Goal: Task Accomplishment & Management: Manage account settings

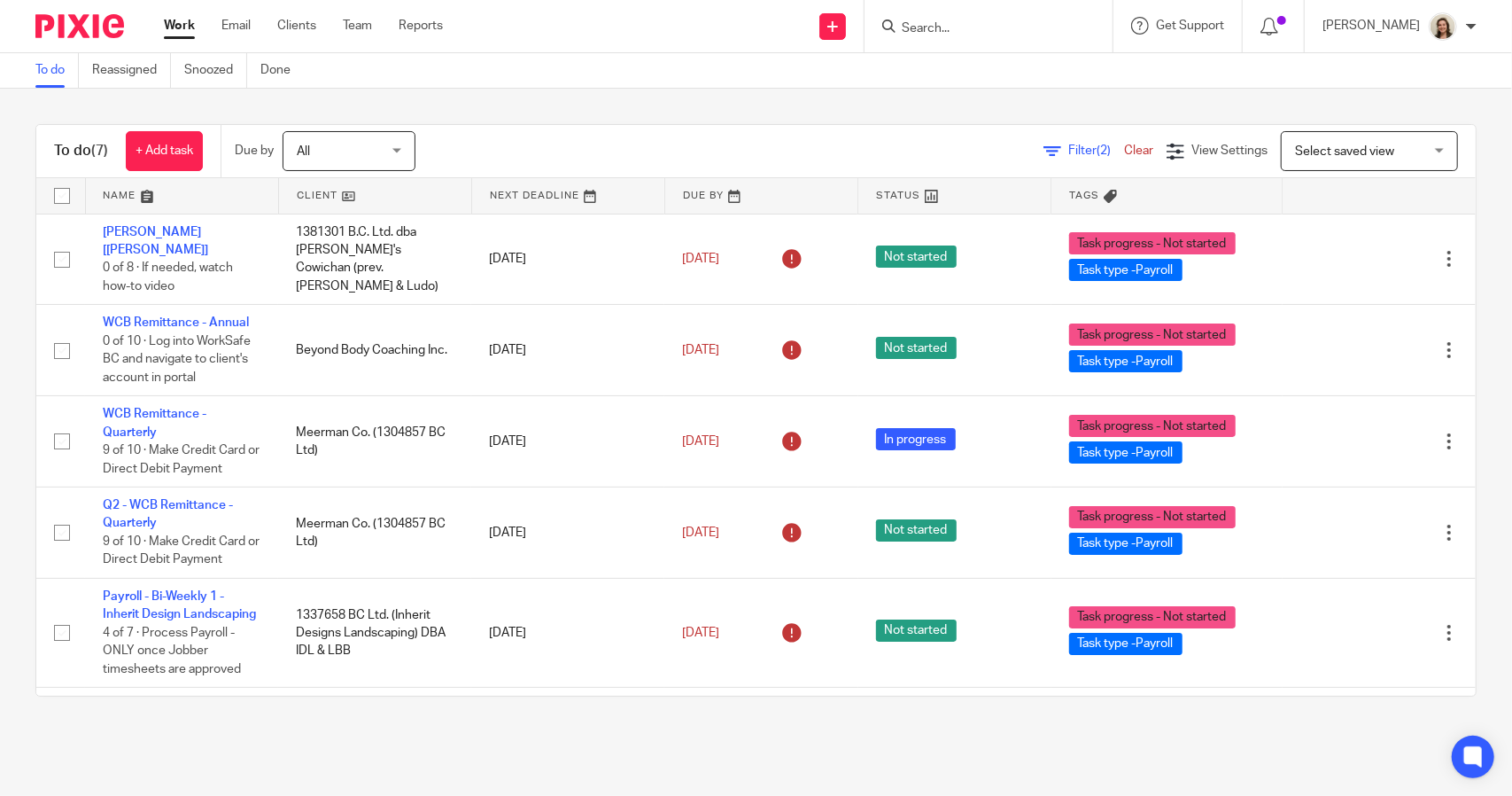
click at [1050, 158] on div "Filter (2) Clear" at bounding box center [1105, 151] width 123 height 19
click at [1068, 153] on span "Filter (2)" at bounding box center [1095, 150] width 56 height 12
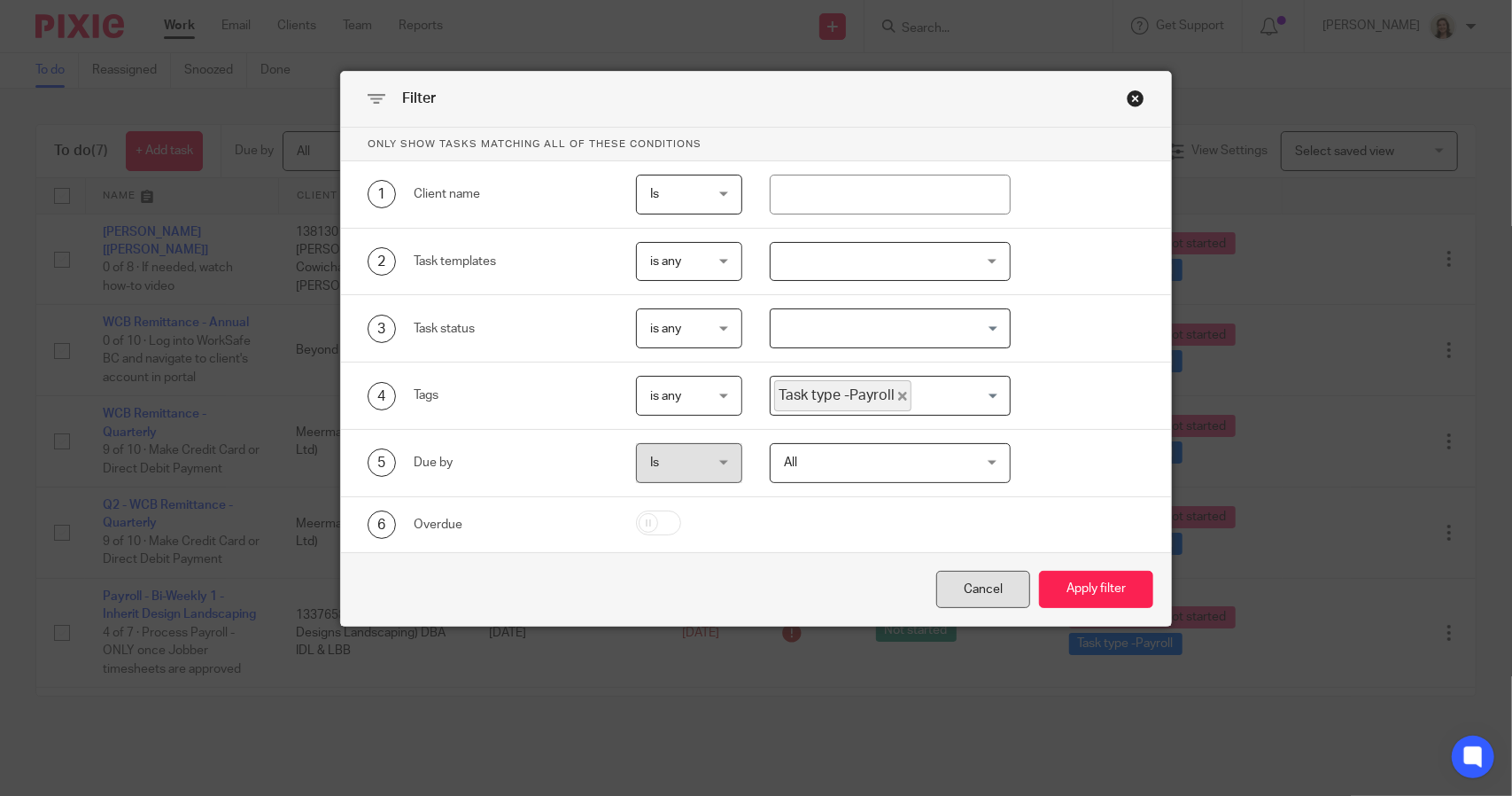
click at [1012, 579] on div "Cancel" at bounding box center [983, 589] width 94 height 38
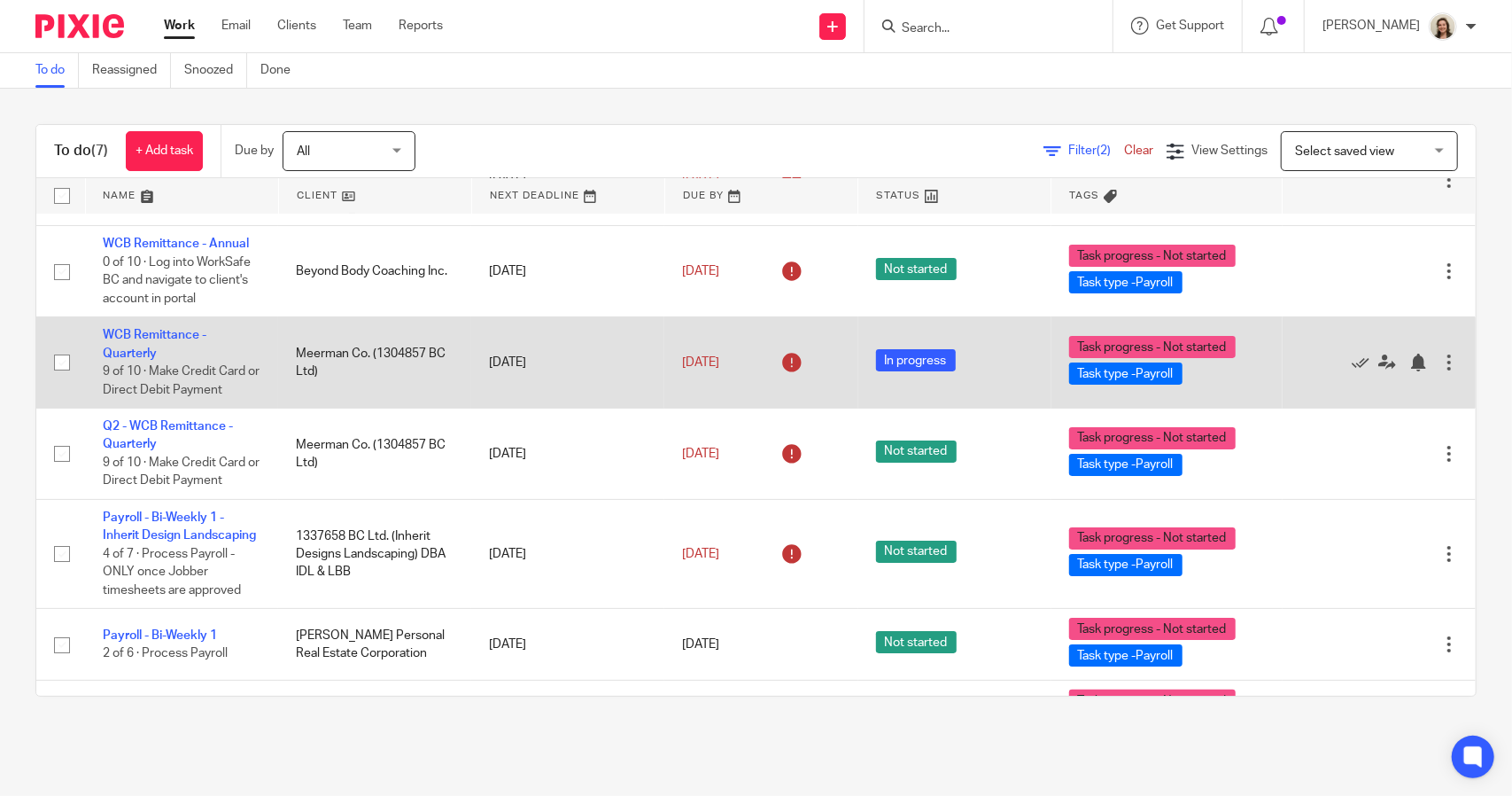
scroll to position [133, 0]
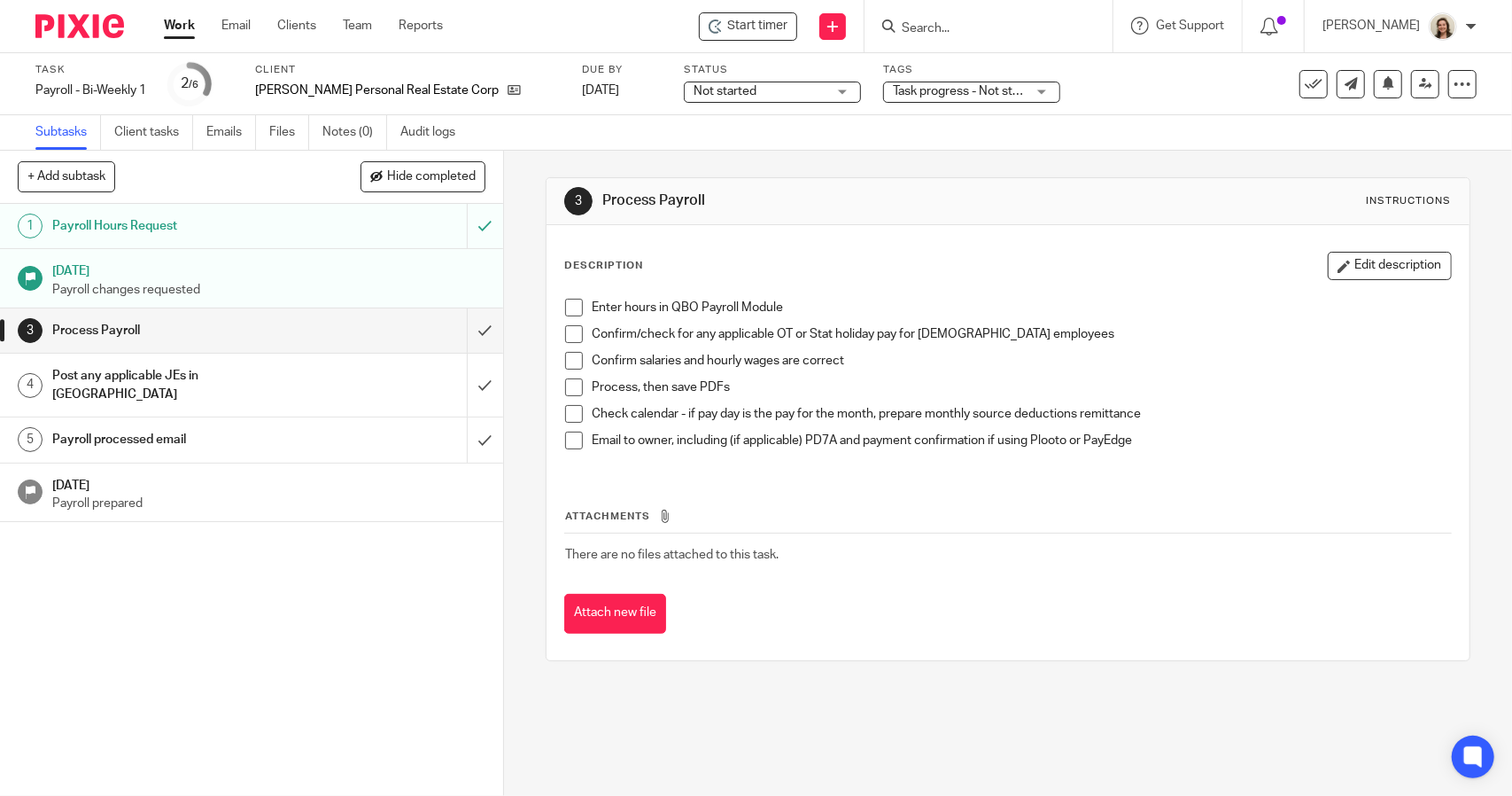
drag, startPoint x: 571, startPoint y: 307, endPoint x: 571, endPoint y: 317, distance: 10.0
click at [571, 307] on span at bounding box center [573, 307] width 18 height 18
click at [574, 336] on span at bounding box center [573, 334] width 18 height 18
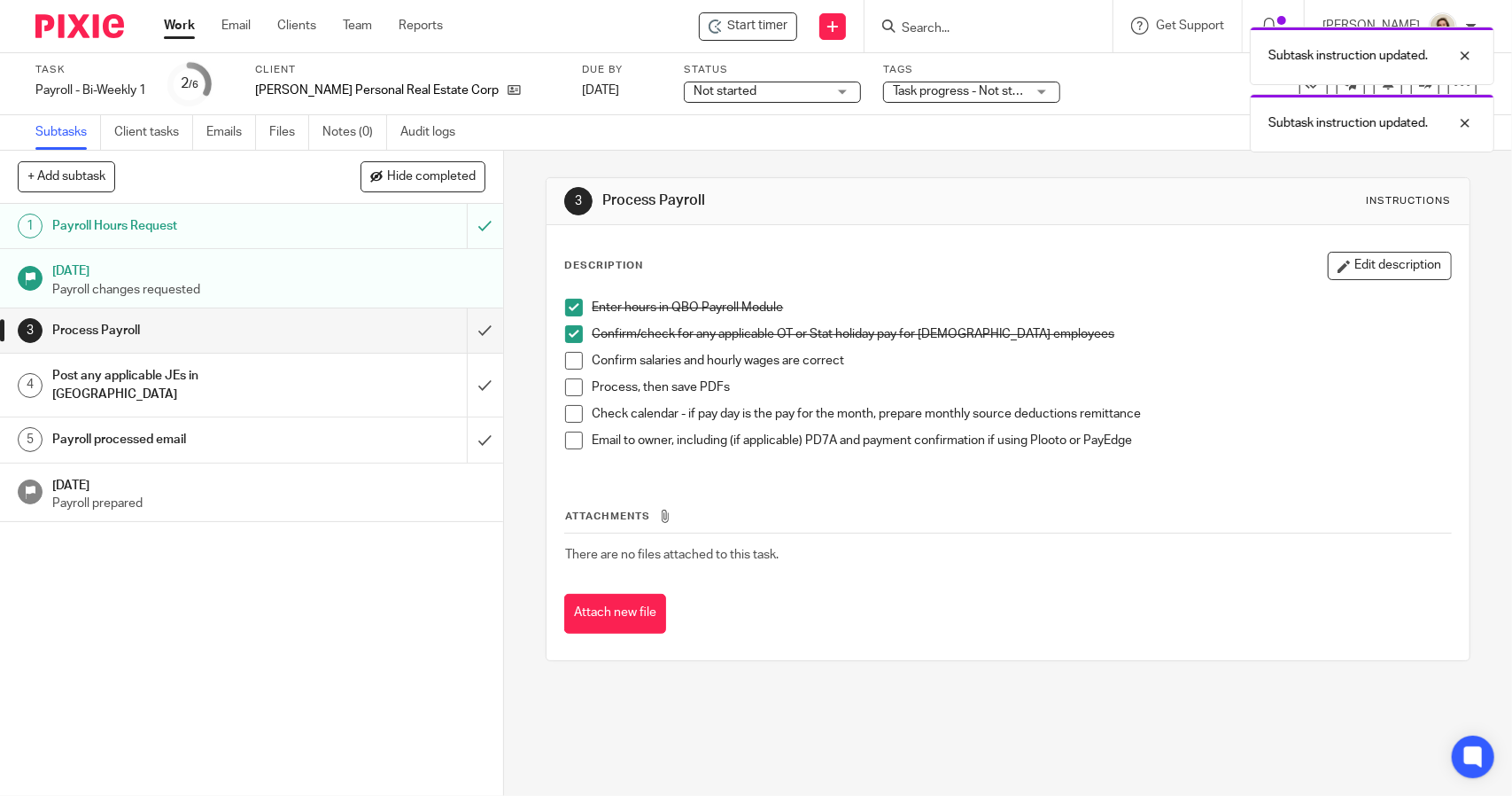
click at [573, 361] on span at bounding box center [573, 360] width 18 height 18
click at [569, 388] on span at bounding box center [573, 387] width 18 height 18
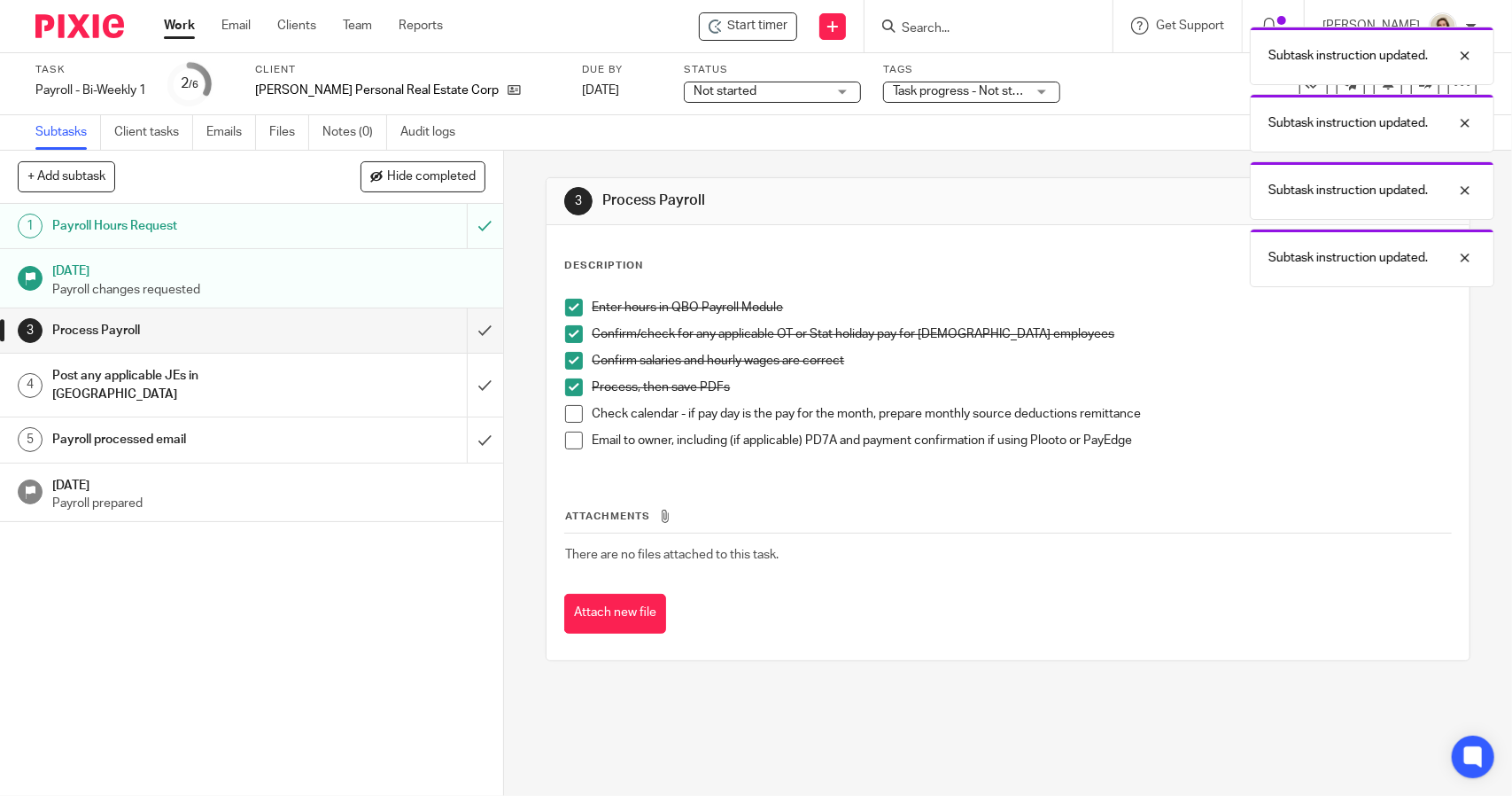
click at [568, 412] on span at bounding box center [573, 413] width 18 height 18
click at [567, 439] on span at bounding box center [573, 440] width 18 height 18
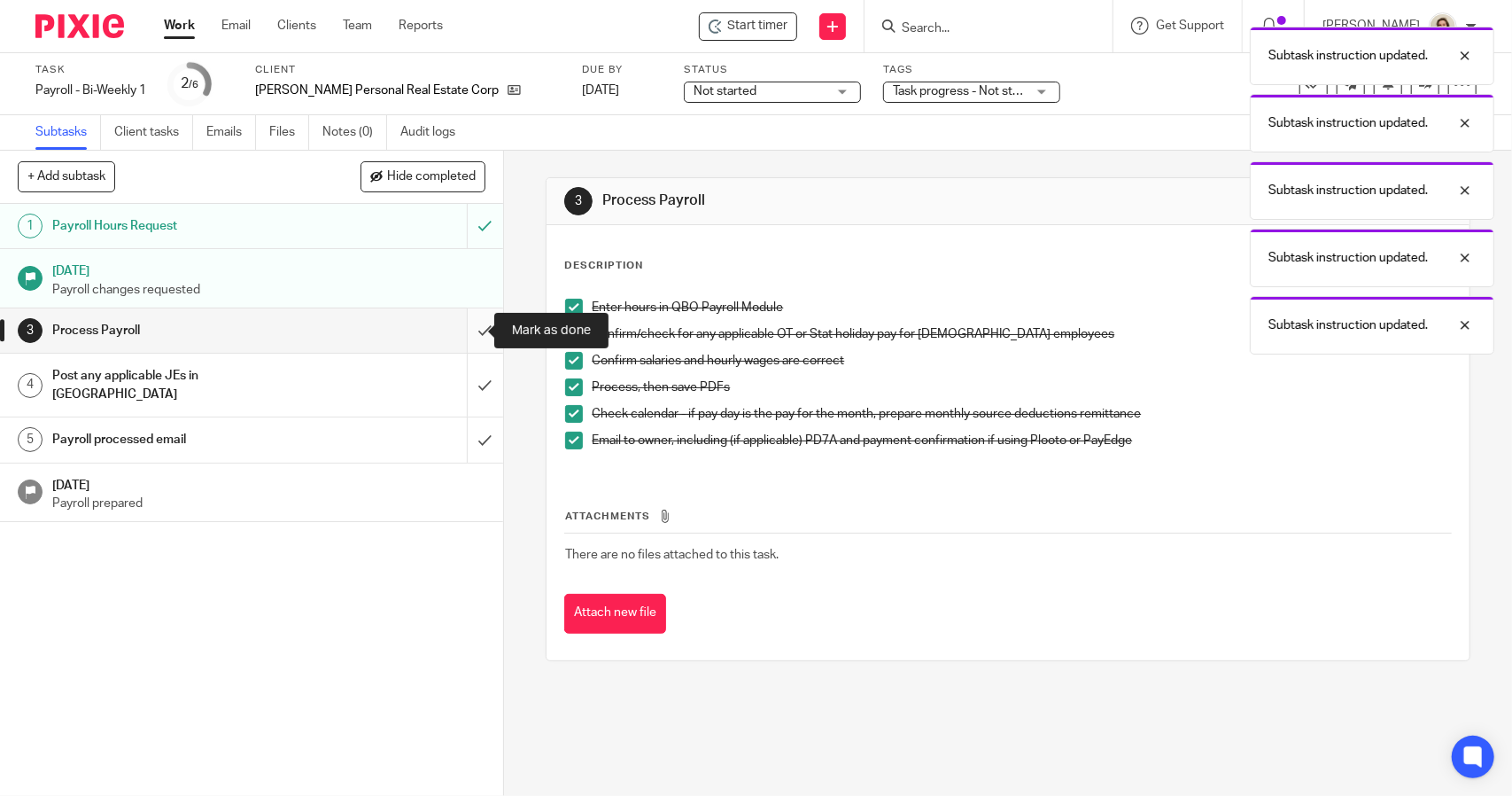
click at [471, 338] on input "submit" at bounding box center [252, 330] width 503 height 44
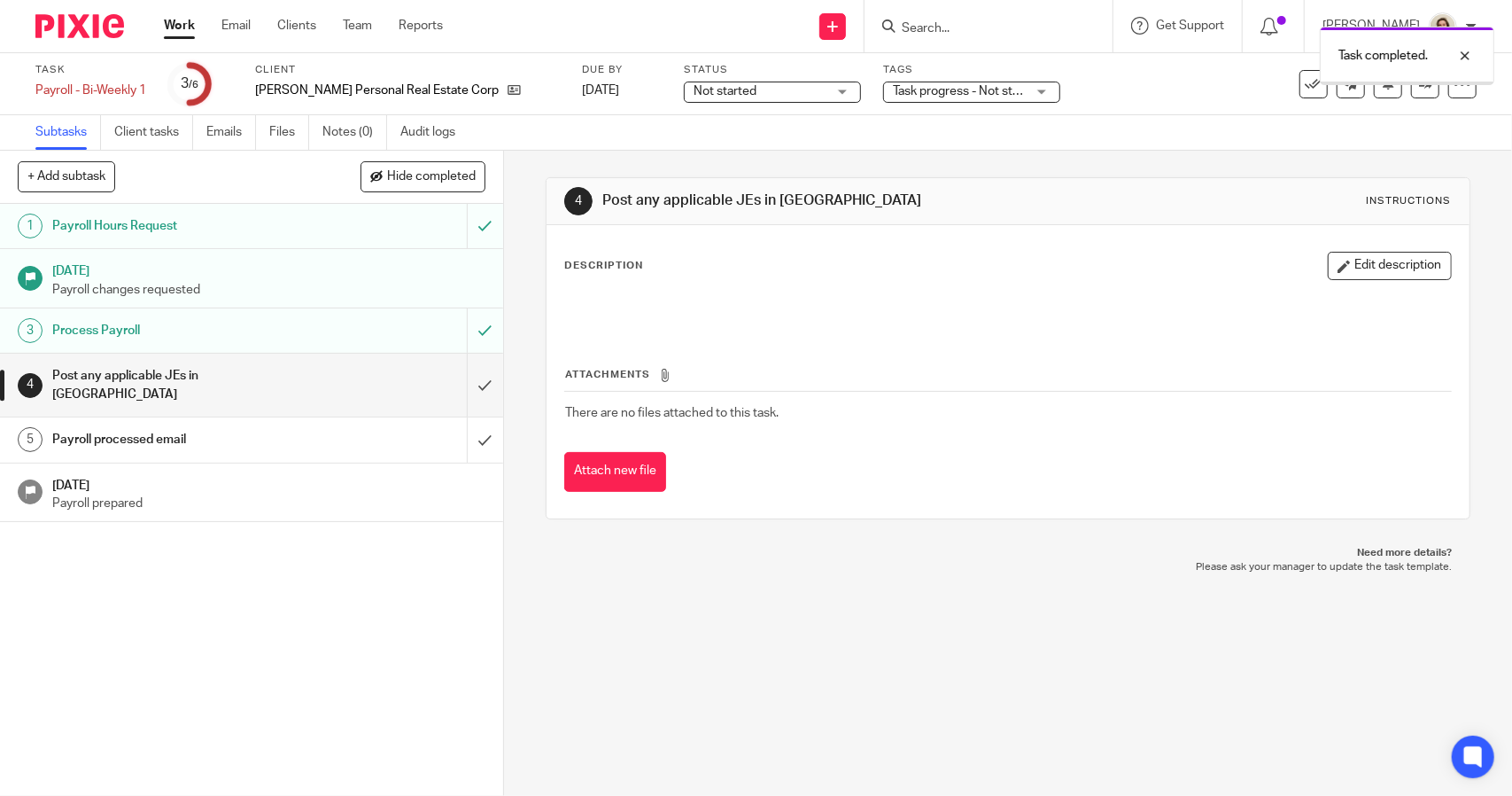
click at [124, 90] on div "Payroll - Bi-Weekly 1 Save Payroll - Bi-Weekly 1" at bounding box center [90, 90] width 110 height 18
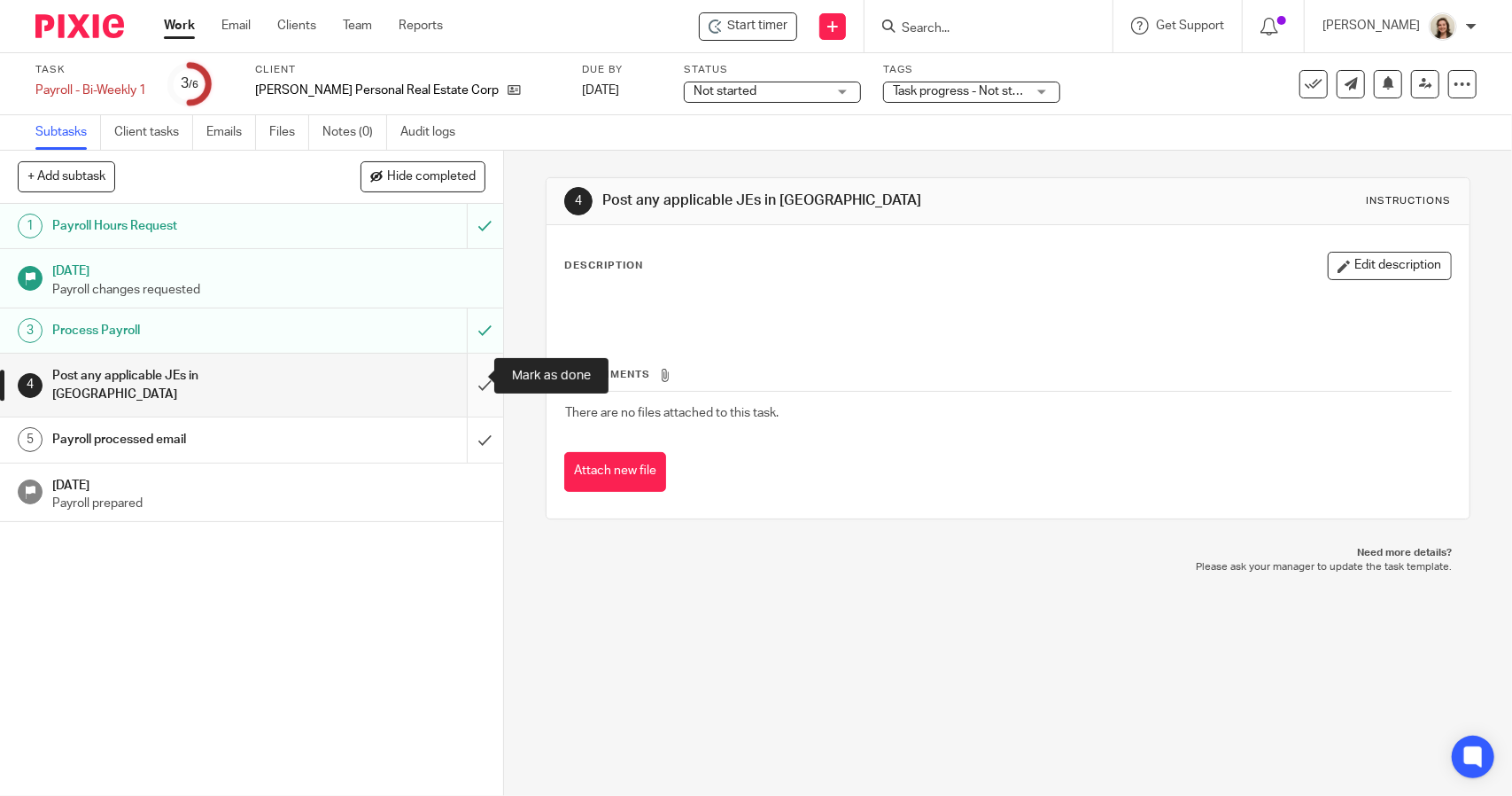
click at [461, 372] on input "submit" at bounding box center [252, 385] width 503 height 63
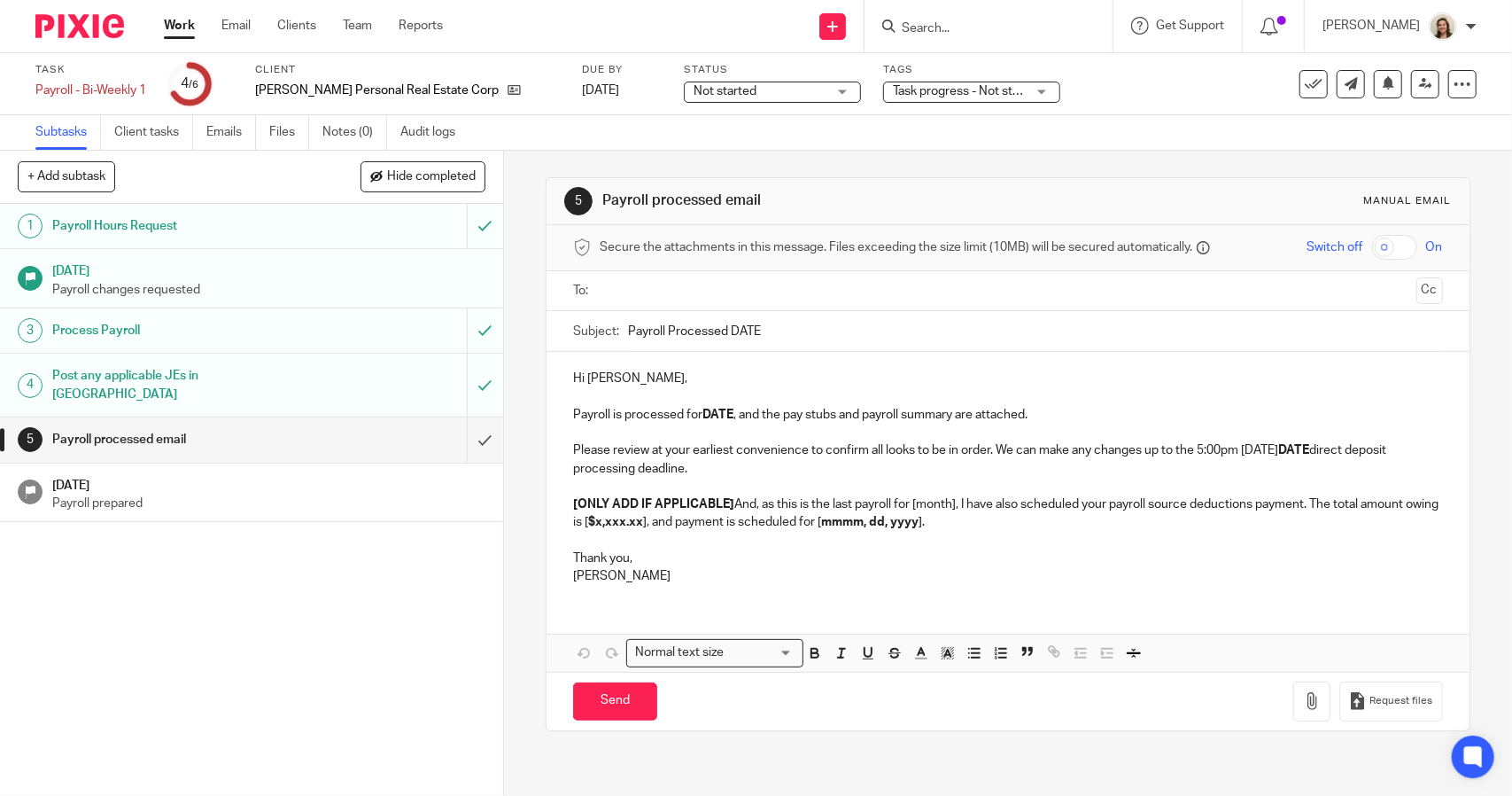
click at [869, 333] on input "Payroll Processed DATE" at bounding box center [1034, 331] width 814 height 40
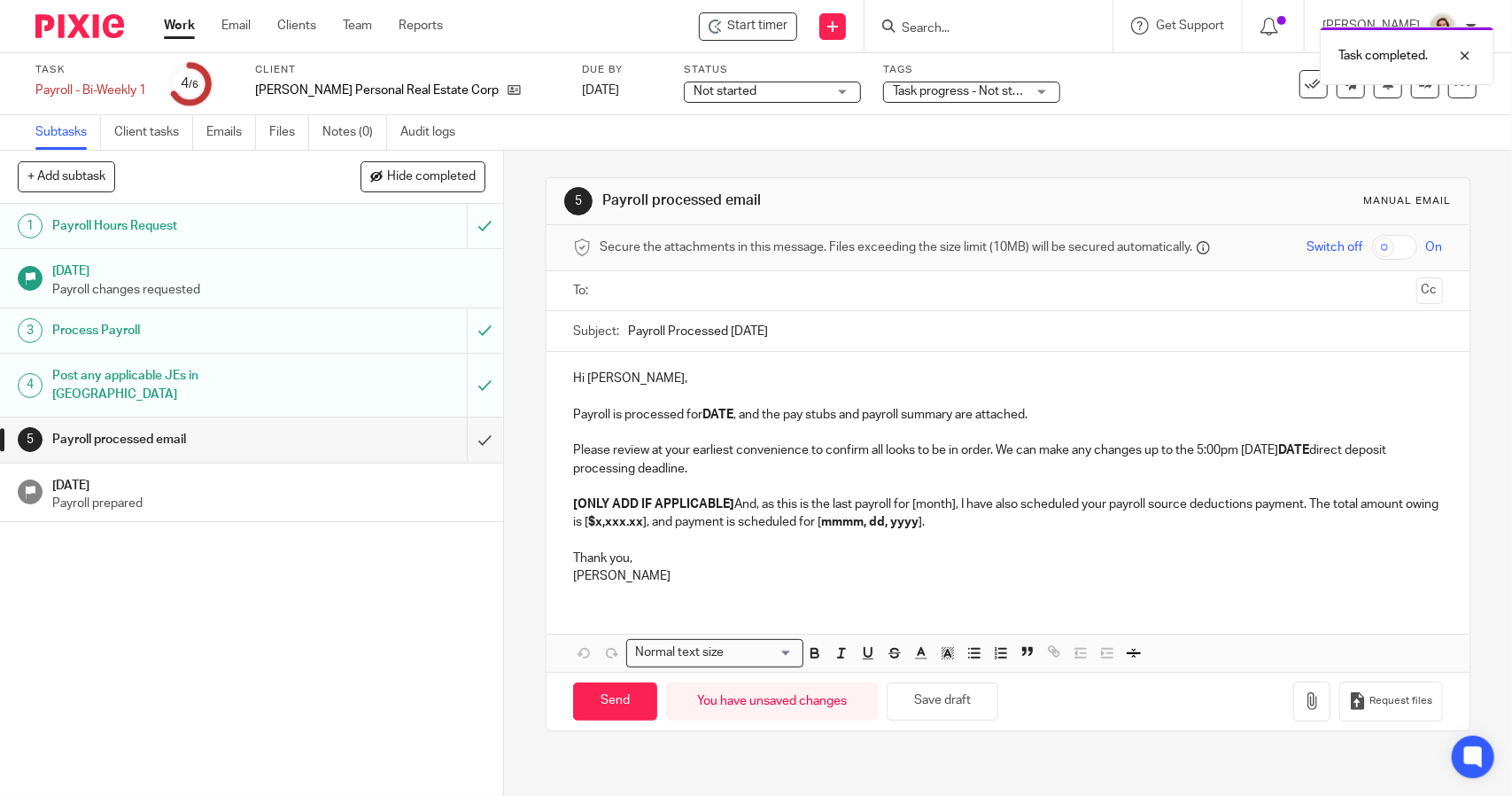
type input "Payroll Processed [DATE]"
click at [730, 410] on strong "DATE" at bounding box center [717, 414] width 31 height 12
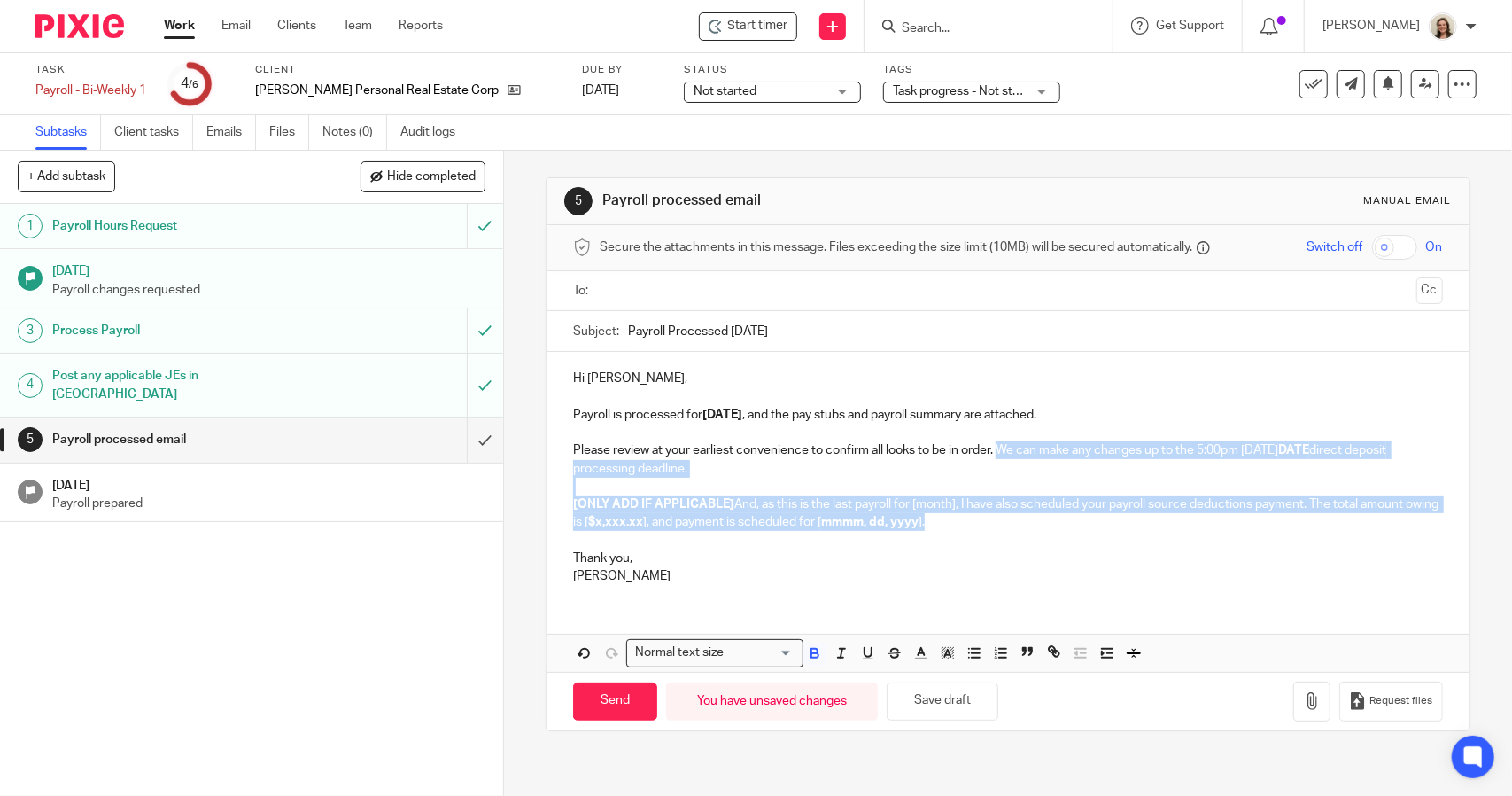
drag, startPoint x: 967, startPoint y: 521, endPoint x: 992, endPoint y: 455, distance: 70.6
click at [992, 455] on div "Hi David, Payroll is processed for 2025.08.22 , and the pay stubs and payroll s…" at bounding box center [1008, 474] width 922 height 246
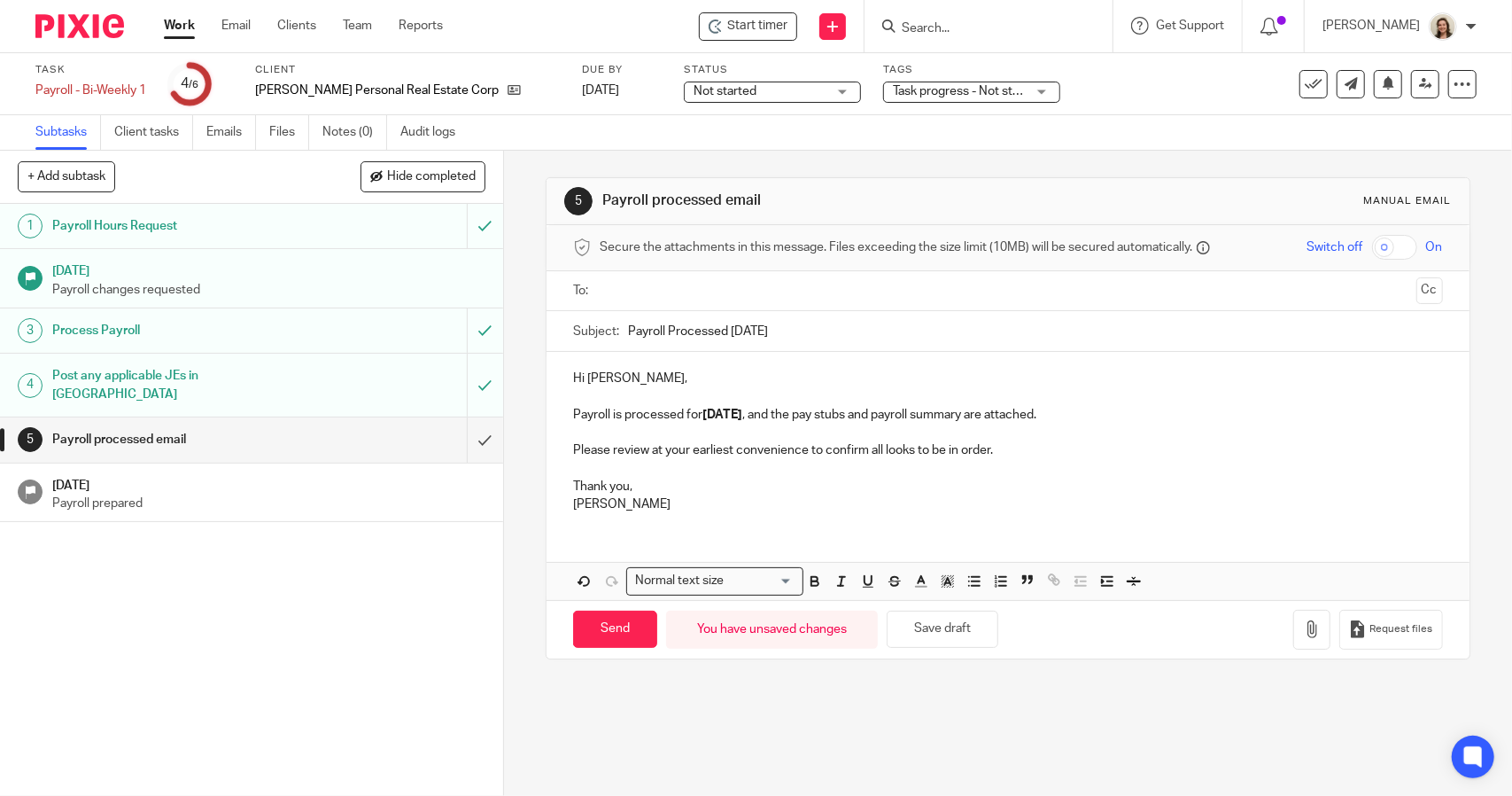
click at [661, 468] on p at bounding box center [1008, 469] width 869 height 18
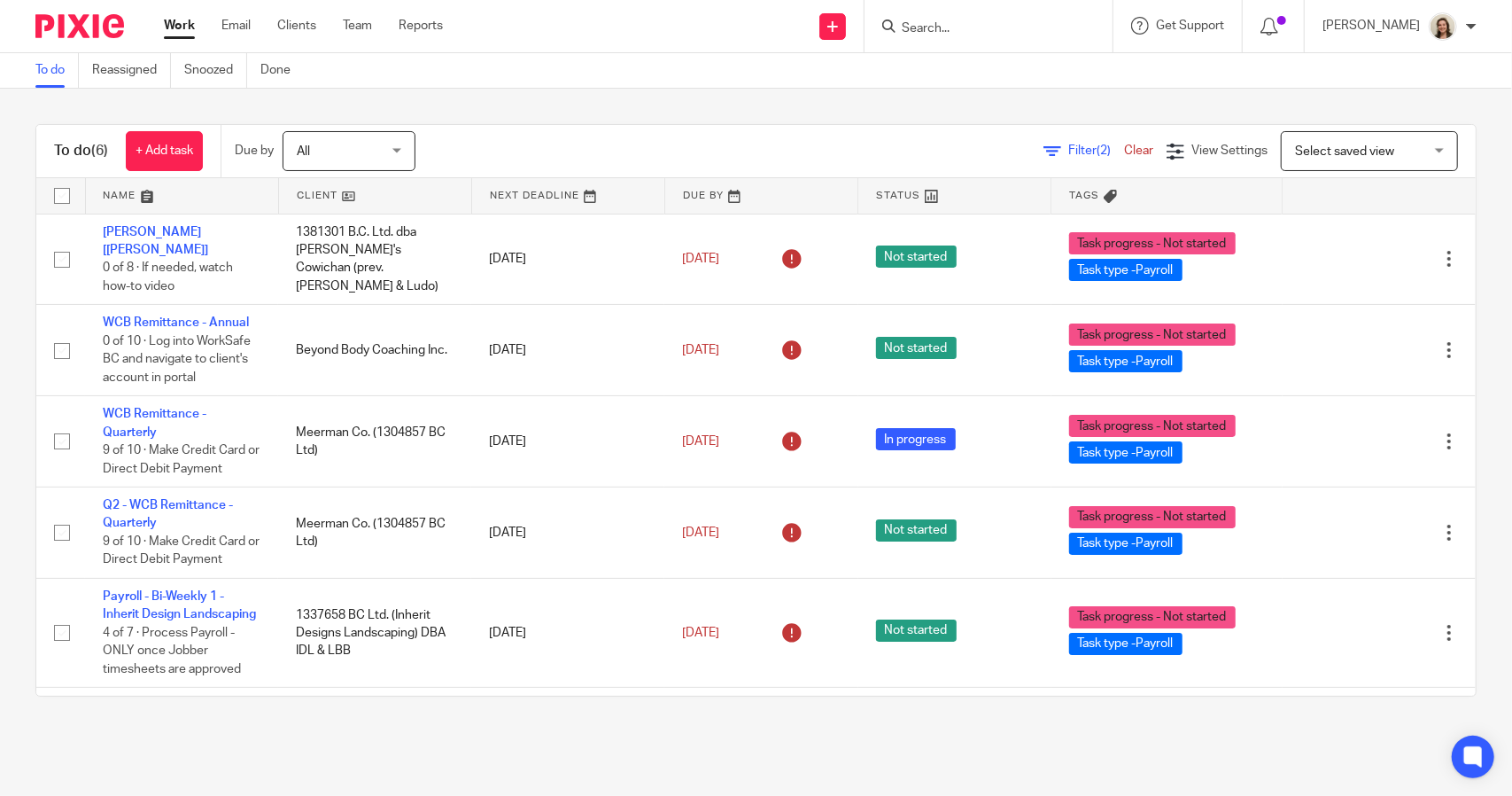
click at [1068, 148] on span "Filter (2)" at bounding box center [1095, 150] width 56 height 12
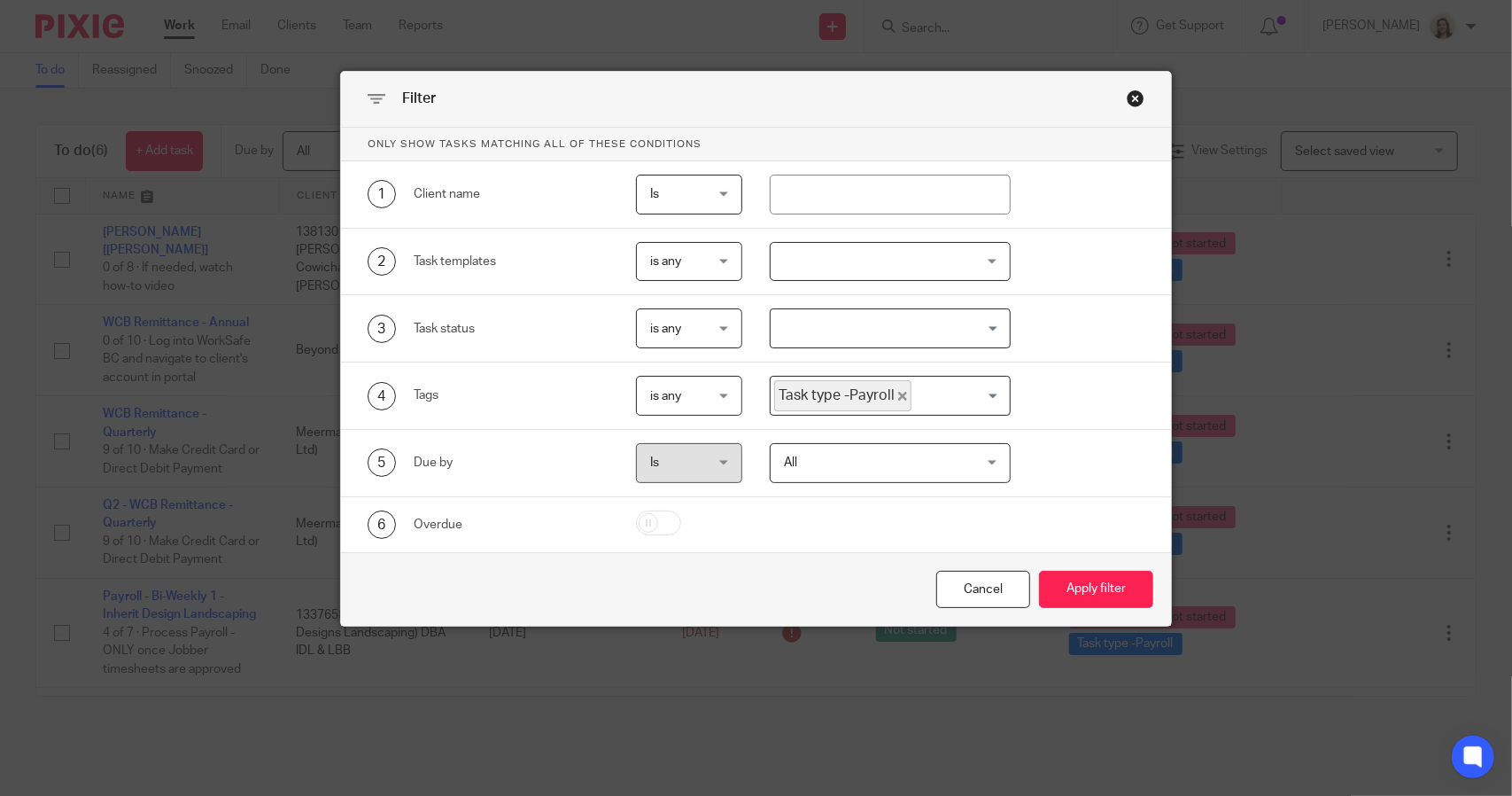
click at [891, 389] on span "Task type -Payroll" at bounding box center [843, 395] width 138 height 31
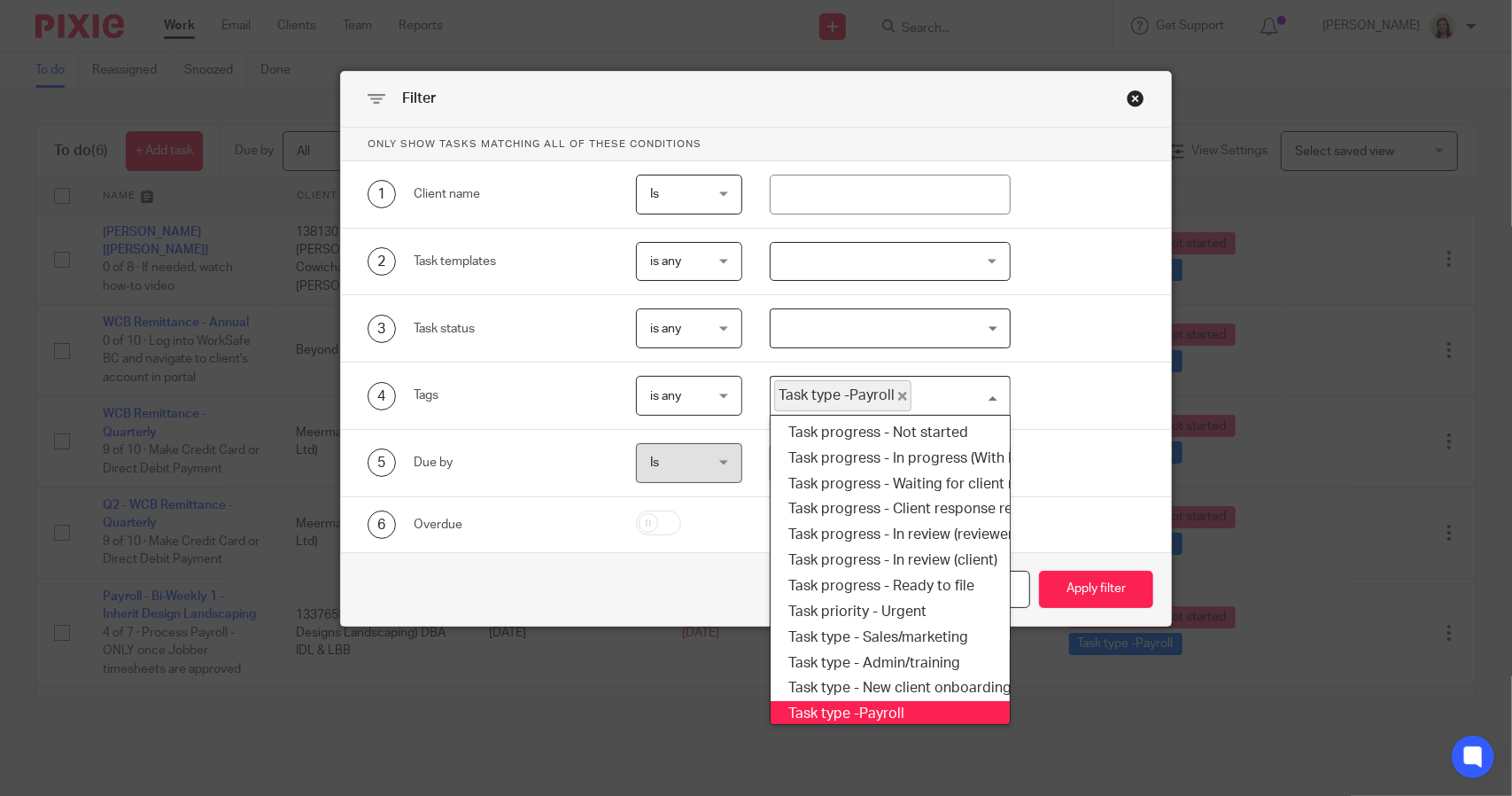
click at [898, 396] on icon "Deselect Task type -Payroll" at bounding box center [902, 395] width 8 height 8
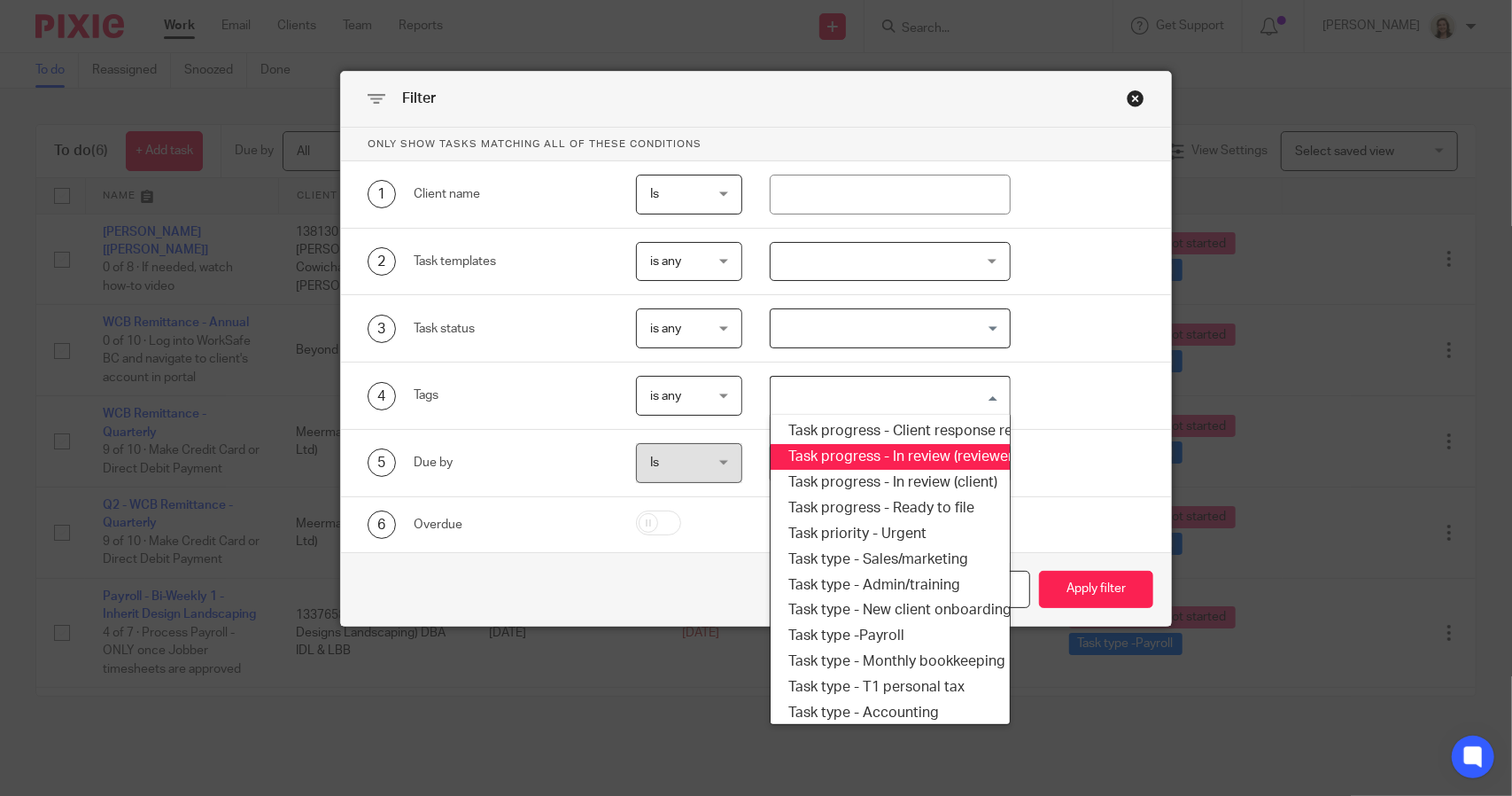
scroll to position [301, 0]
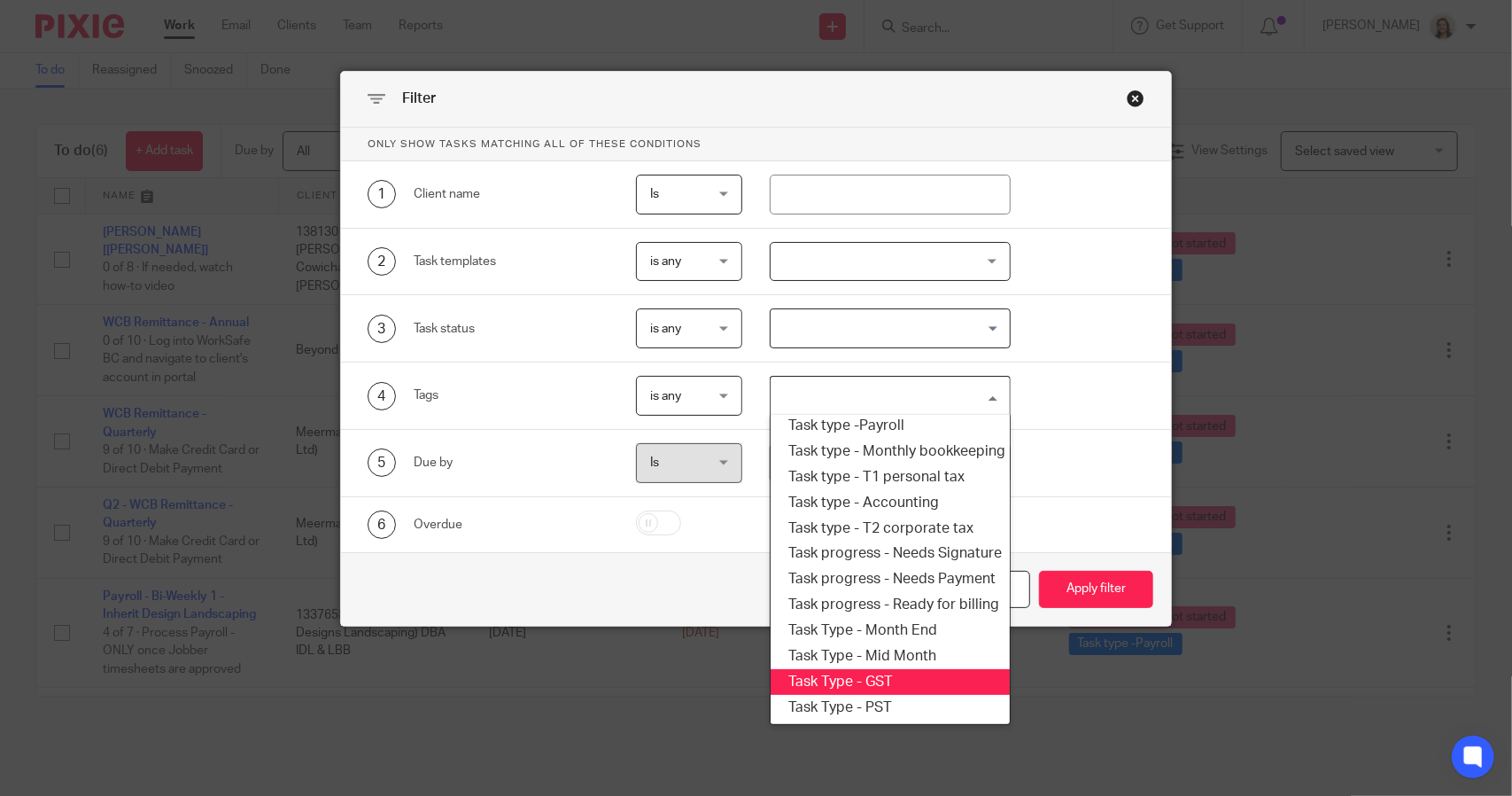
click at [901, 669] on li "Task Type - GST" at bounding box center [889, 681] width 238 height 25
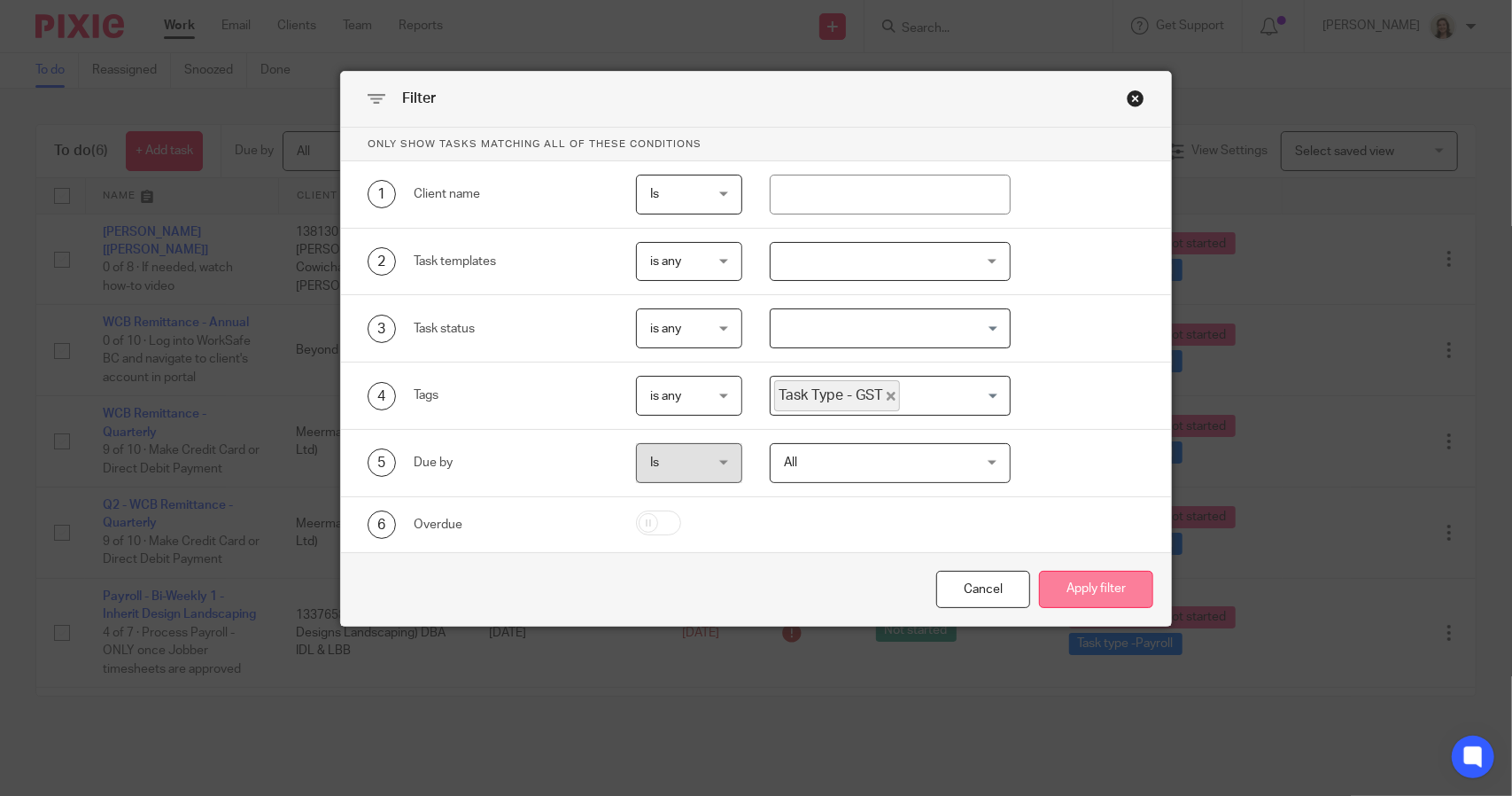
click at [1104, 589] on button "Apply filter" at bounding box center [1095, 589] width 114 height 38
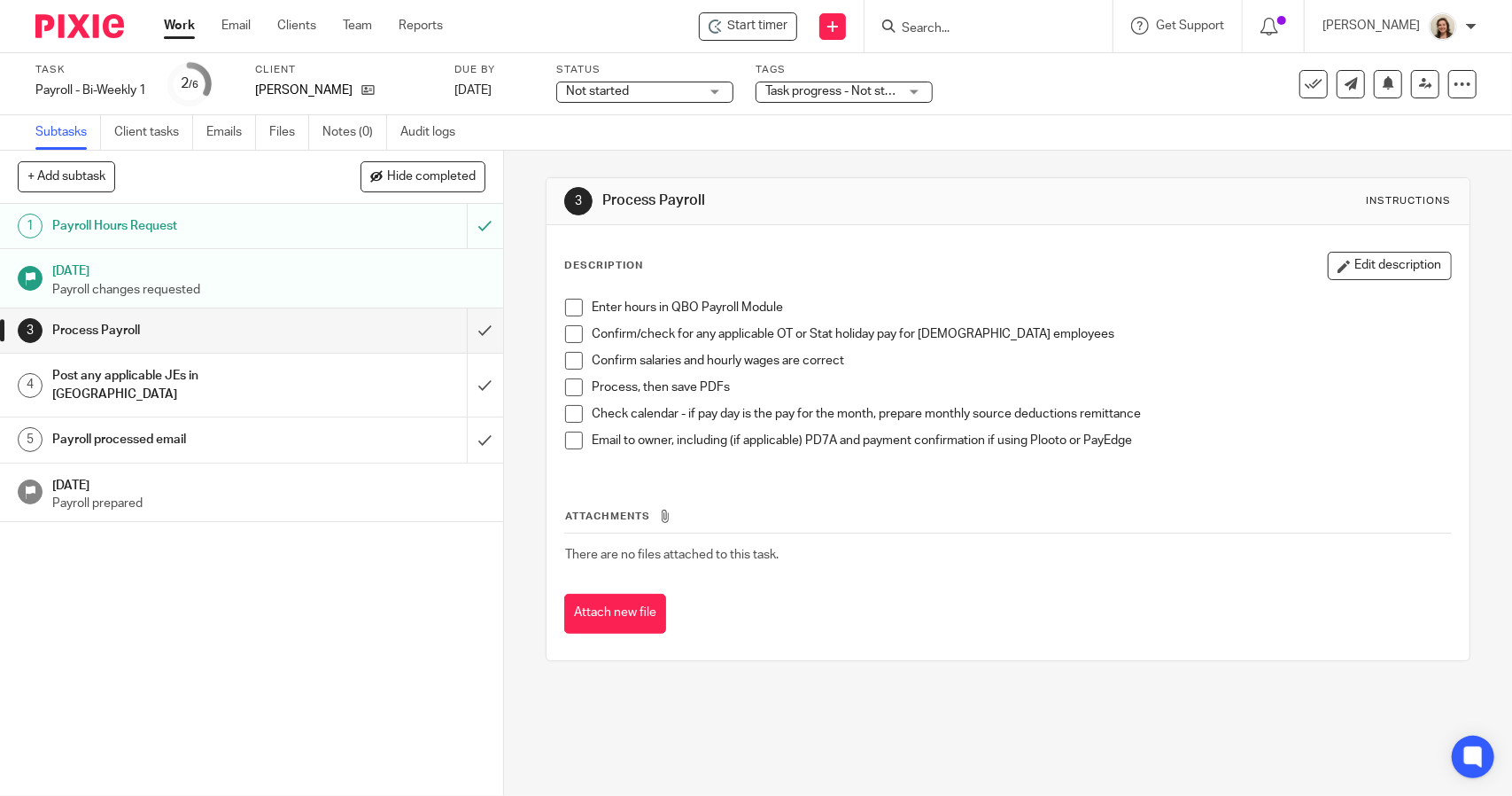
drag, startPoint x: 358, startPoint y: 14, endPoint x: 513, endPoint y: 30, distance: 155.8
click at [513, 30] on div "Start timer Send new email Create task Add client Request signature Get Support…" at bounding box center [991, 25] width 1043 height 52
click at [116, 76] on label "Task" at bounding box center [90, 70] width 110 height 14
click at [116, 80] on div "Task Payroll - Bi-Weekly 1 Save Payroll - Bi-Weekly 1" at bounding box center [90, 84] width 110 height 42
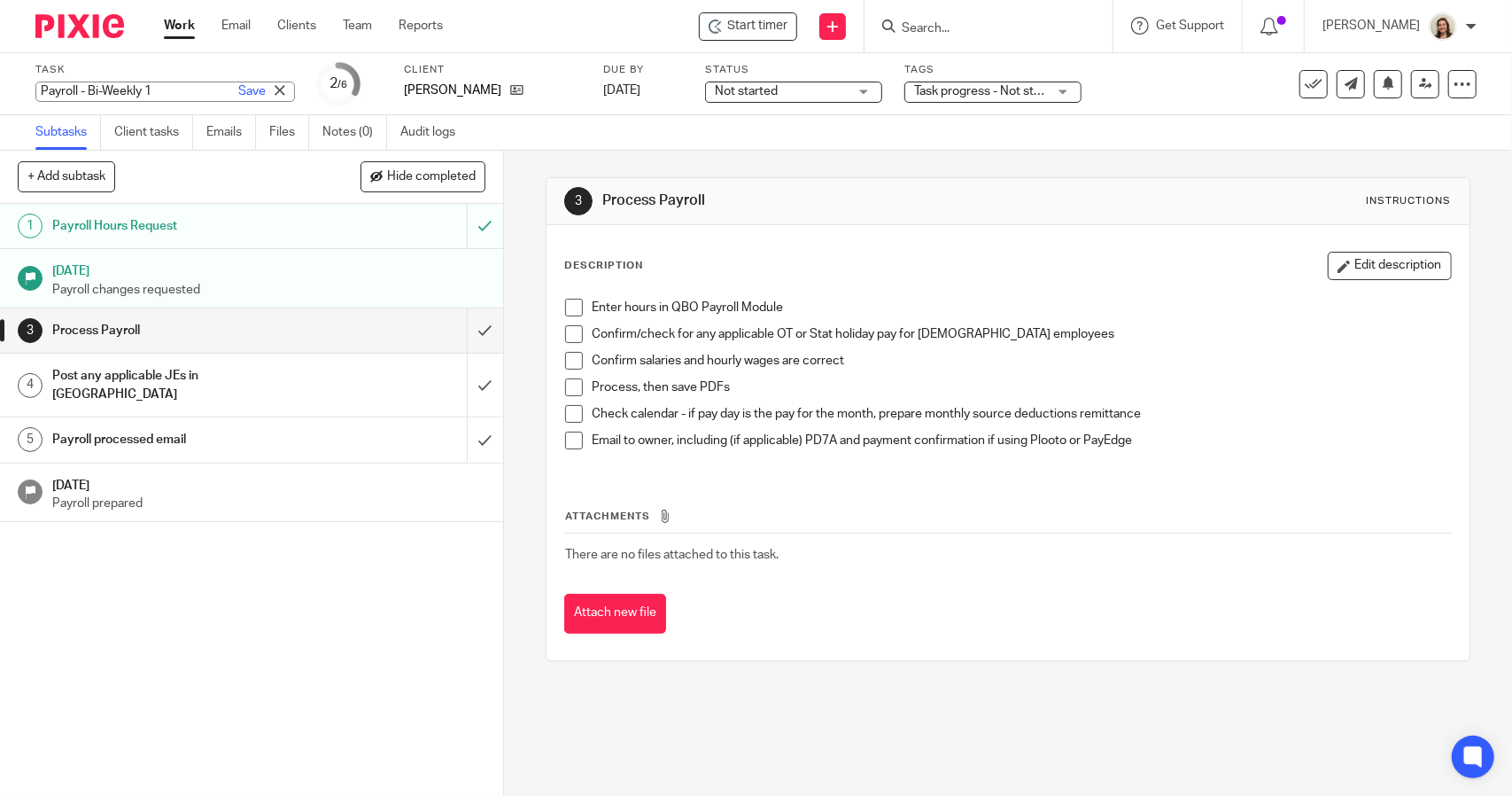
click at [122, 86] on div "Payroll - Bi-Weekly 1 Save Payroll - Bi-Weekly 1" at bounding box center [165, 91] width 259 height 21
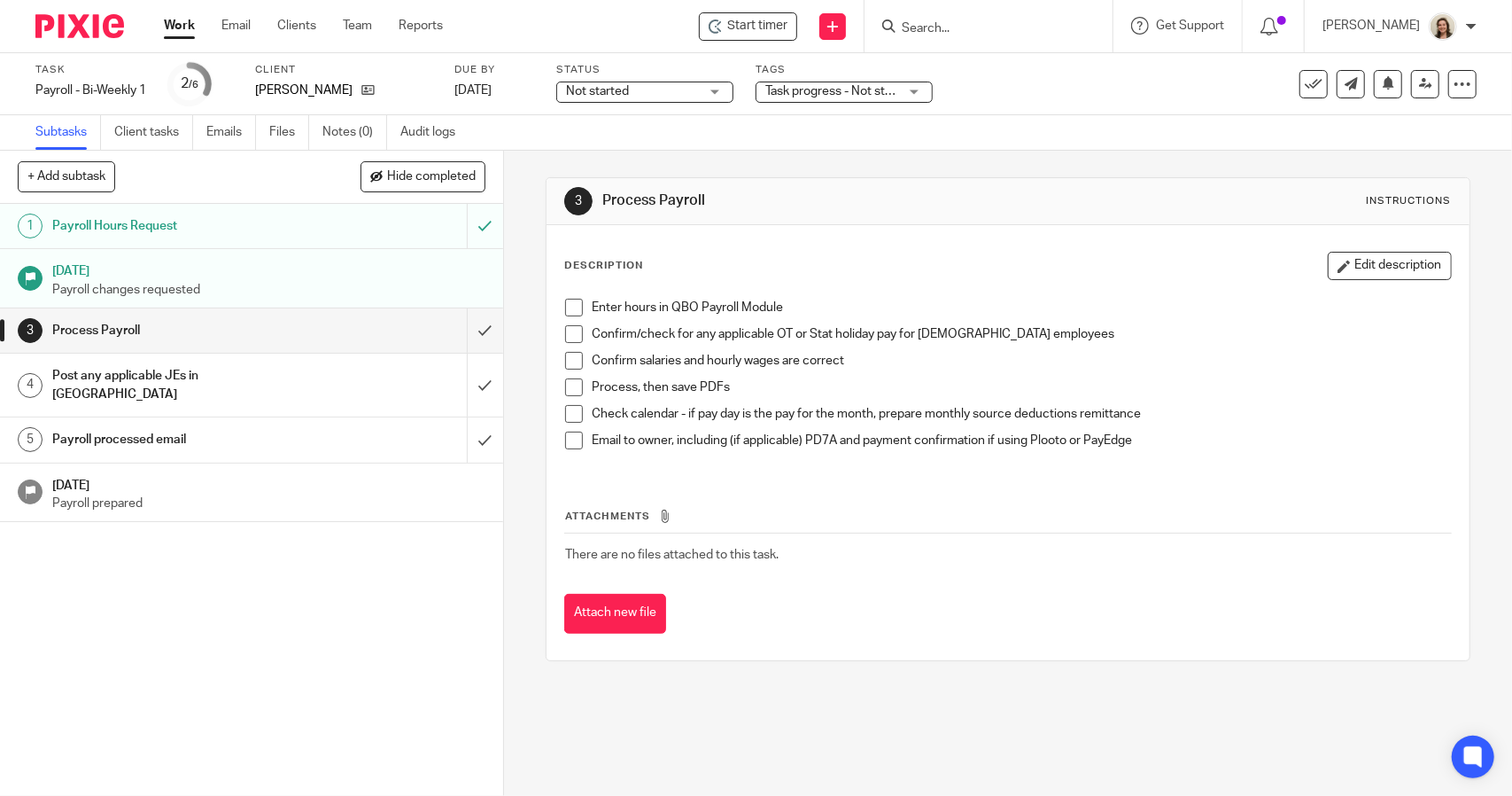
click at [565, 302] on span at bounding box center [573, 307] width 18 height 18
click at [575, 329] on span at bounding box center [573, 334] width 18 height 18
click at [571, 357] on span at bounding box center [573, 360] width 18 height 18
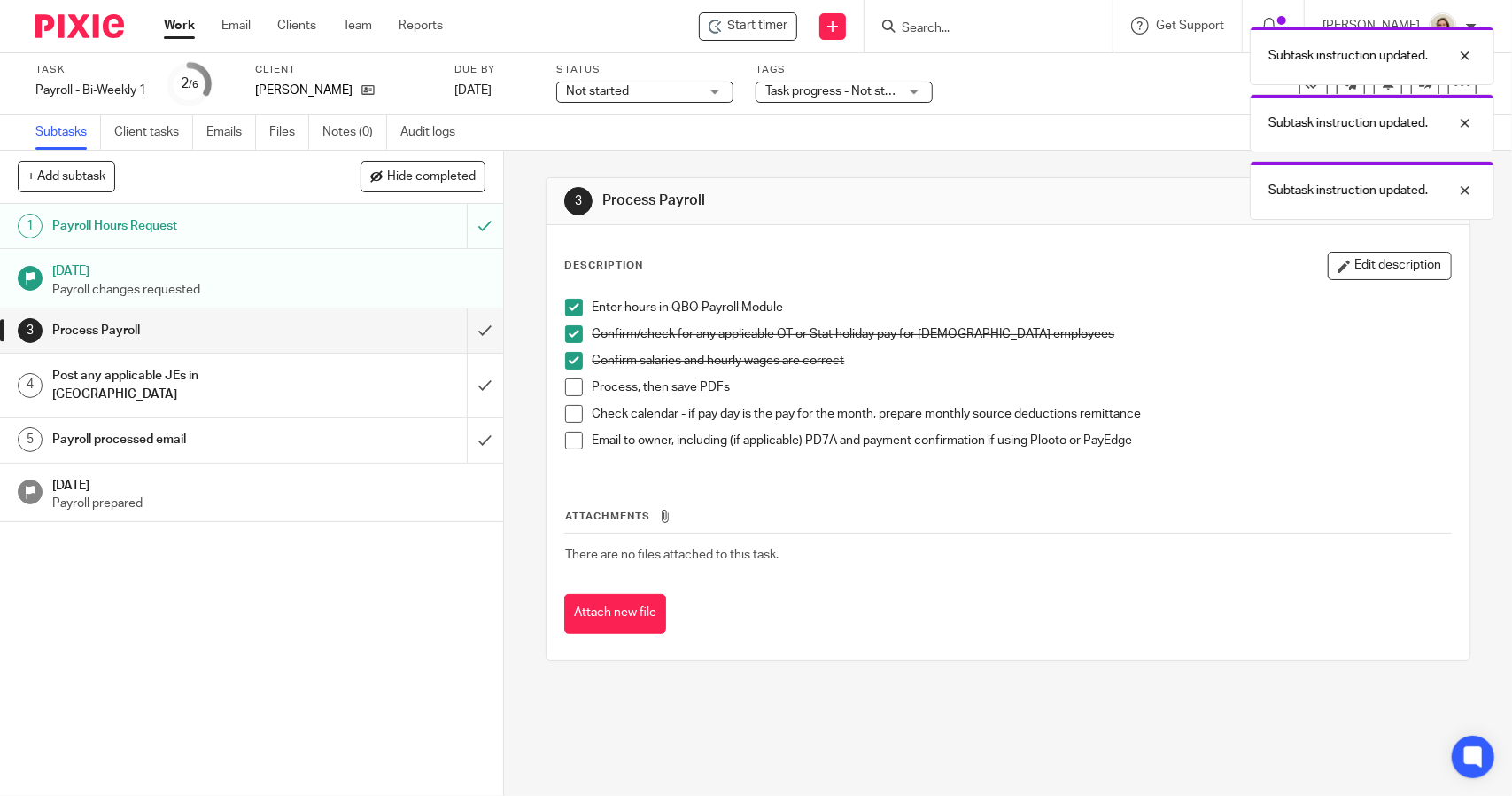
click at [574, 389] on span at bounding box center [573, 387] width 18 height 18
click at [568, 412] on span at bounding box center [573, 413] width 18 height 18
drag, startPoint x: 567, startPoint y: 442, endPoint x: 510, endPoint y: 392, distance: 75.8
click at [567, 442] on span at bounding box center [573, 440] width 18 height 18
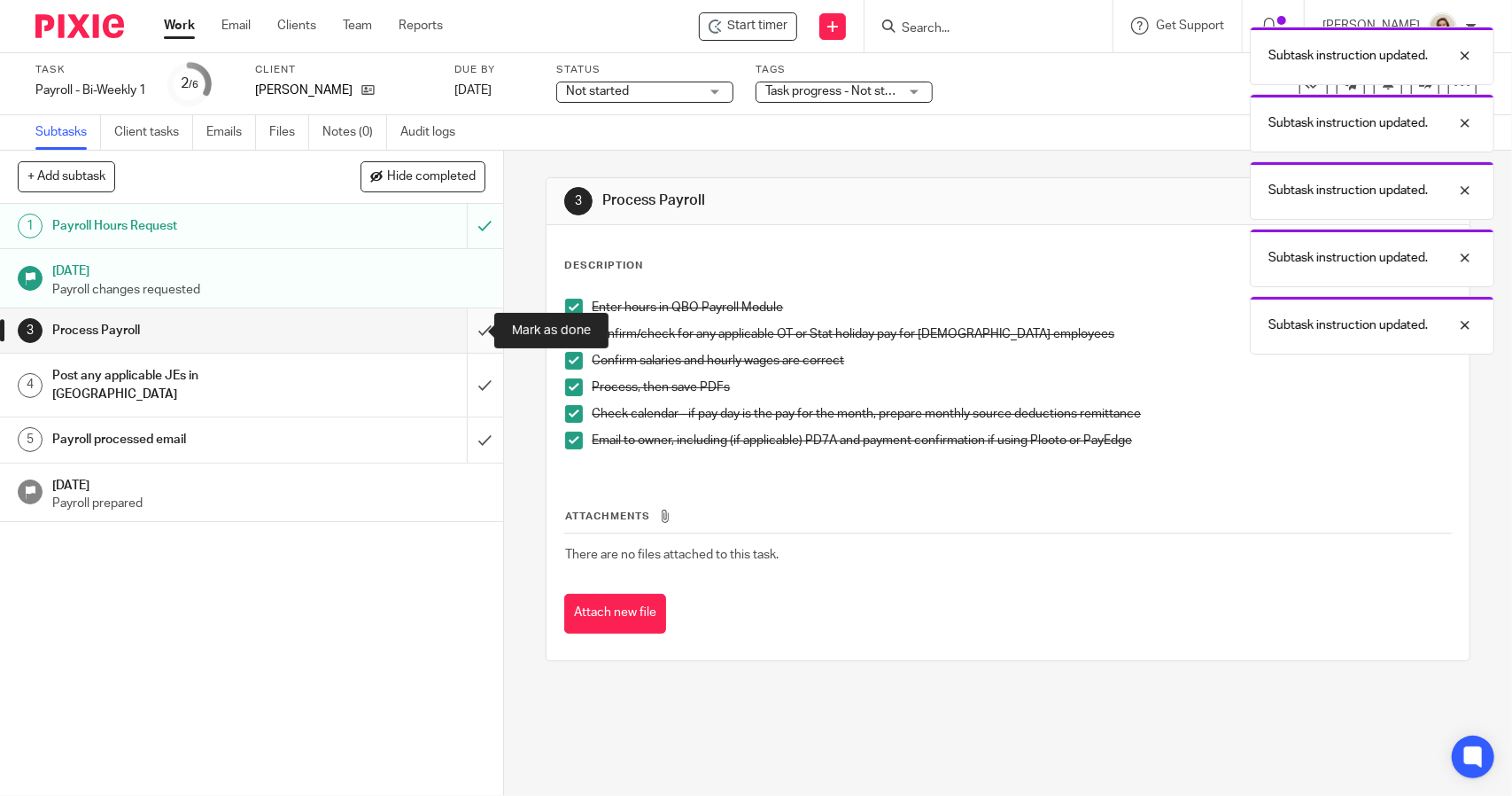
click at [468, 330] on input "submit" at bounding box center [252, 330] width 503 height 44
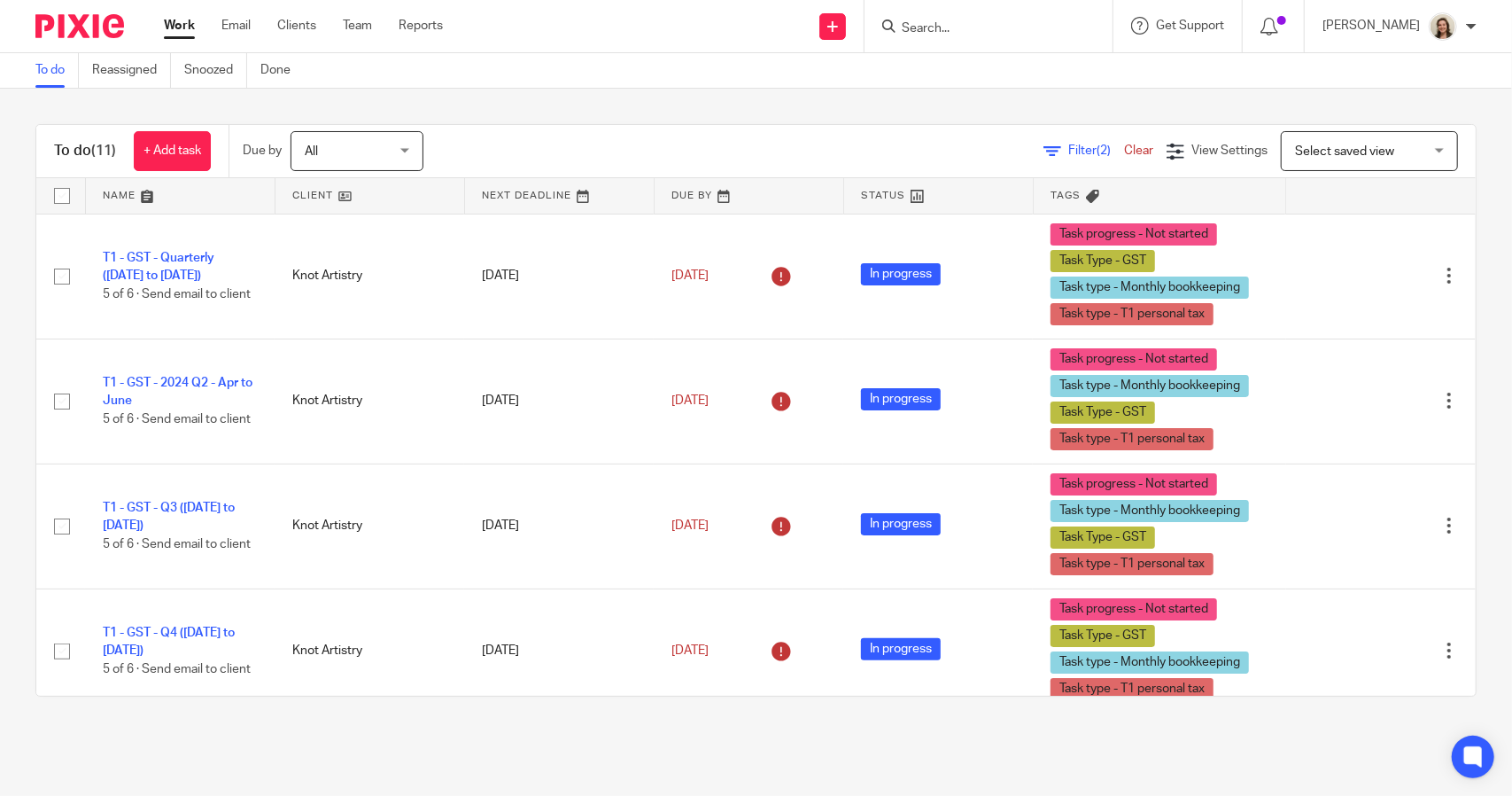
click at [1068, 154] on span "Filter (2)" at bounding box center [1095, 150] width 56 height 12
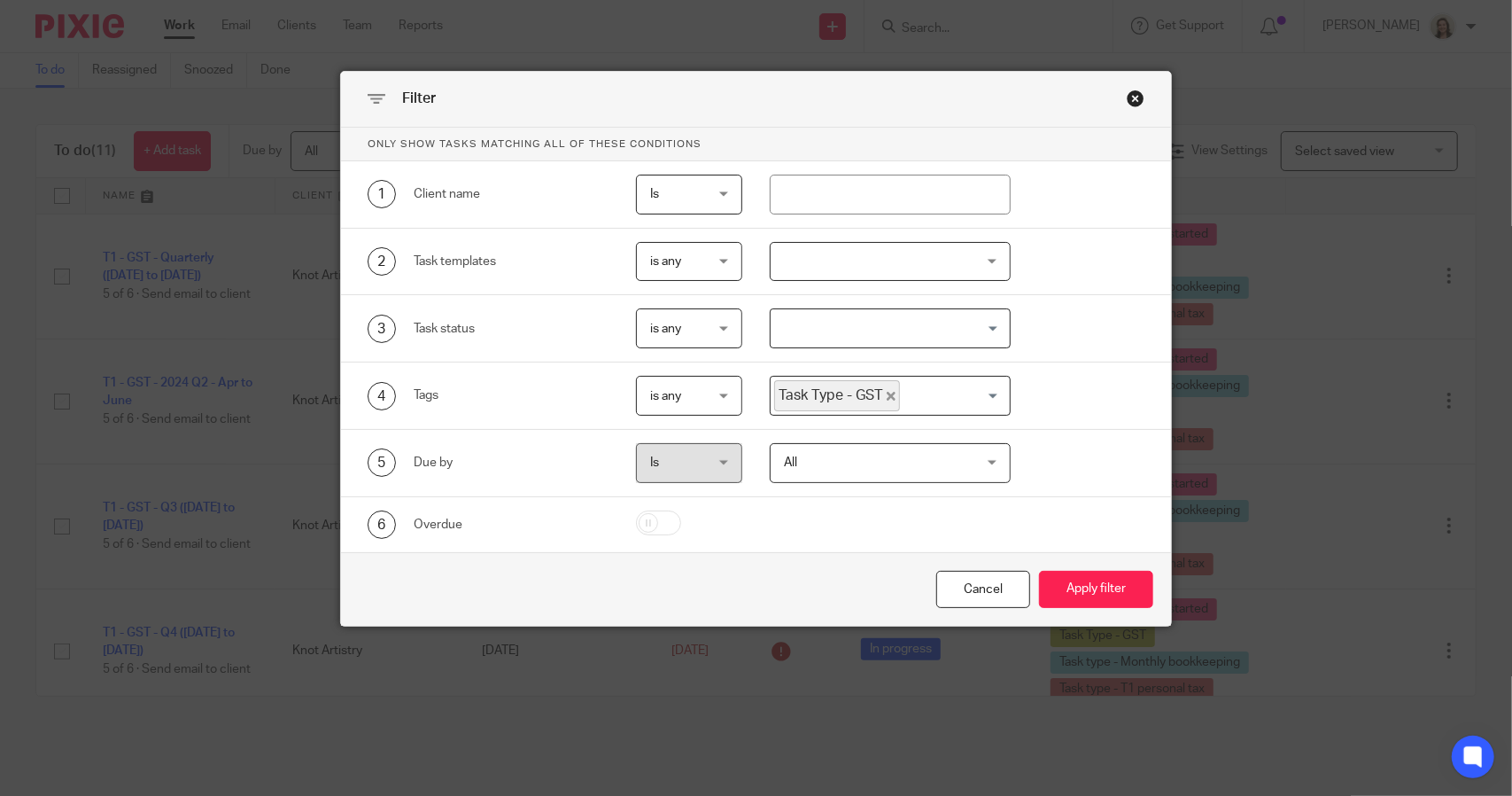
click at [886, 395] on icon "Deselect Task Type - GST" at bounding box center [890, 395] width 8 height 8
click at [900, 395] on input "Search for option" at bounding box center [885, 395] width 227 height 31
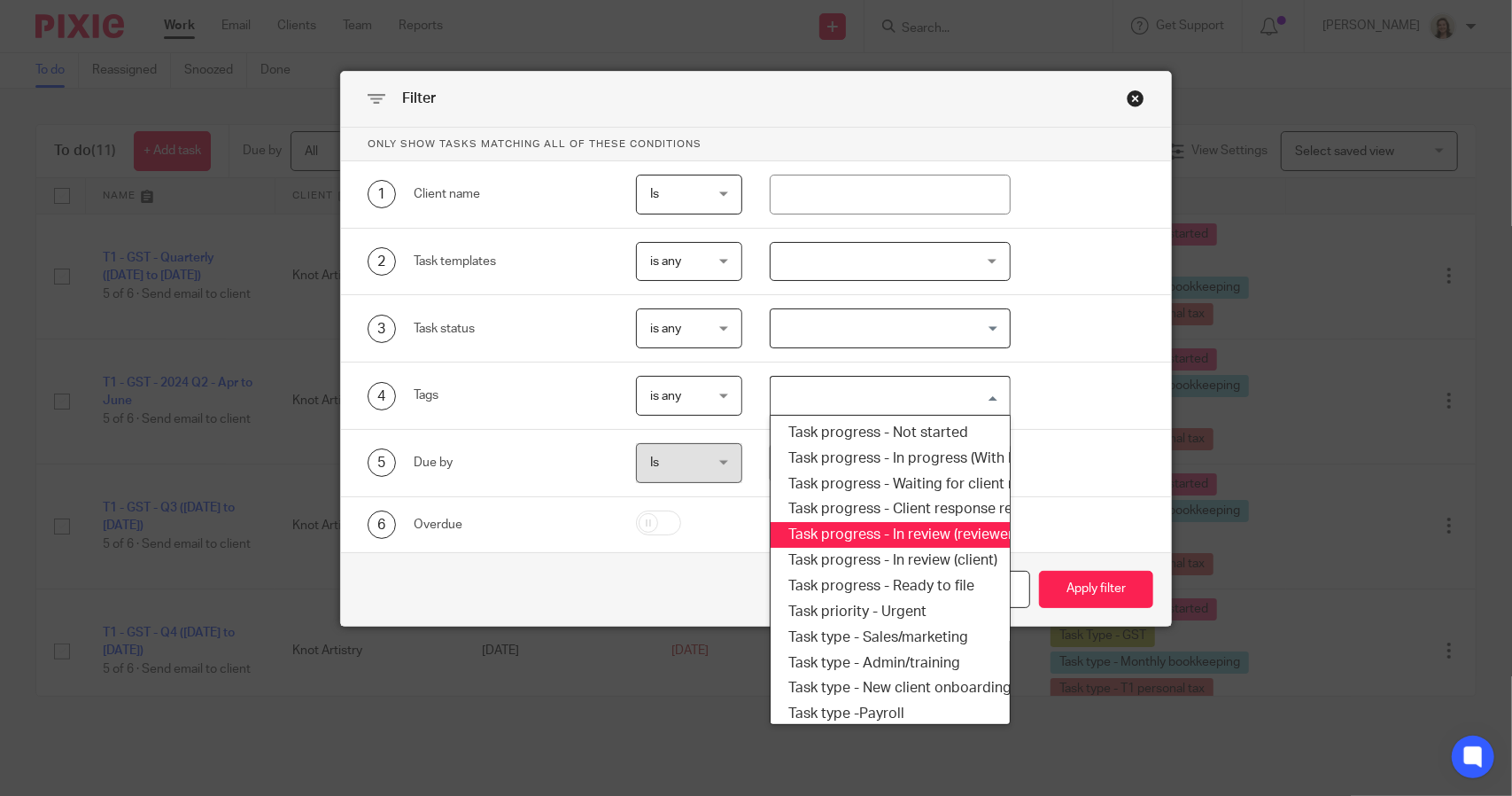
scroll to position [301, 0]
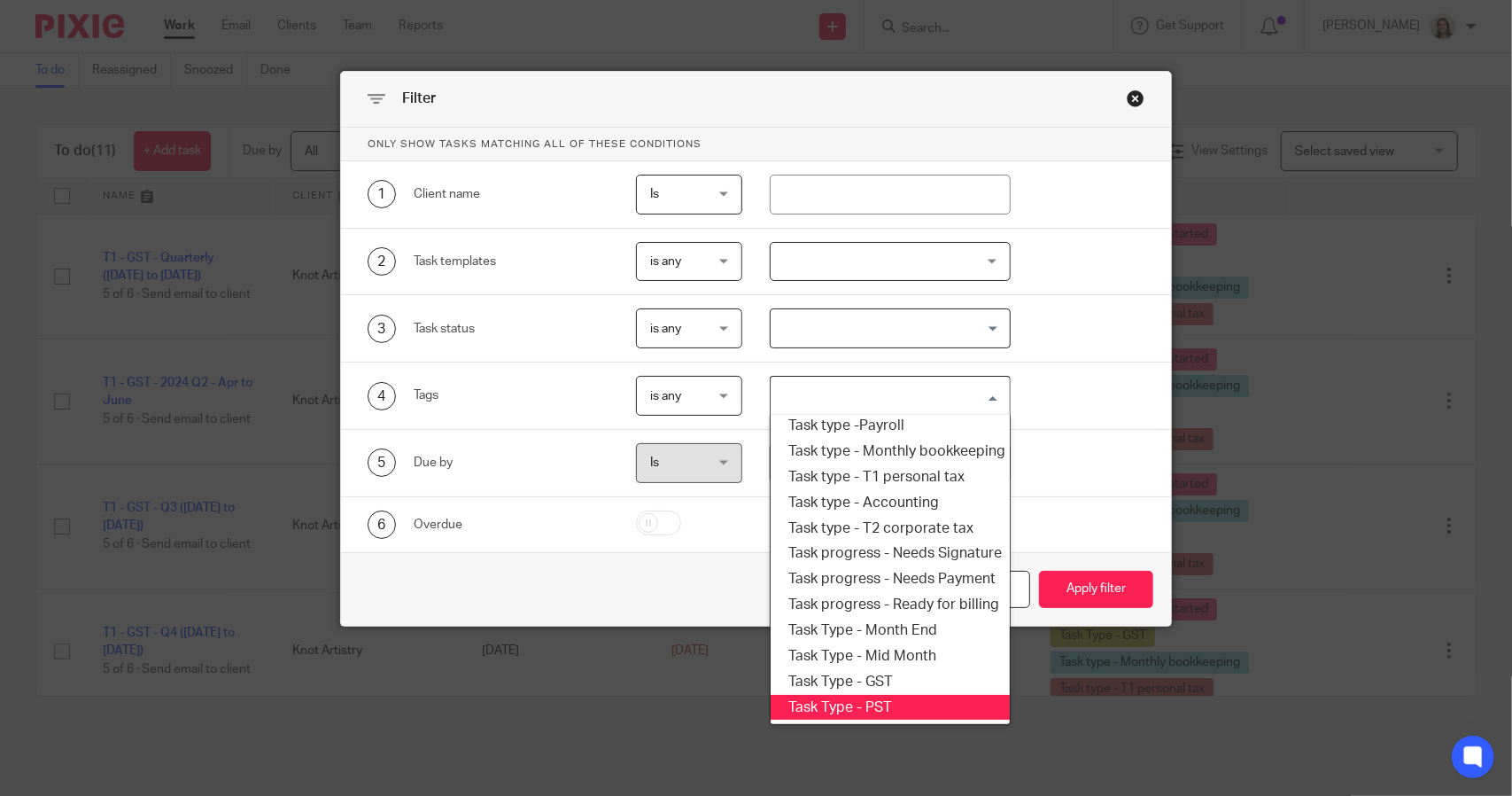
click at [885, 695] on li "Task Type - PST" at bounding box center [889, 707] width 238 height 25
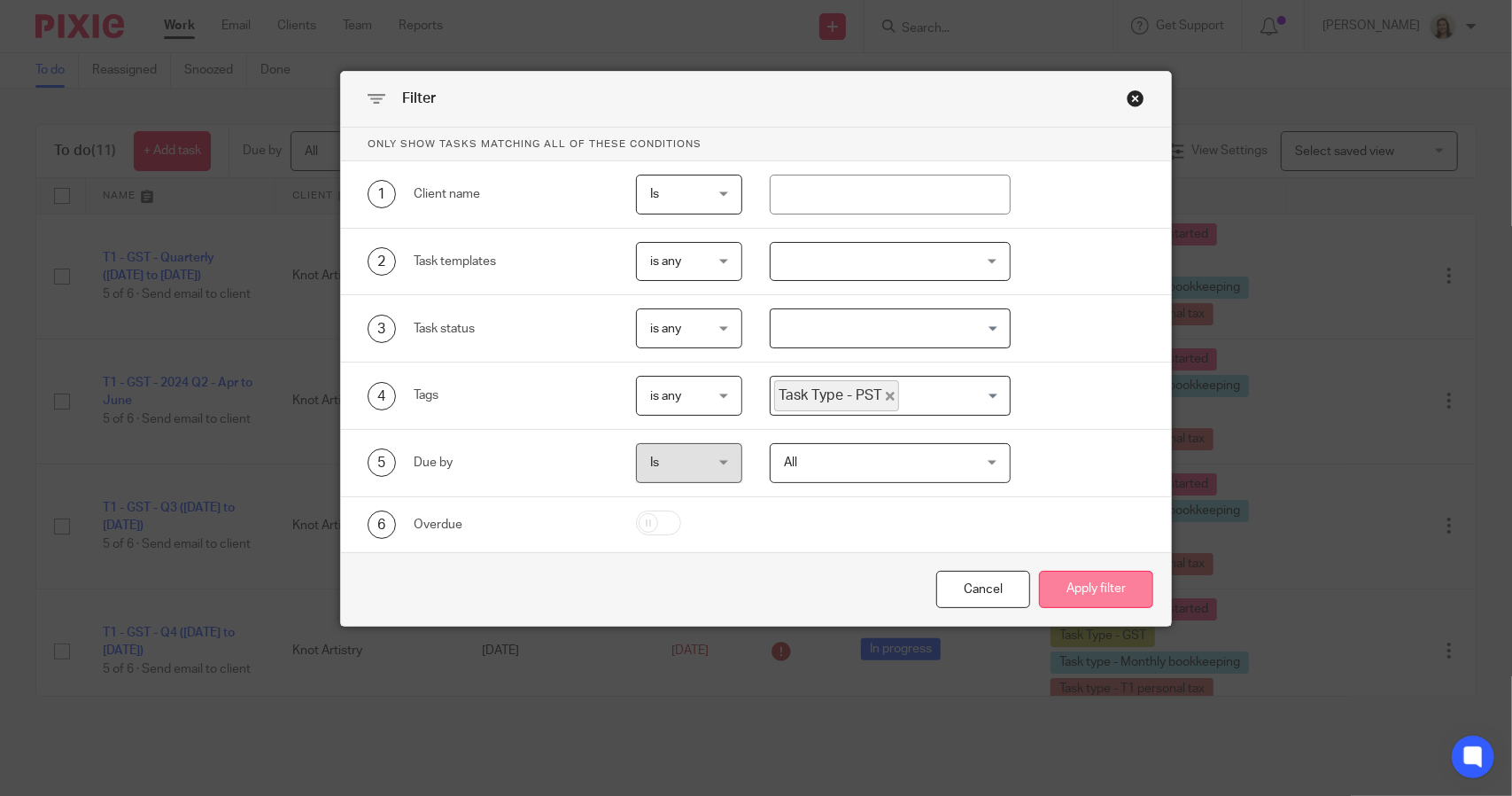
click at [1066, 602] on button "Apply filter" at bounding box center [1095, 589] width 114 height 38
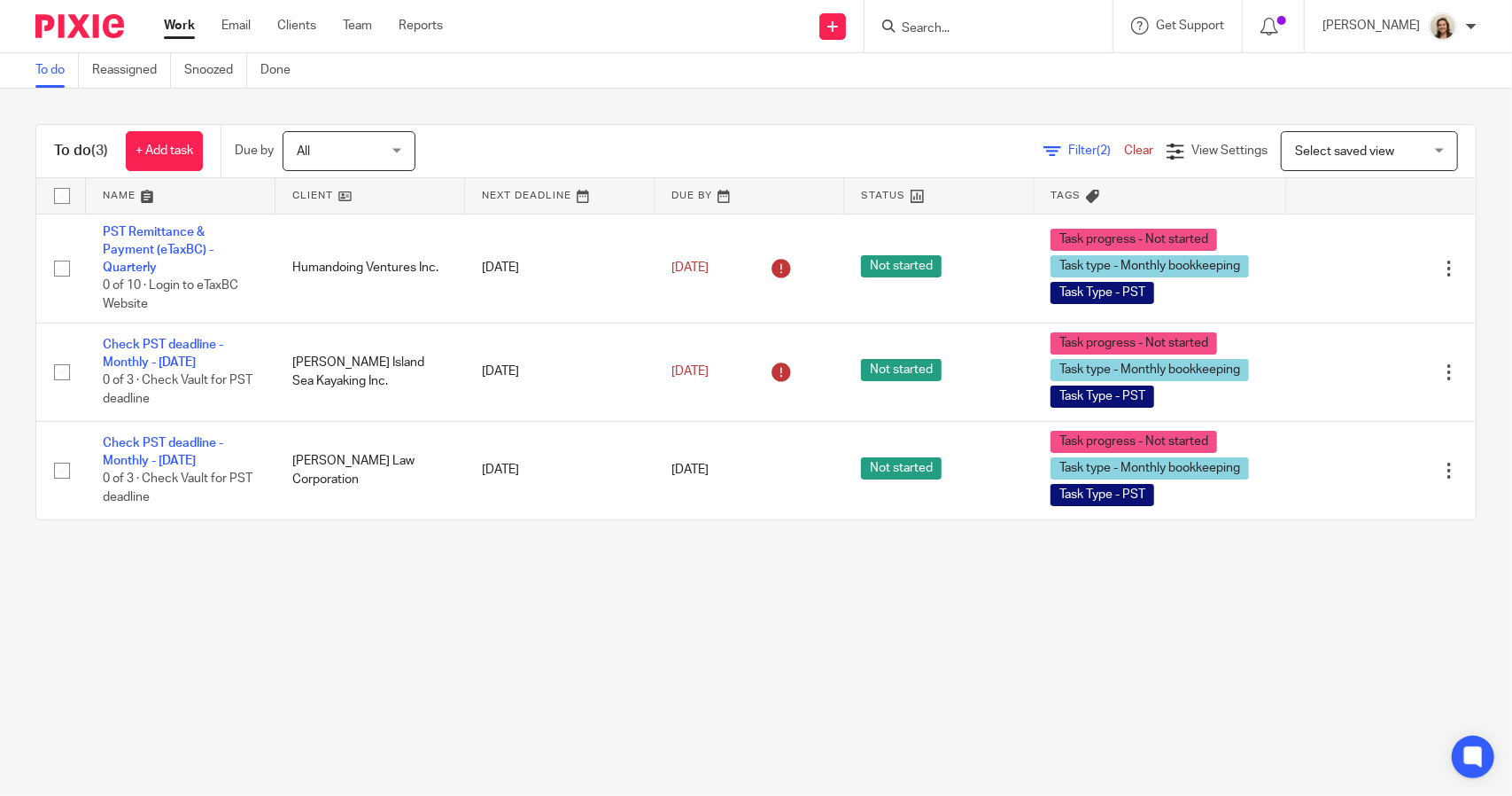
click at [1068, 149] on span "Filter (2)" at bounding box center [1095, 150] width 56 height 12
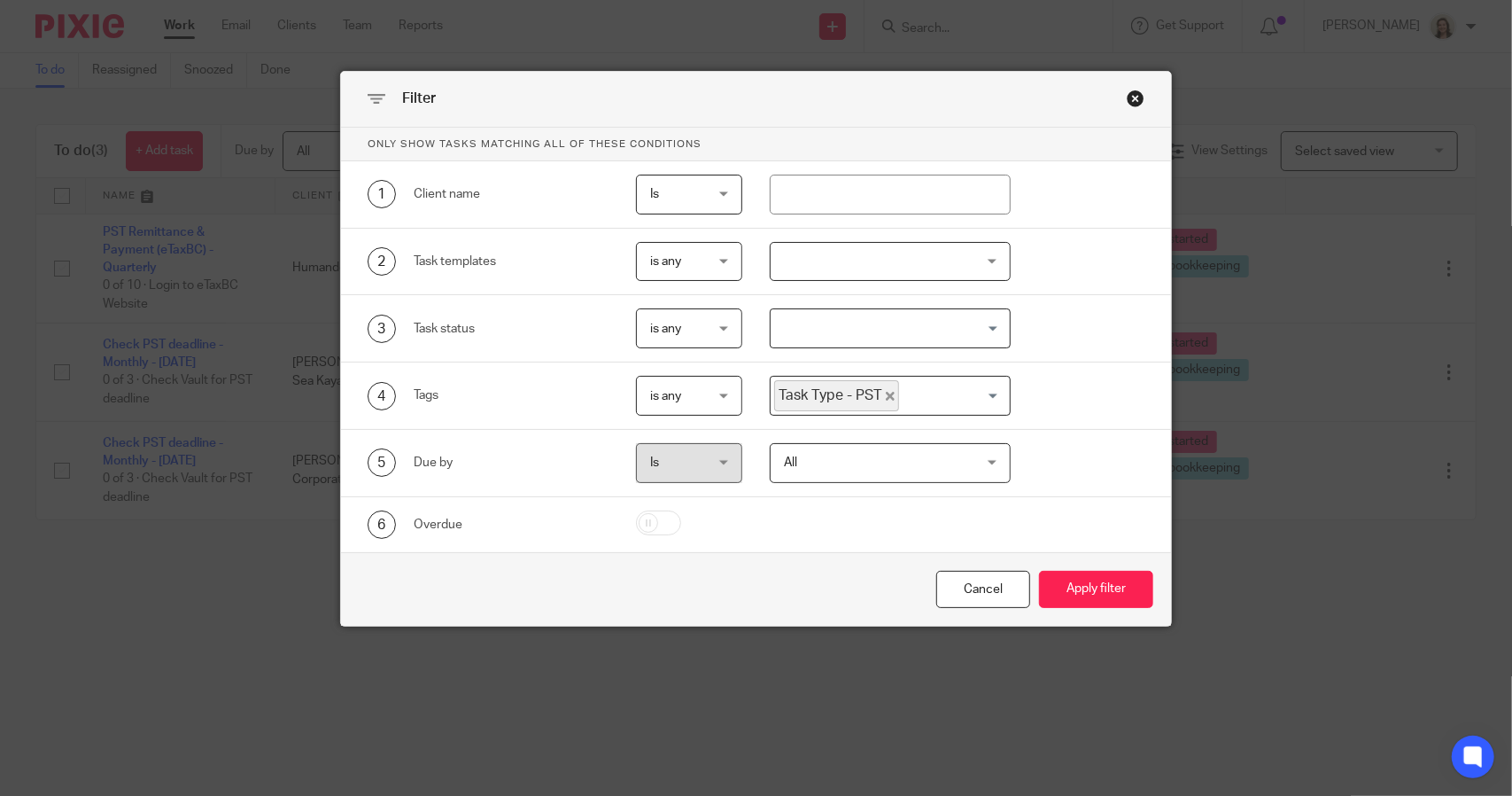
click at [885, 391] on icon "Deselect Task Type - PST" at bounding box center [889, 395] width 8 height 8
click at [880, 392] on input "Search for option" at bounding box center [885, 395] width 227 height 31
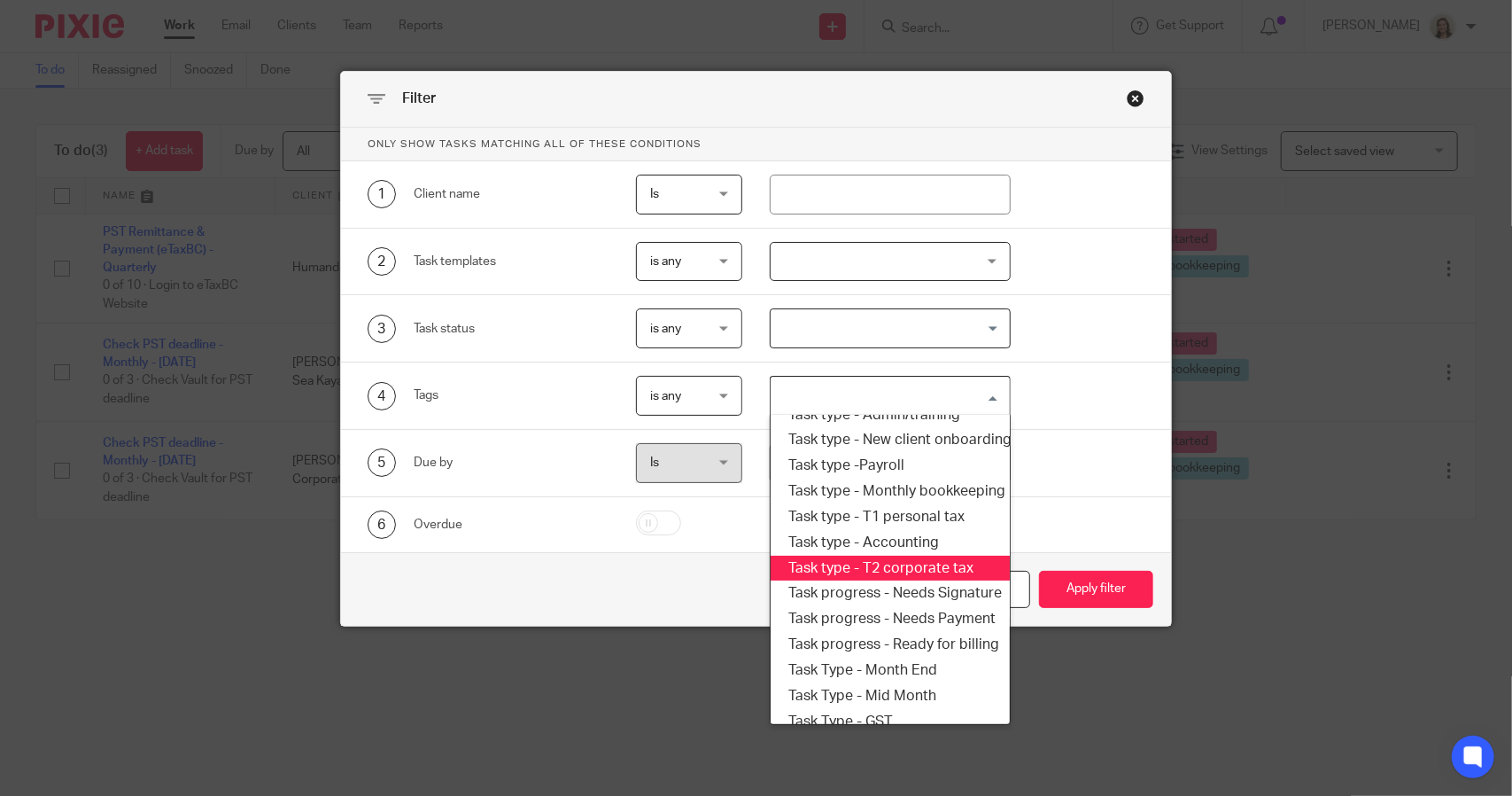
scroll to position [301, 0]
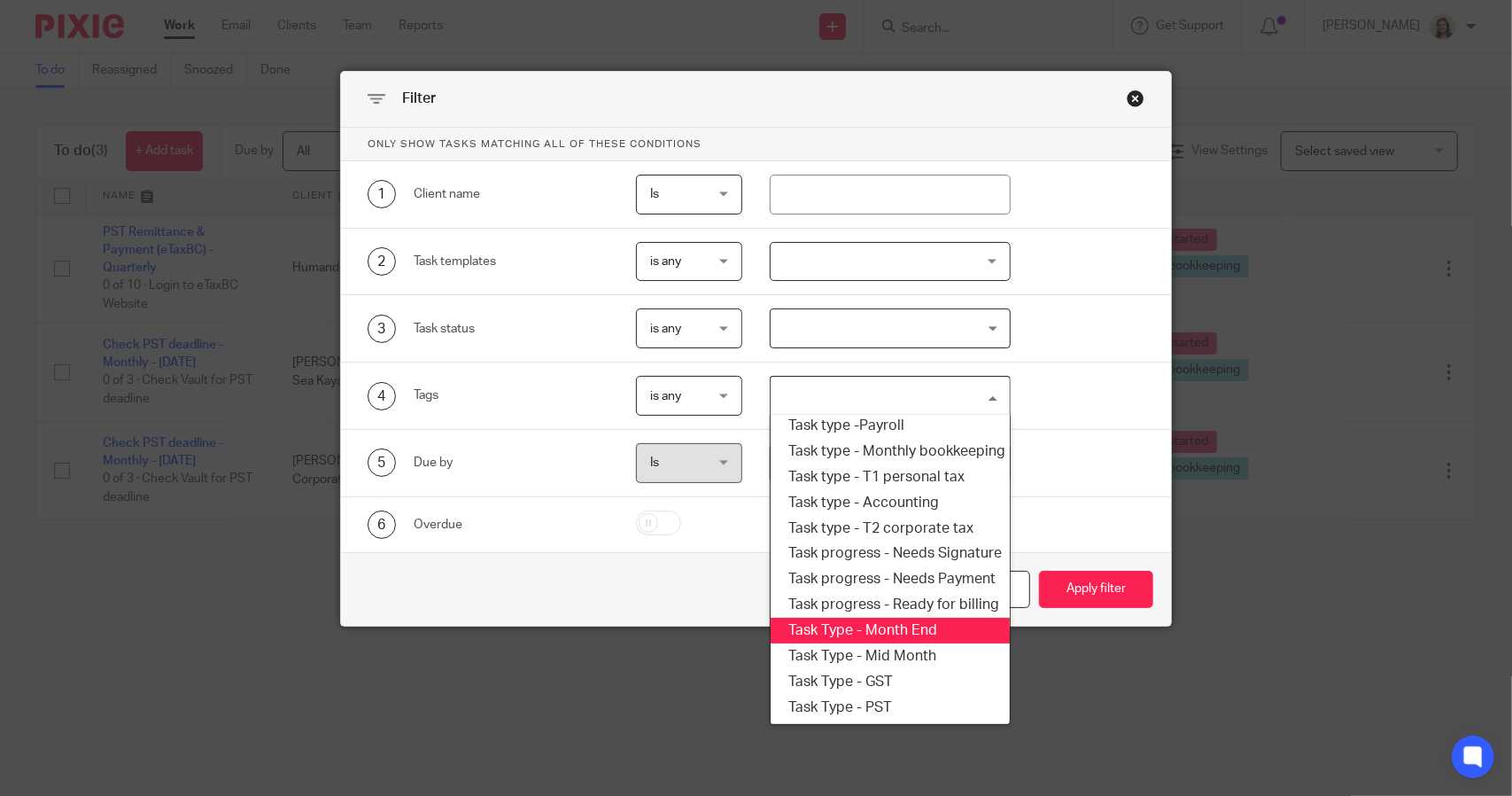
click at [904, 618] on li "Task Type - Month End" at bounding box center [889, 630] width 238 height 25
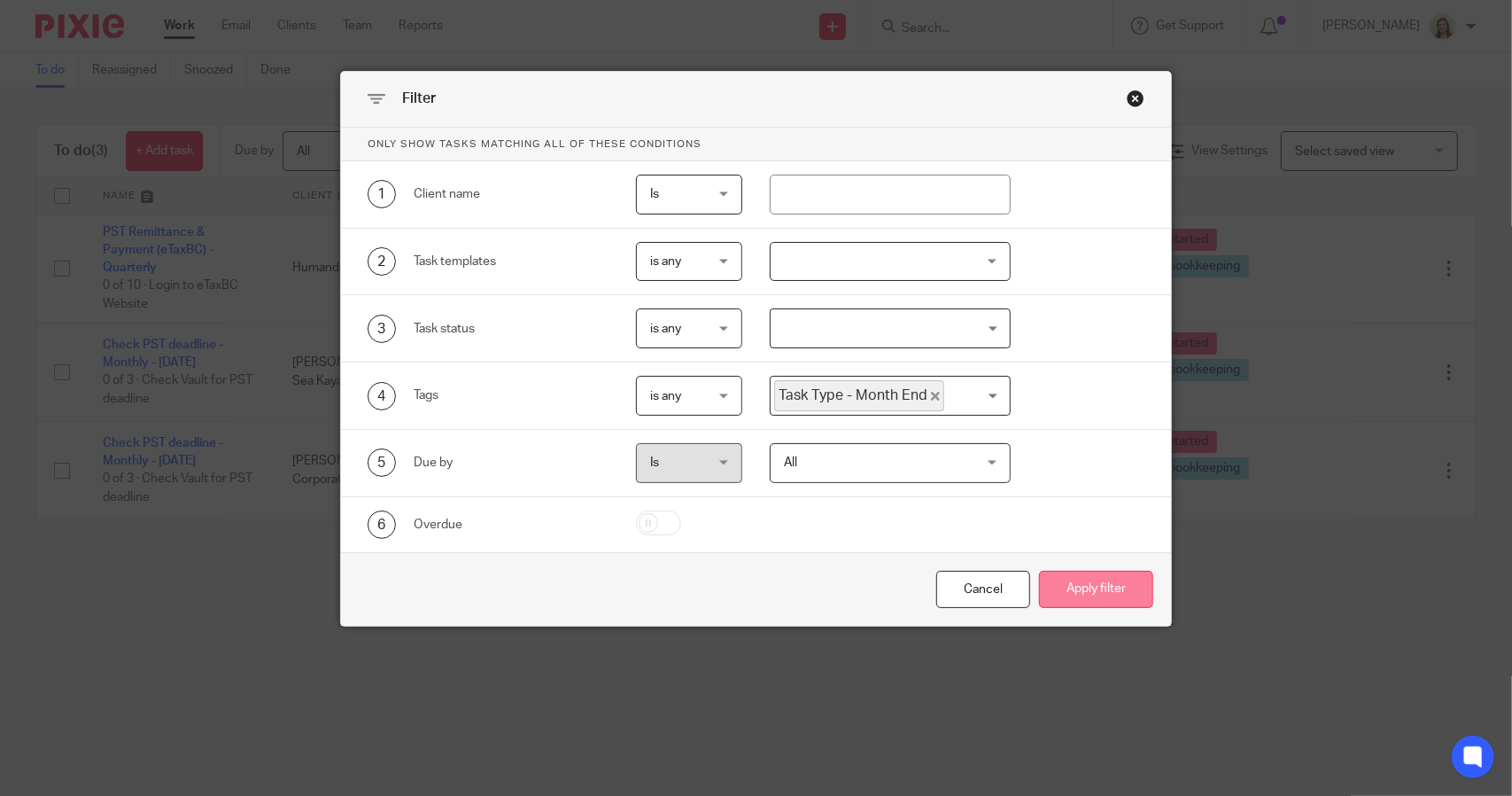
click at [1080, 594] on button "Apply filter" at bounding box center [1095, 589] width 114 height 38
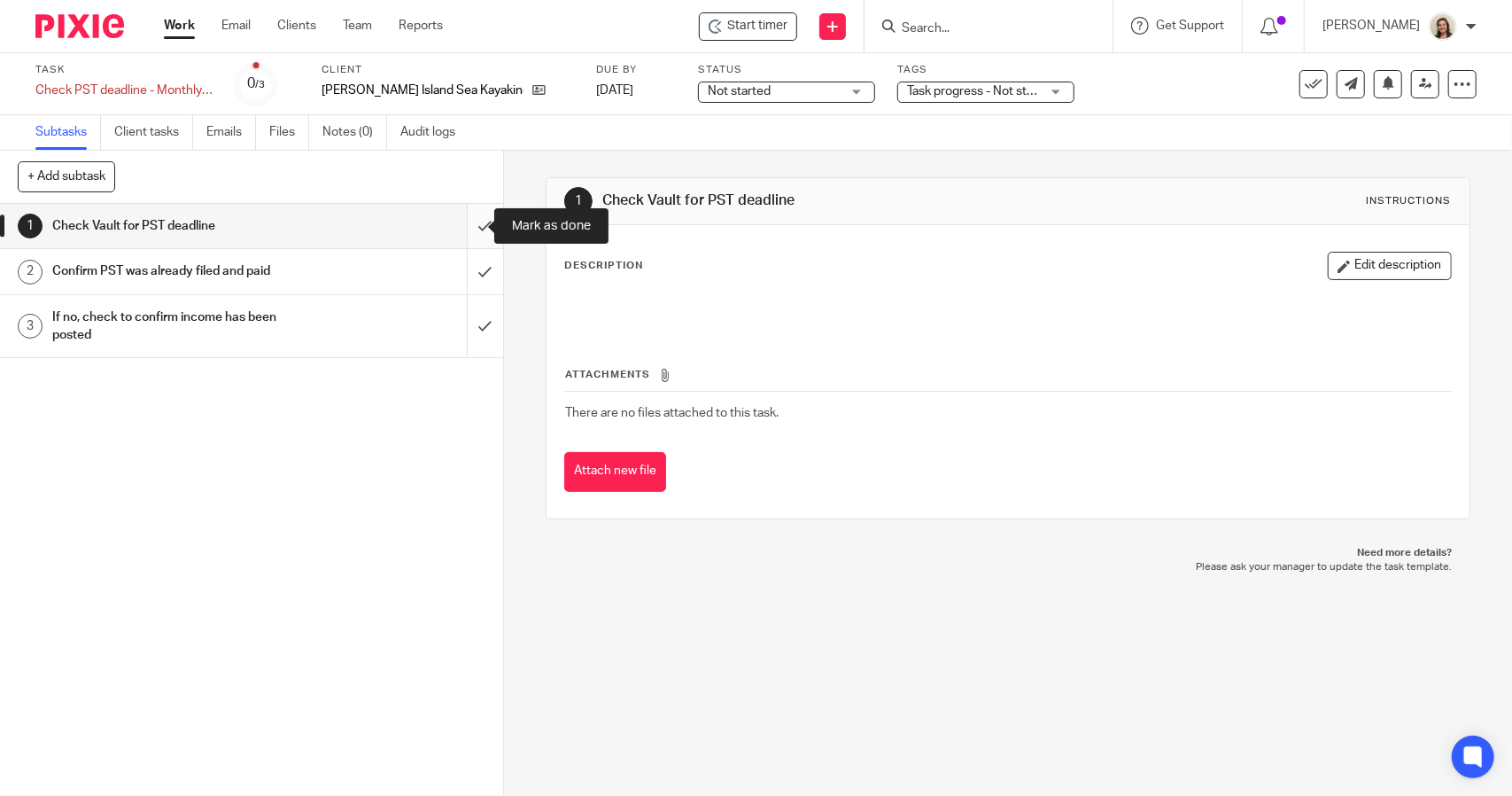
click at [459, 233] on input "submit" at bounding box center [252, 225] width 503 height 44
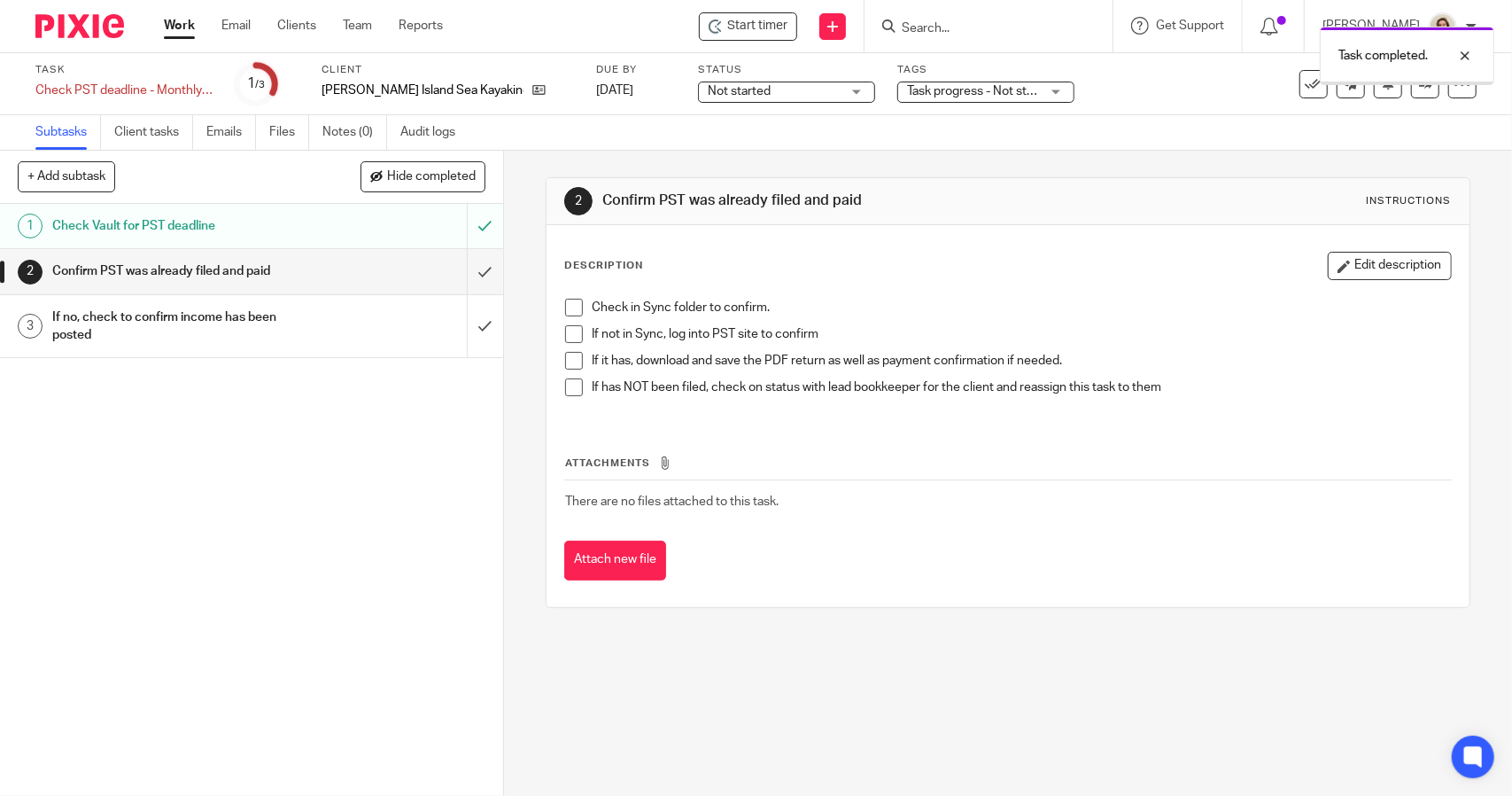
click at [570, 313] on span at bounding box center [573, 307] width 18 height 18
click at [571, 337] on span at bounding box center [573, 334] width 18 height 18
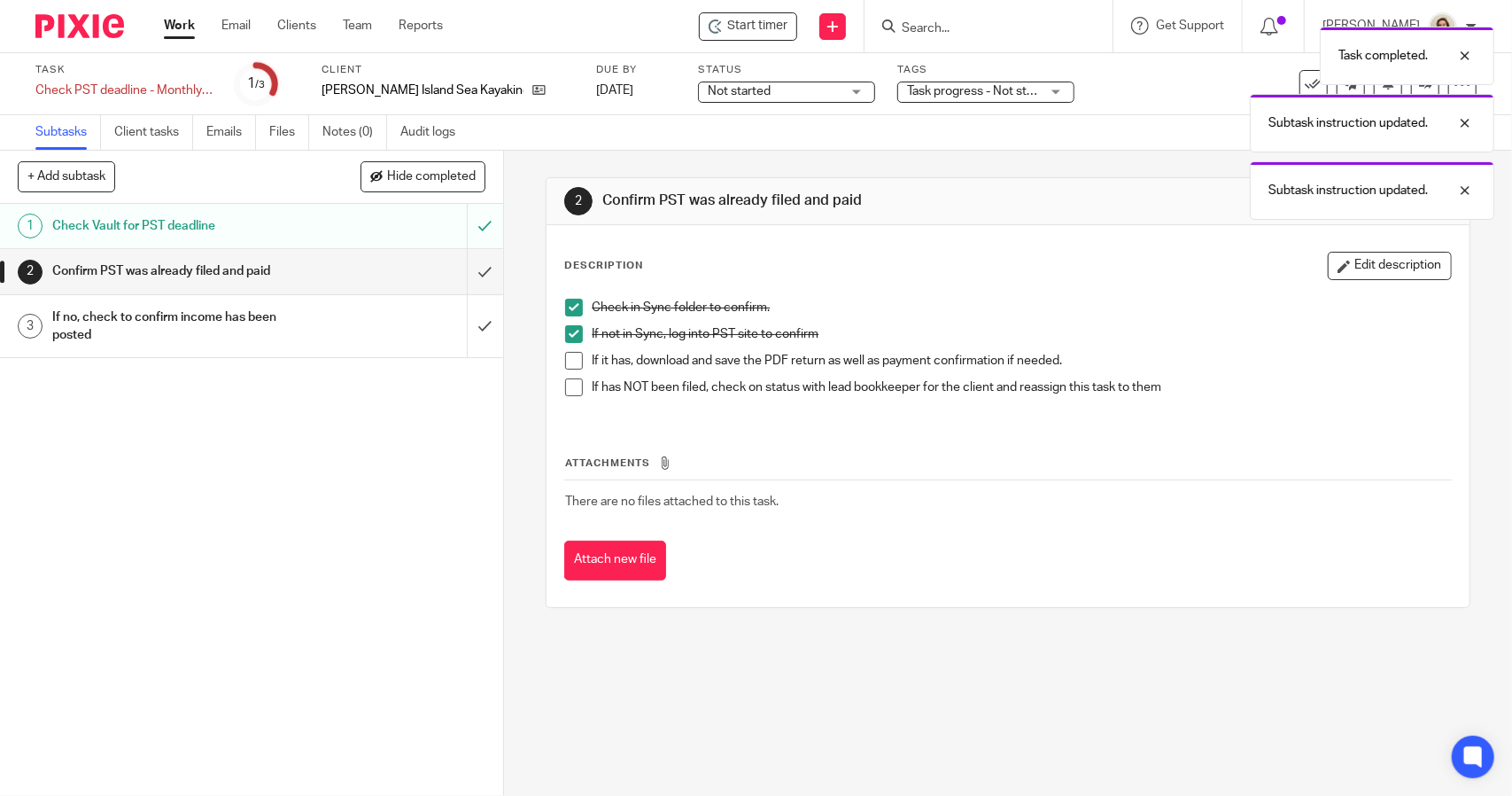
click at [572, 385] on span at bounding box center [573, 387] width 18 height 18
click at [567, 364] on span at bounding box center [573, 360] width 18 height 18
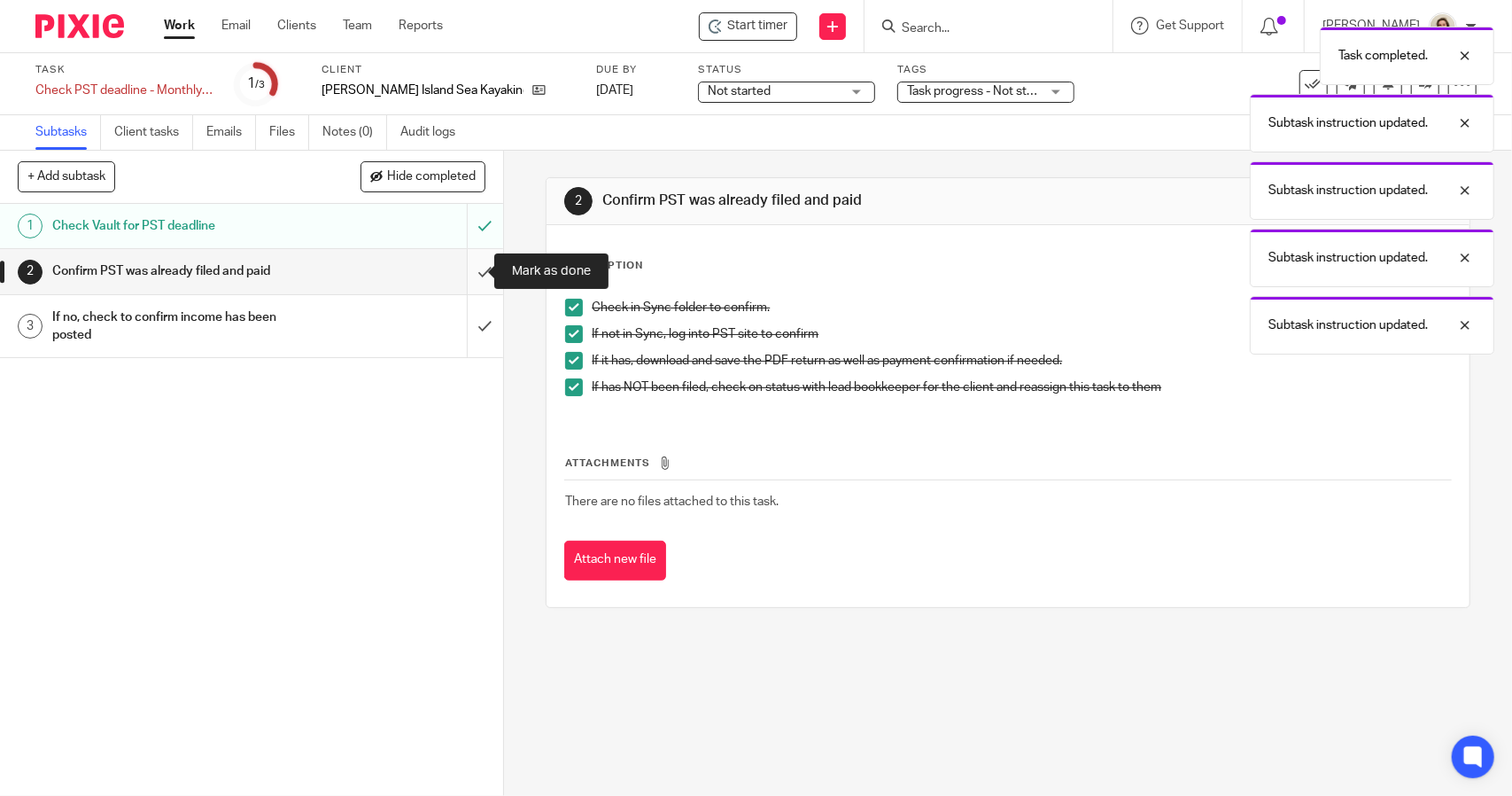
click at [475, 280] on input "submit" at bounding box center [252, 271] width 503 height 44
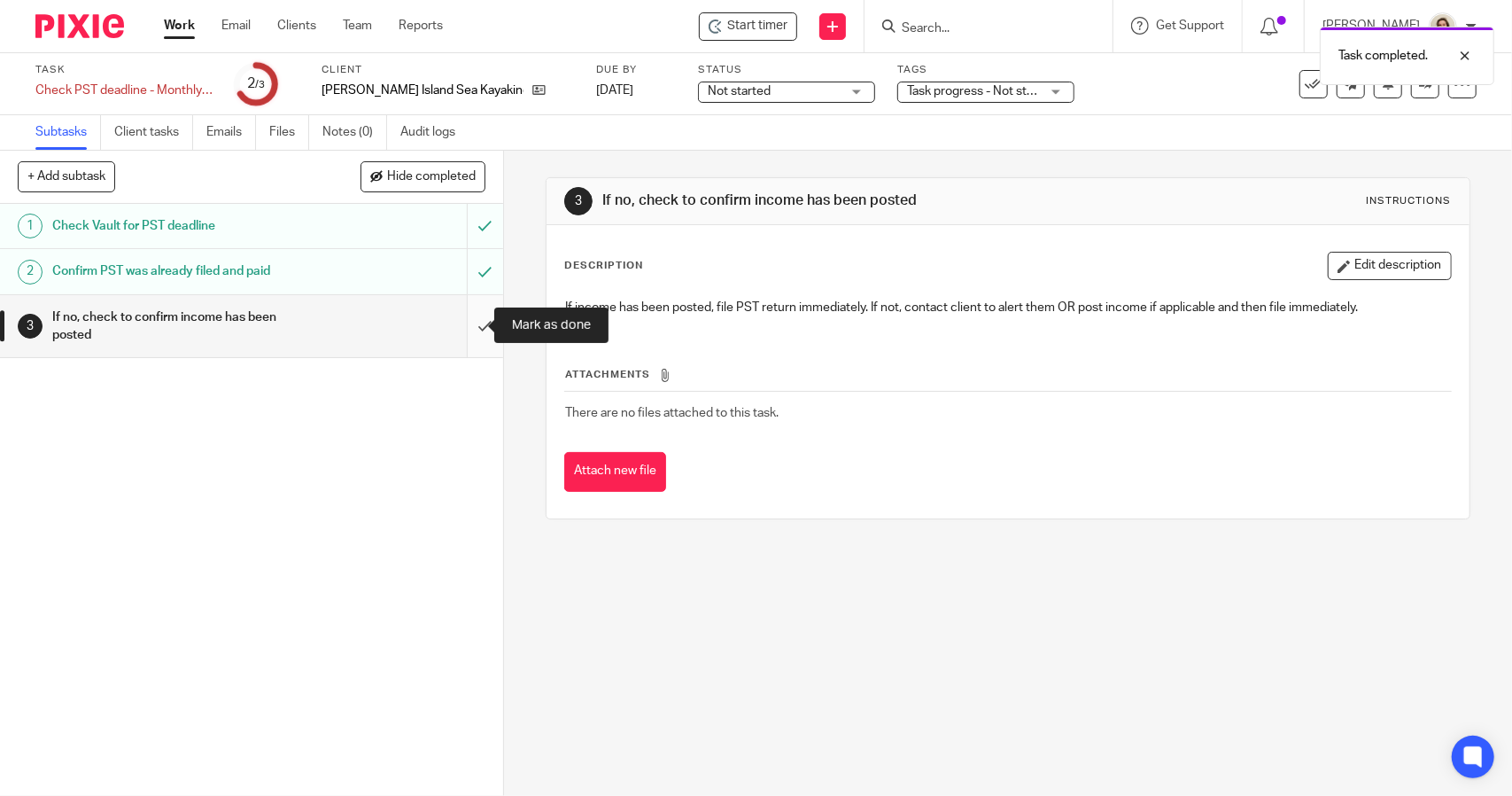
click at [460, 318] on input "submit" at bounding box center [252, 326] width 503 height 63
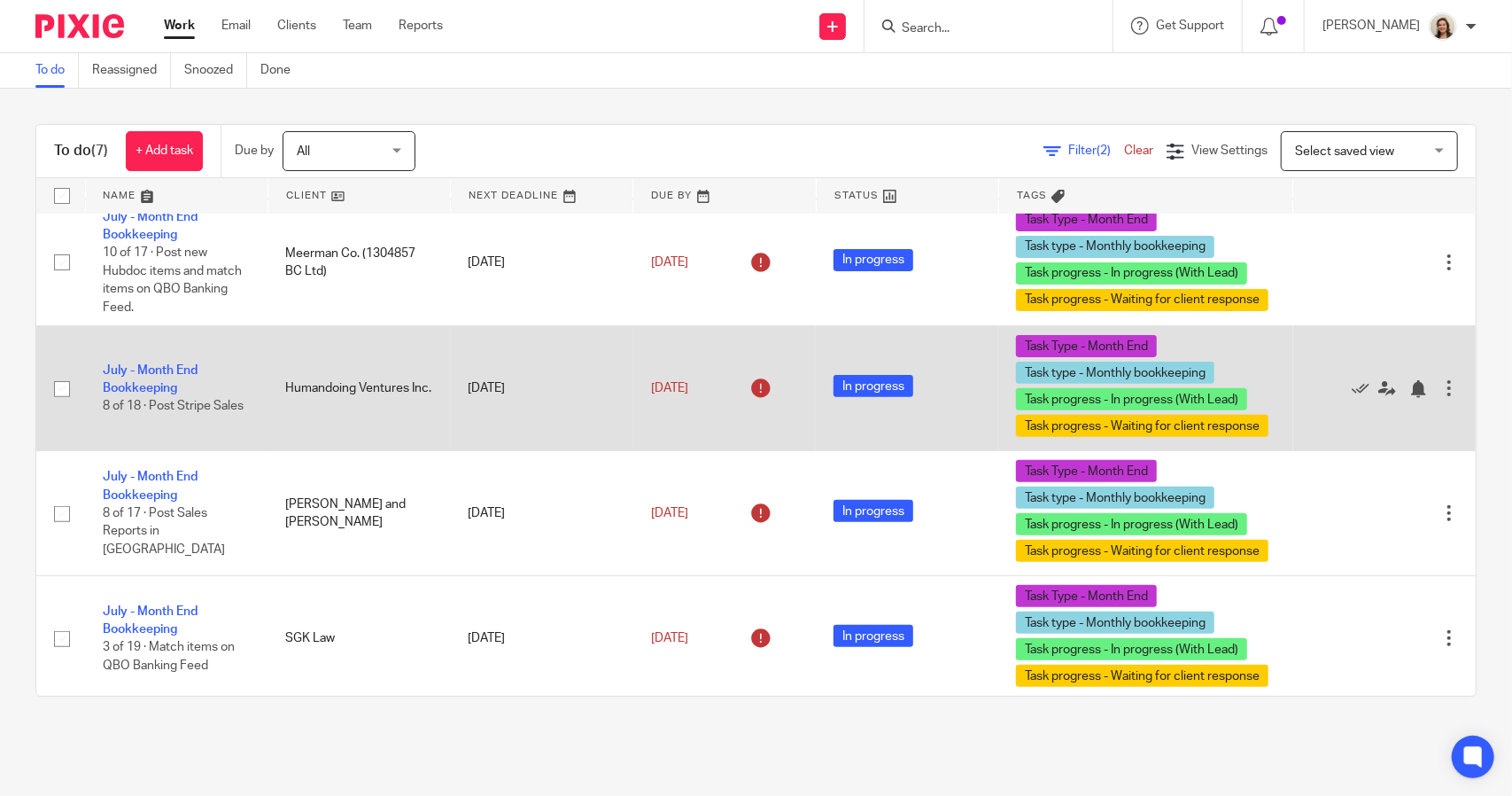
scroll to position [366, 0]
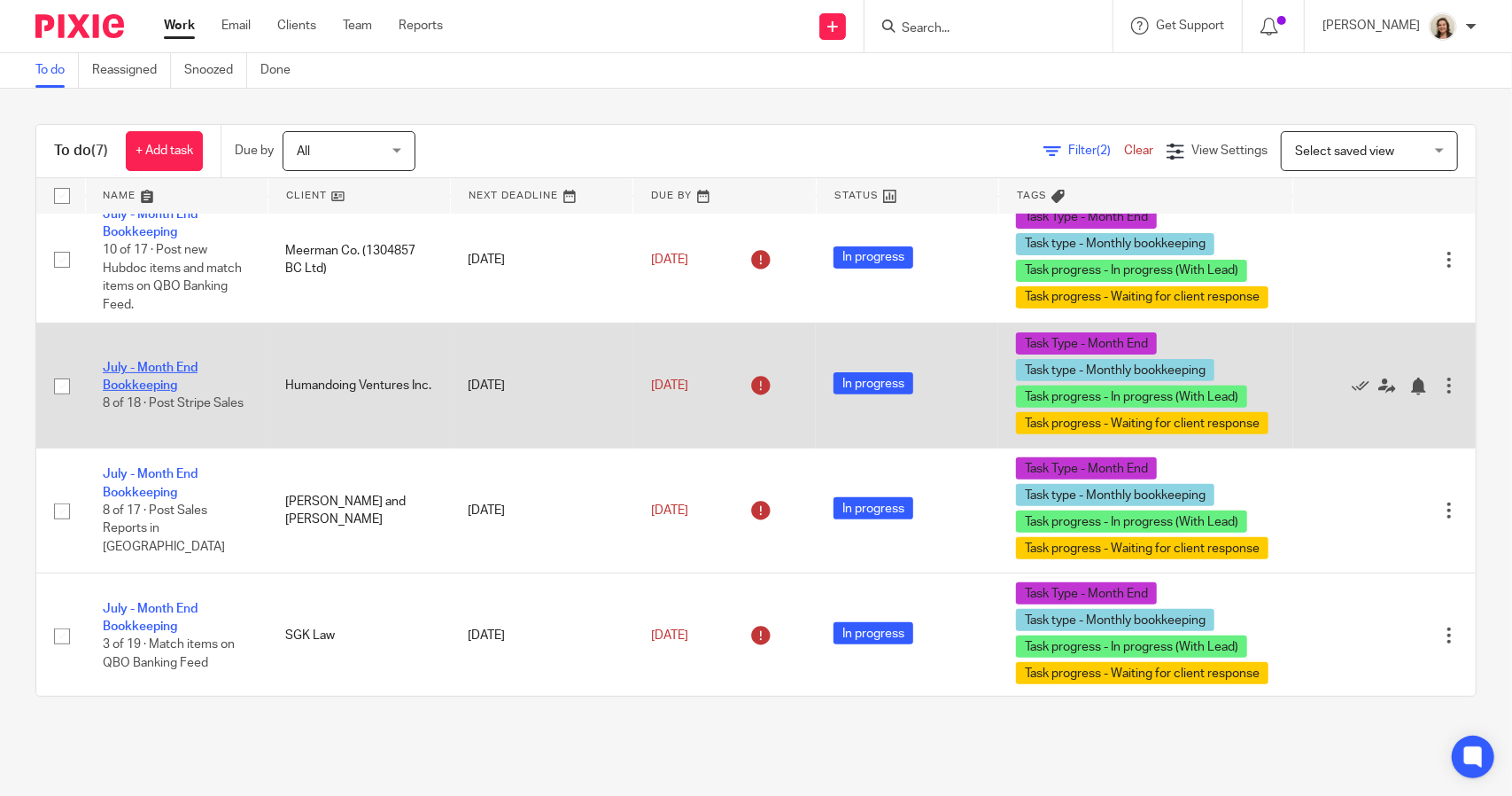
click at [168, 361] on link "July - Month End Bookkeeping" at bounding box center [150, 376] width 95 height 30
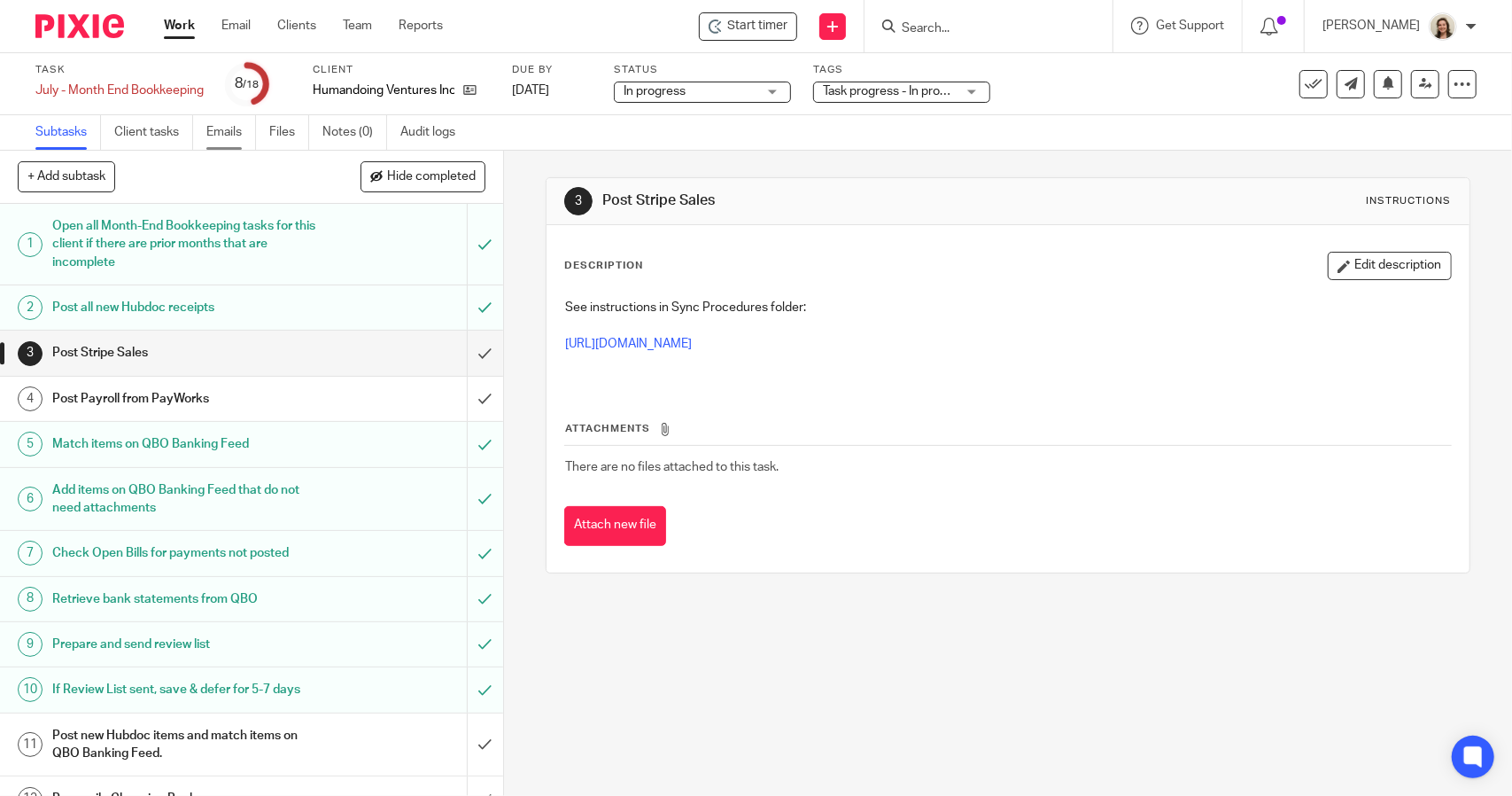
click at [220, 131] on link "Emails" at bounding box center [231, 132] width 50 height 35
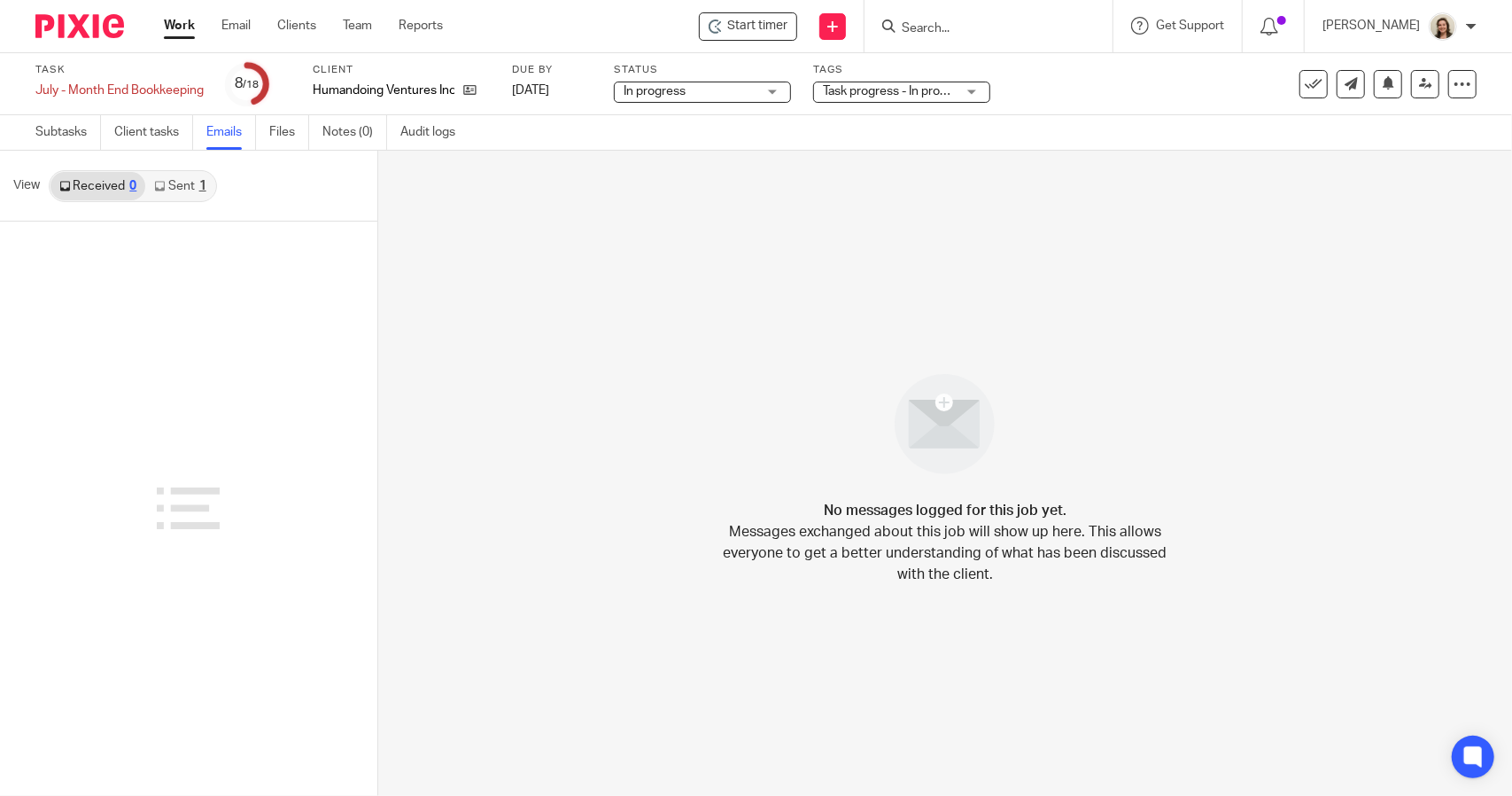
click at [185, 191] on link "Sent 1" at bounding box center [179, 186] width 69 height 28
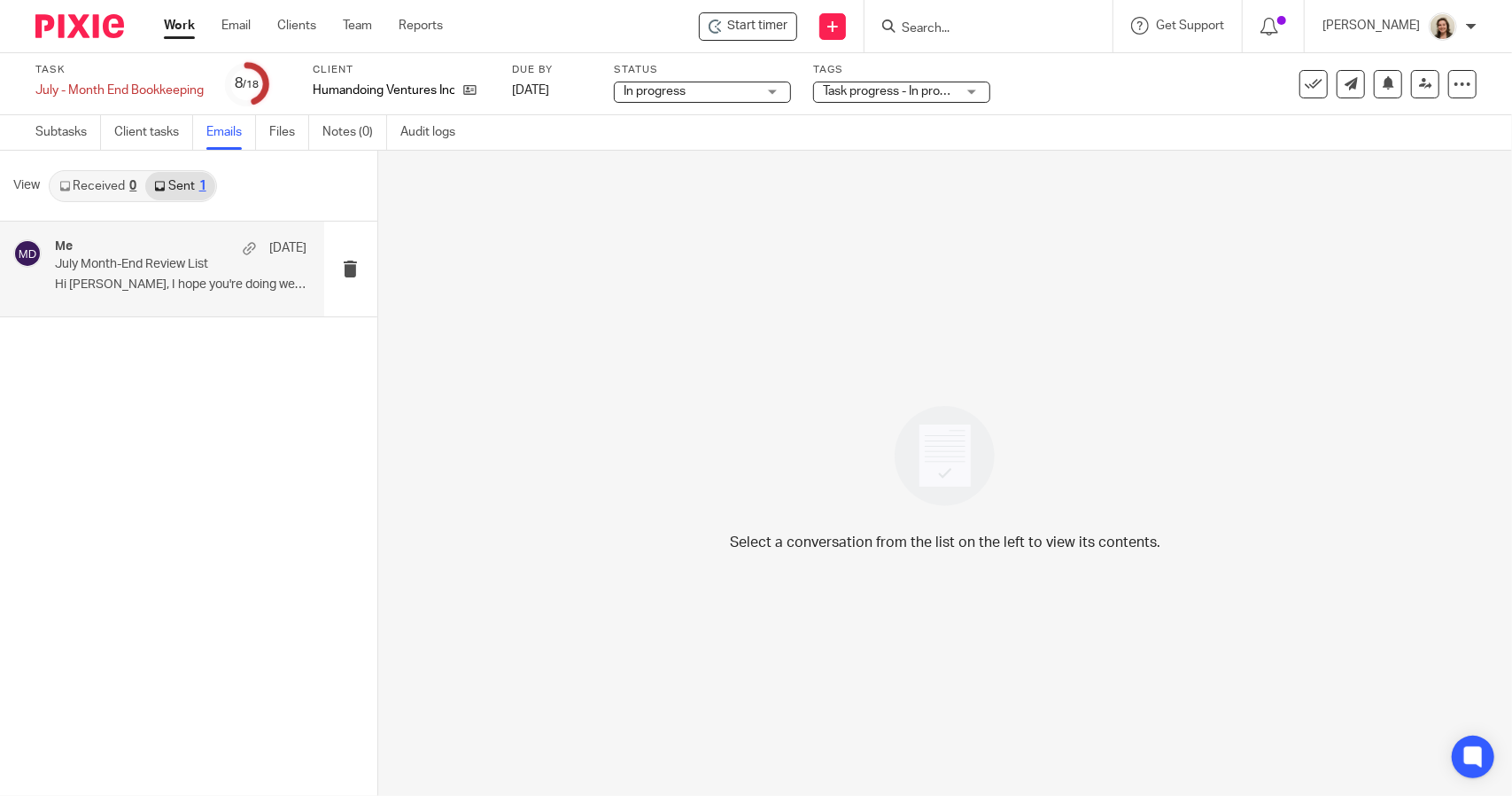
click at [177, 271] on p "July Month-End Review List" at bounding box center [155, 264] width 201 height 15
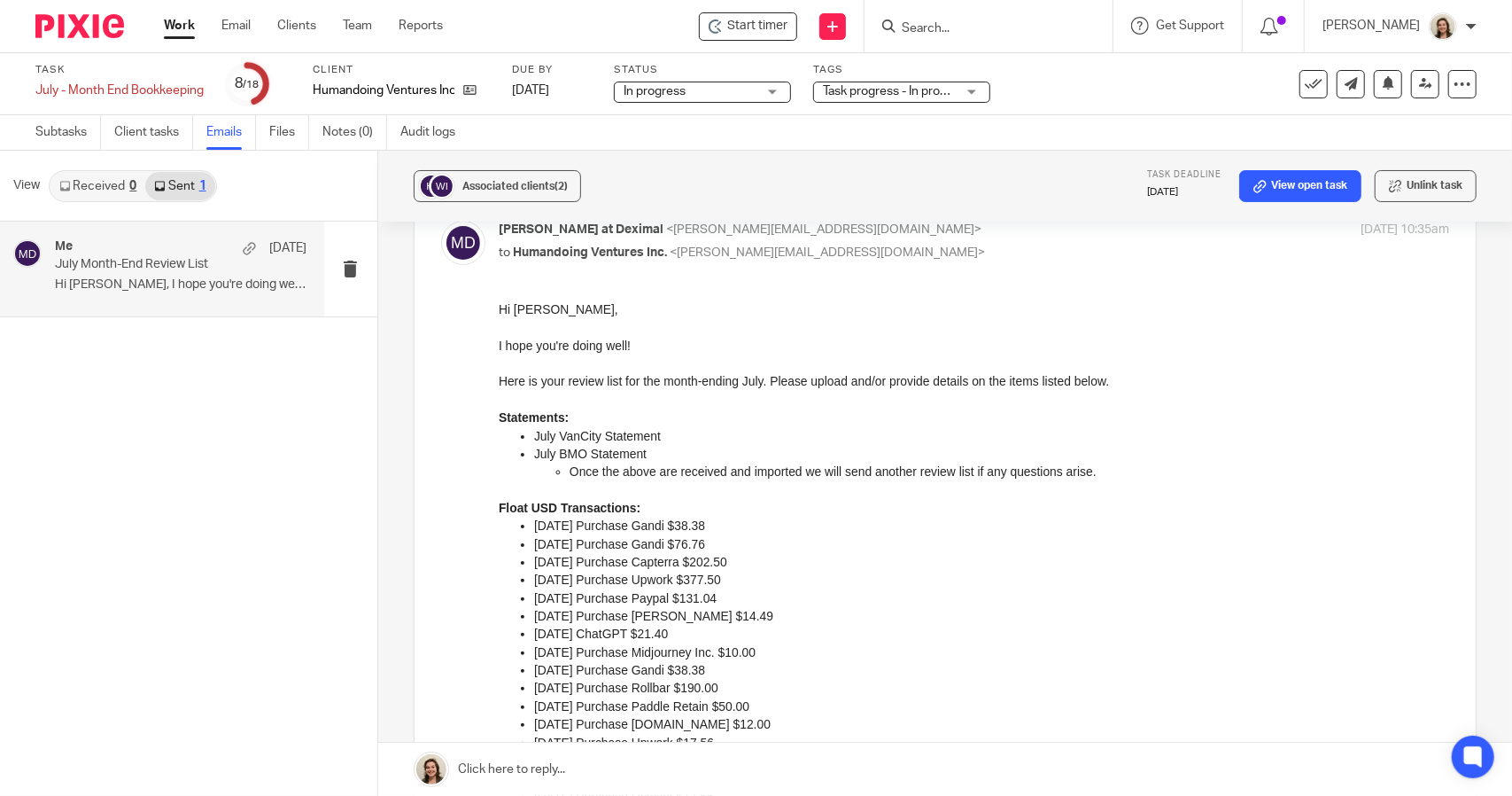
scroll to position [77, 0]
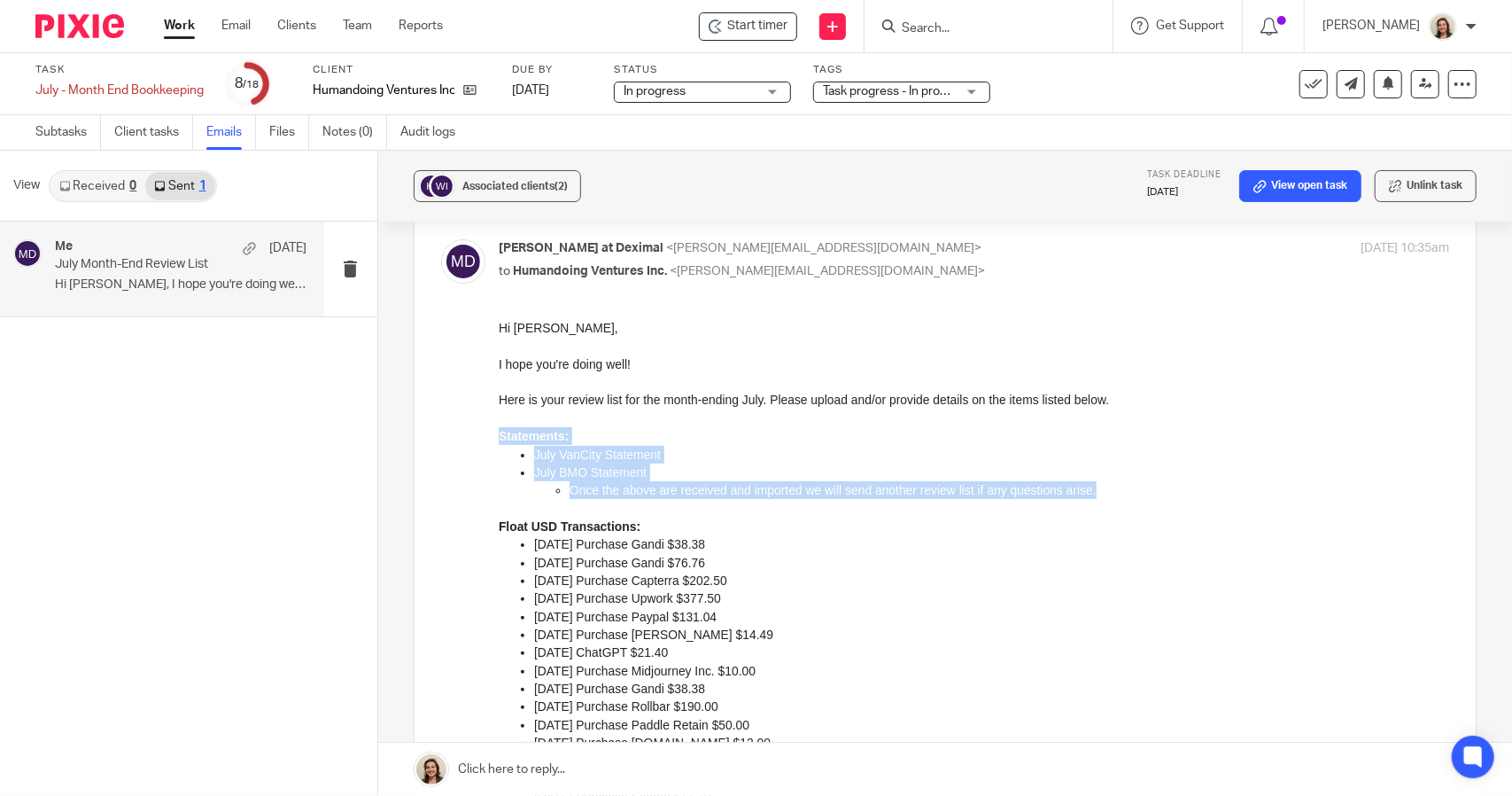
drag, startPoint x: 1109, startPoint y: 490, endPoint x: 992, endPoint y: 748, distance: 283.3
click html "Hi Daniel, I hope you're doing well! Here is your review list for the month-end…"
copy div "Statements: July VanCity Statement July BMO Statement Once the above are receiv…"
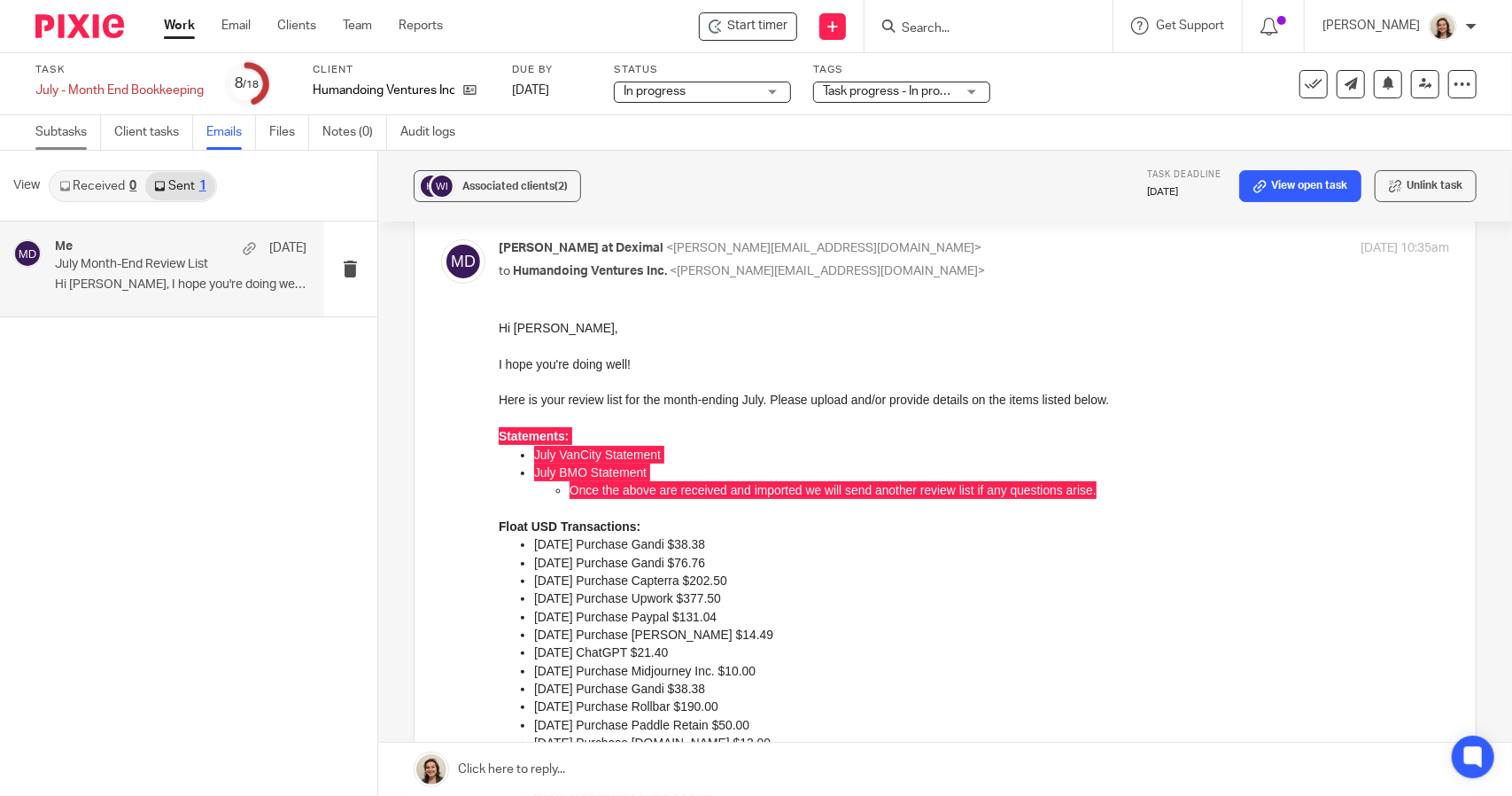
click at [62, 134] on link "Subtasks" at bounding box center [69, 132] width 66 height 35
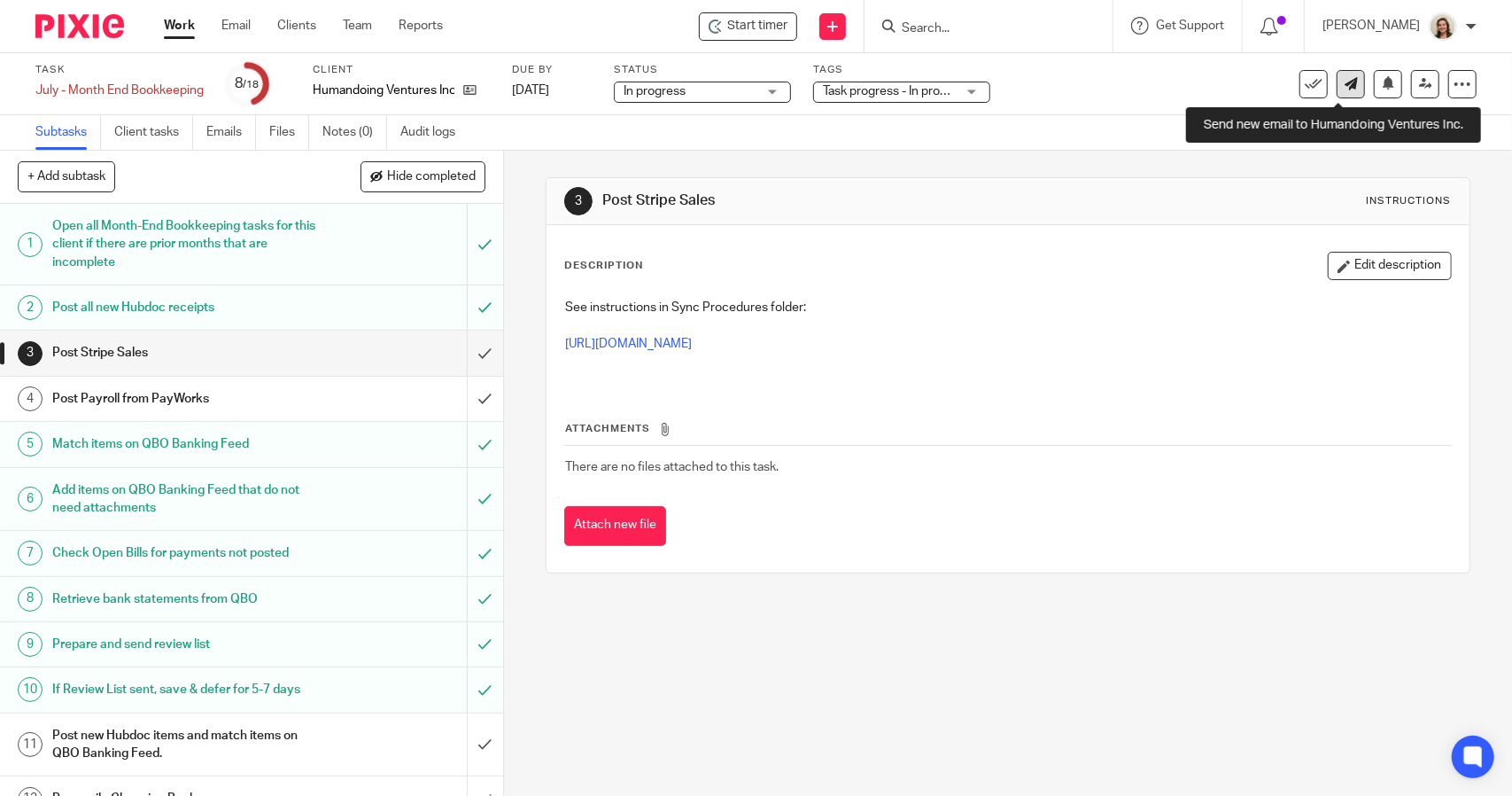
click at [1337, 92] on link at bounding box center [1351, 84] width 28 height 28
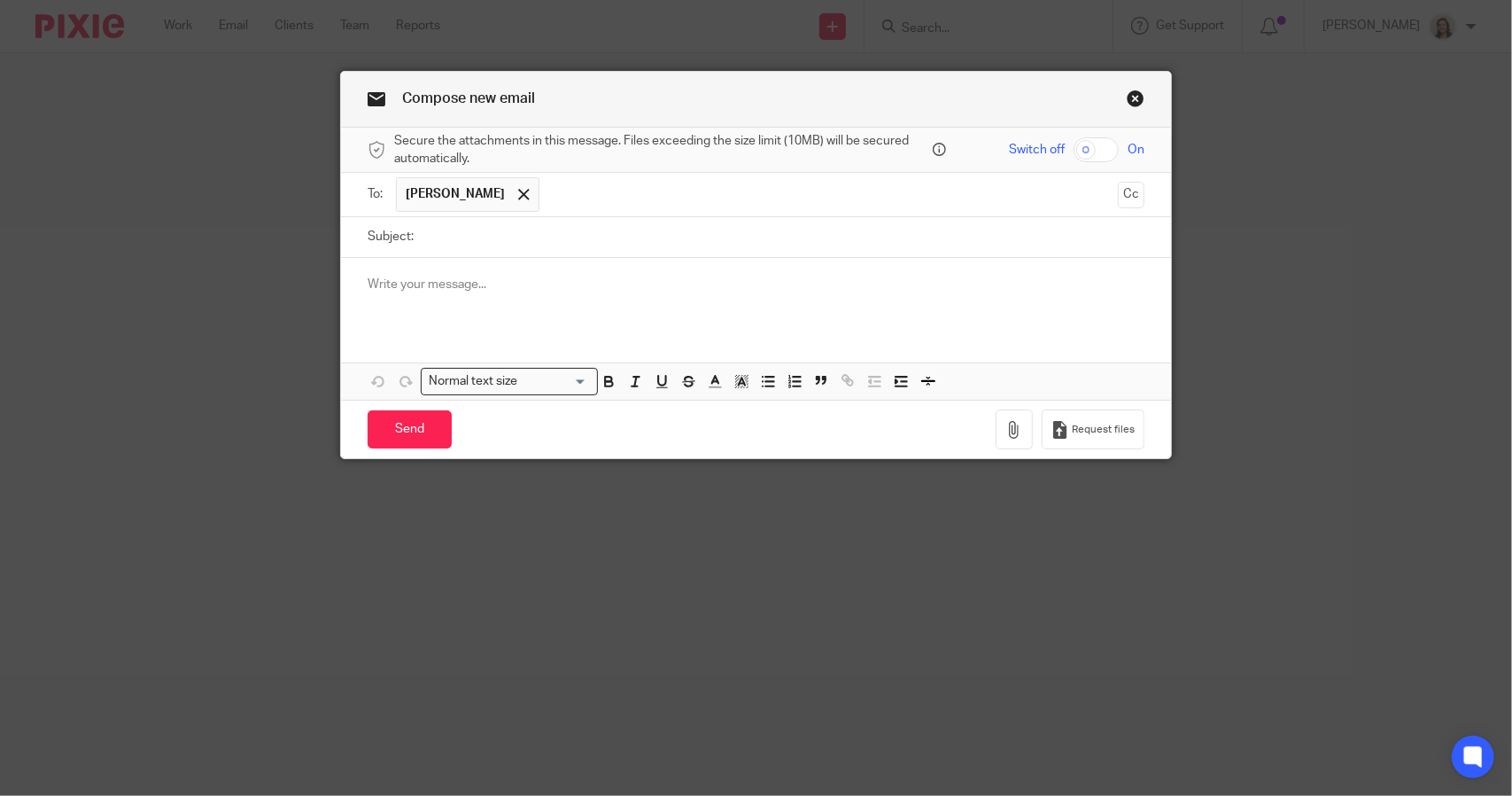
click at [501, 285] on p at bounding box center [756, 284] width 777 height 18
click at [519, 224] on input "Subject:" at bounding box center [783, 237] width 722 height 40
type input "Requesting July Statements"
click at [471, 287] on p "Hi [PERSON_NAME]" at bounding box center [756, 284] width 777 height 18
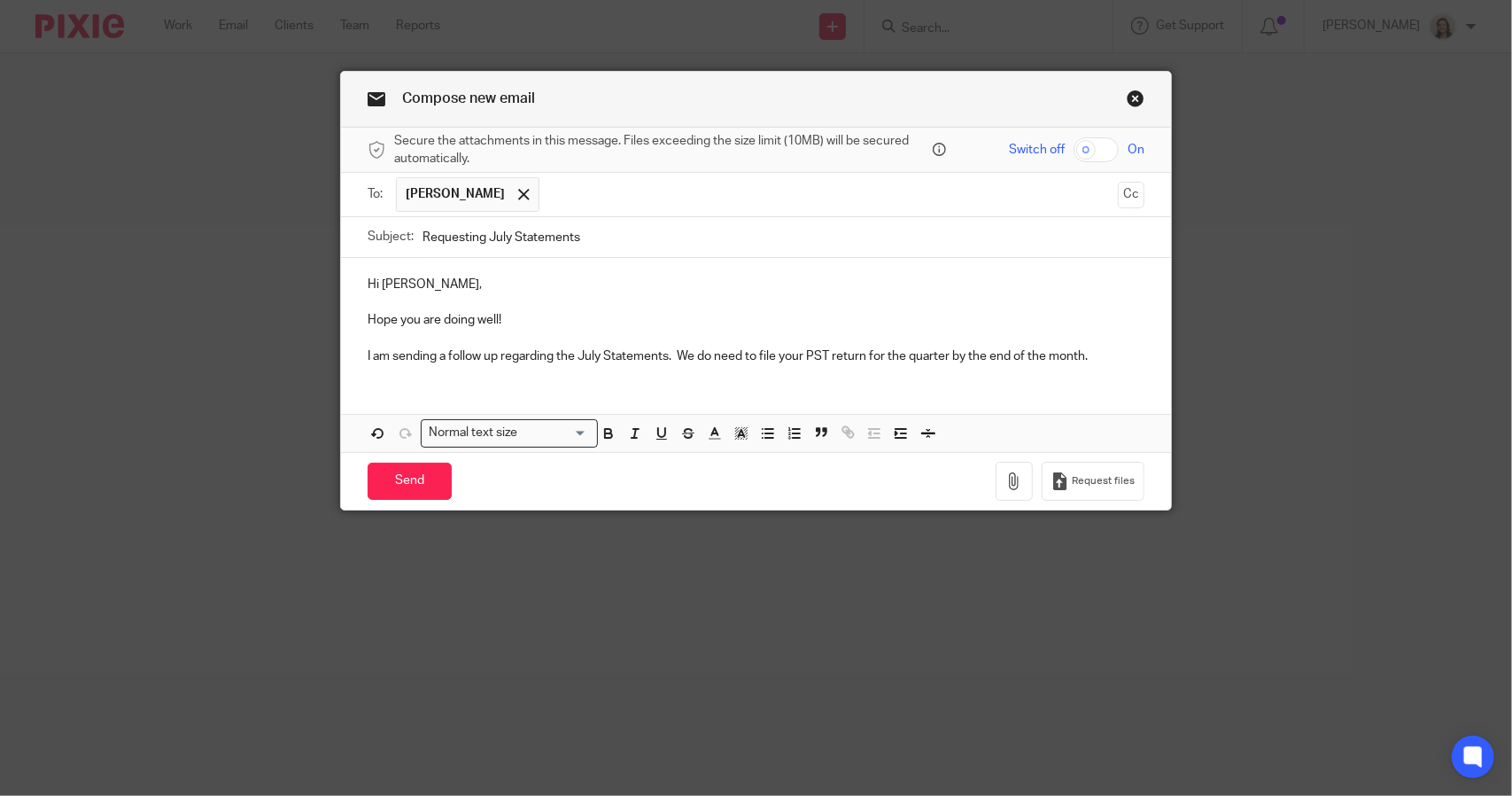
click at [475, 282] on p "Hi [PERSON_NAME]," at bounding box center [756, 284] width 777 height 18
click at [532, 311] on p "Hope you are doing well!" at bounding box center [756, 320] width 777 height 18
click at [1096, 353] on p "I am sending a follow up regarding the July Statements. We do need to file your…" at bounding box center [756, 356] width 777 height 18
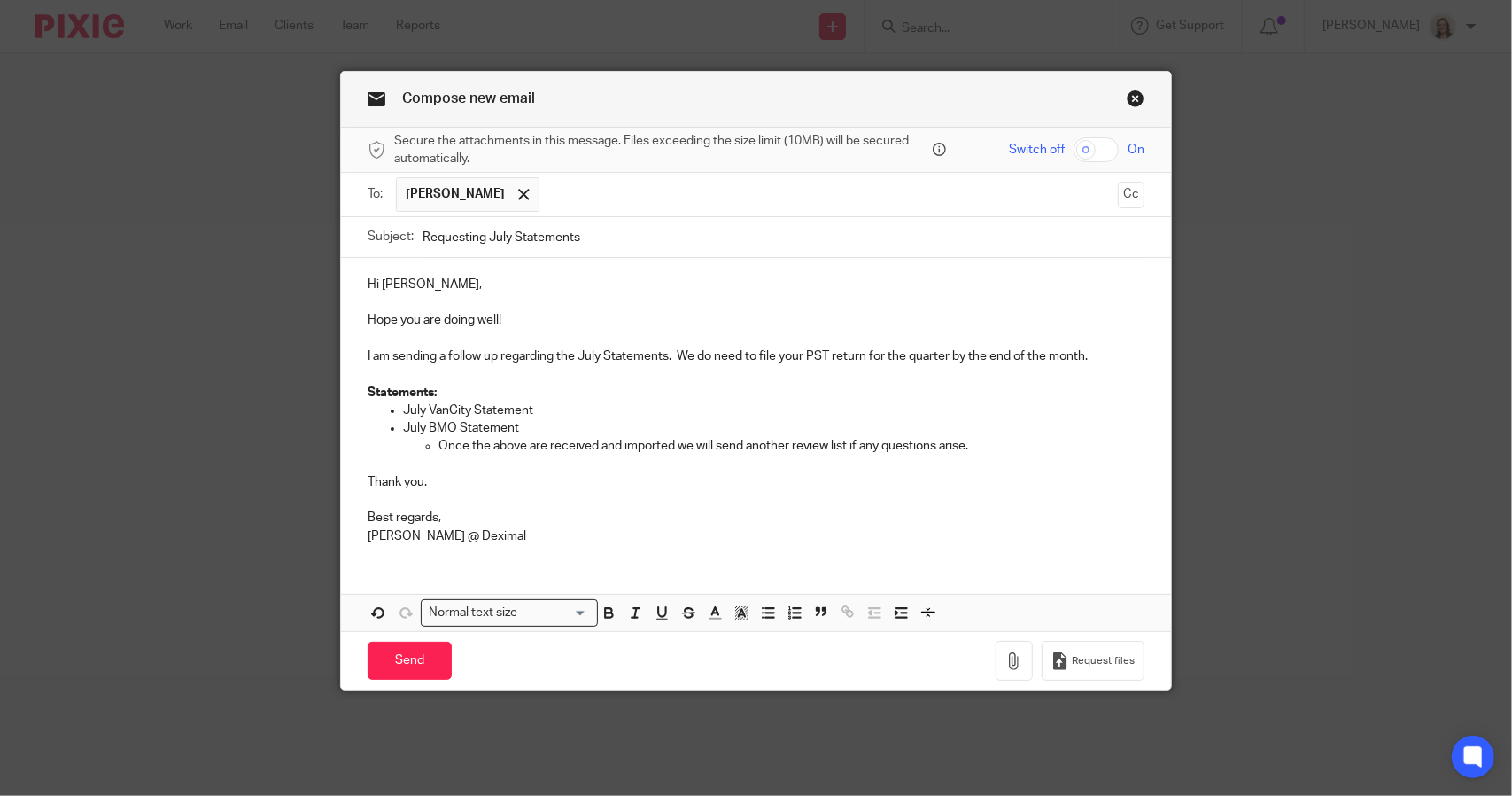
click at [406, 493] on p at bounding box center [756, 499] width 777 height 18
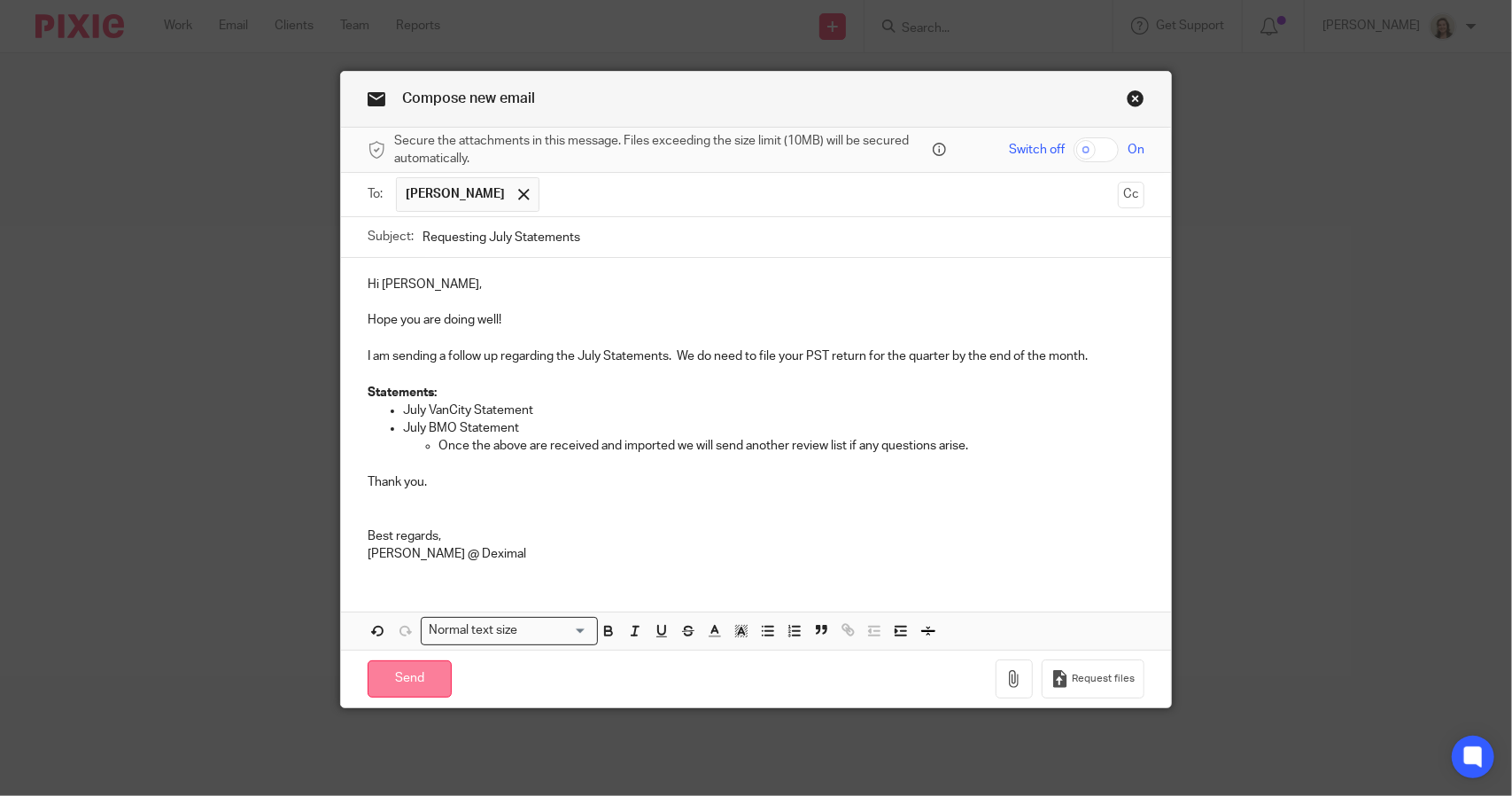
click at [421, 677] on input "Send" at bounding box center [409, 679] width 84 height 38
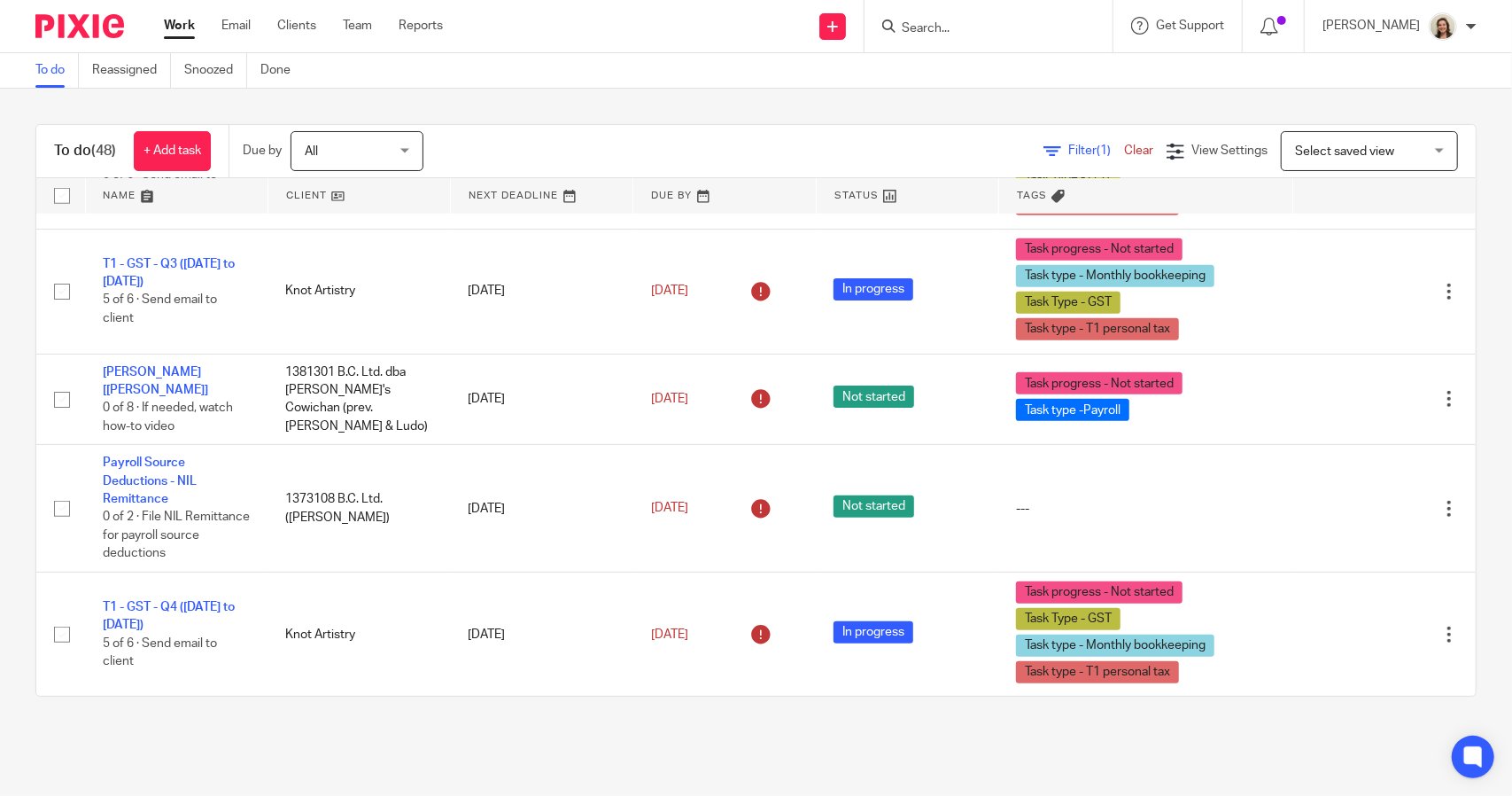
scroll to position [621, 0]
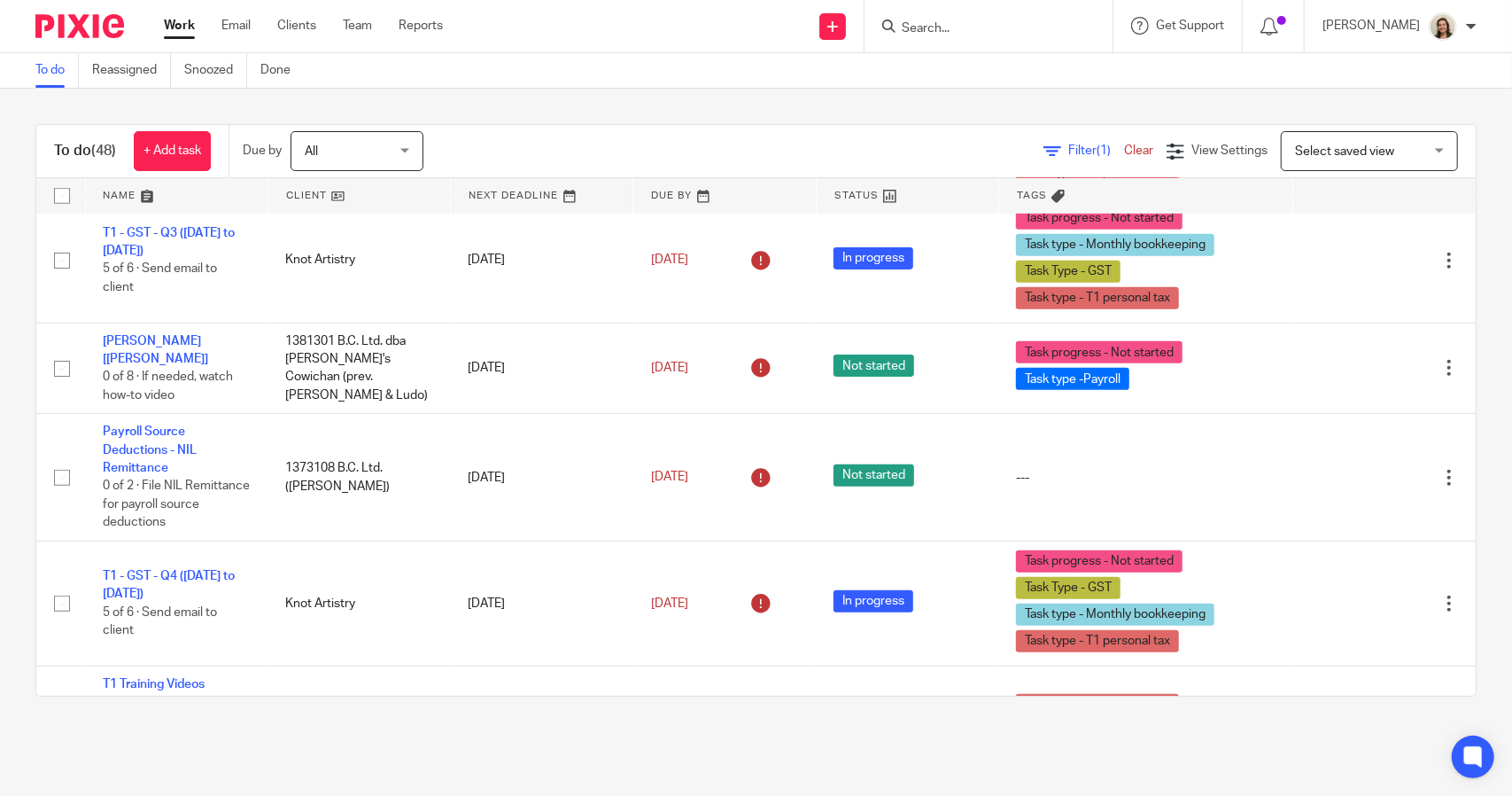
click at [1068, 146] on span "Filter (1)" at bounding box center [1095, 150] width 56 height 12
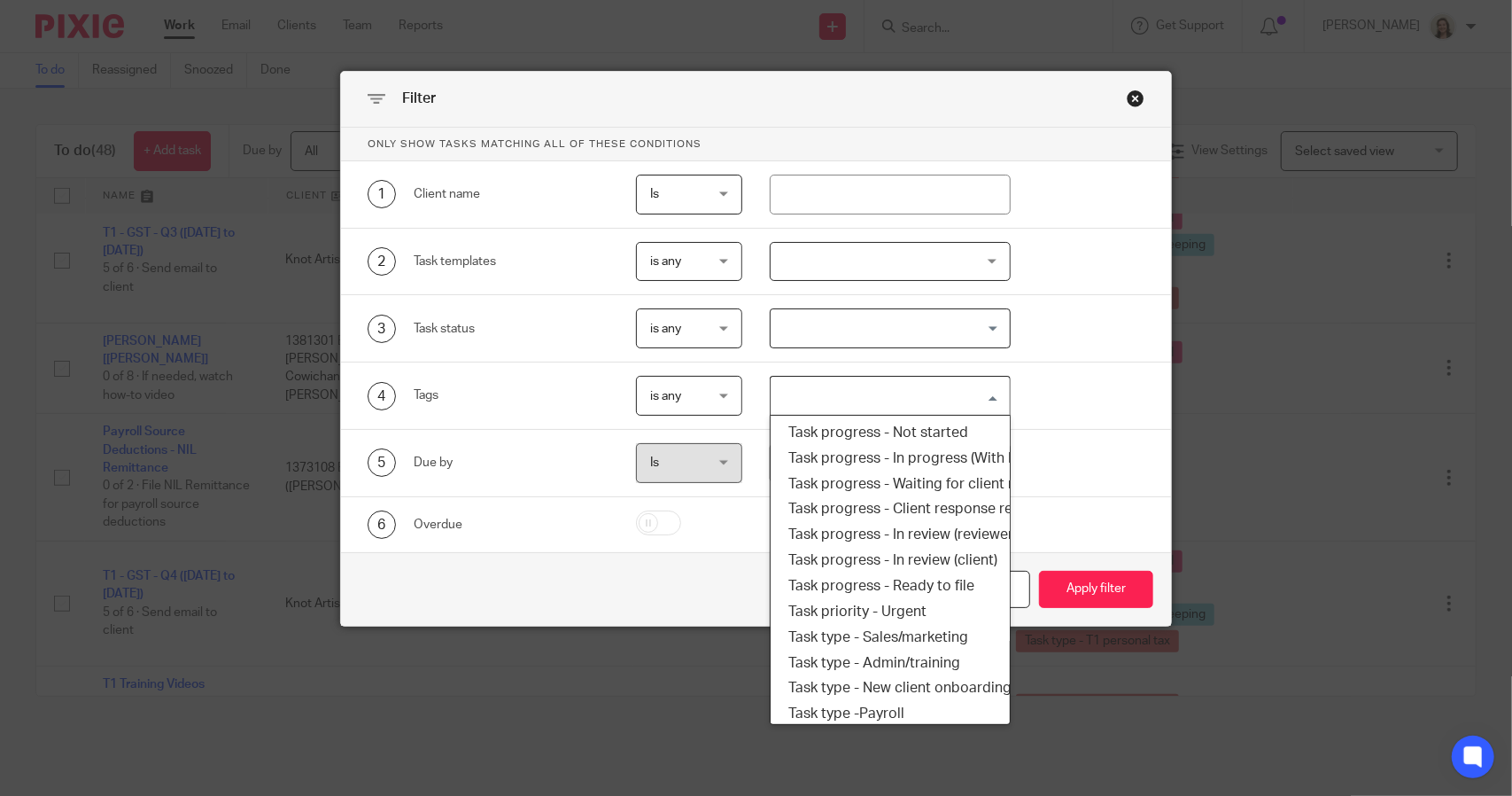
click at [895, 389] on input "Search for option" at bounding box center [885, 395] width 227 height 31
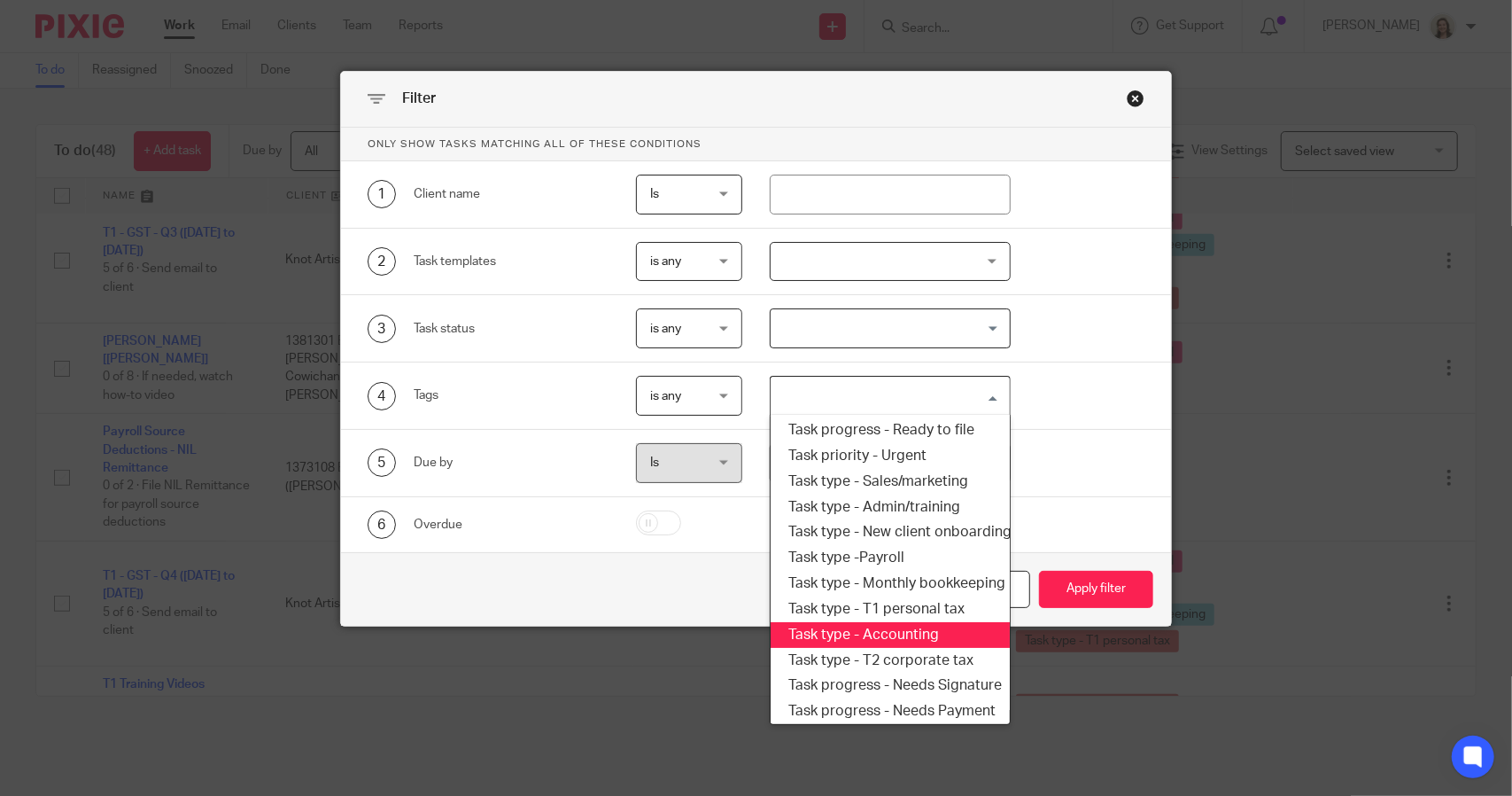
scroll to position [301, 0]
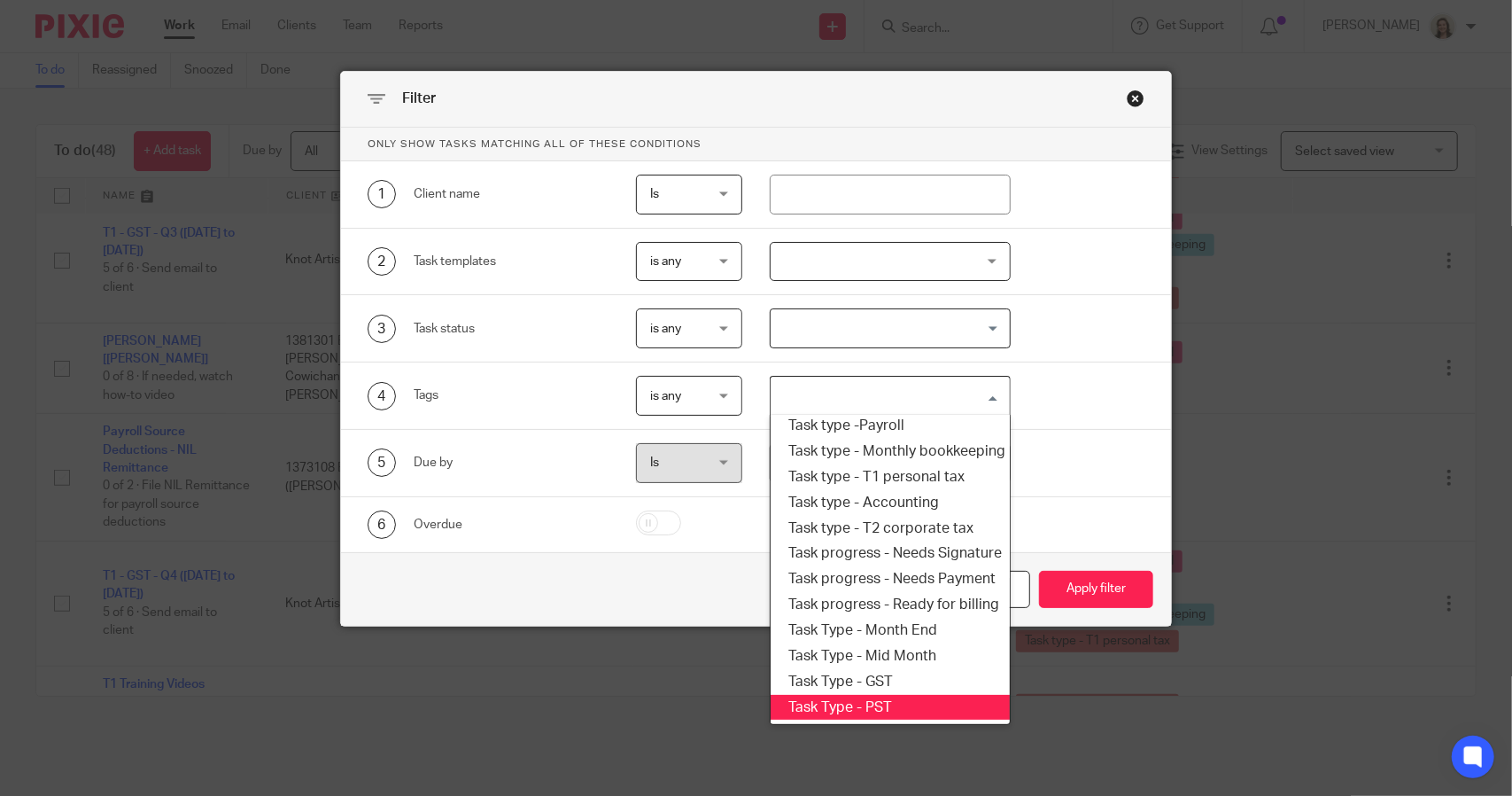
click at [865, 695] on li "Task Type - PST" at bounding box center [889, 707] width 238 height 25
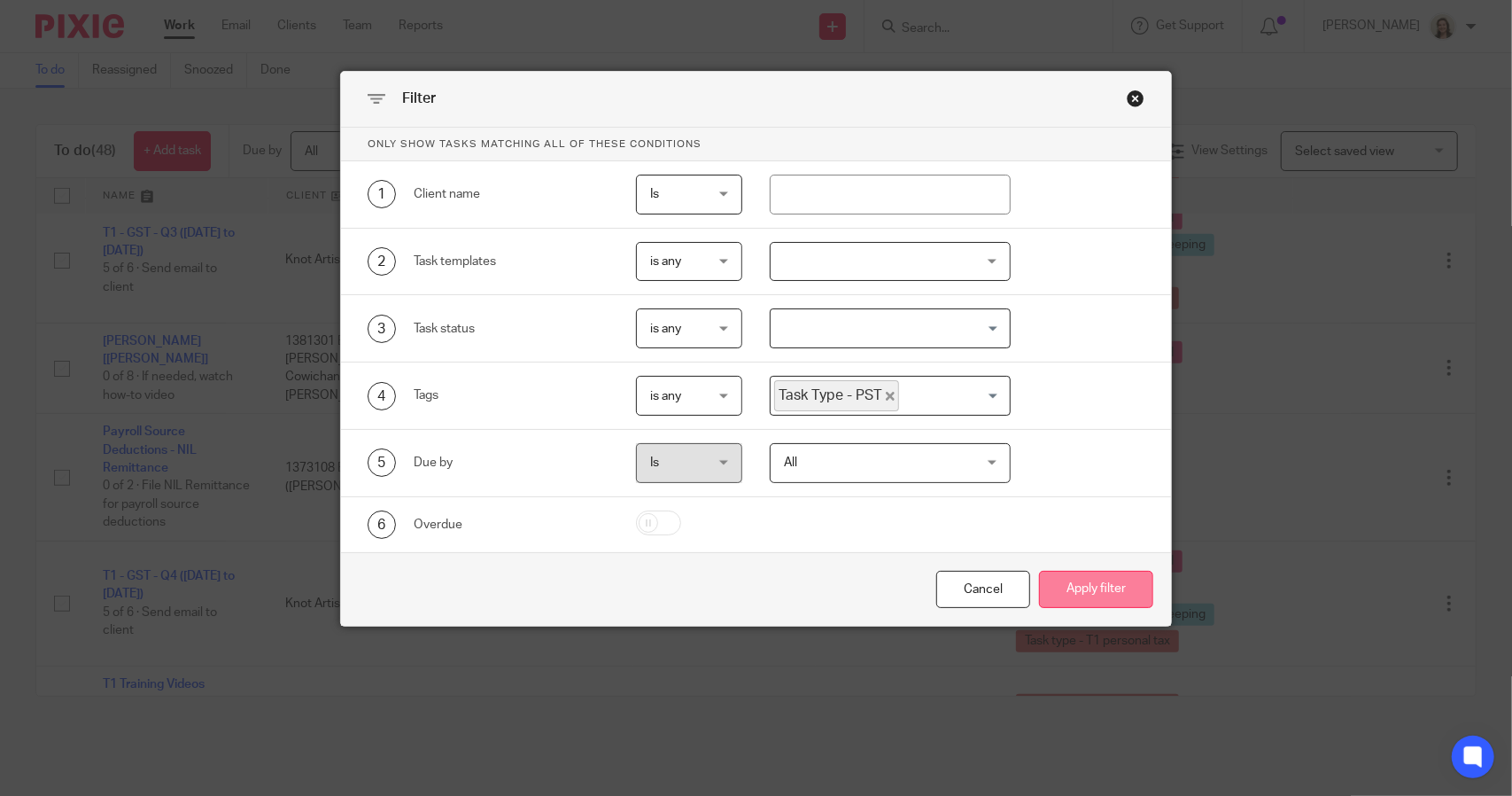
click at [1060, 586] on button "Apply filter" at bounding box center [1095, 589] width 114 height 38
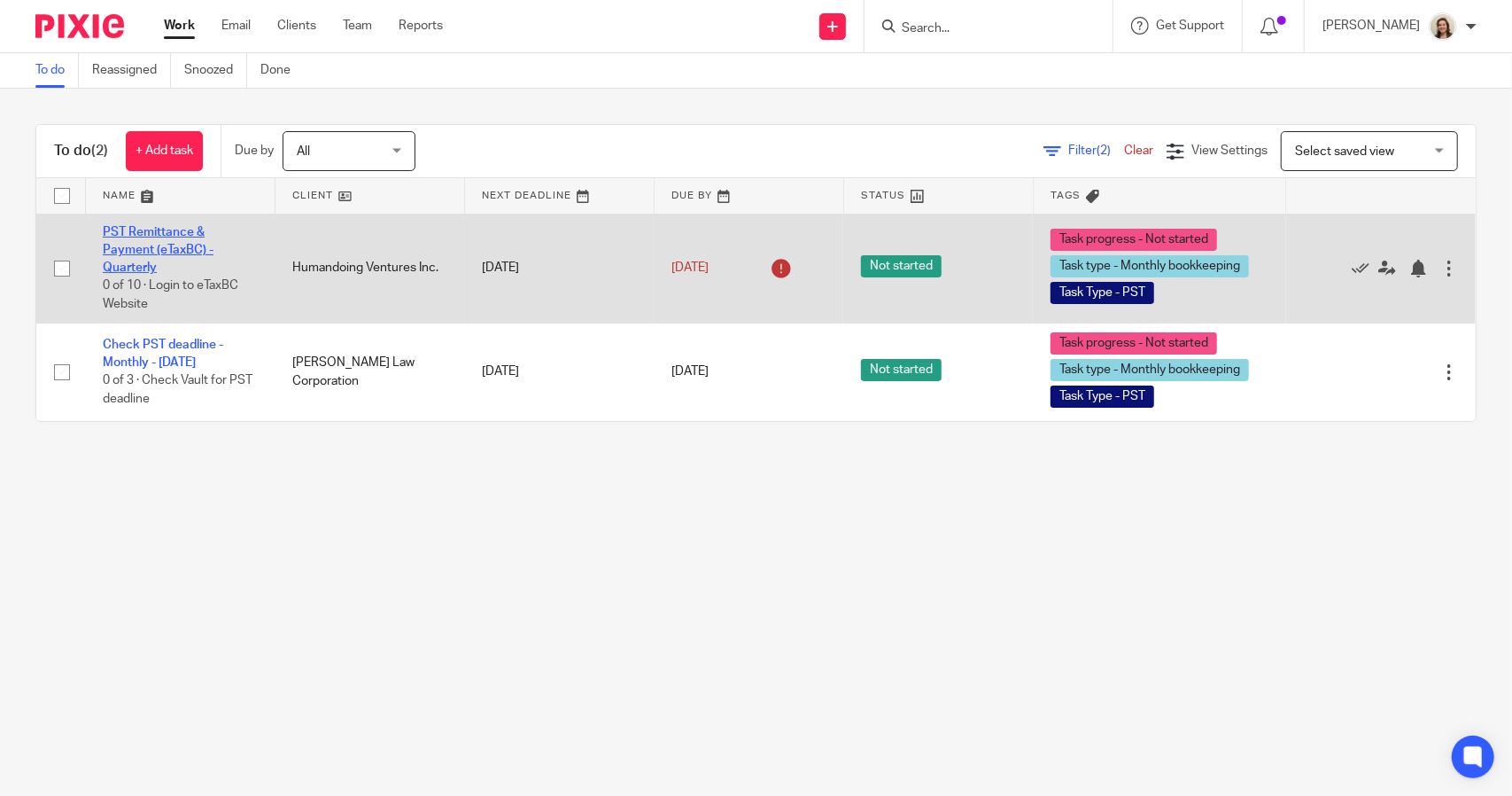
click at [163, 249] on link "PST Remittance & Payment (eTaxBC) - Quarterly" at bounding box center [157, 251] width 110 height 49
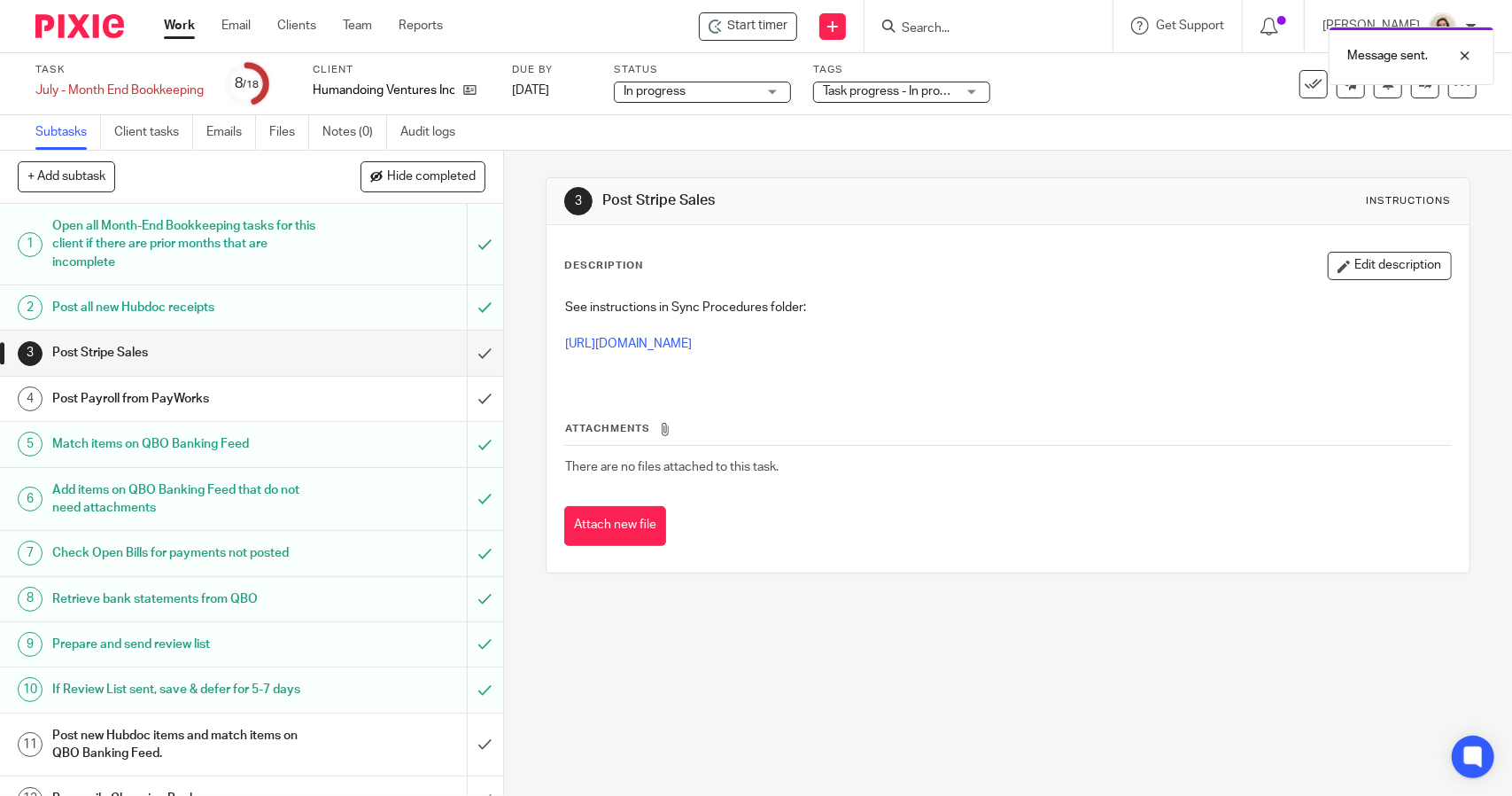
click at [183, 22] on link "Work" at bounding box center [179, 25] width 31 height 18
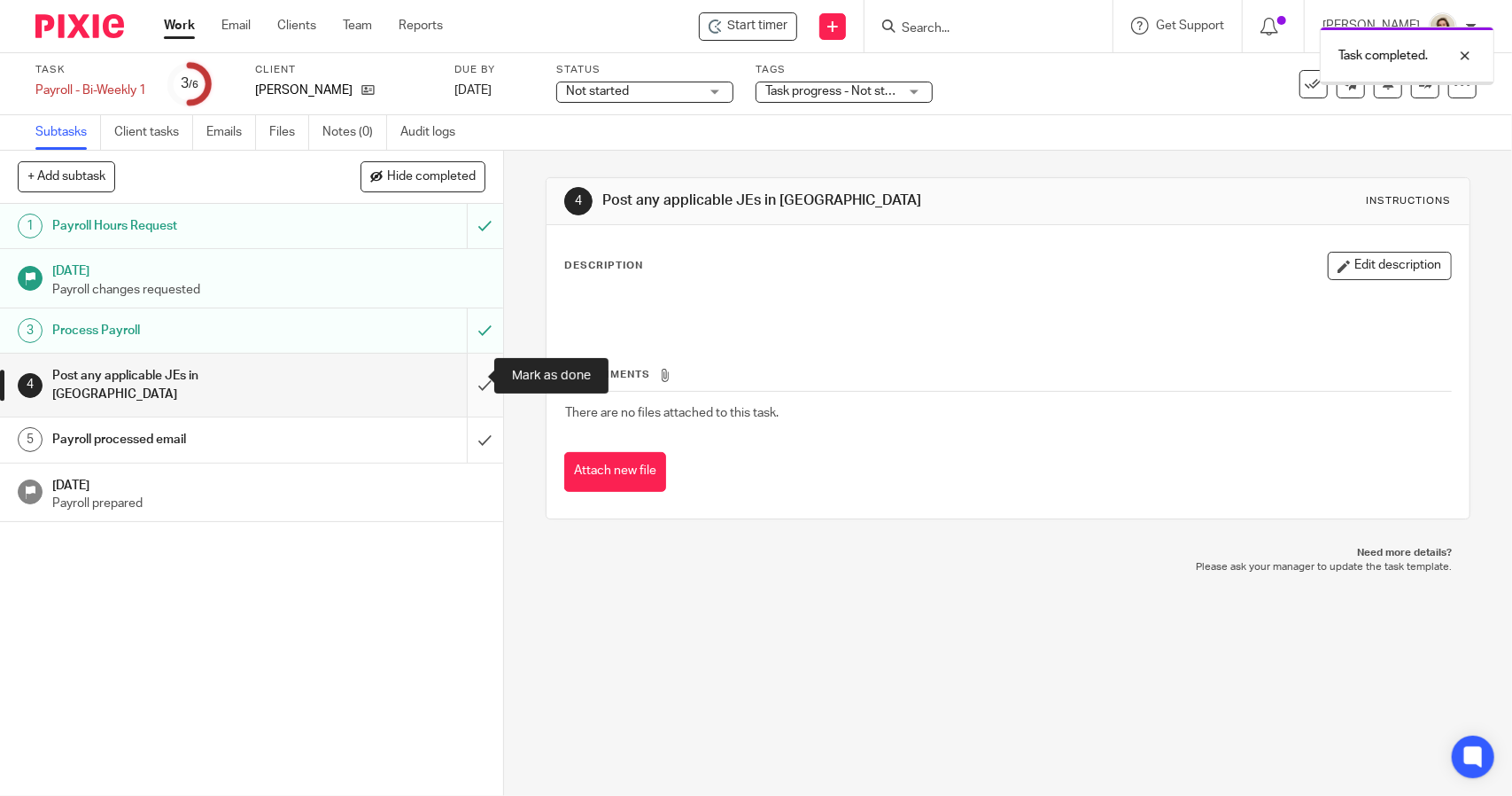
click at [466, 373] on input "submit" at bounding box center [252, 385] width 503 height 63
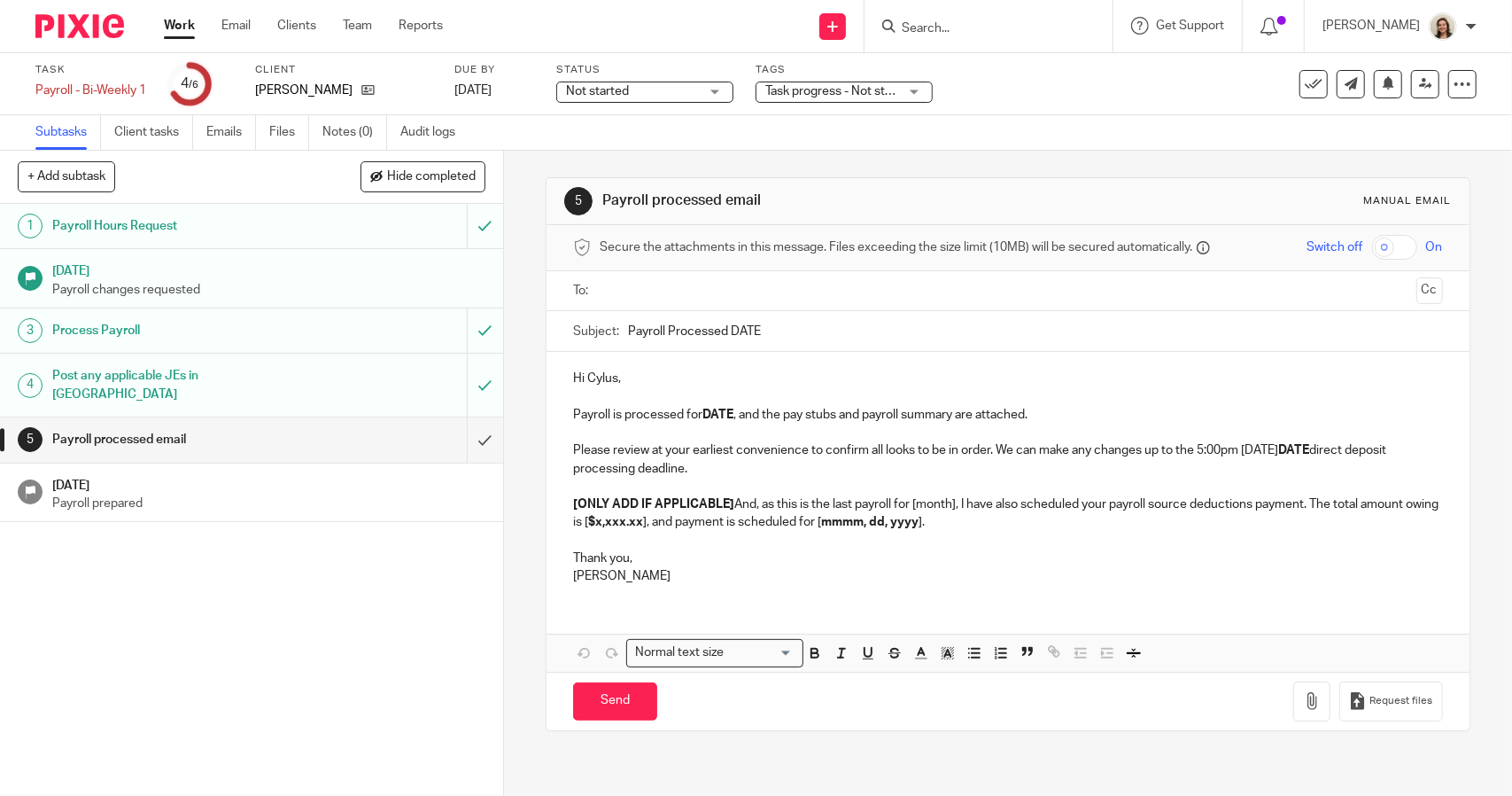
click at [820, 332] on input "Payroll Processed DATE" at bounding box center [1034, 331] width 814 height 40
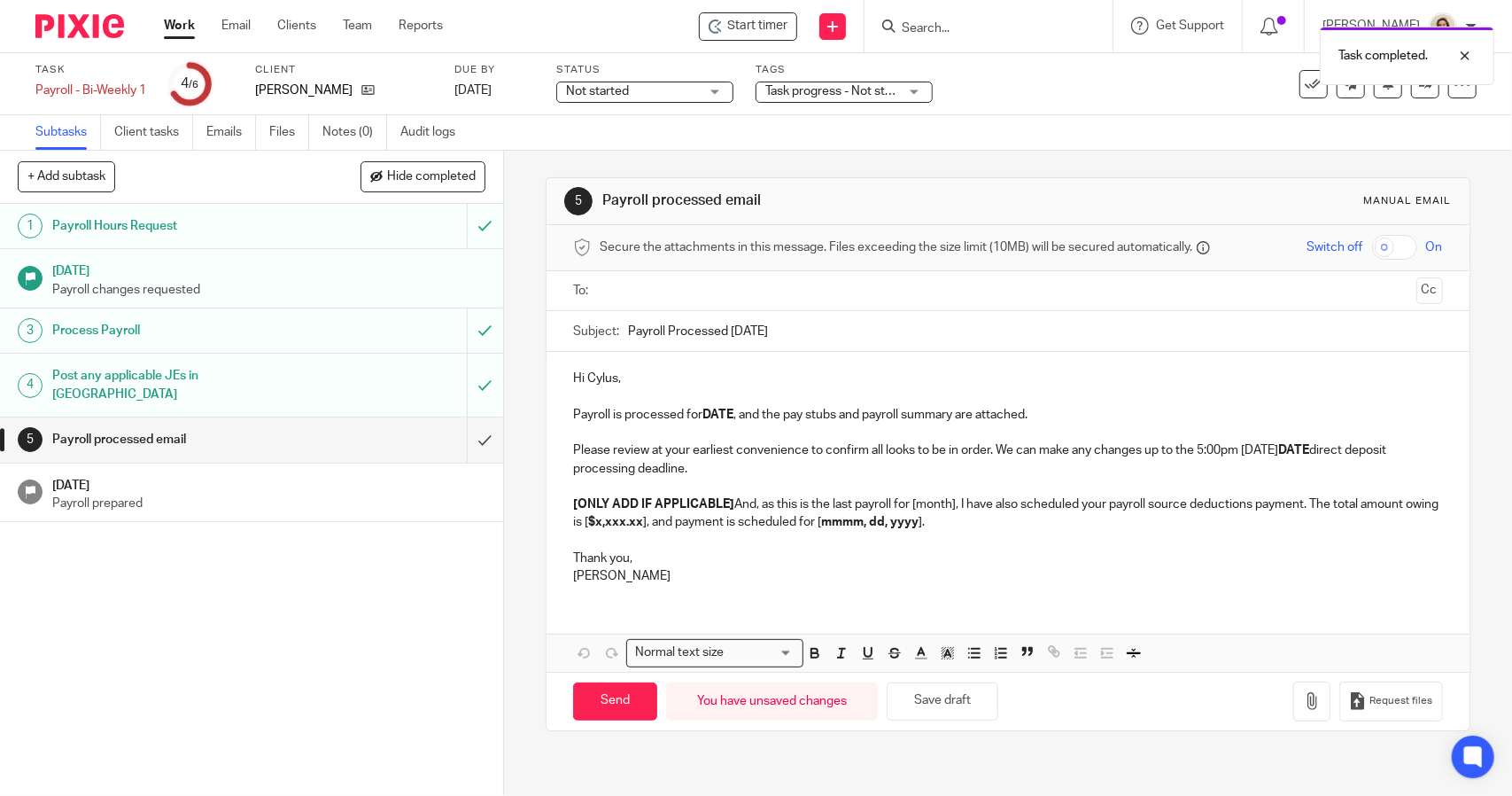
type input "Payroll Processed 2025.08.22"
click at [730, 418] on strong "DATE" at bounding box center [717, 414] width 31 height 12
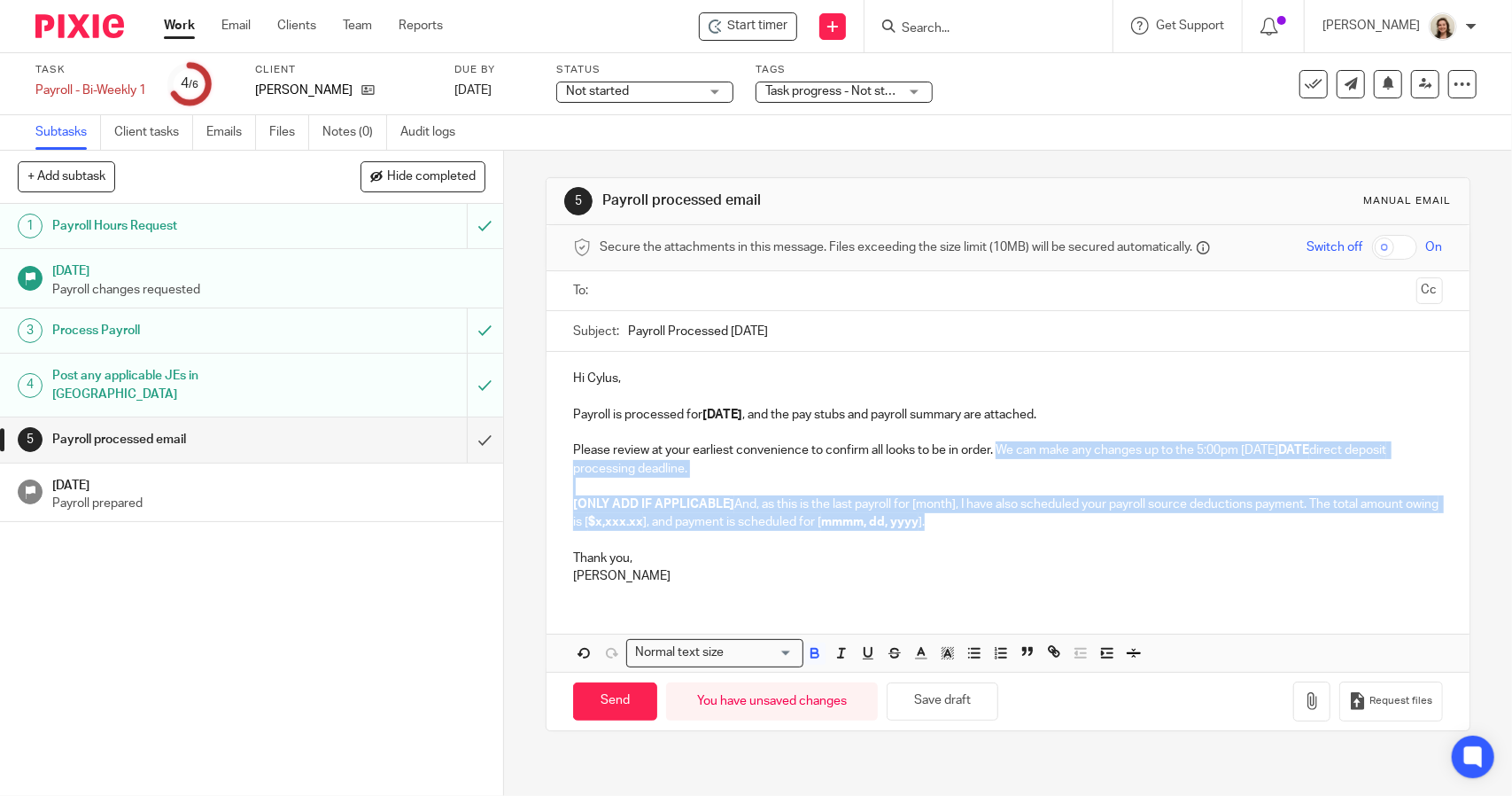
drag, startPoint x: 979, startPoint y: 525, endPoint x: 997, endPoint y: 450, distance: 77.1
click at [997, 450] on div "Hi Cylus, Payroll is processed for 2025.08.22 , and the pay stubs and payroll s…" at bounding box center [1008, 474] width 922 height 246
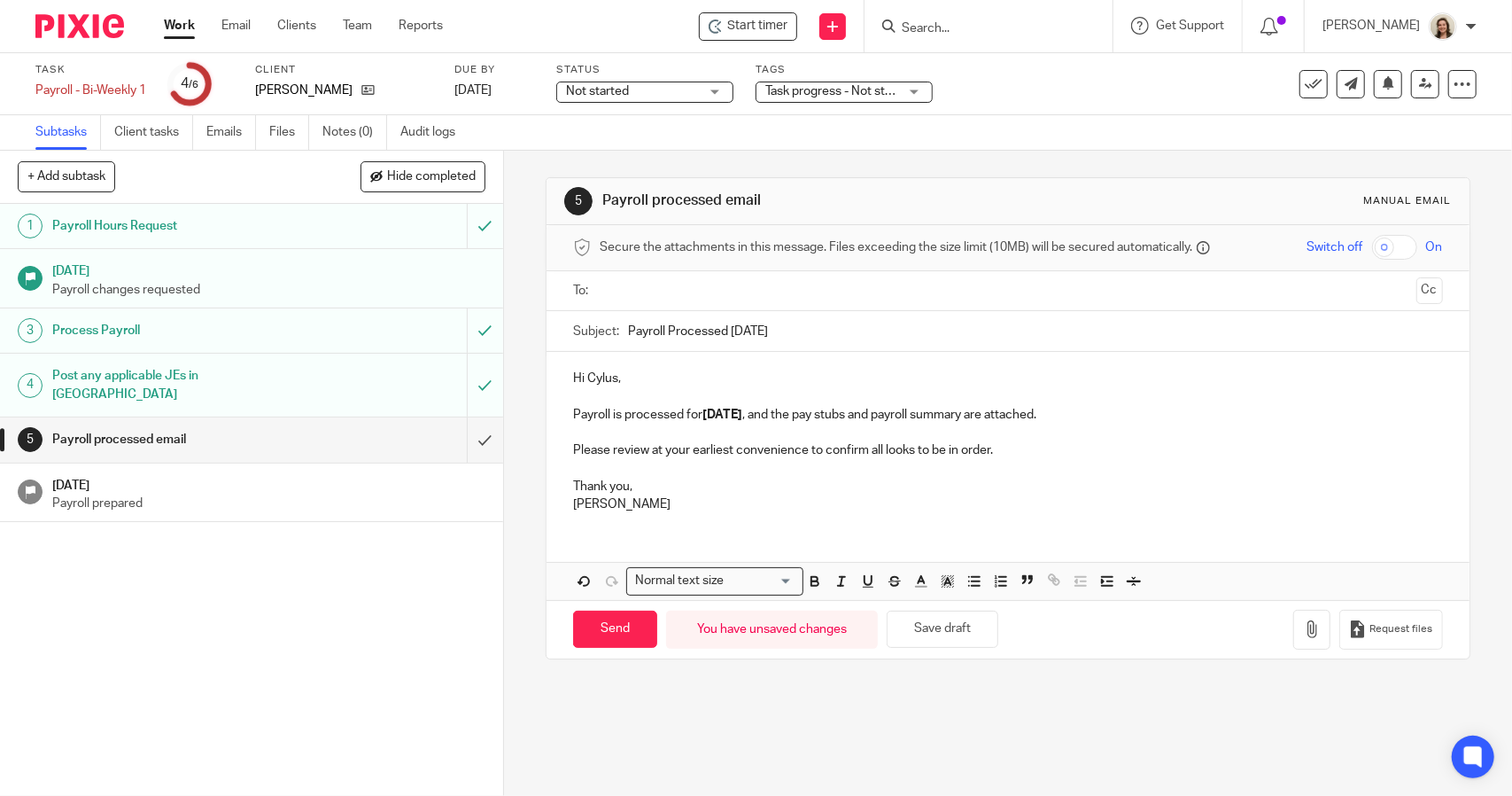
click at [592, 467] on p at bounding box center [1008, 469] width 869 height 18
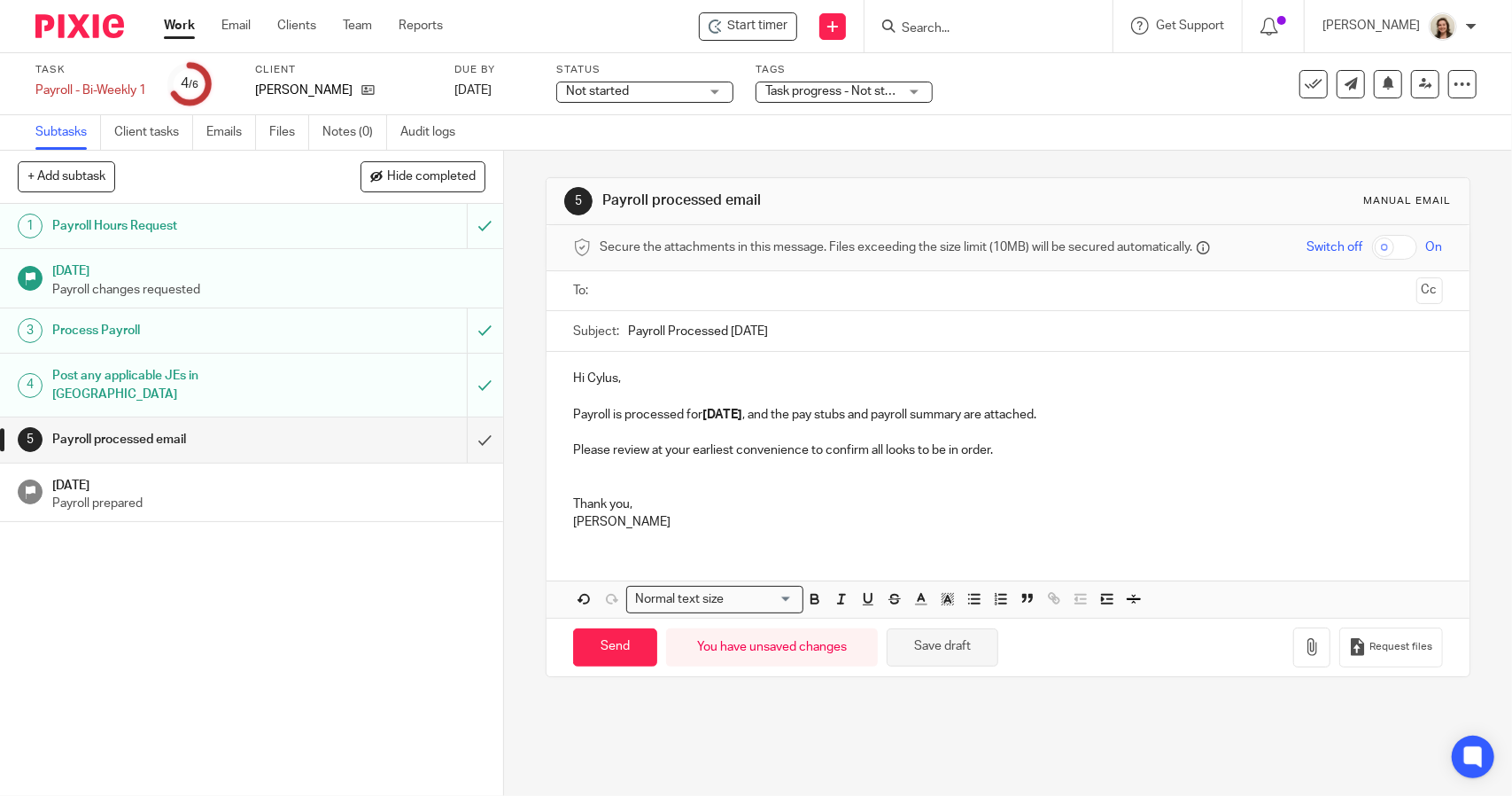
click at [971, 654] on button "Save draft" at bounding box center [942, 647] width 111 height 38
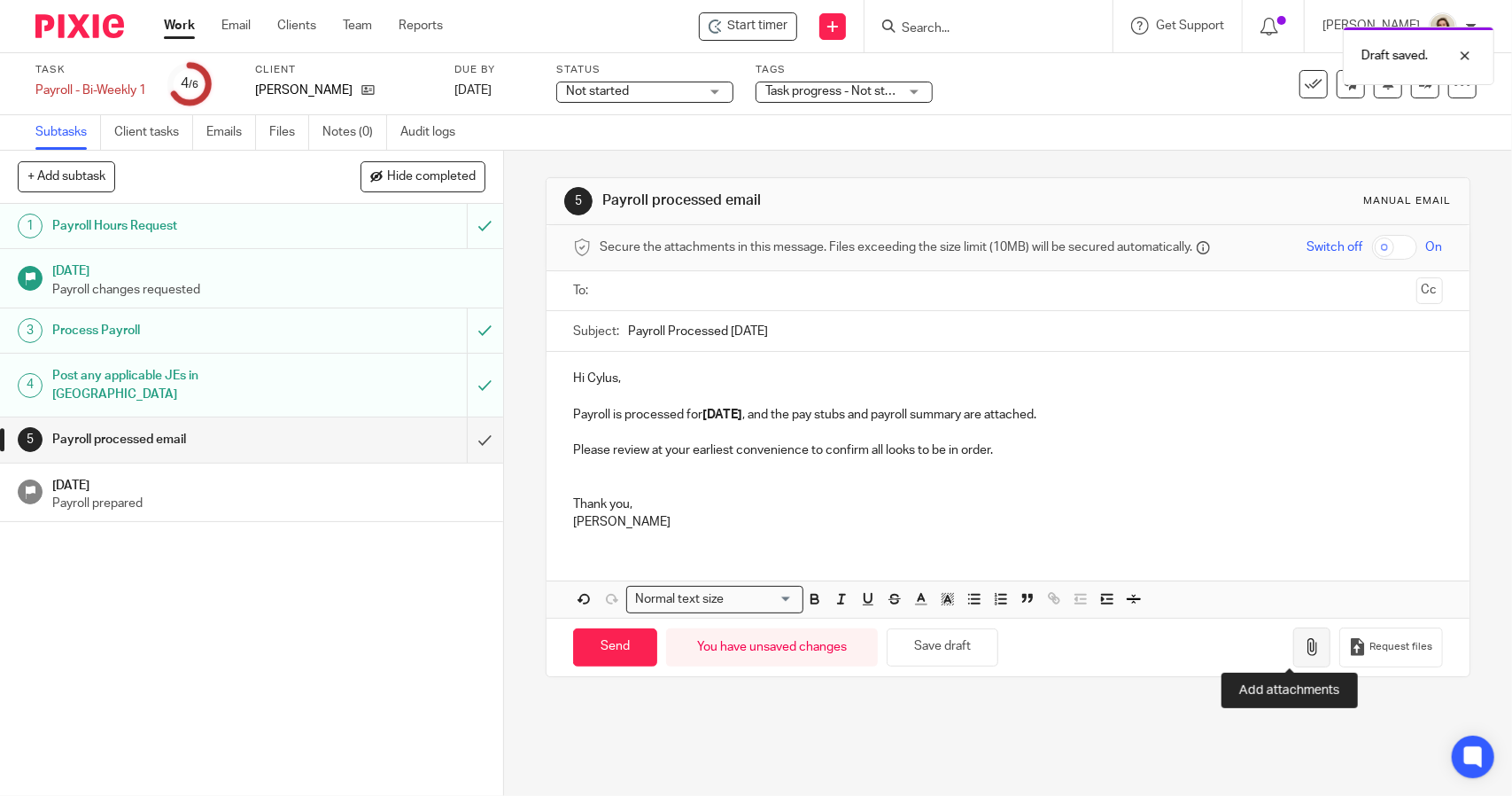
click at [1303, 650] on icon "button" at bounding box center [1311, 646] width 18 height 18
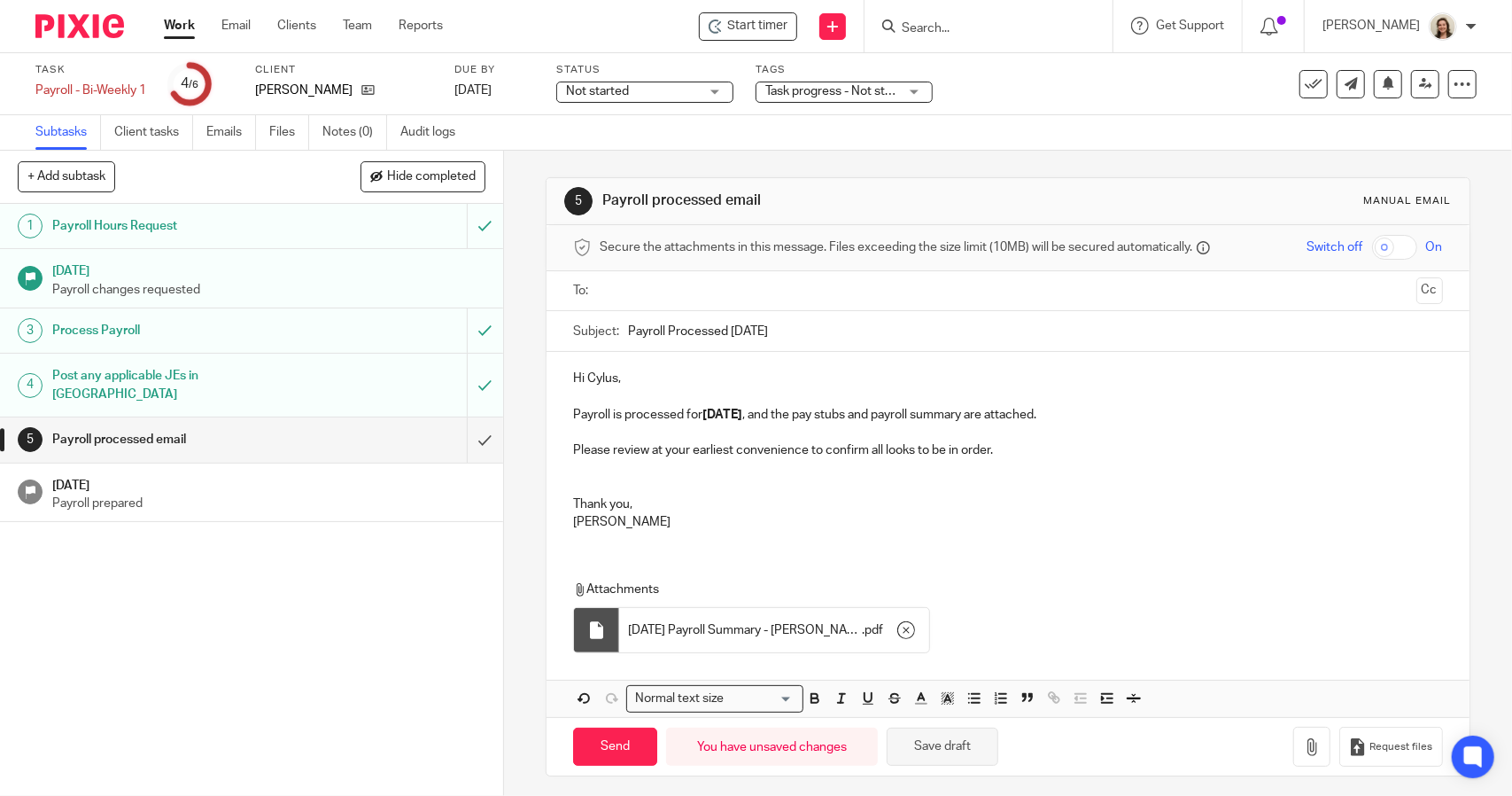
click at [983, 731] on button "Save draft" at bounding box center [942, 746] width 111 height 38
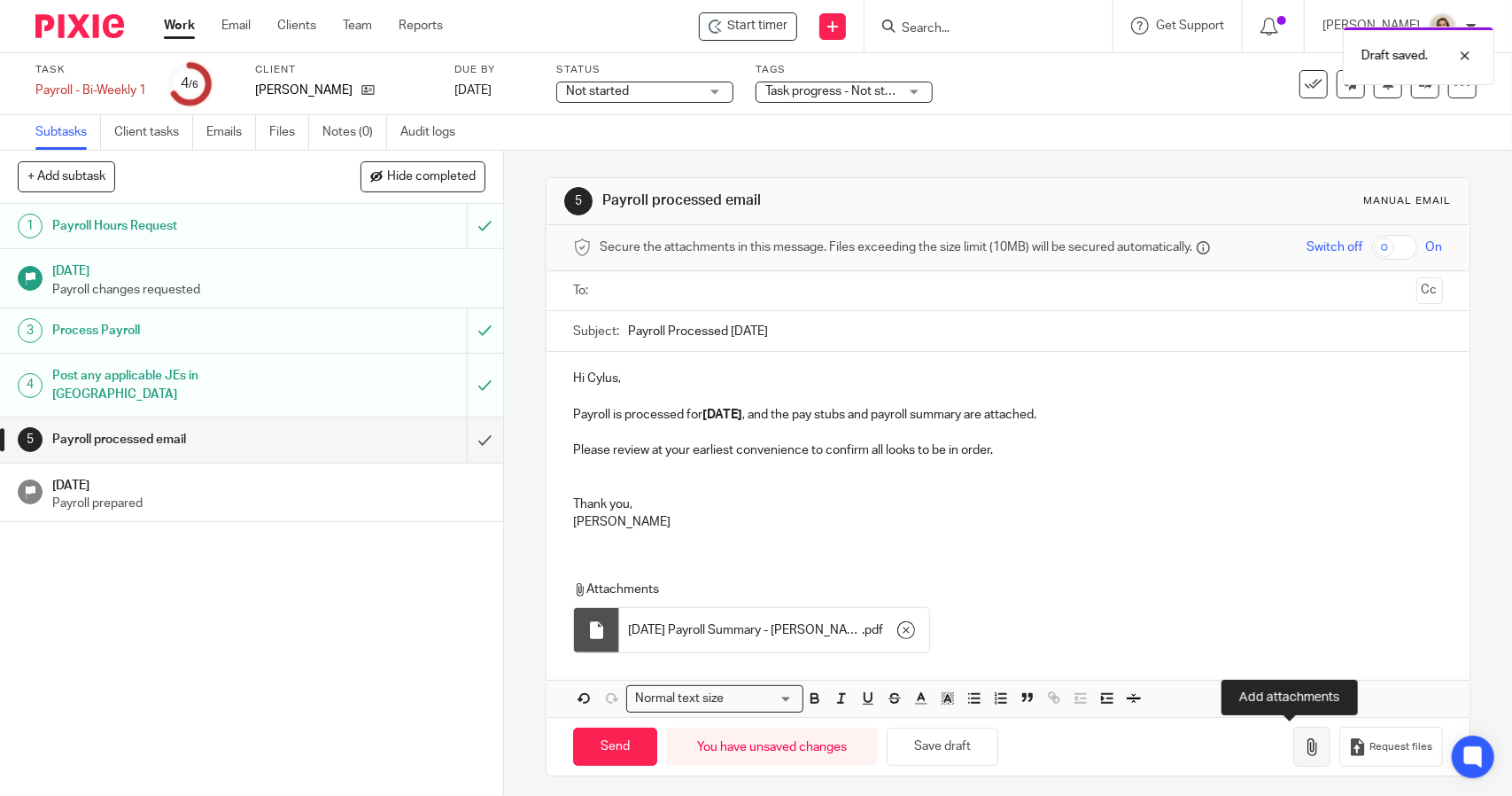
click at [1293, 746] on button "button" at bounding box center [1311, 746] width 37 height 40
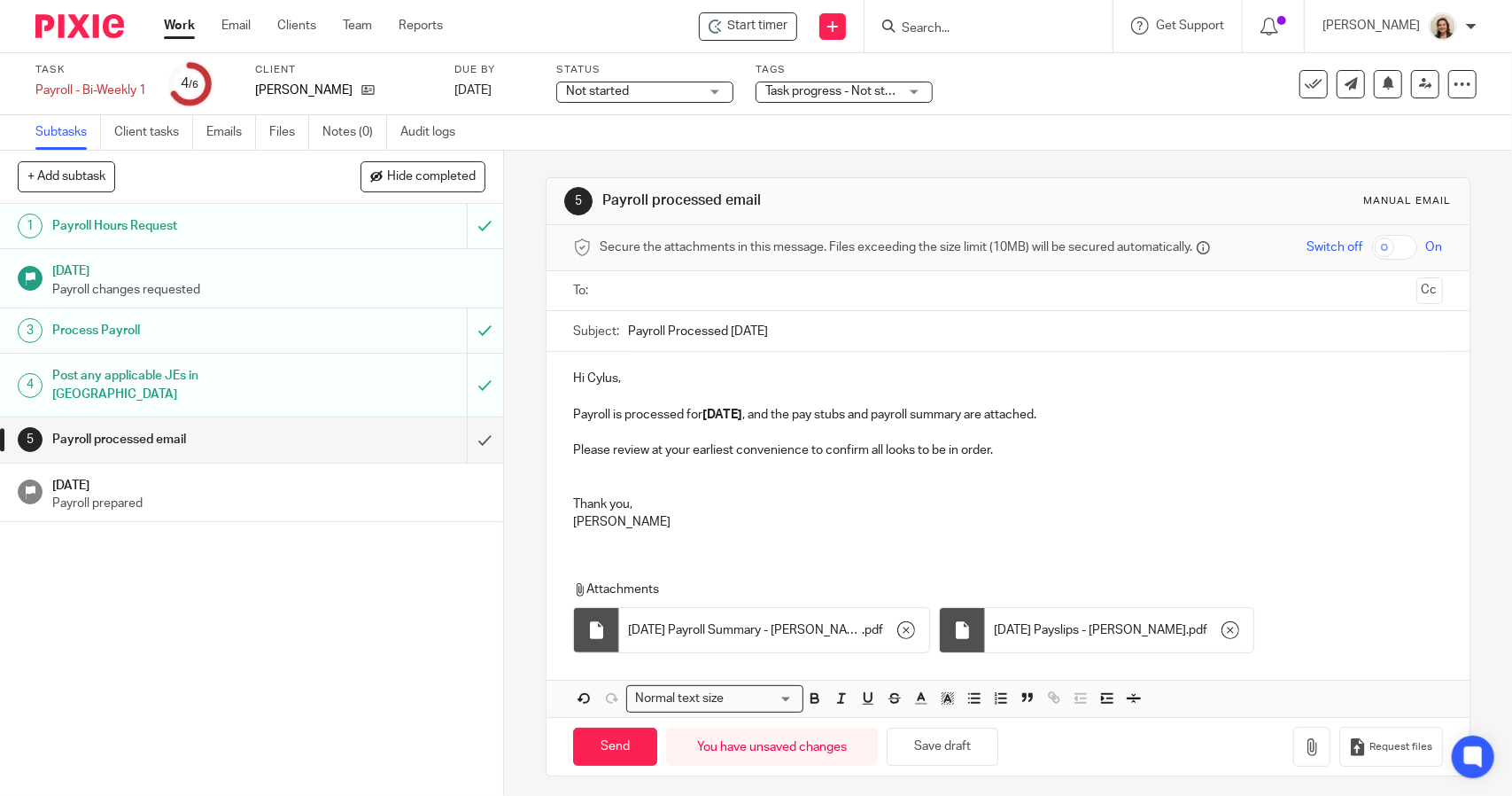
click at [639, 291] on input "text" at bounding box center [1007, 291] width 802 height 21
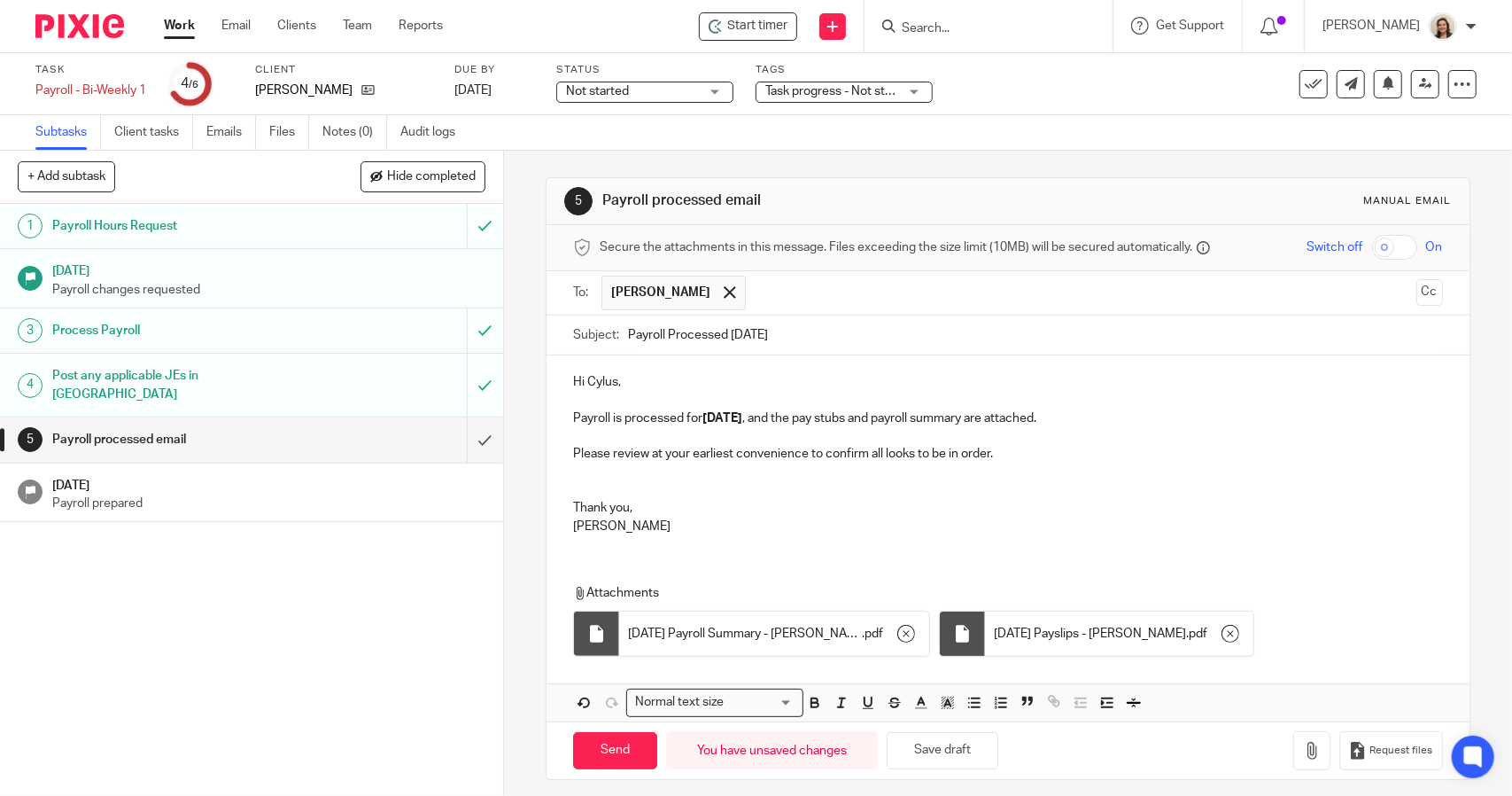
click at [656, 379] on p "Hi Cylus," at bounding box center [1008, 382] width 869 height 18
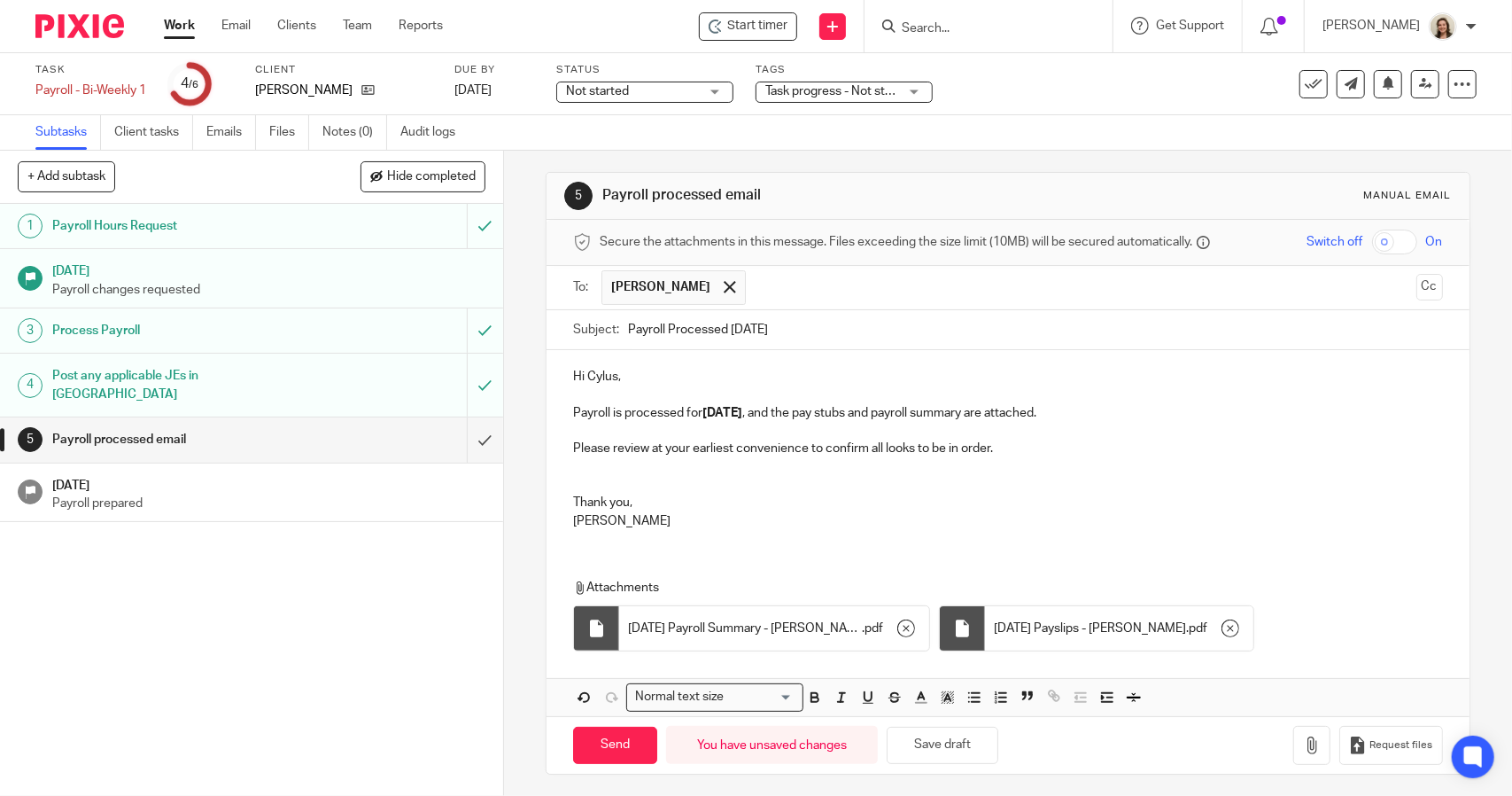
scroll to position [8, 0]
click at [602, 747] on input "Send" at bounding box center [615, 744] width 84 height 38
type input "Sent"
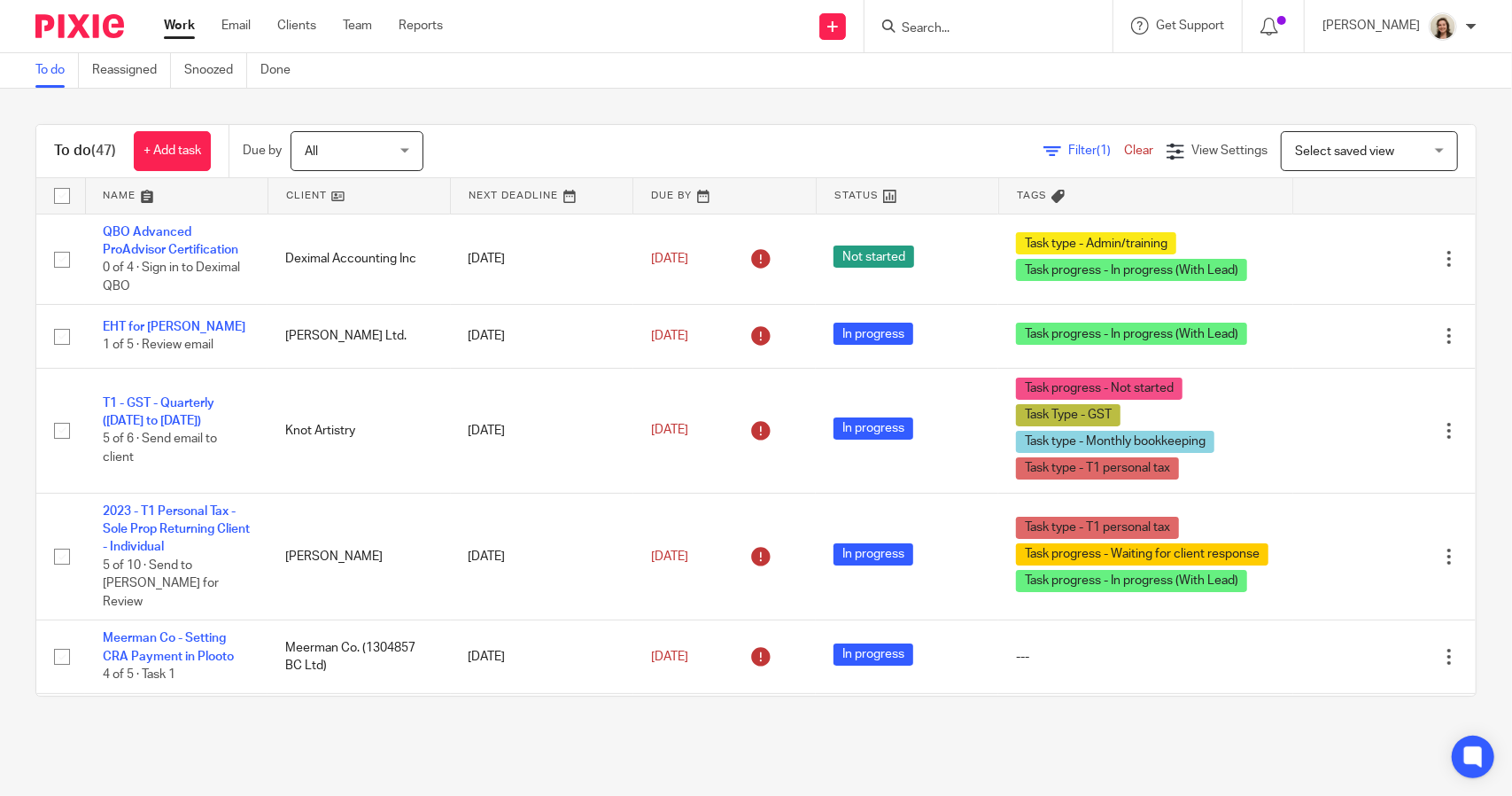
click at [1068, 154] on span "Filter (1)" at bounding box center [1095, 150] width 56 height 12
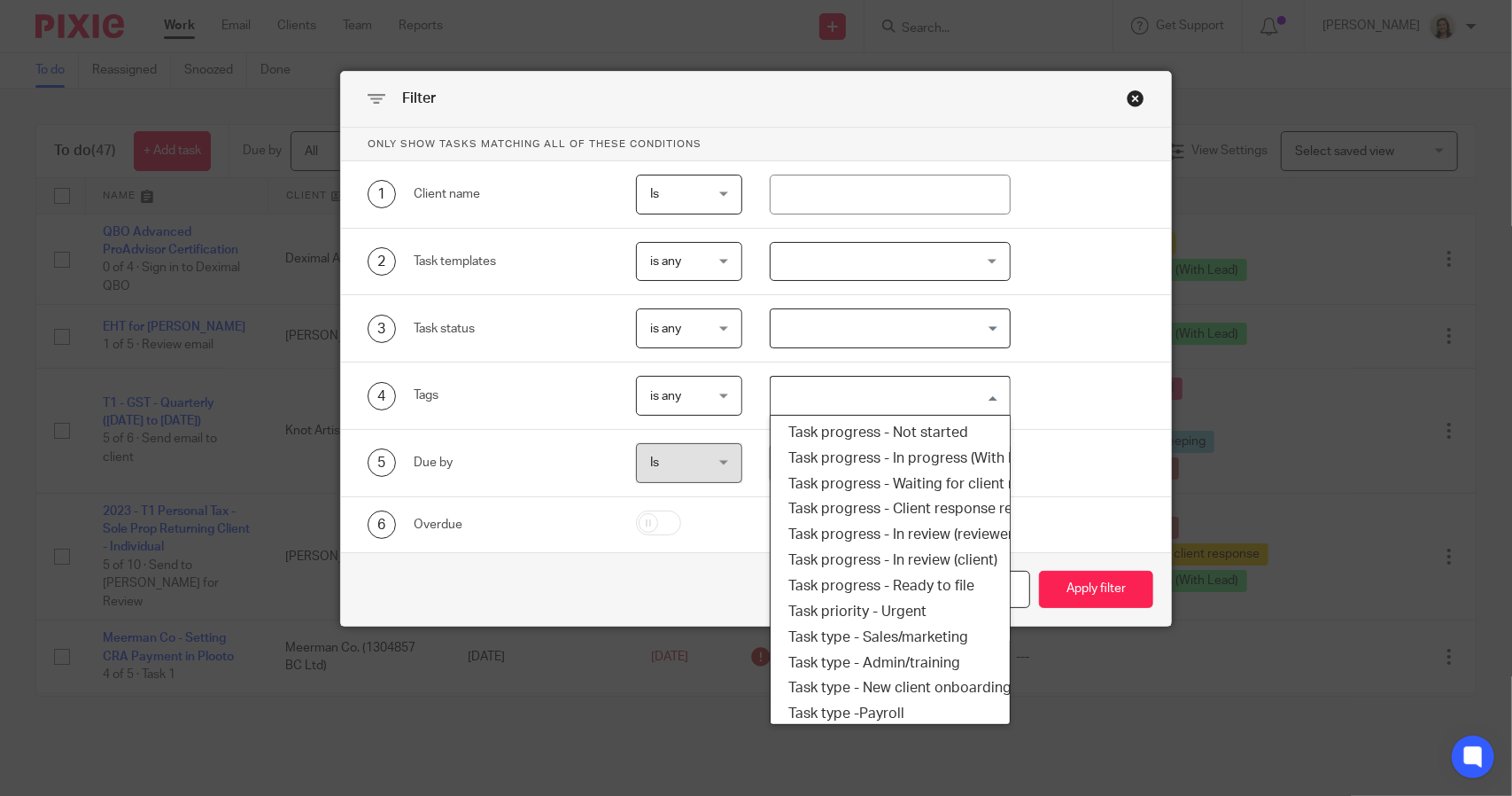
click at [856, 392] on input "Search for option" at bounding box center [885, 395] width 227 height 31
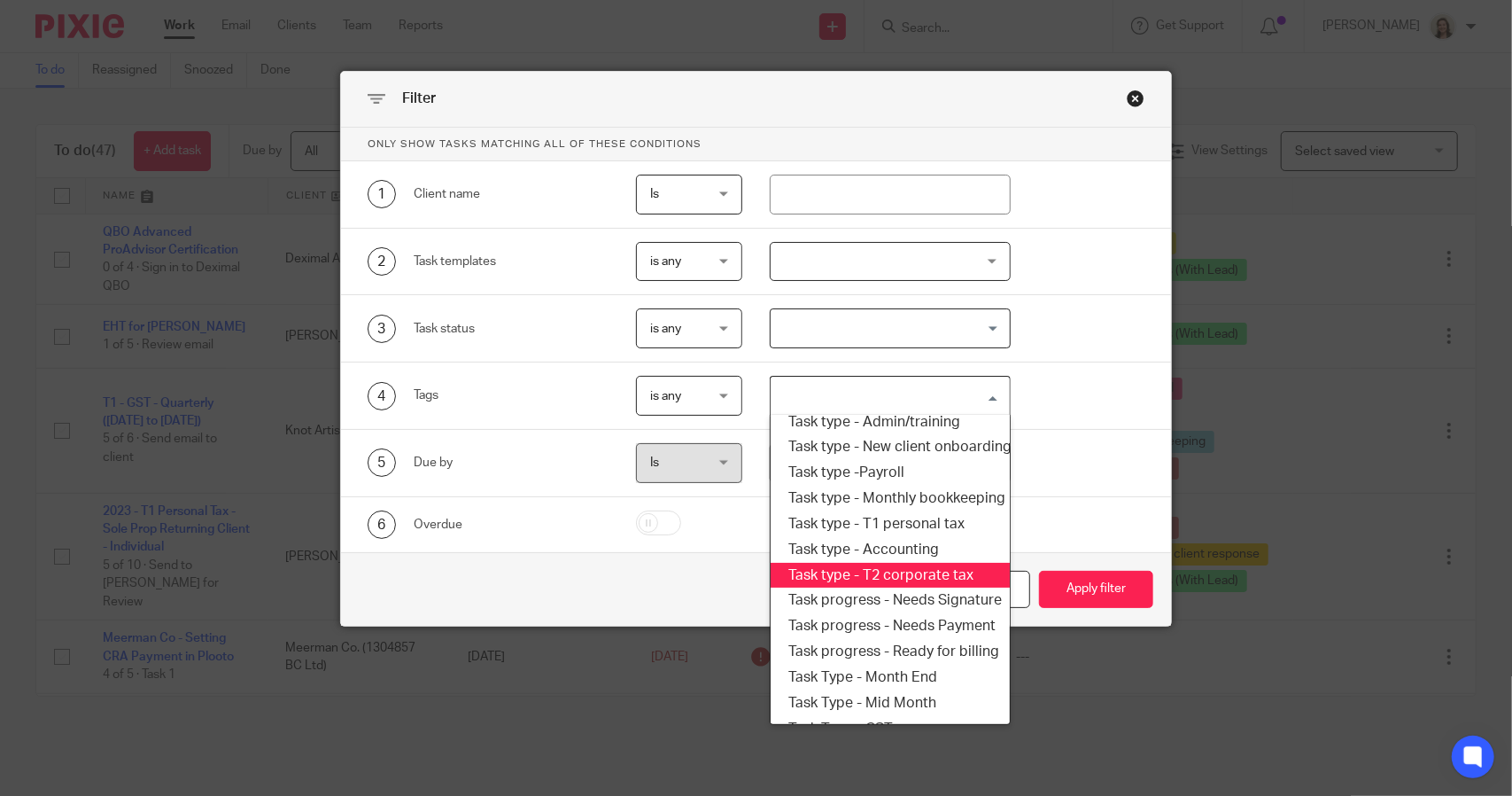
scroll to position [212, 0]
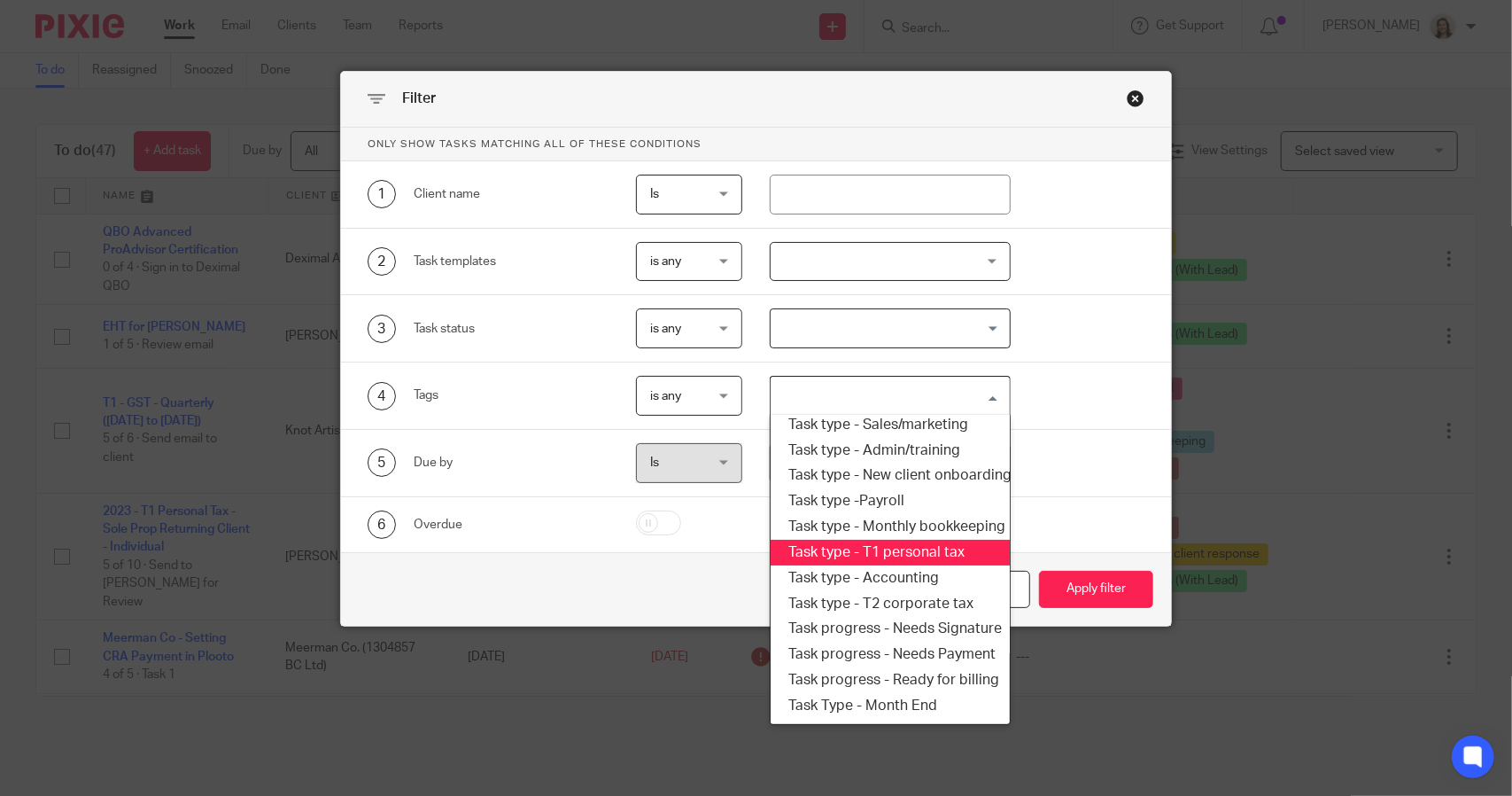
click at [884, 551] on li "Task type - T1 personal tax" at bounding box center [889, 552] width 238 height 25
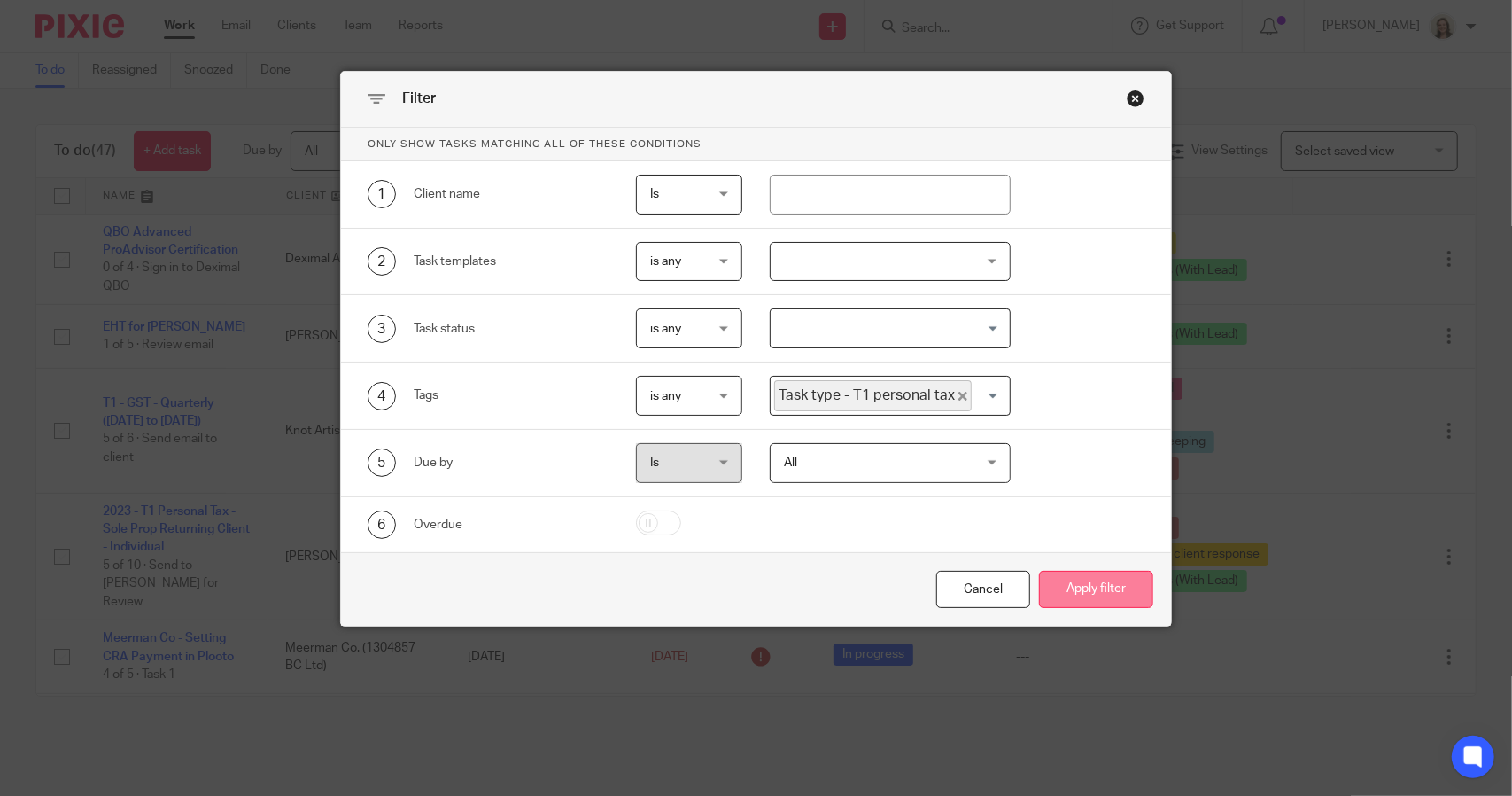
click at [1084, 584] on button "Apply filter" at bounding box center [1095, 589] width 114 height 38
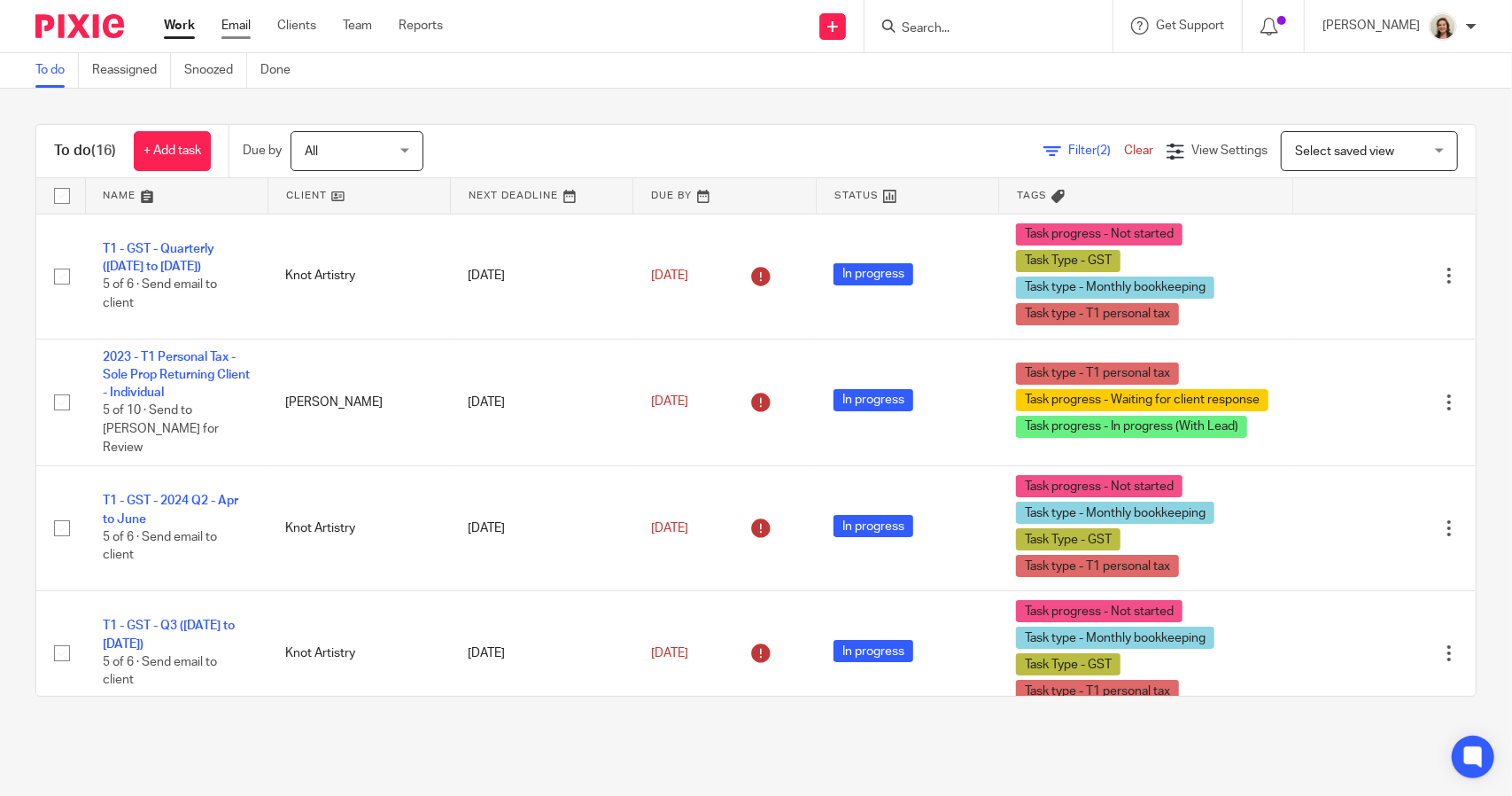
click at [237, 19] on link "Email" at bounding box center [236, 25] width 29 height 18
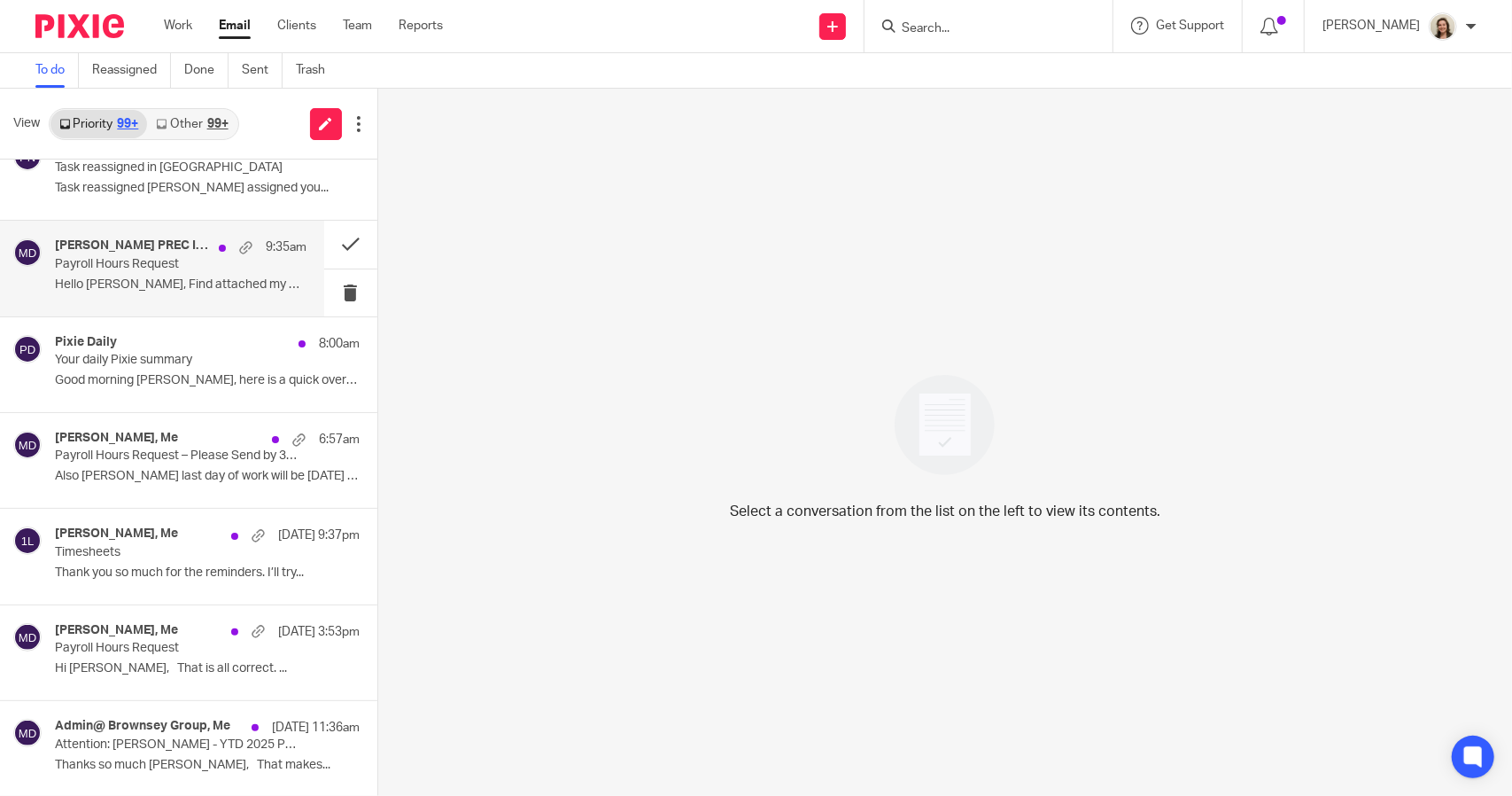
scroll to position [89, 0]
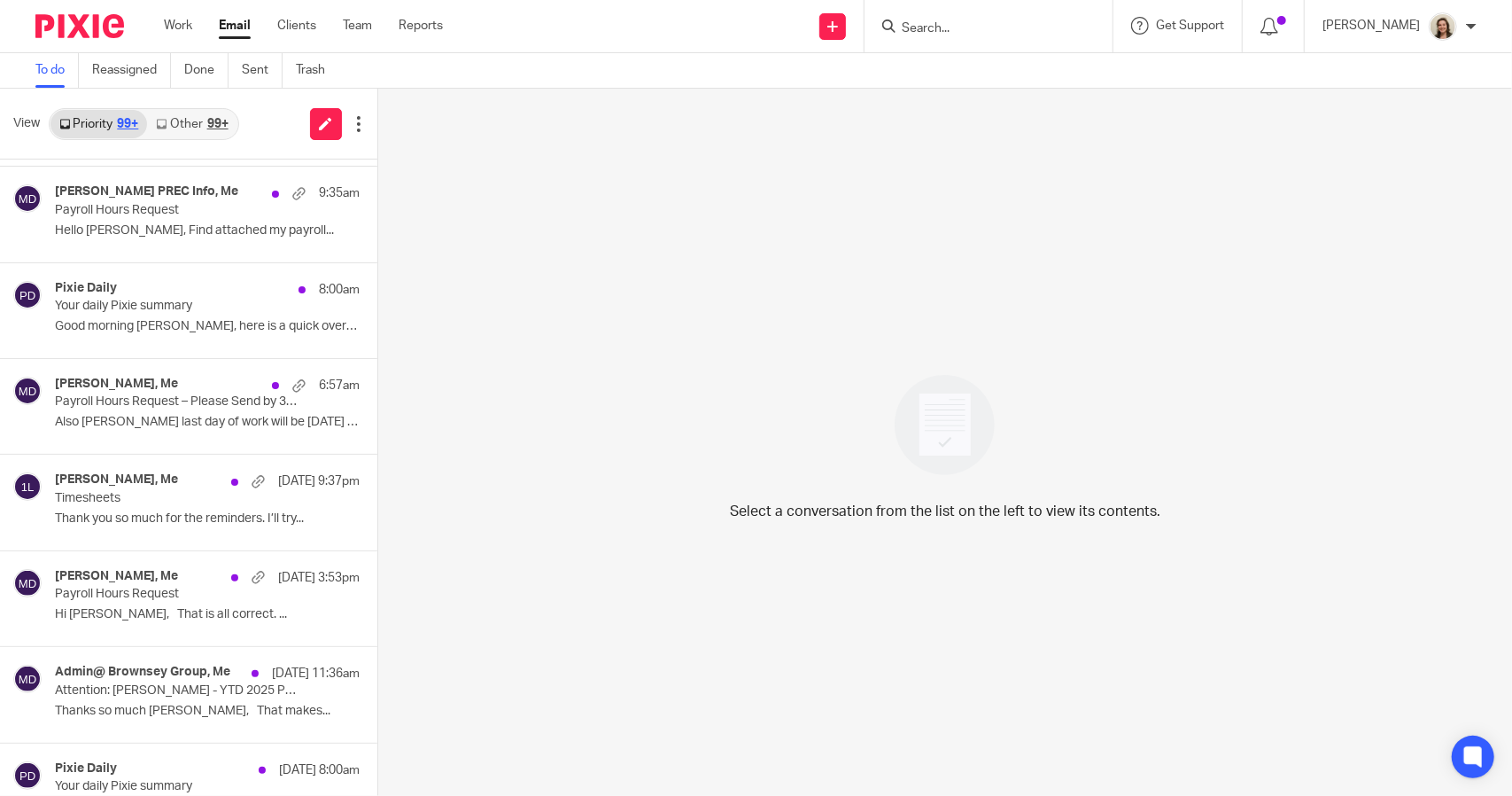
click at [186, 118] on link "Other 99+" at bounding box center [191, 124] width 90 height 28
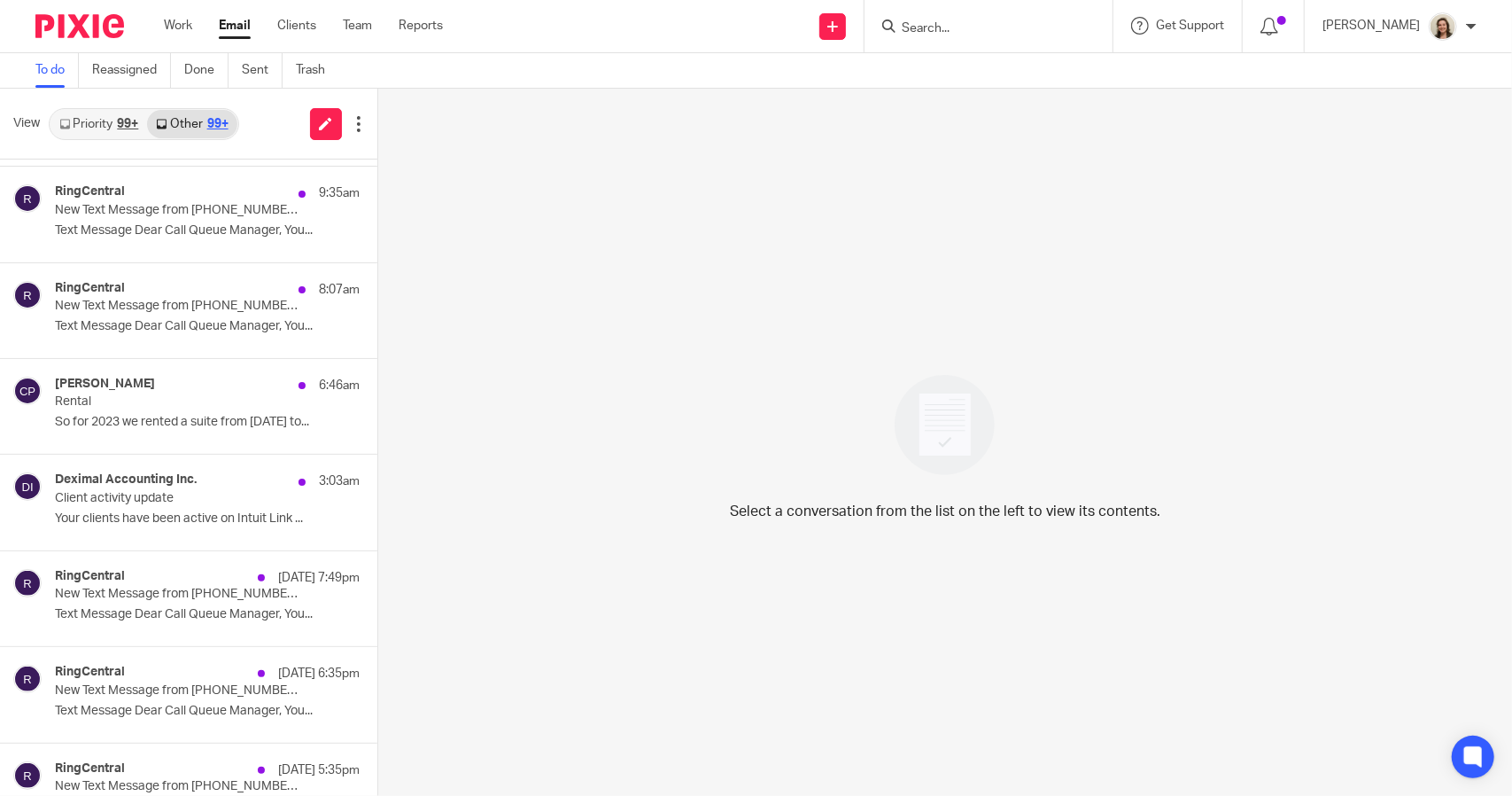
scroll to position [0, 0]
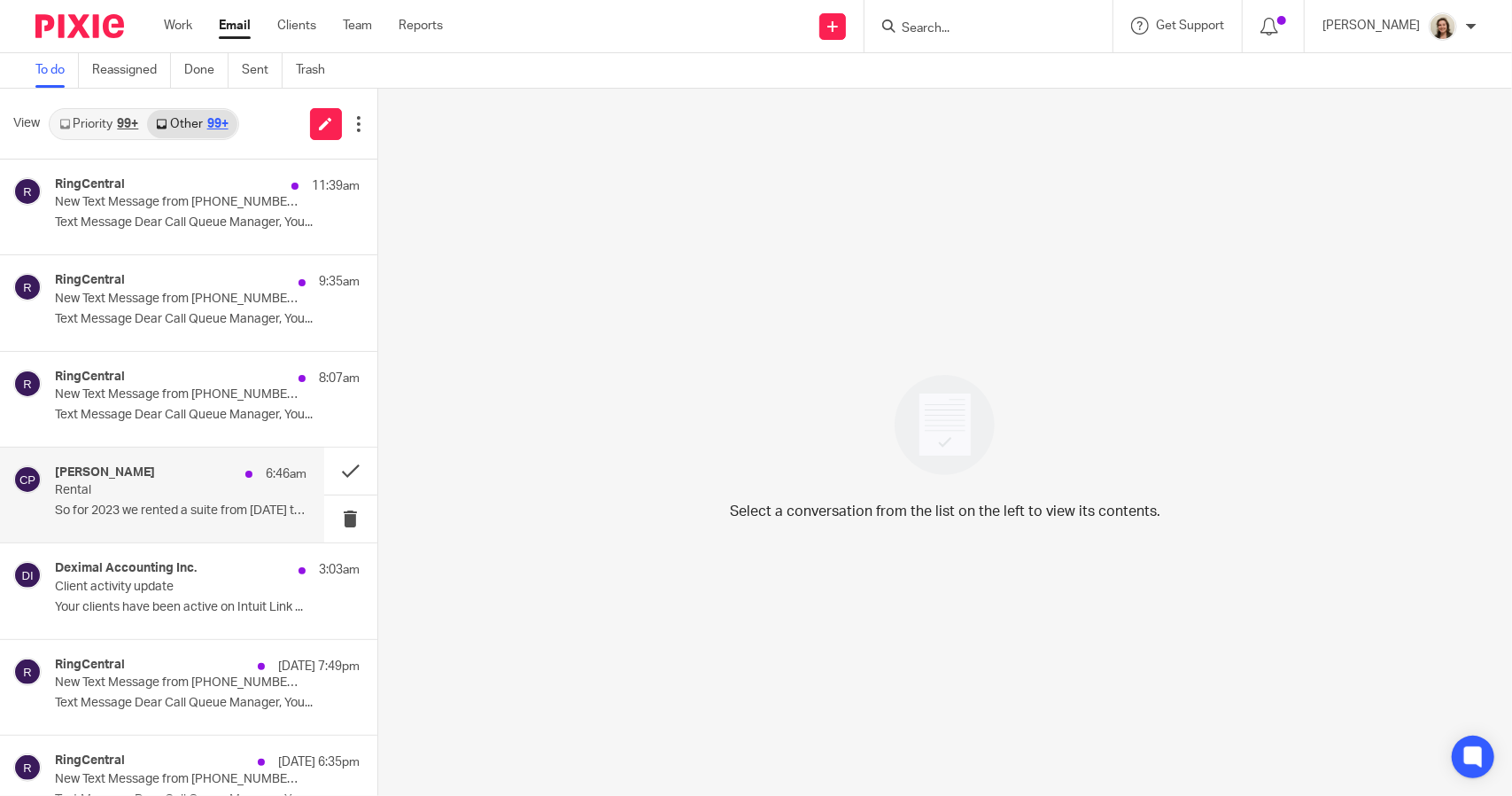
click at [112, 490] on p "Rental" at bounding box center [155, 490] width 201 height 15
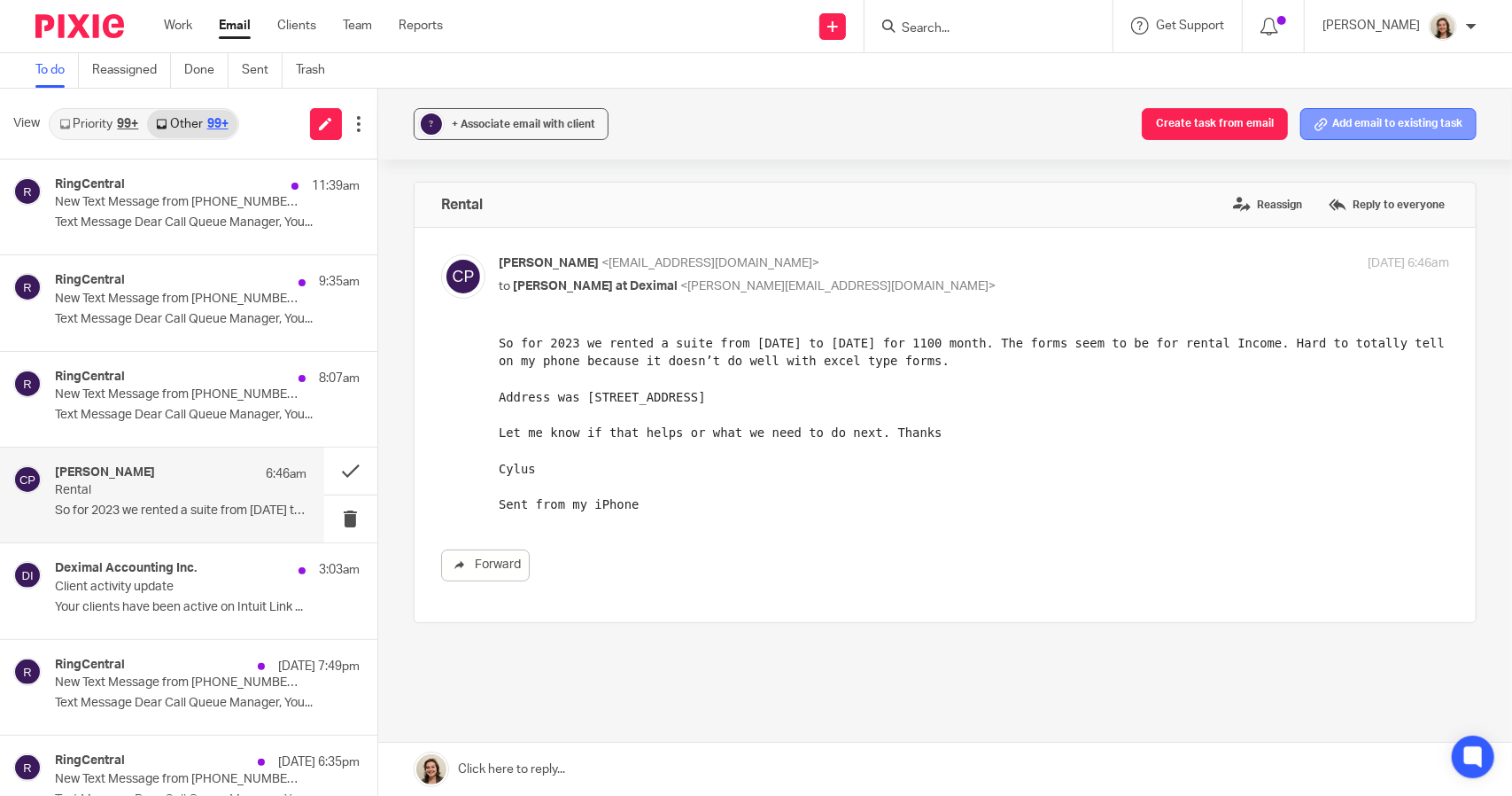
click at [1339, 125] on button "Add email to existing task" at bounding box center [1388, 124] width 176 height 32
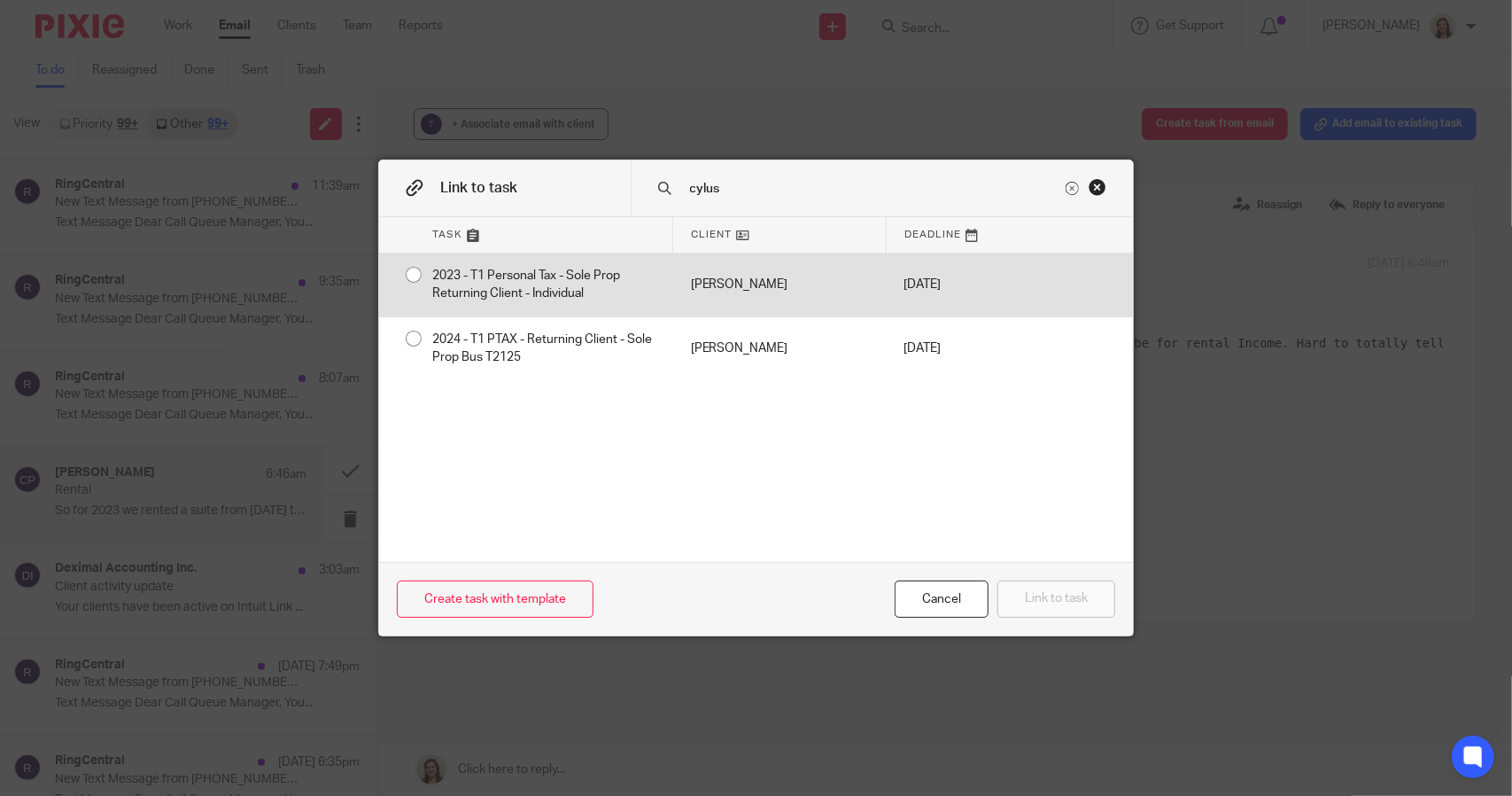
type input "cylus"
click at [471, 276] on div "2023 - T1 Personal Tax - Sole Prop Returning Client - Individual" at bounding box center [544, 285] width 258 height 63
radio input "true"
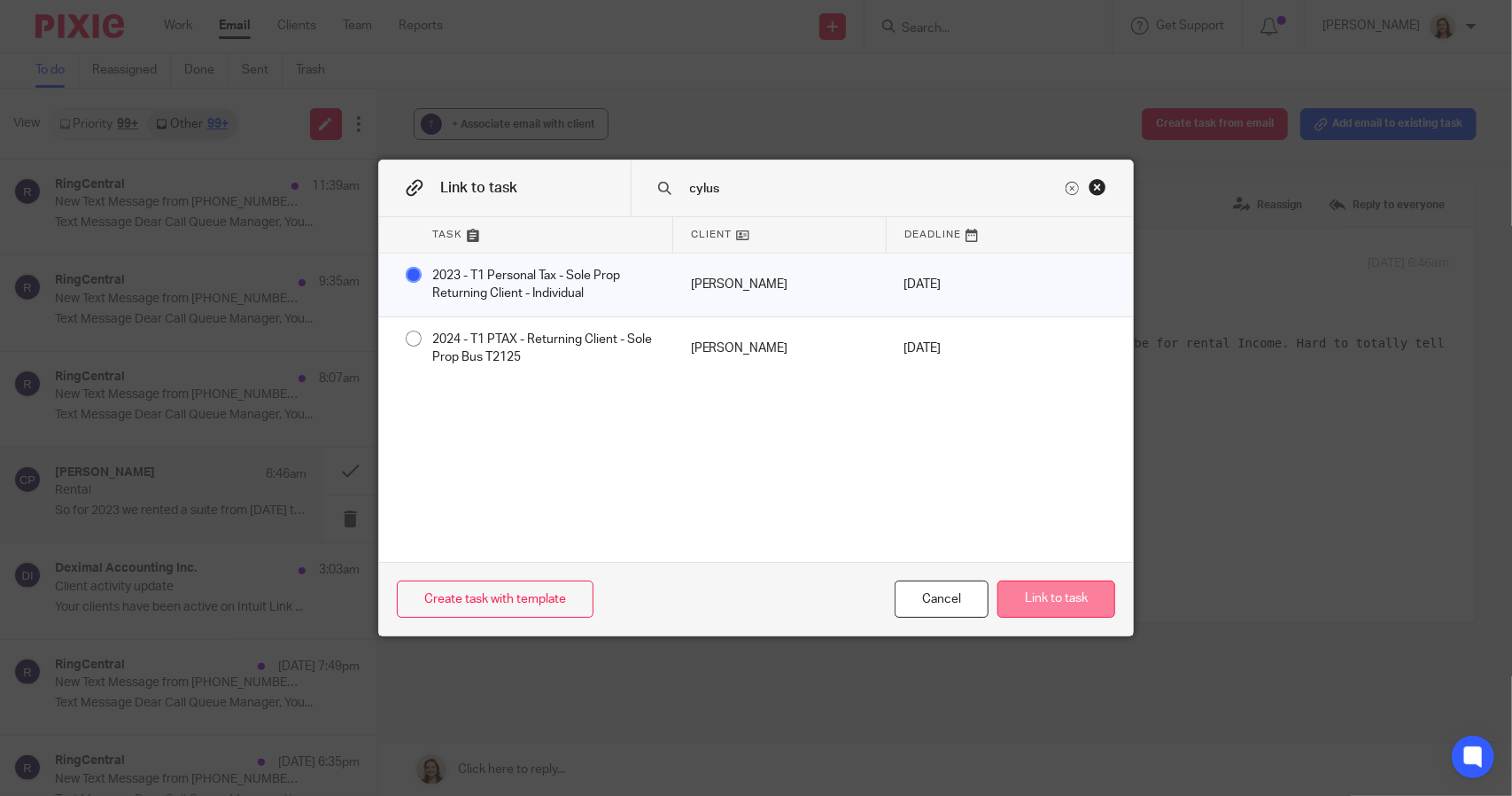
click at [1040, 598] on button "Link to task" at bounding box center [1056, 599] width 118 height 38
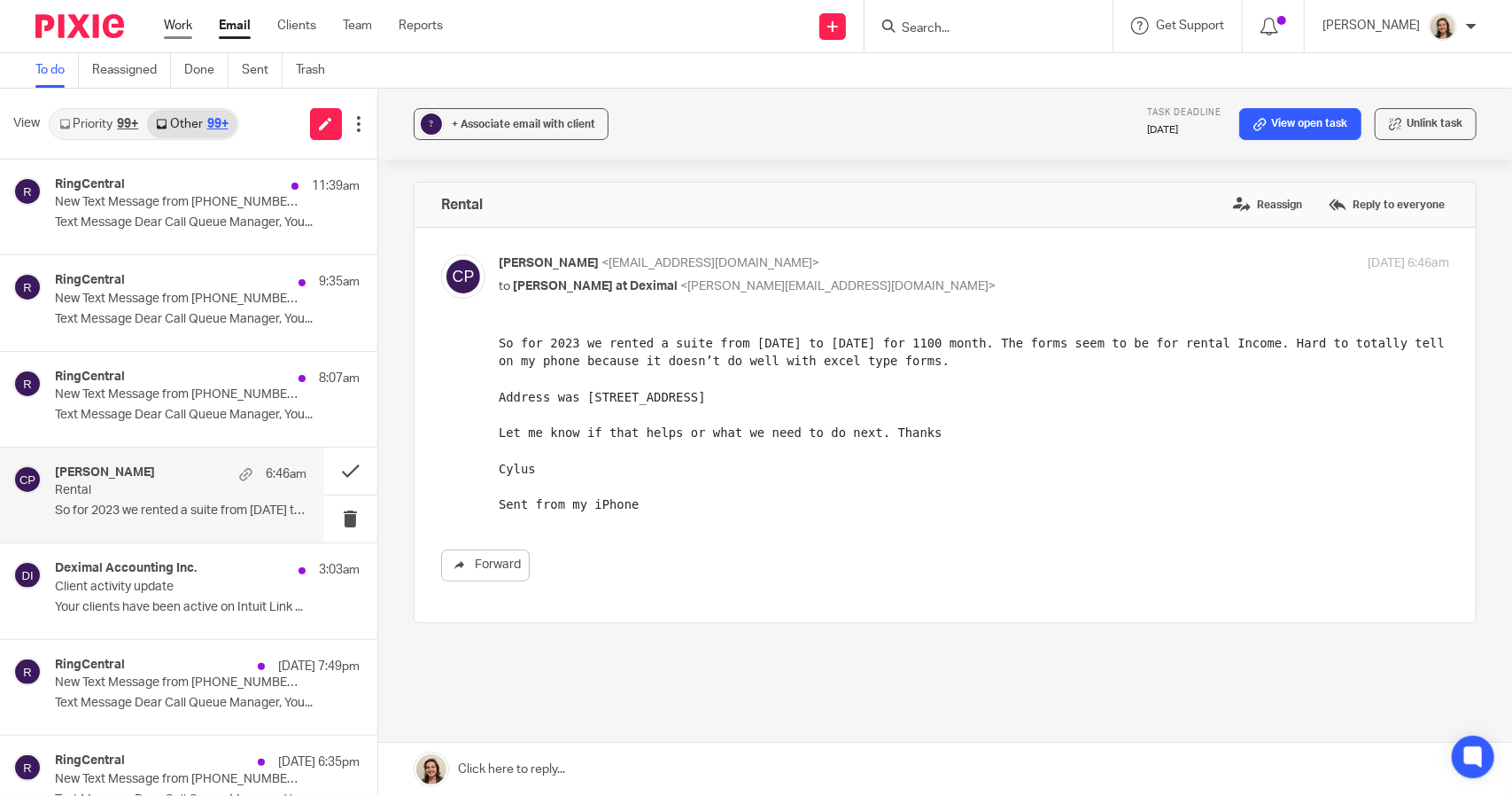
click at [183, 25] on link "Work" at bounding box center [178, 25] width 28 height 18
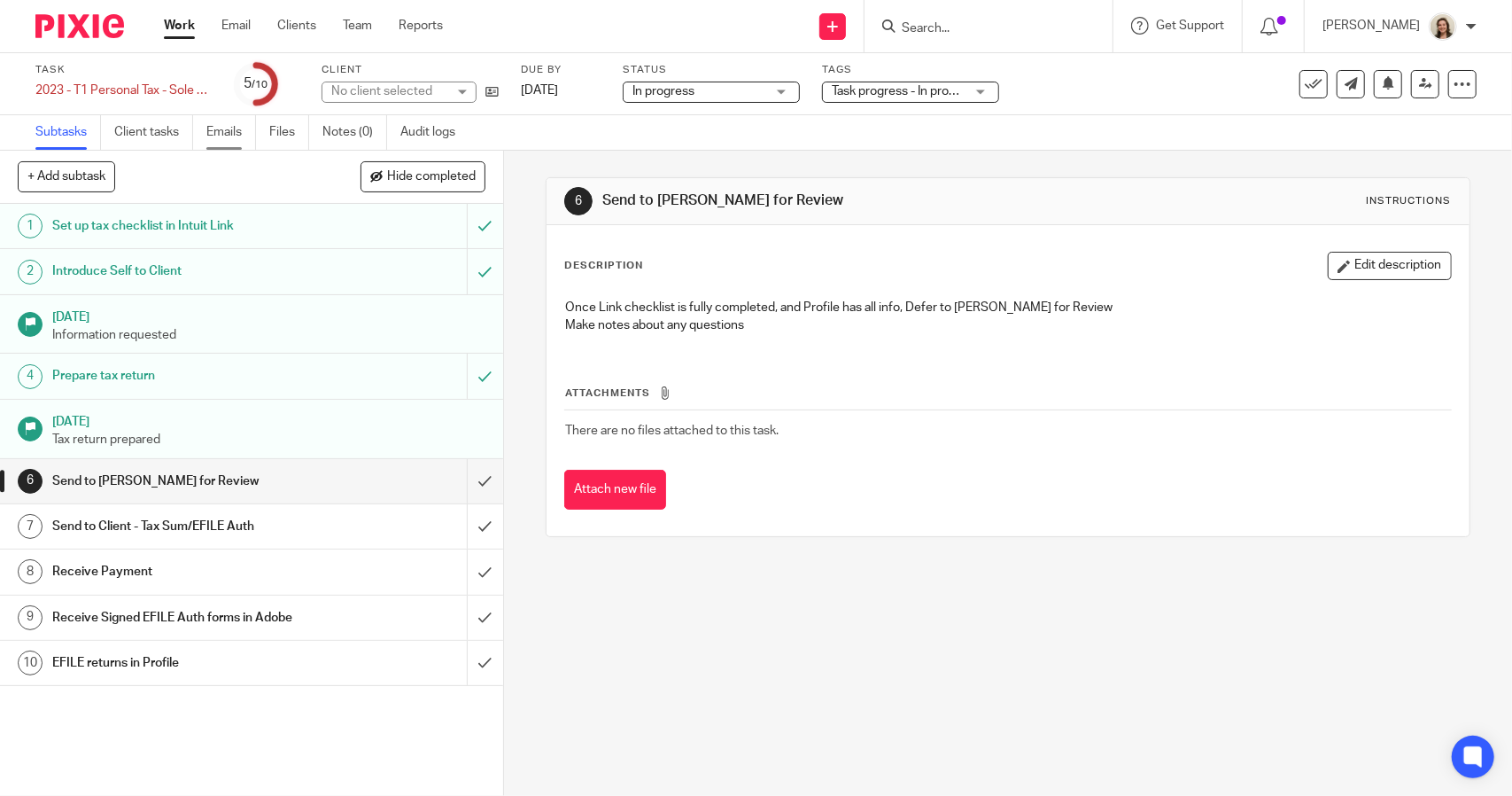
click at [216, 128] on link "Emails" at bounding box center [231, 132] width 50 height 35
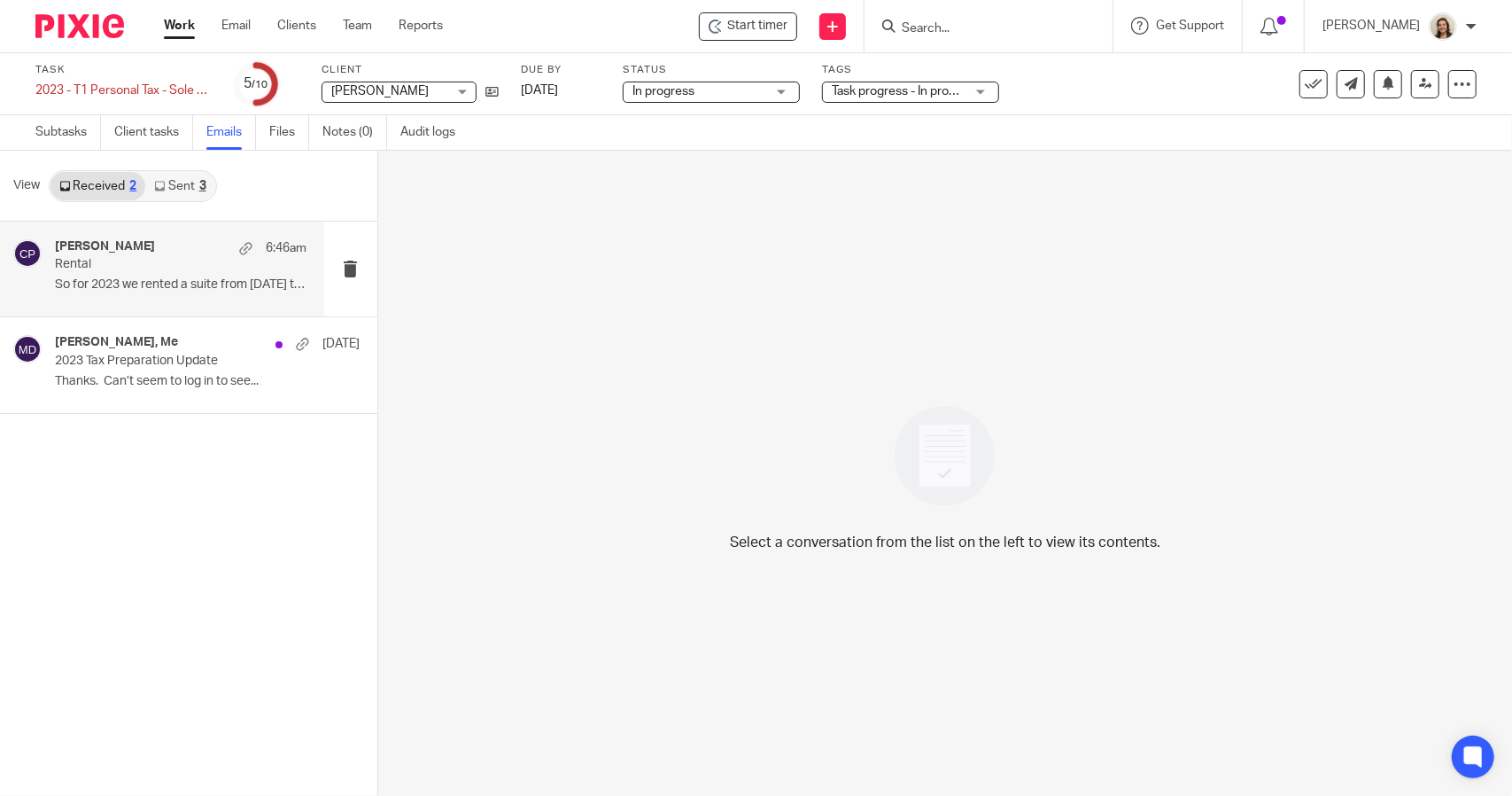
click at [105, 248] on h4 "[PERSON_NAME]" at bounding box center [105, 247] width 100 height 15
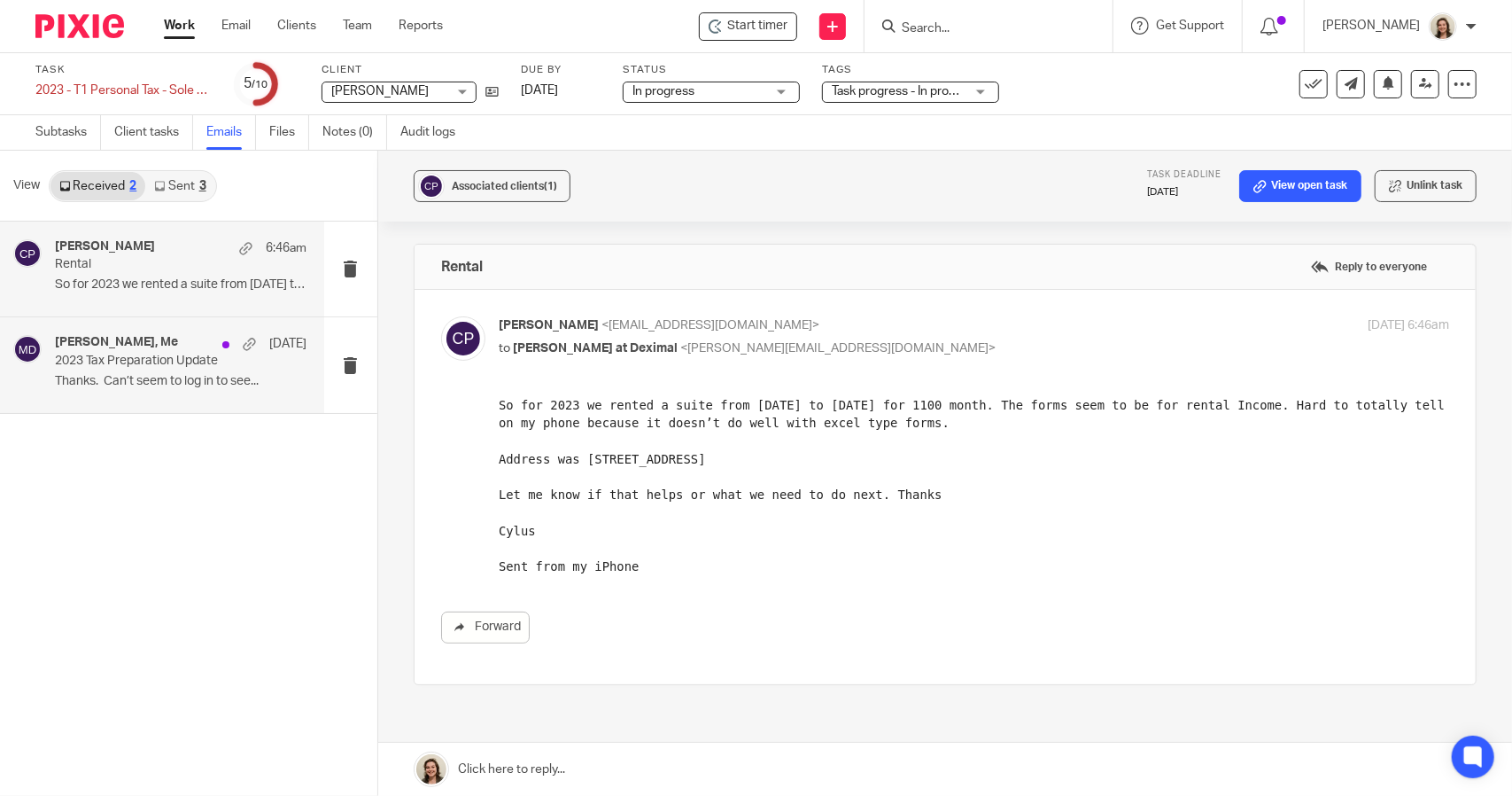
click at [151, 373] on p "Thanks. Can’t seem to log in to see..." at bounding box center [180, 381] width 252 height 15
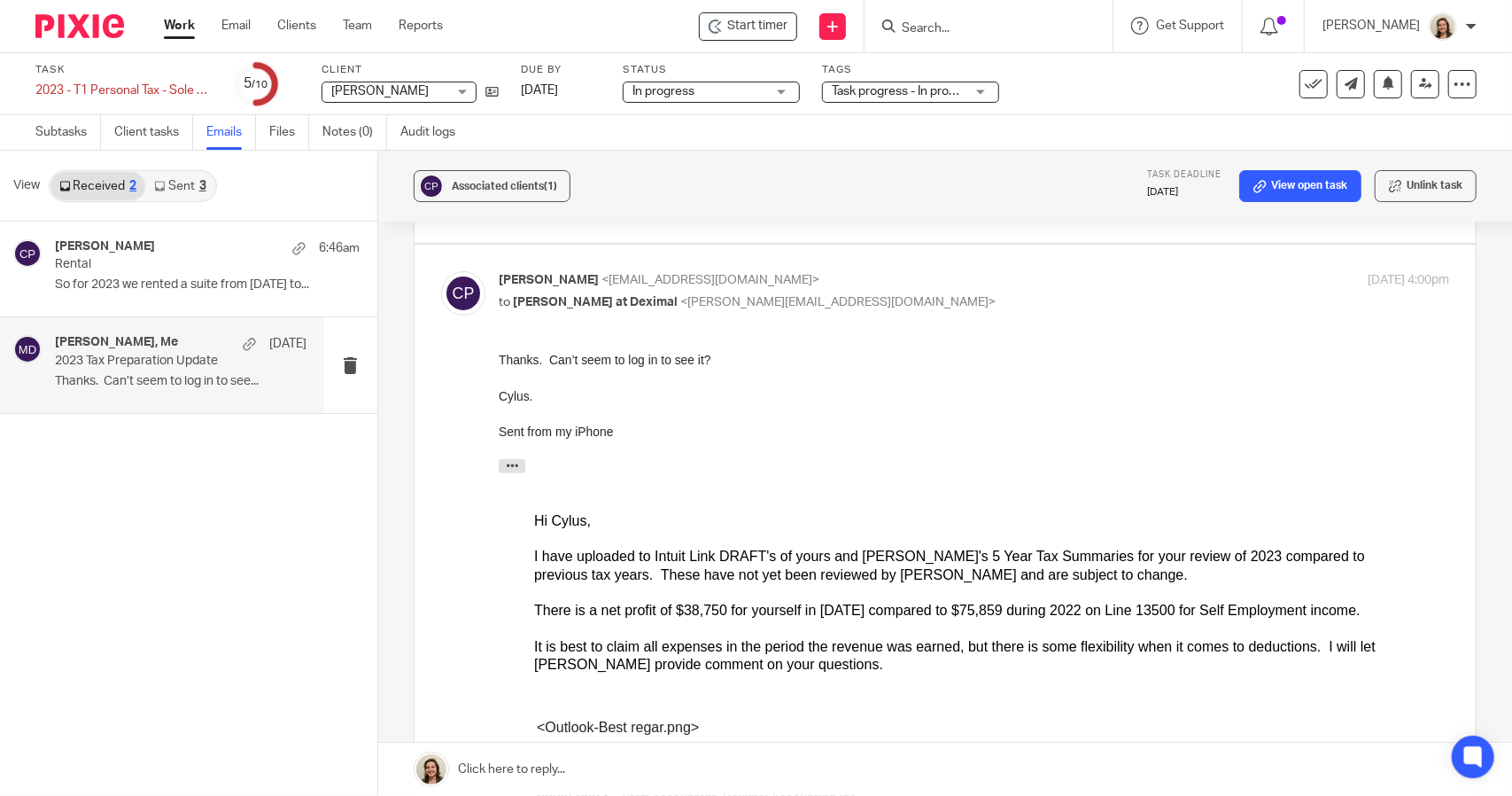
scroll to position [443, 0]
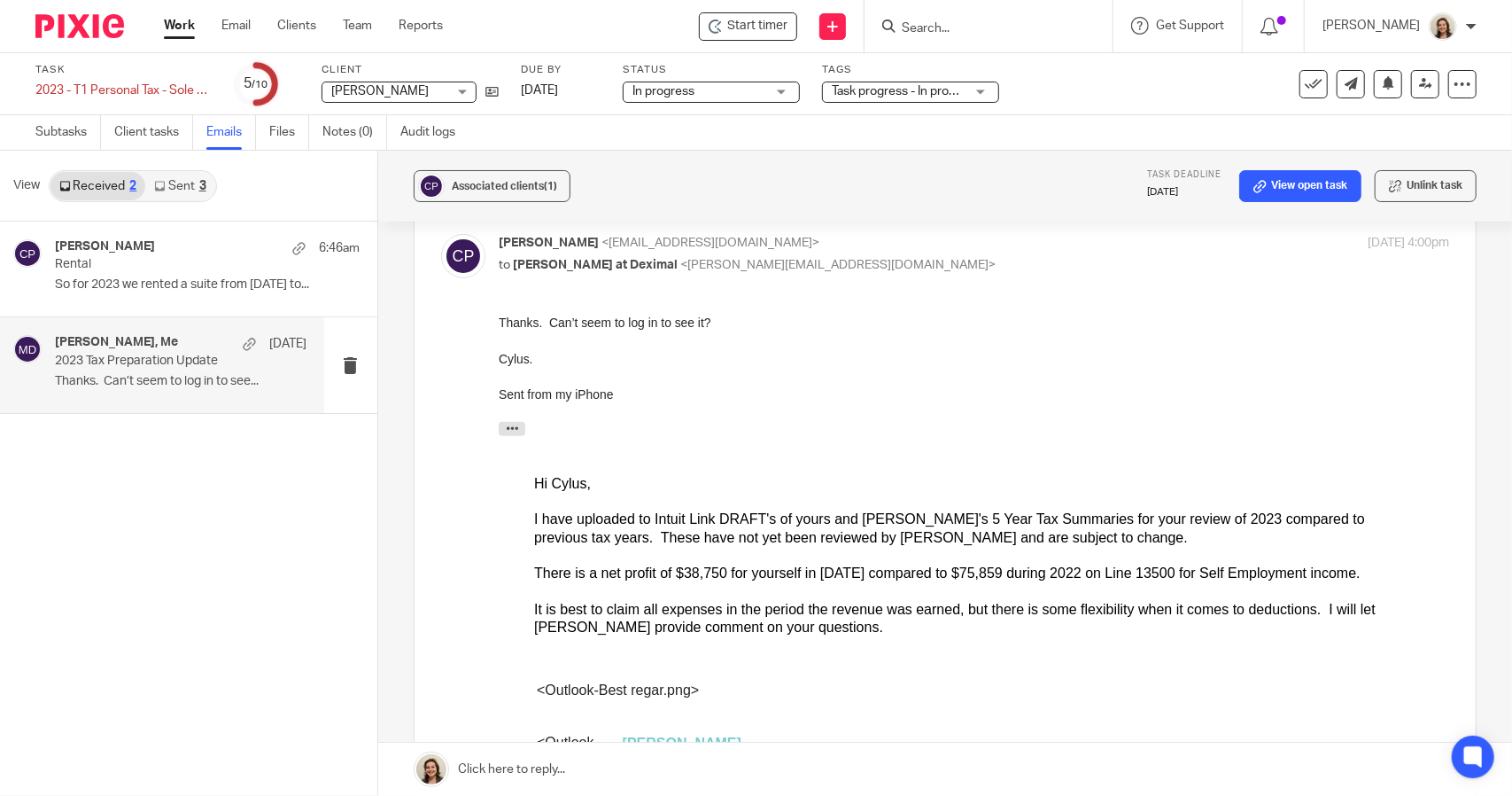
click at [180, 181] on link "Sent 3" at bounding box center [179, 186] width 69 height 28
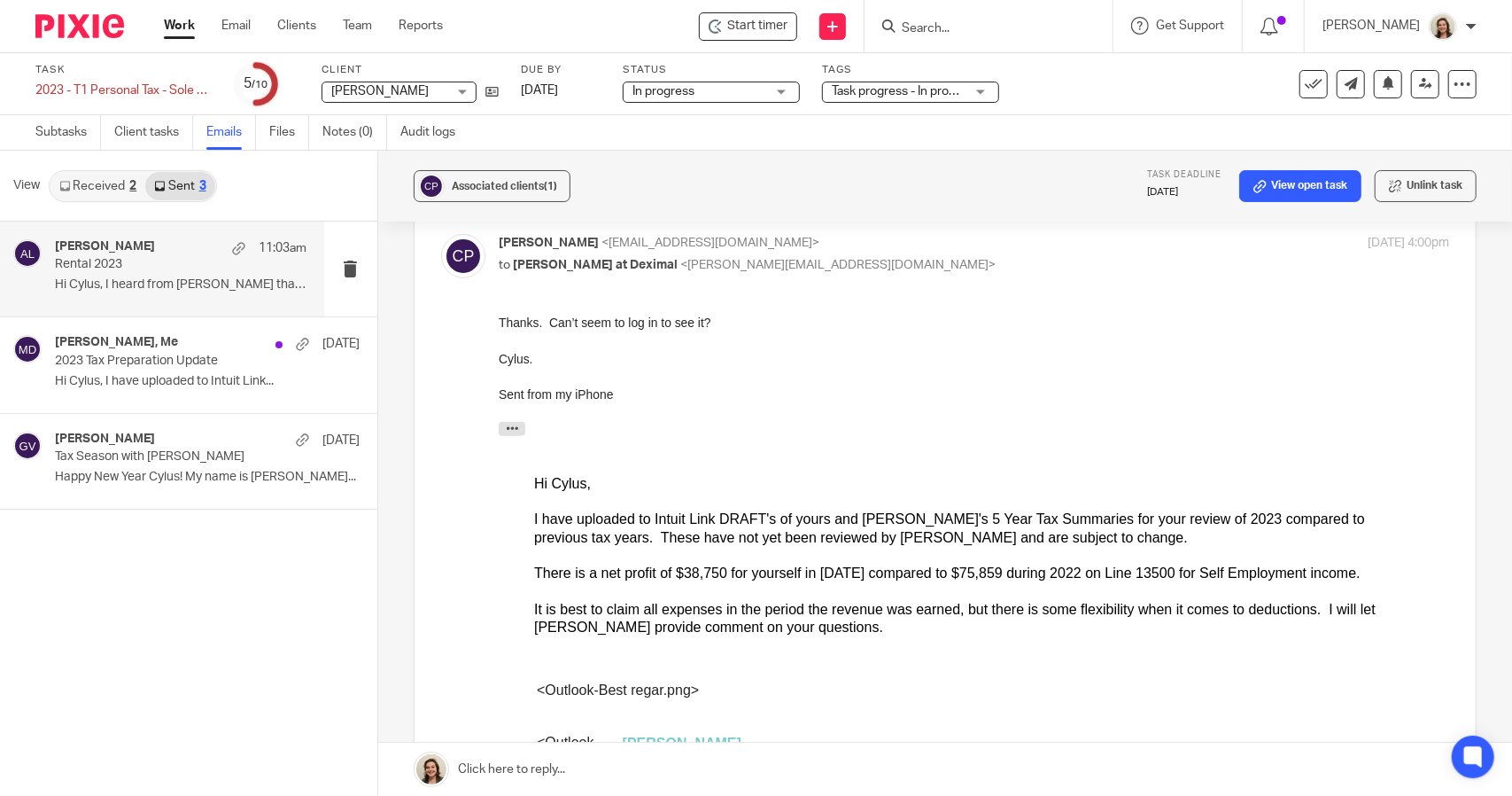
click at [123, 270] on p "Rental 2023" at bounding box center [155, 264] width 201 height 15
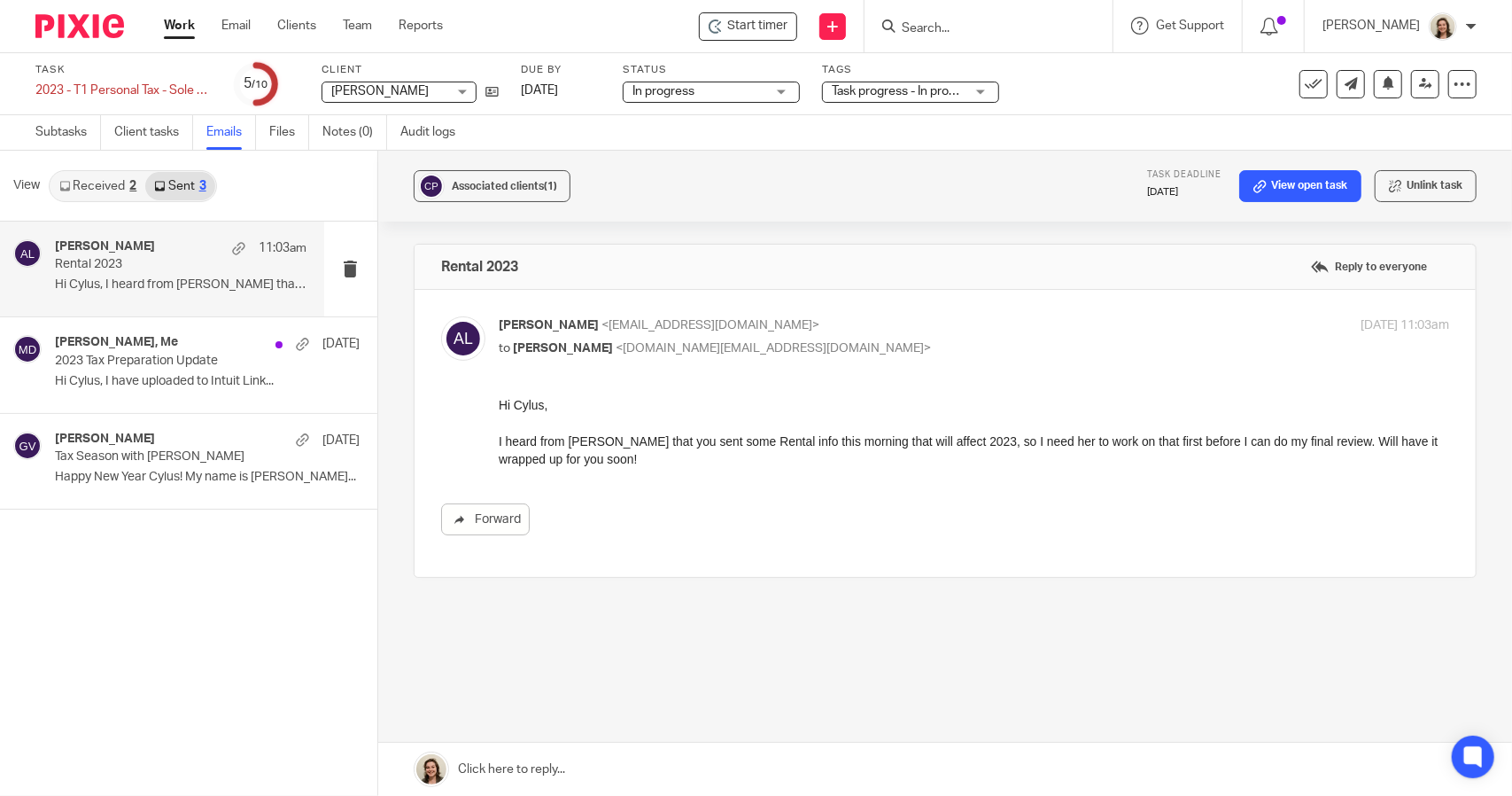
scroll to position [0, 0]
click at [141, 363] on p "2023 Tax Preparation Update" at bounding box center [155, 361] width 201 height 15
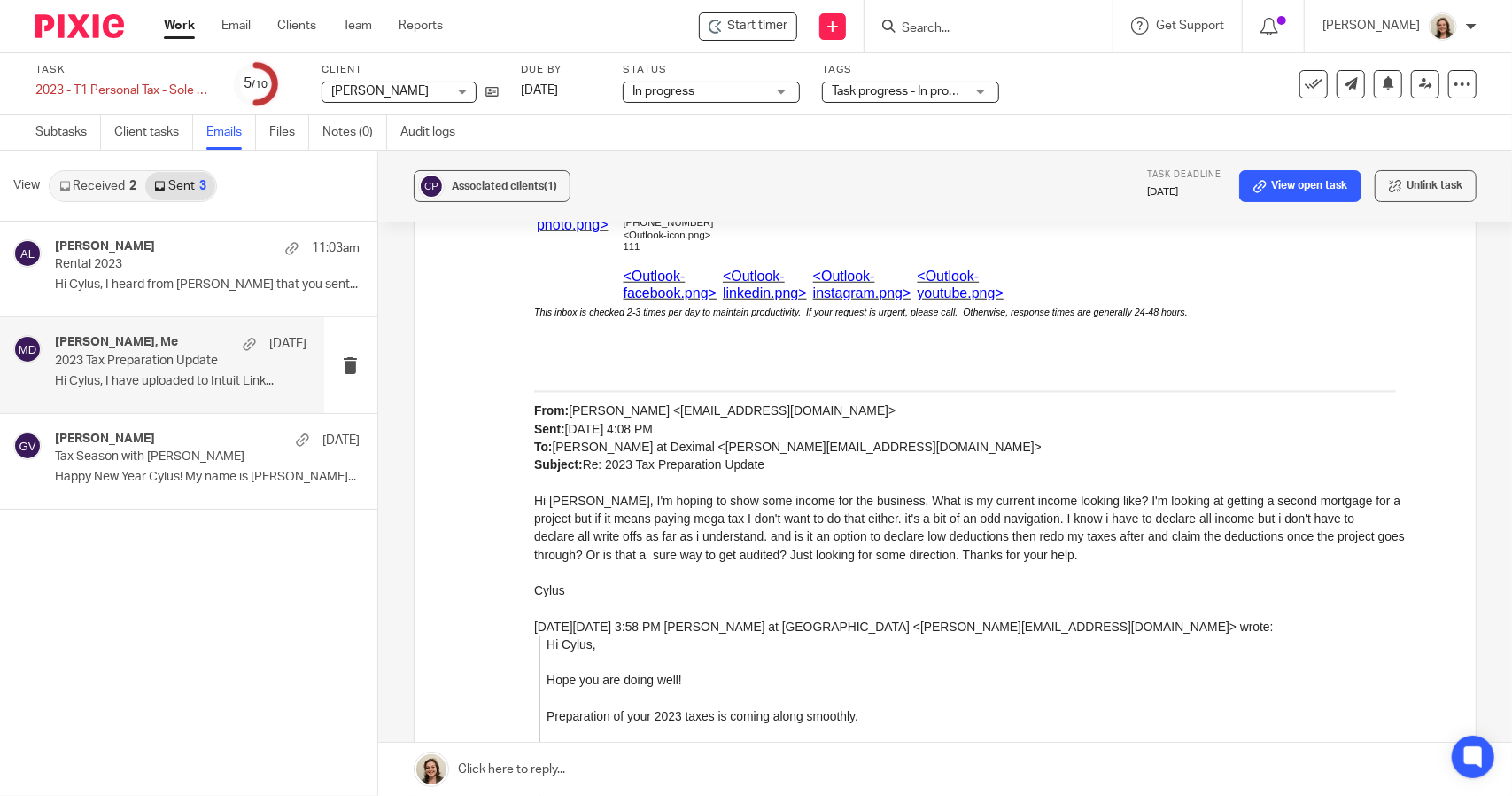
scroll to position [974, 0]
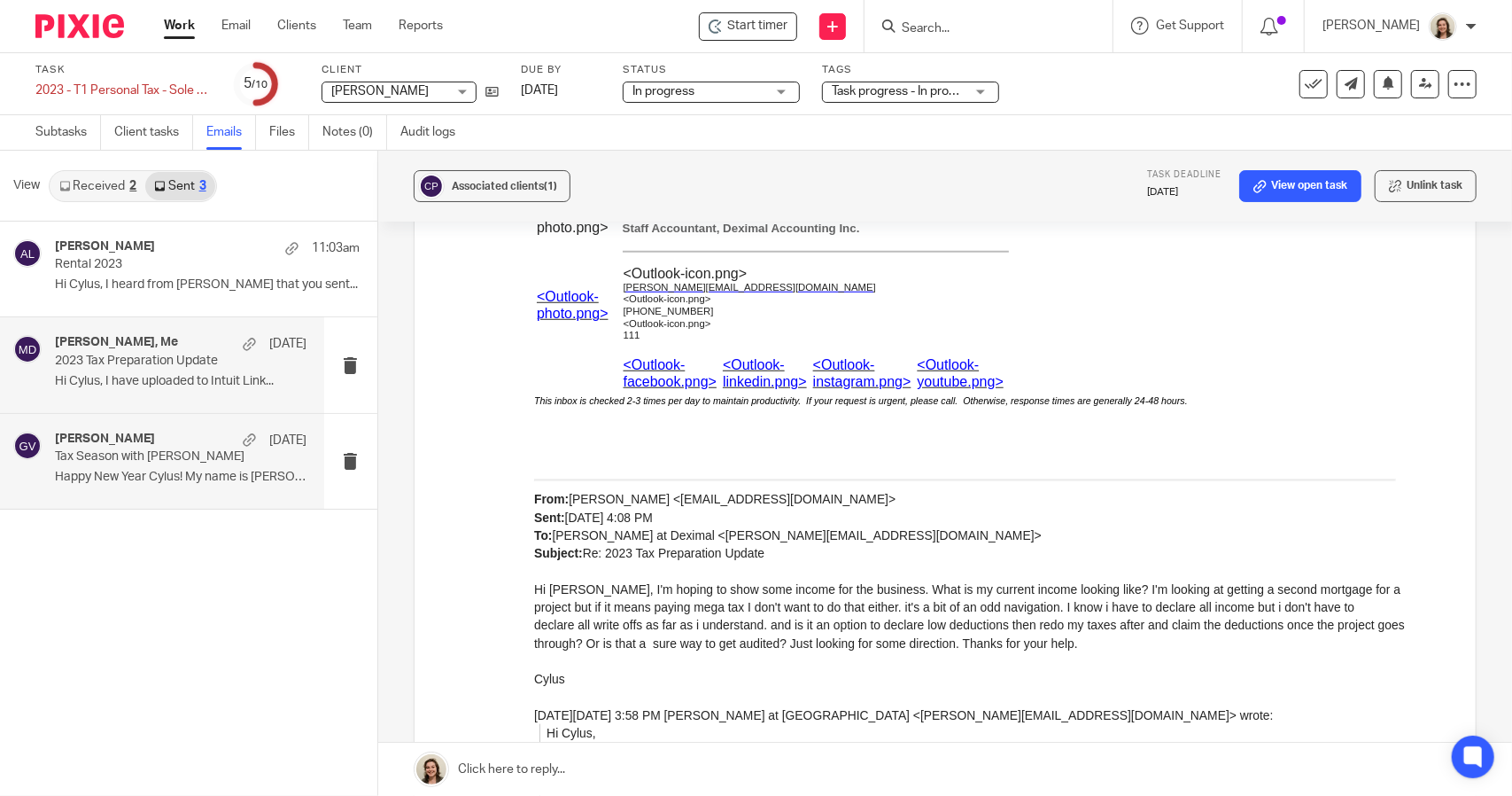
click at [126, 462] on p "Tax Season with [PERSON_NAME]" at bounding box center [155, 456] width 201 height 15
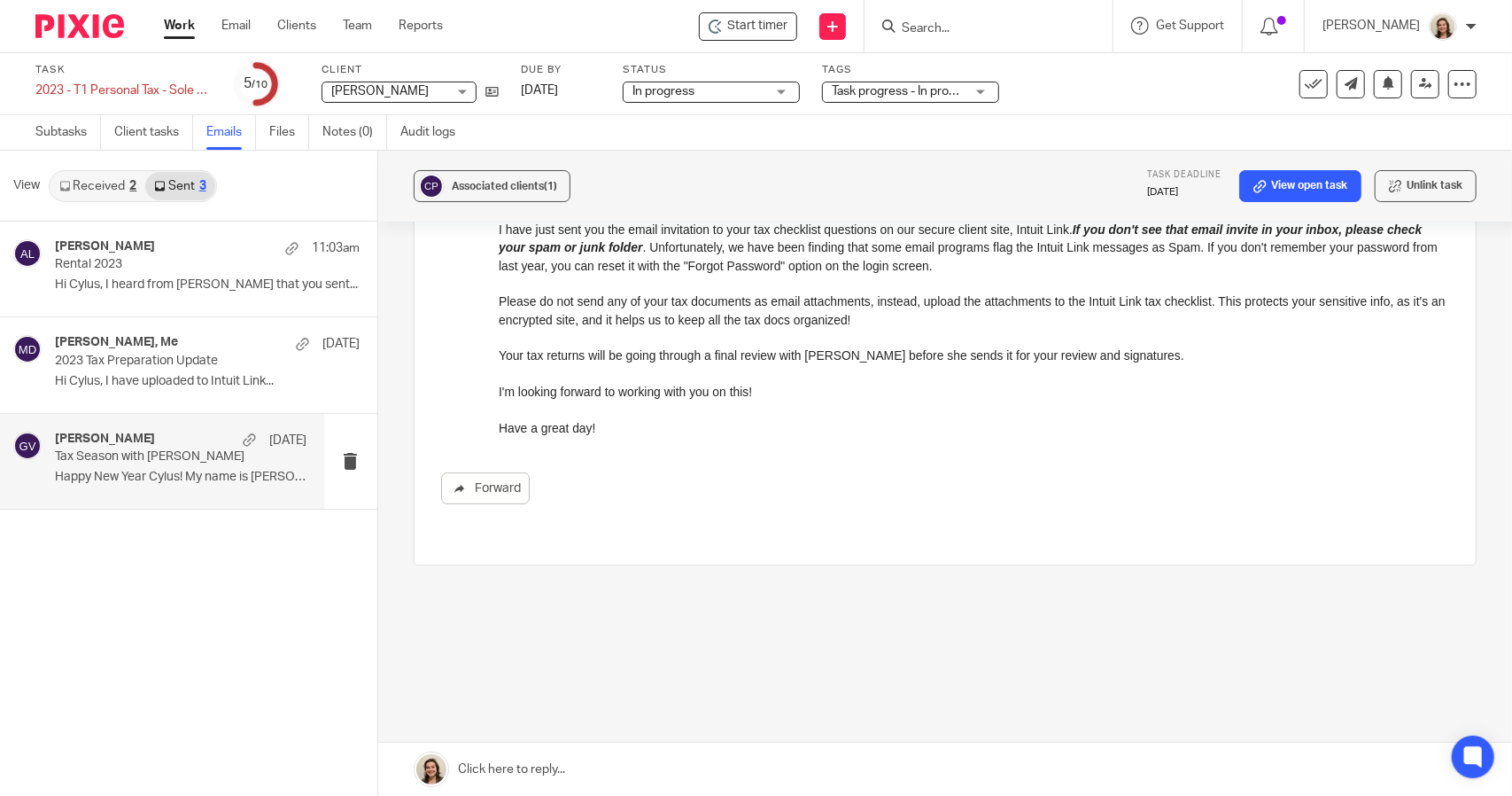
scroll to position [0, 0]
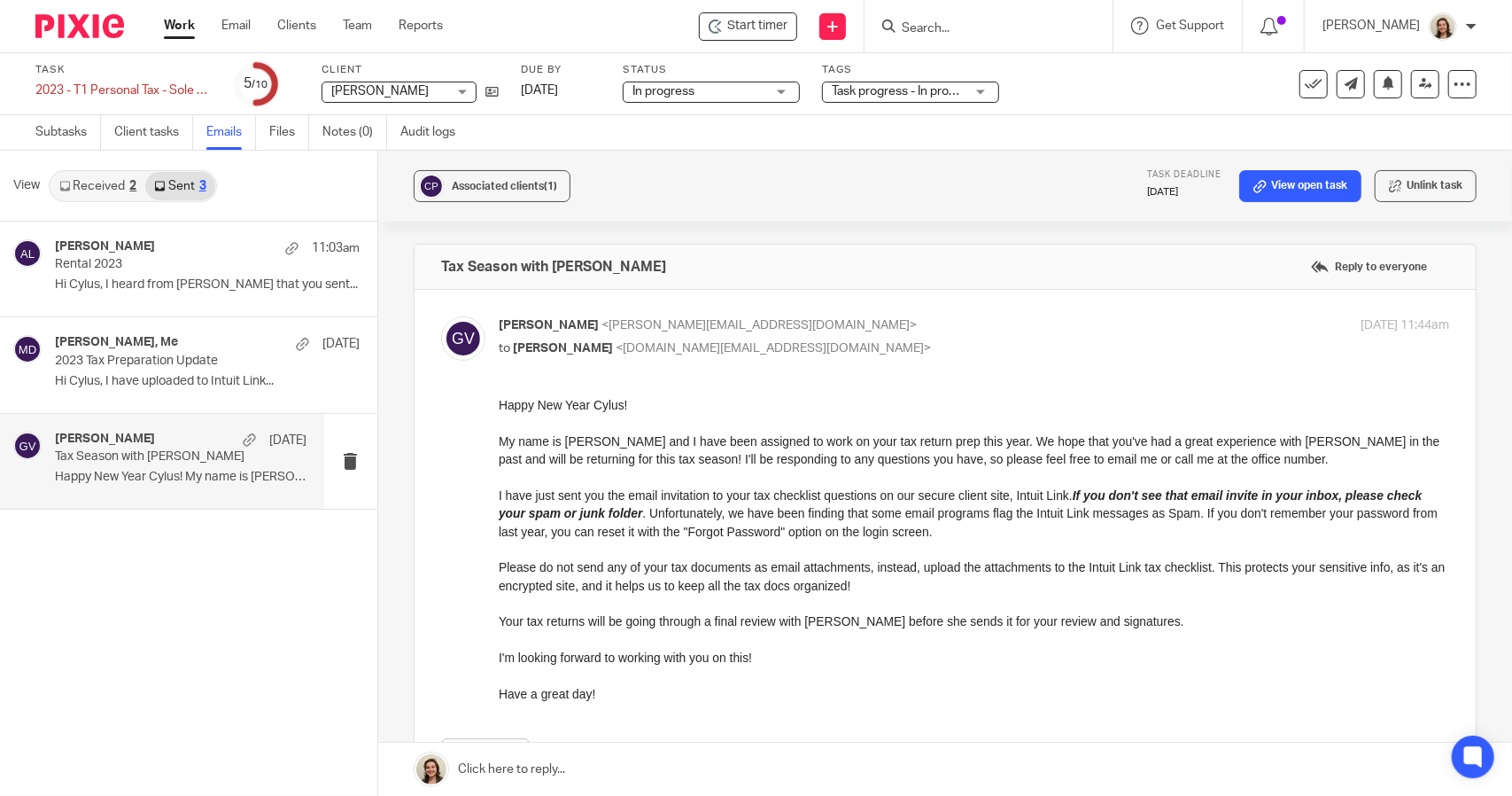
click at [86, 192] on link "Received 2" at bounding box center [98, 186] width 95 height 28
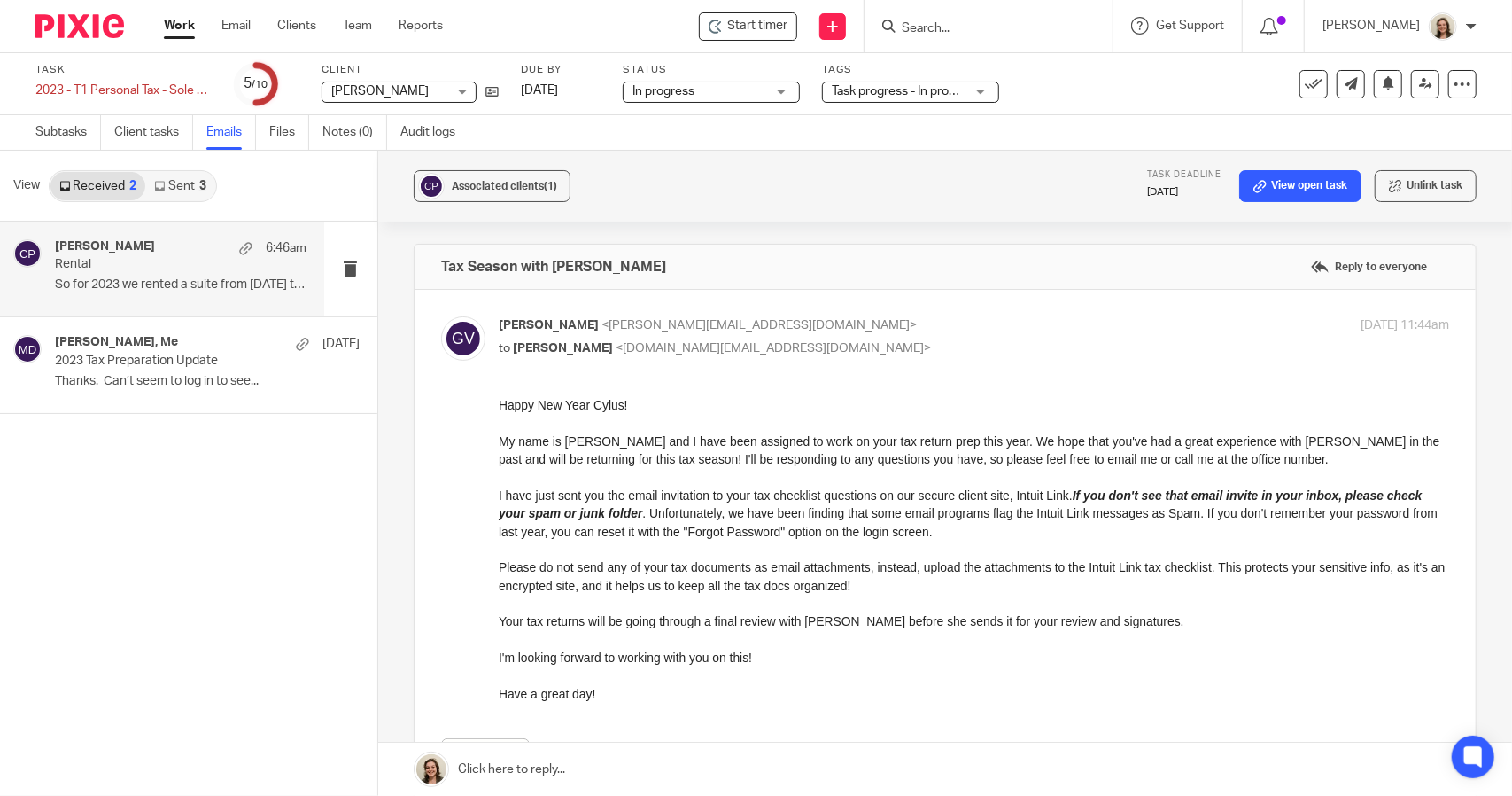
click at [98, 282] on p "So for 2023 we rented a suite from [DATE] to..." at bounding box center [180, 285] width 252 height 15
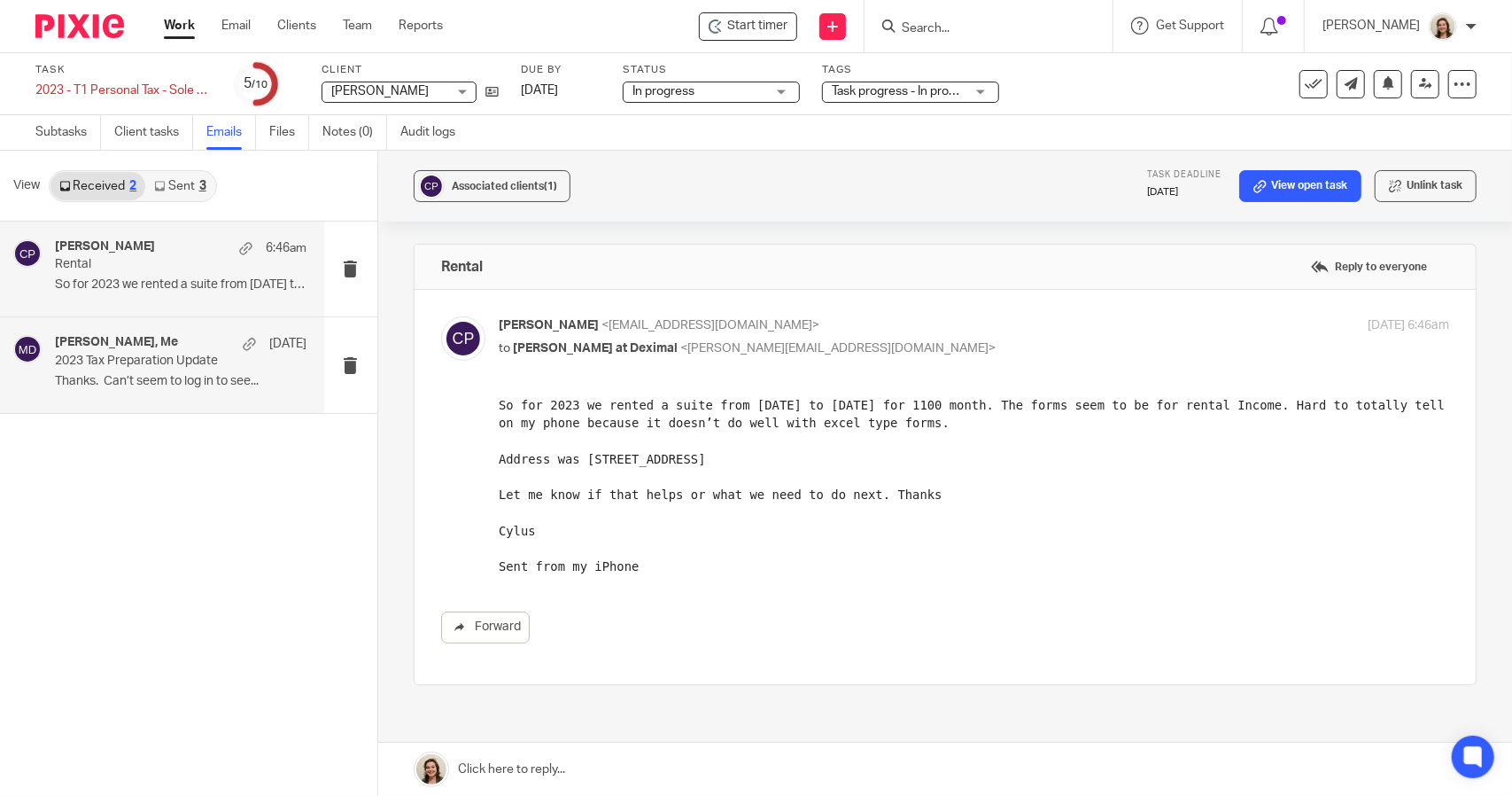
click at [159, 346] on h4 "[PERSON_NAME], Me" at bounding box center [116, 342] width 123 height 15
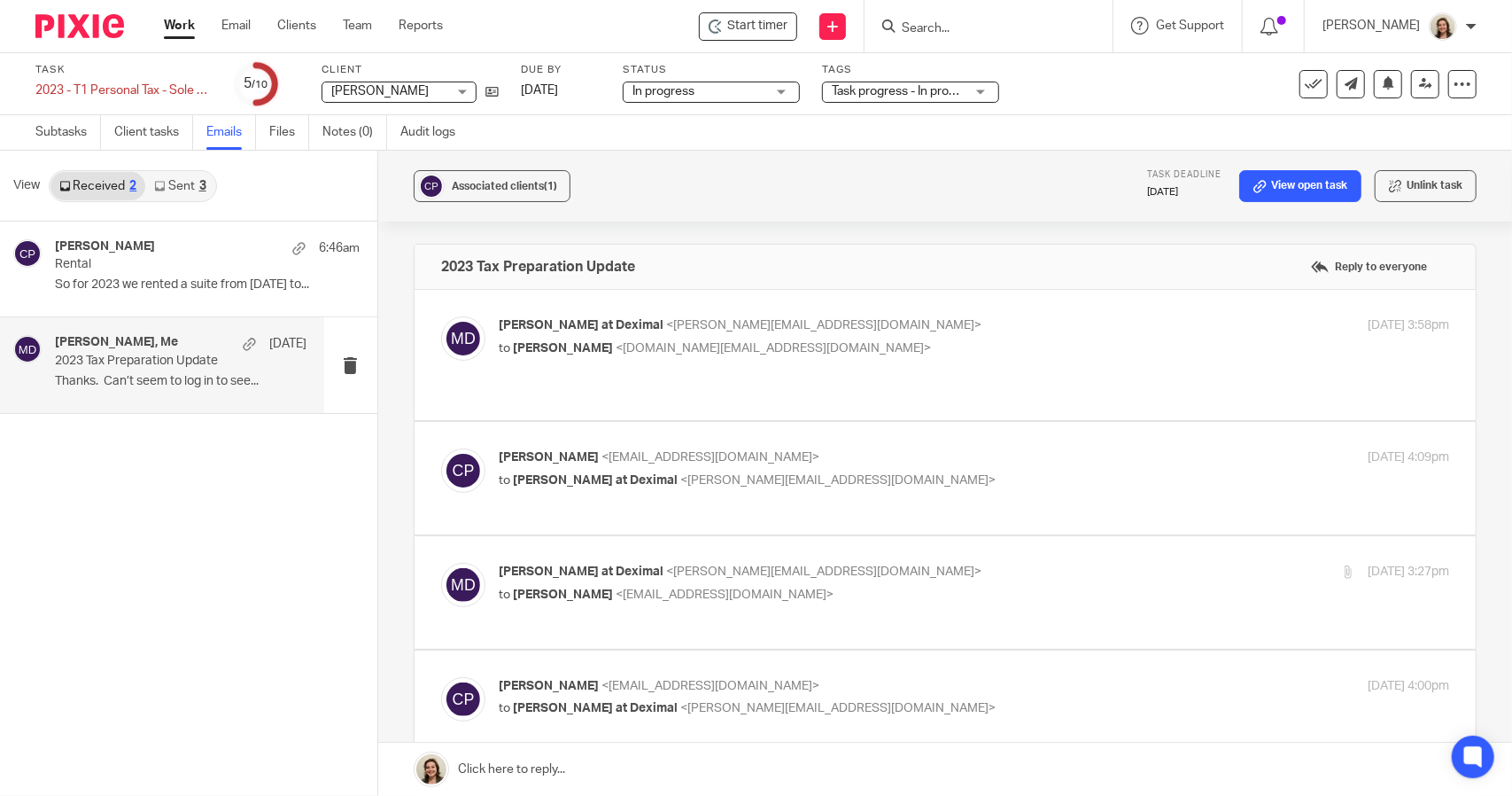
click at [772, 362] on div "[PERSON_NAME] at Deximal <[PERSON_NAME][EMAIL_ADDRESS][DOMAIN_NAME]> to [PERSON…" at bounding box center [945, 355] width 1008 height 77
click at [55, 132] on link "Subtasks" at bounding box center [69, 132] width 66 height 35
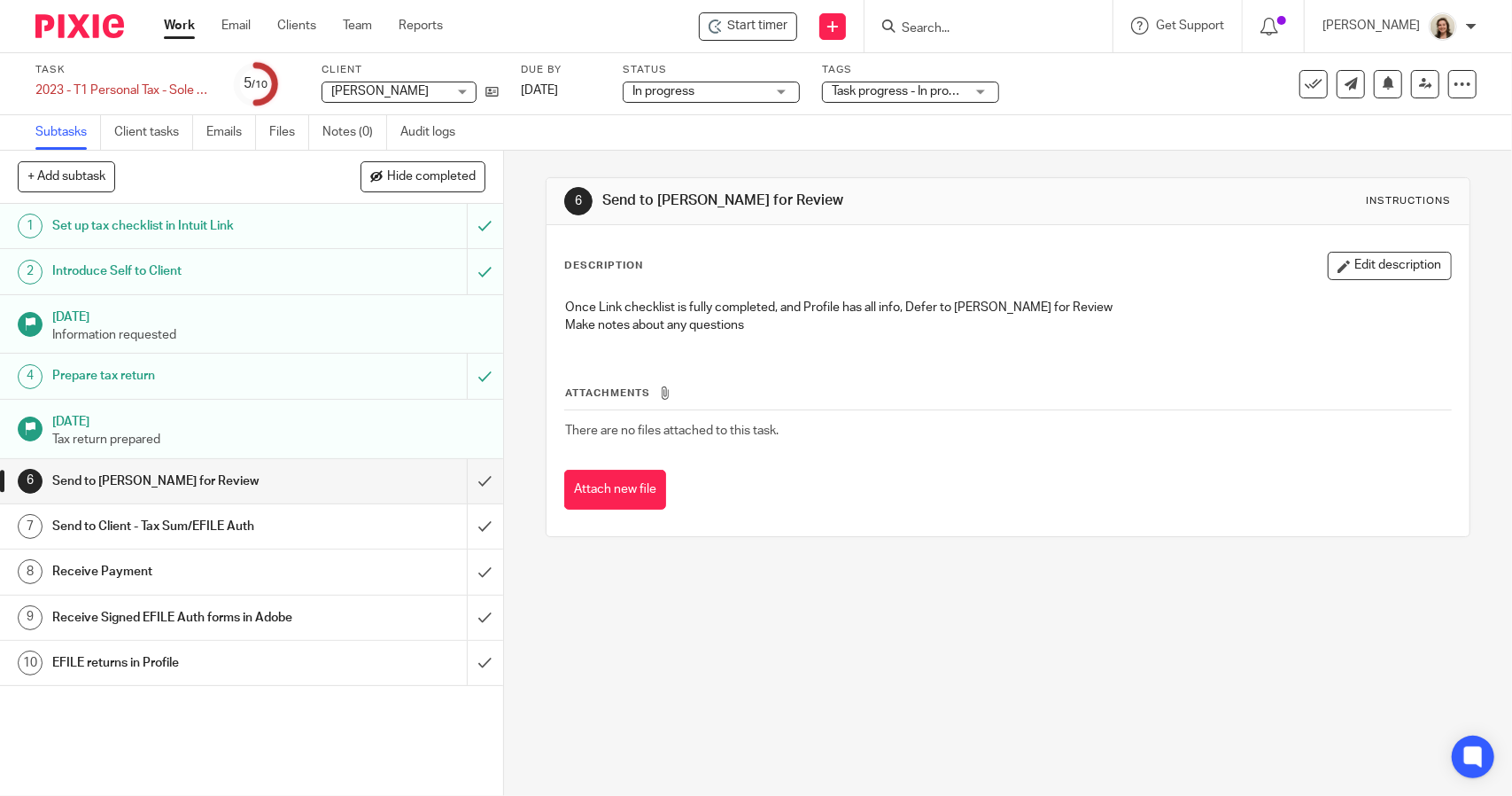
click at [920, 91] on span "Task progress - In progress (With Lead) + 2" at bounding box center [947, 91] width 233 height 12
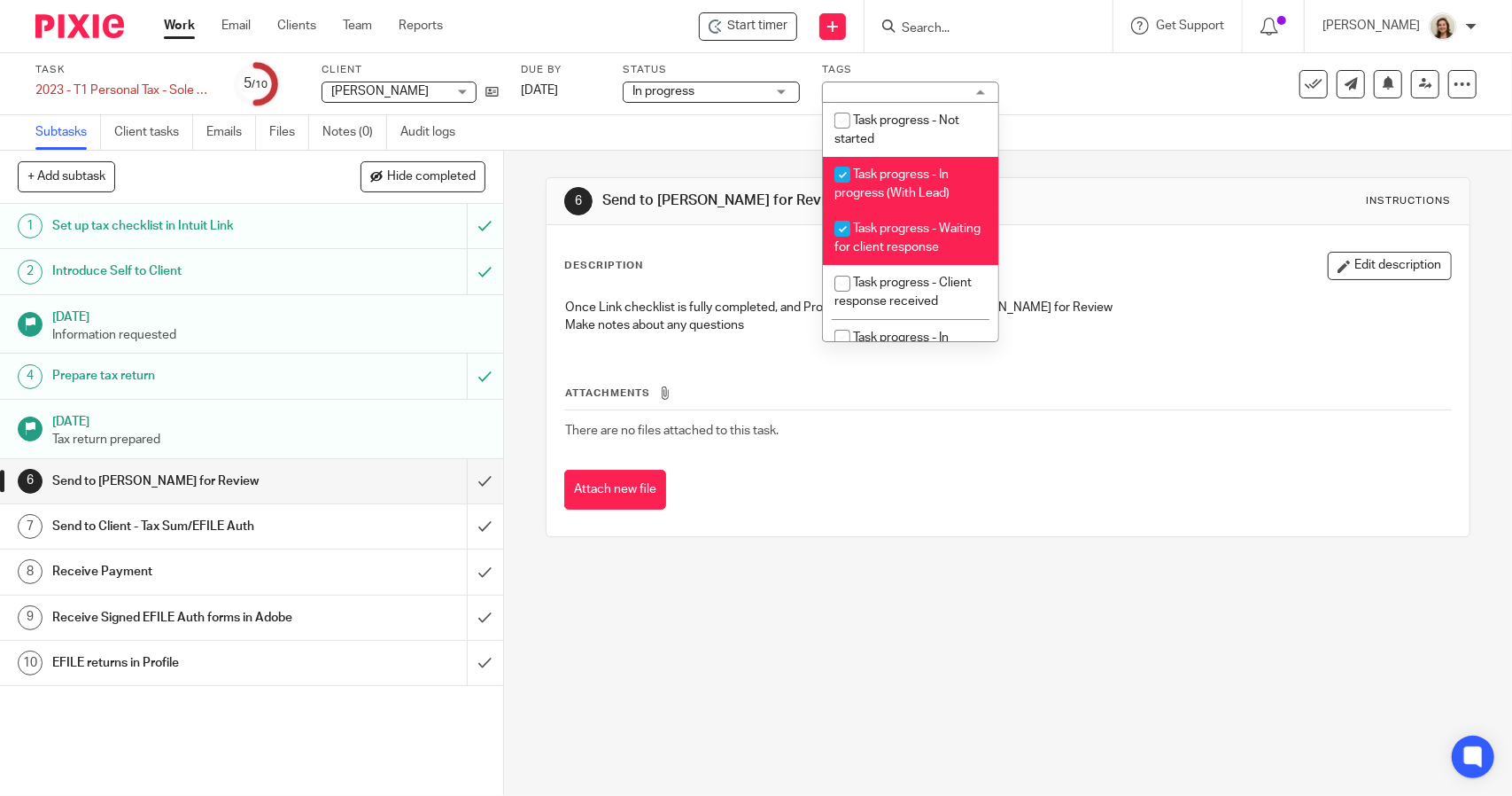
click at [934, 183] on li "Task progress - In progress (With Lead)" at bounding box center [911, 183] width 175 height 54
checkbox input "false"
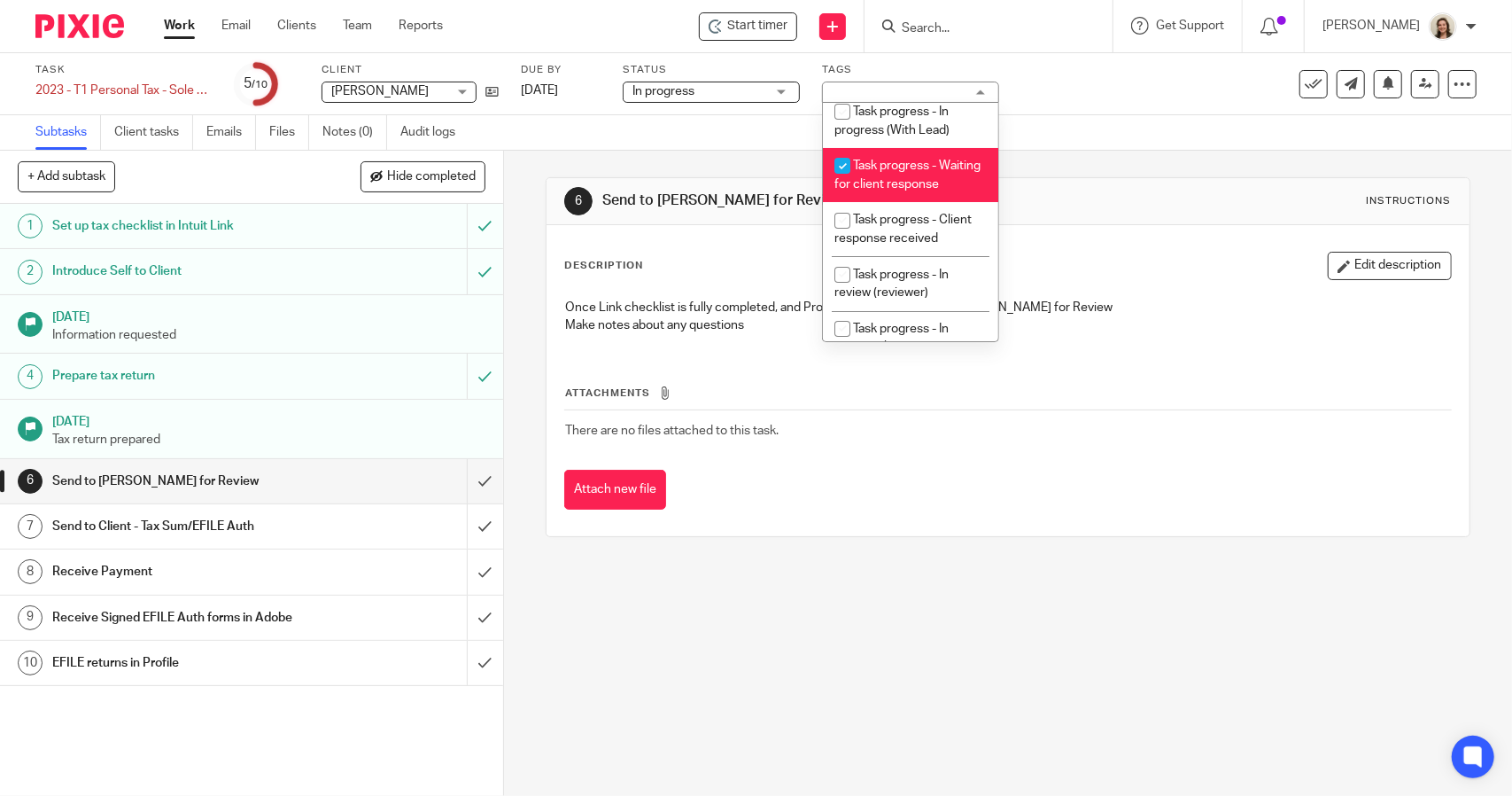
scroll to position [89, 0]
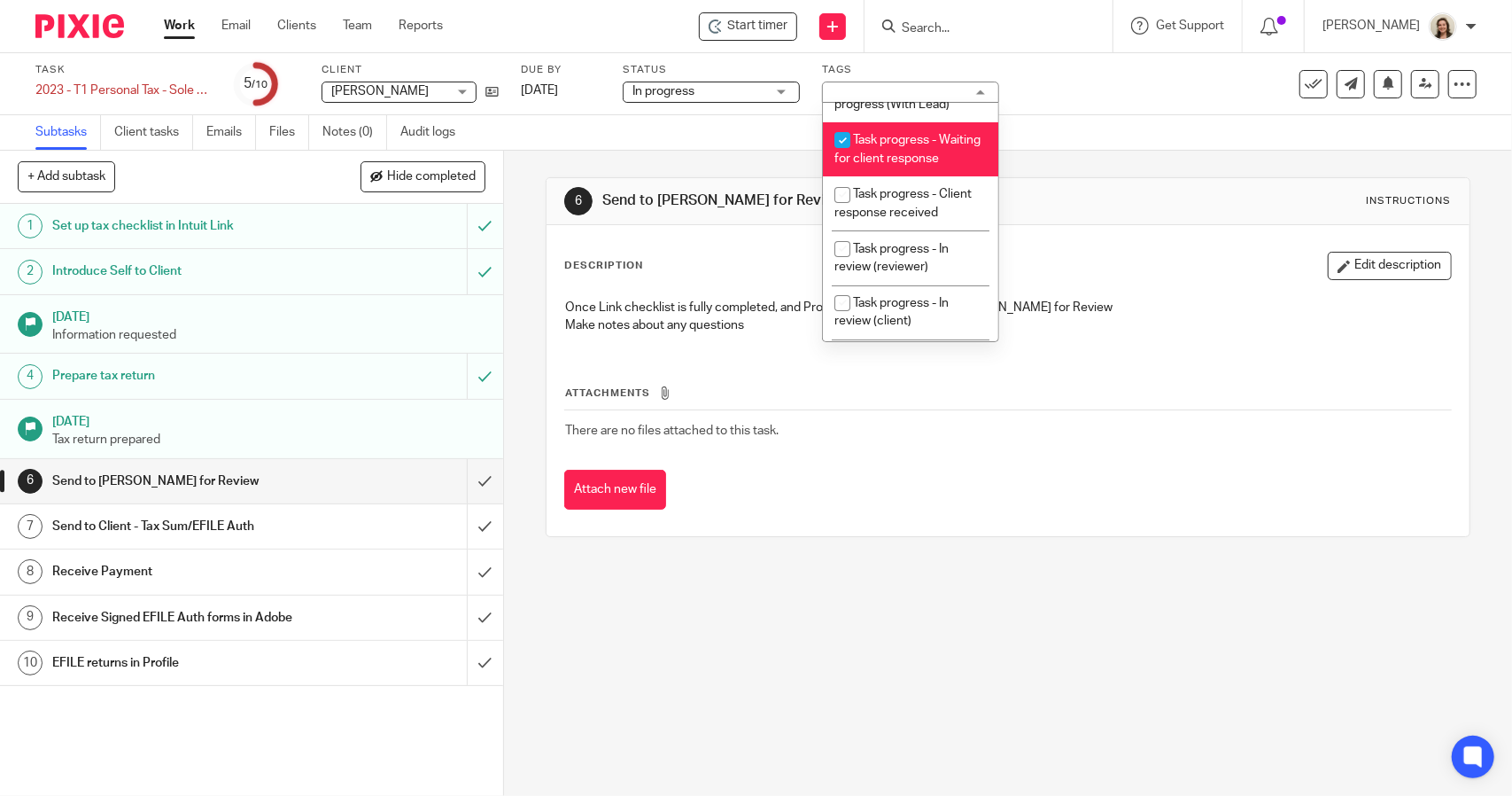
click at [901, 160] on span "Task progress - Waiting for client response" at bounding box center [907, 149] width 146 height 31
checkbox input "false"
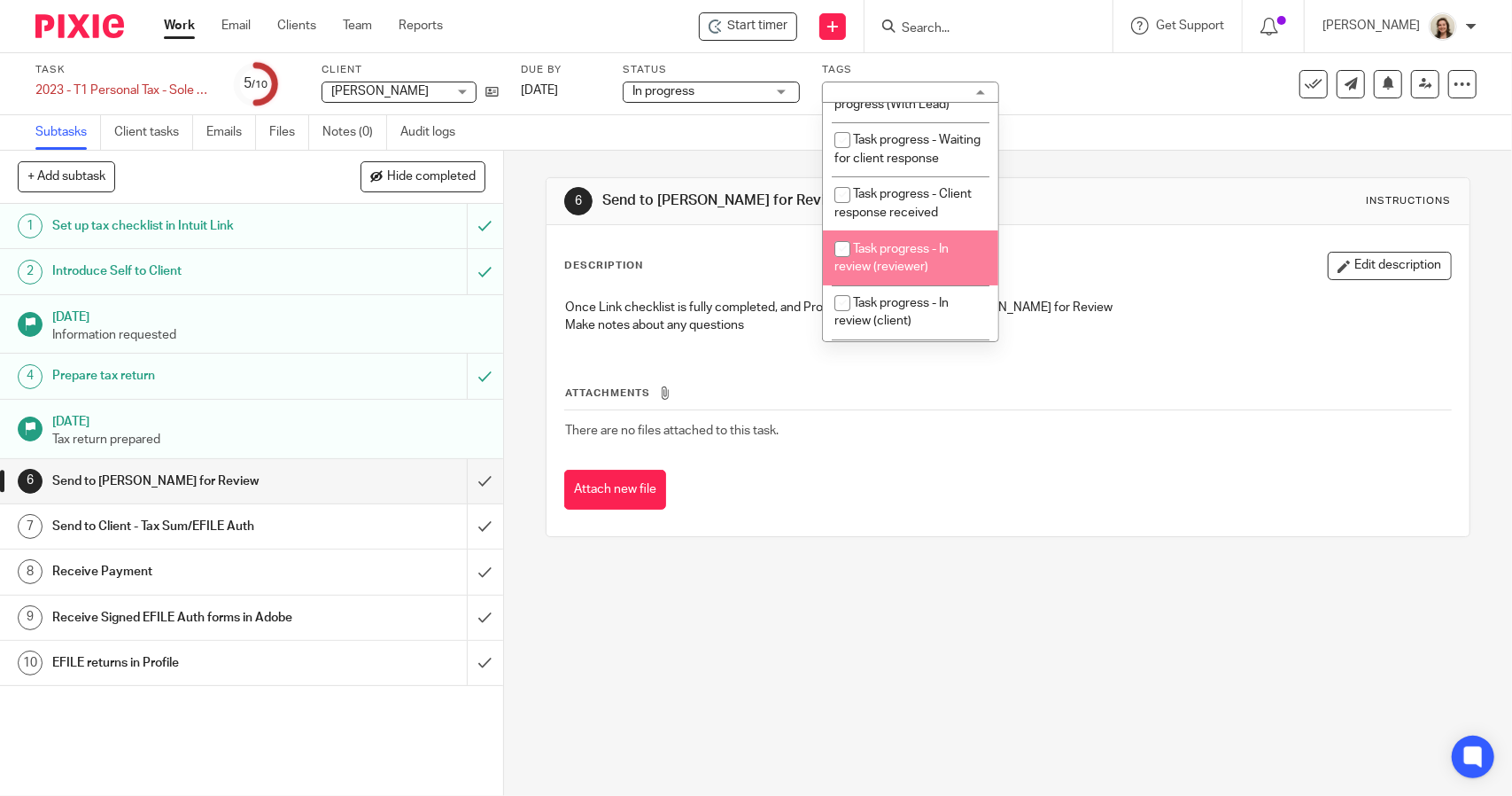
click at [900, 260] on span "Task progress - In review (reviewer)" at bounding box center [891, 257] width 114 height 31
checkbox input "true"
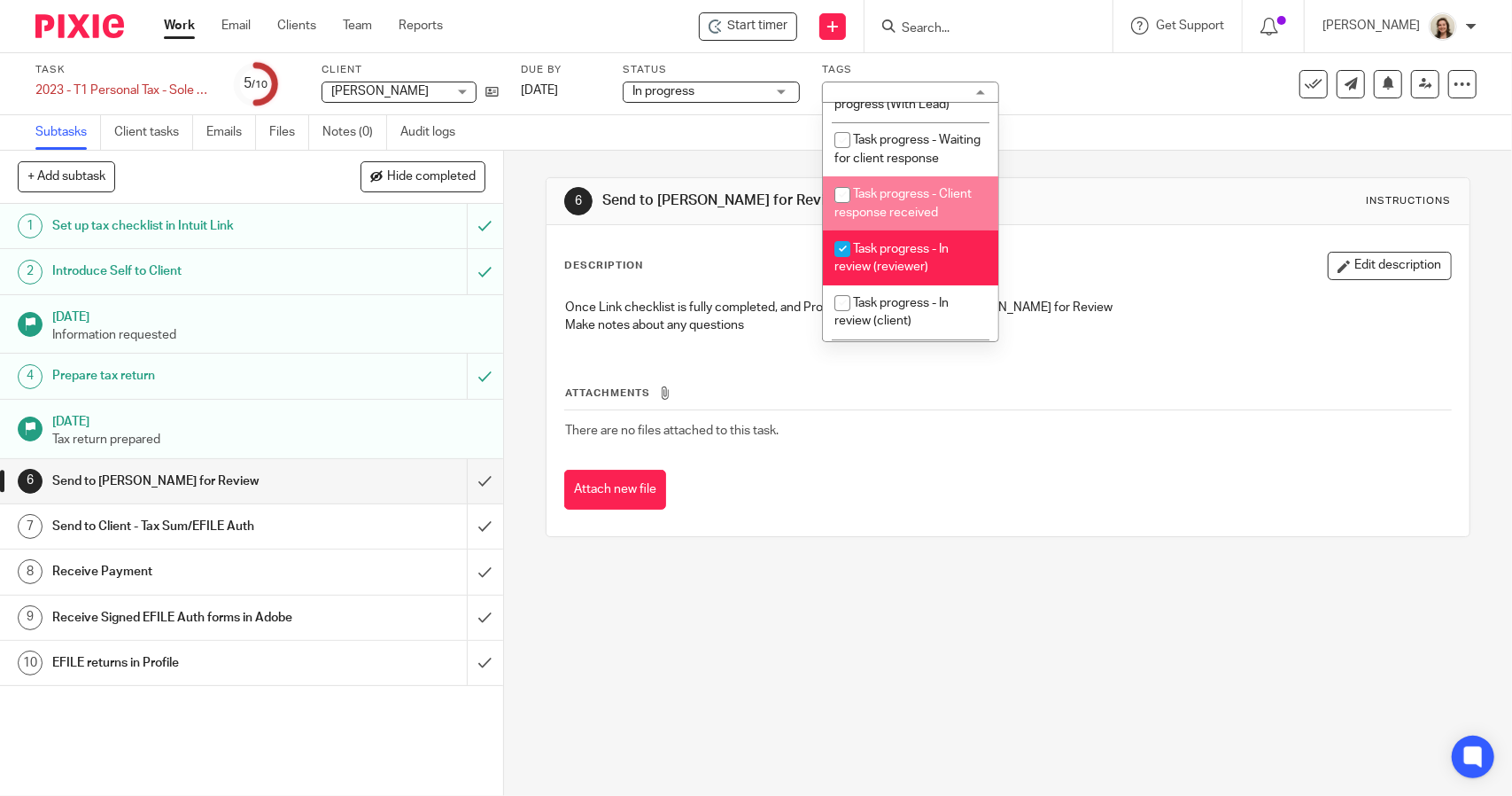
click at [895, 219] on span "Task progress - Client response received" at bounding box center [903, 203] width 138 height 31
checkbox input "true"
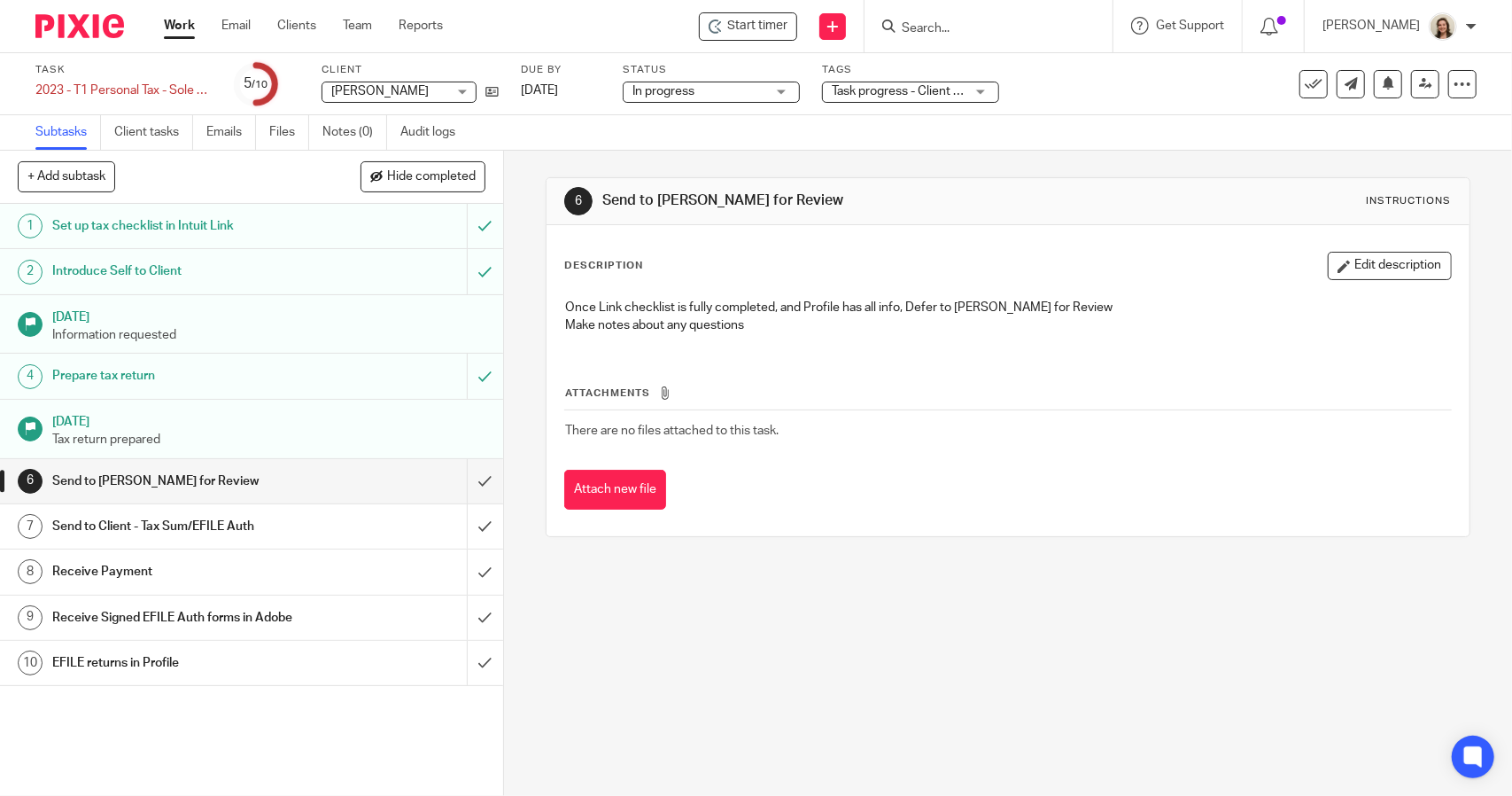
click at [1050, 170] on div "6 Send to [PERSON_NAME] for Review Instructions Description Edit description On…" at bounding box center [1008, 357] width 924 height 413
drag, startPoint x: 140, startPoint y: 86, endPoint x: 132, endPoint y: 82, distance: 8.9
click at [140, 86] on div "2023 - T1 Personal Tax - Sole Prop Returning Client - Individual Save 2023 - T1…" at bounding box center [124, 90] width 177 height 18
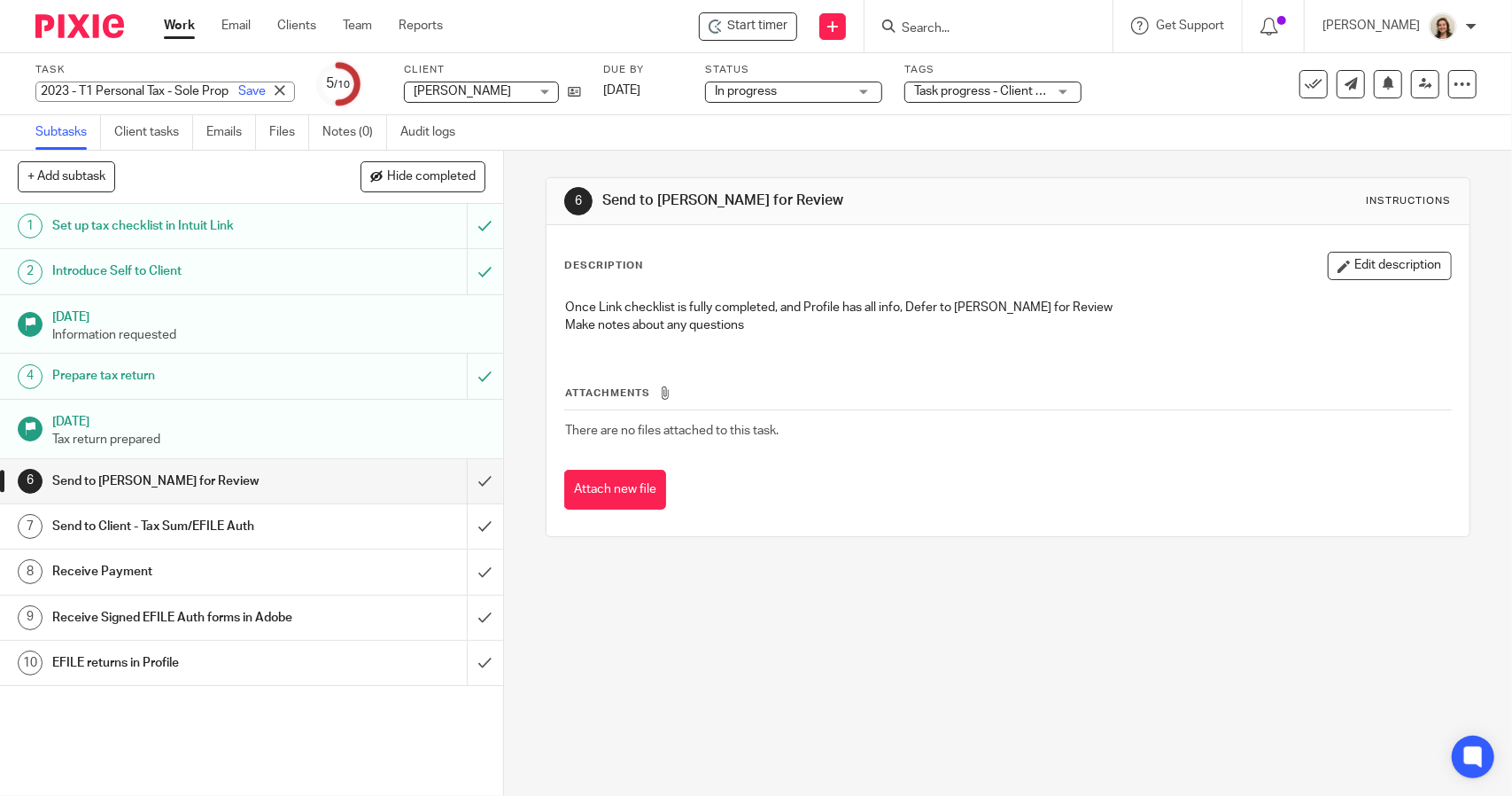
scroll to position [0, 0]
click at [41, 86] on input "2023 - T1 Personal Tax - Sole Prop Returning Client - Individual" at bounding box center [165, 91] width 259 height 21
click at [40, 88] on input "2023 - T1 Personal Tax - Sole Prop Returning Client - Individual" at bounding box center [165, 91] width 259 height 21
click at [41, 91] on input "2023 - T1 Personal Tax - Sole Prop Returning Client - Individual" at bounding box center [165, 91] width 259 height 21
click at [58, 91] on input "2023 - T1 Personal Tax - Sole Prop Returning Client - Individual" at bounding box center [165, 91] width 259 height 21
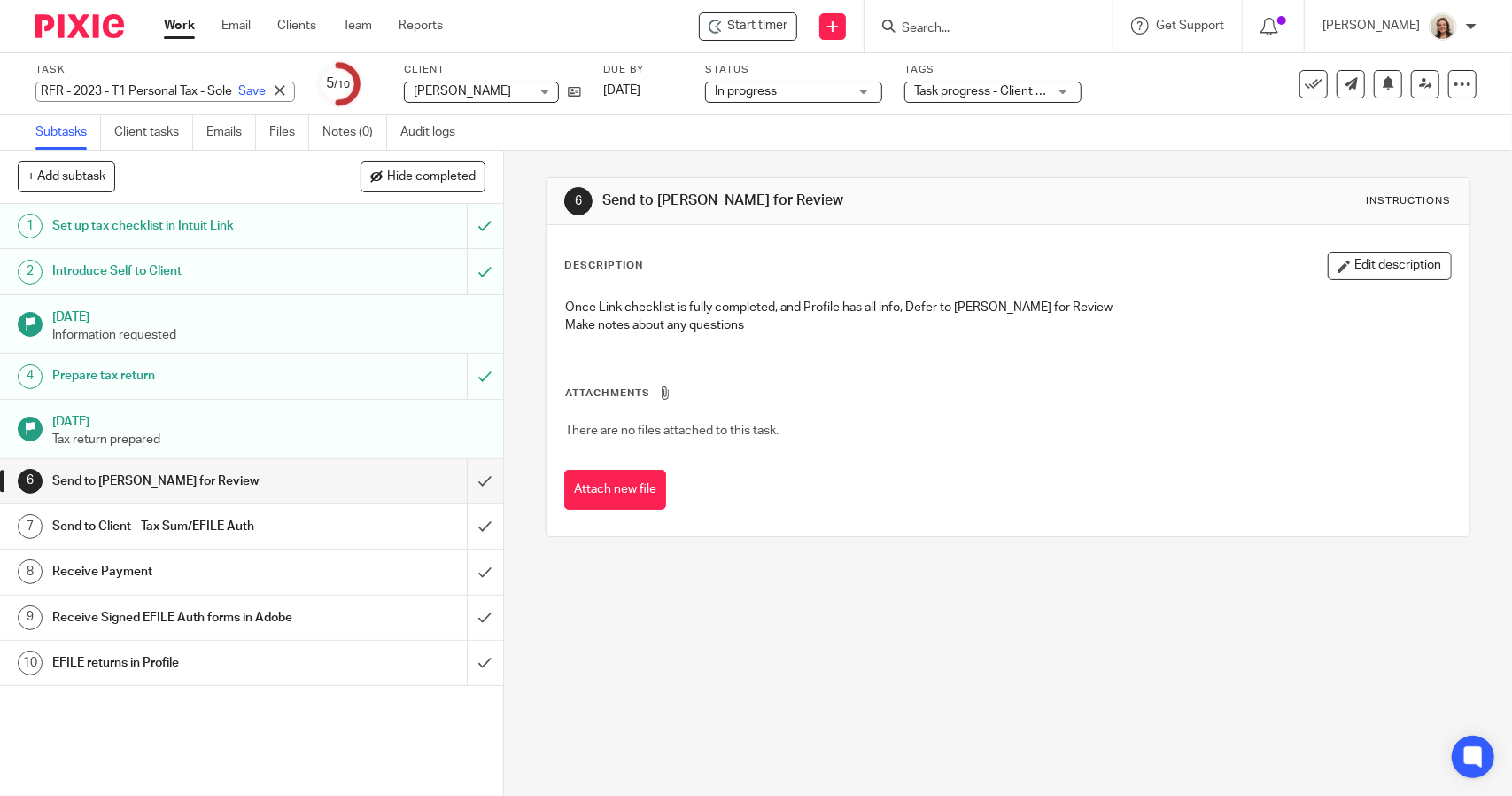
type input "RFR - 2023 - T1 Personal Tax - Sole Prop Returning Client - Individual"
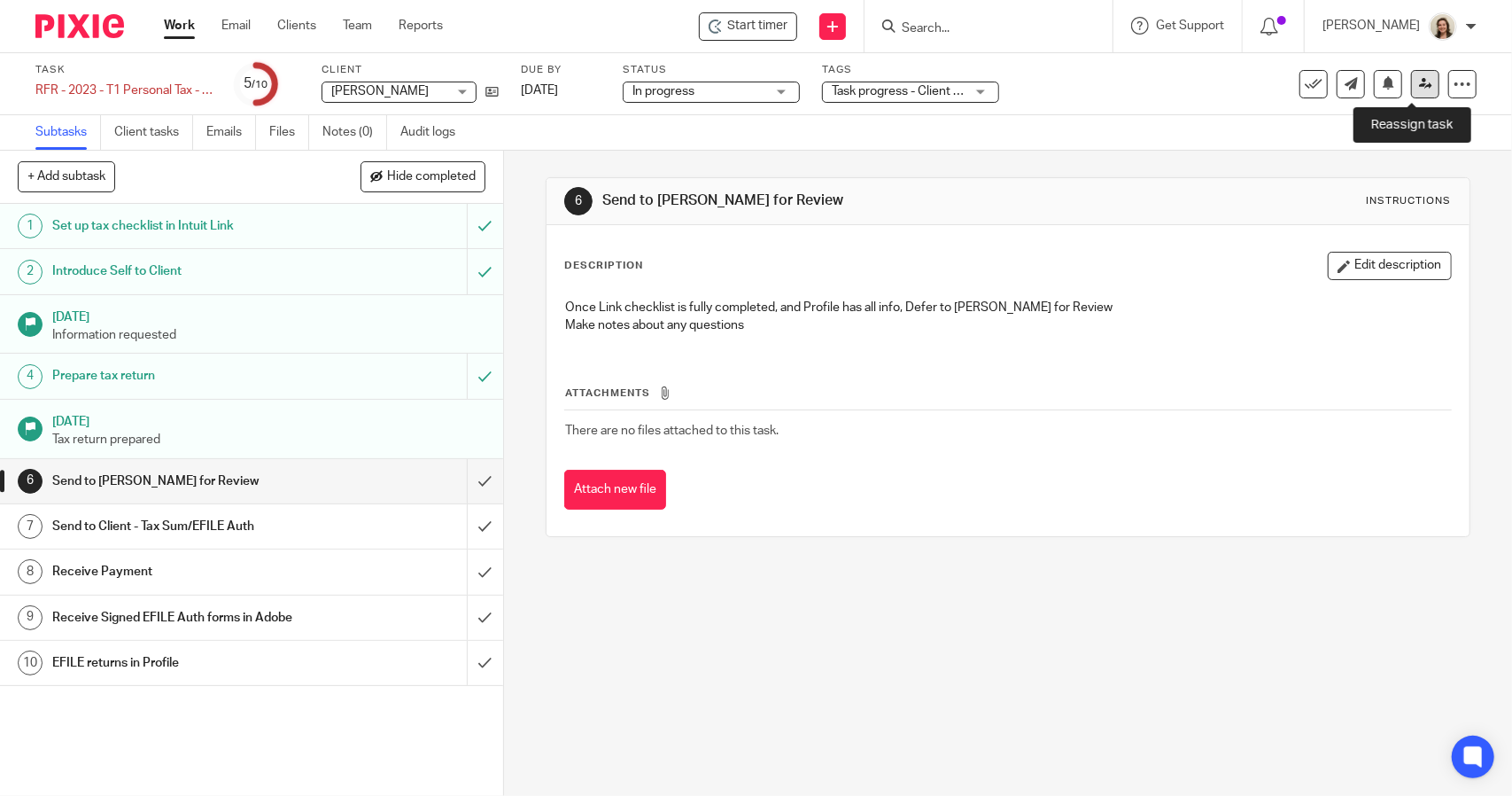
click at [1419, 84] on icon at bounding box center [1425, 84] width 13 height 13
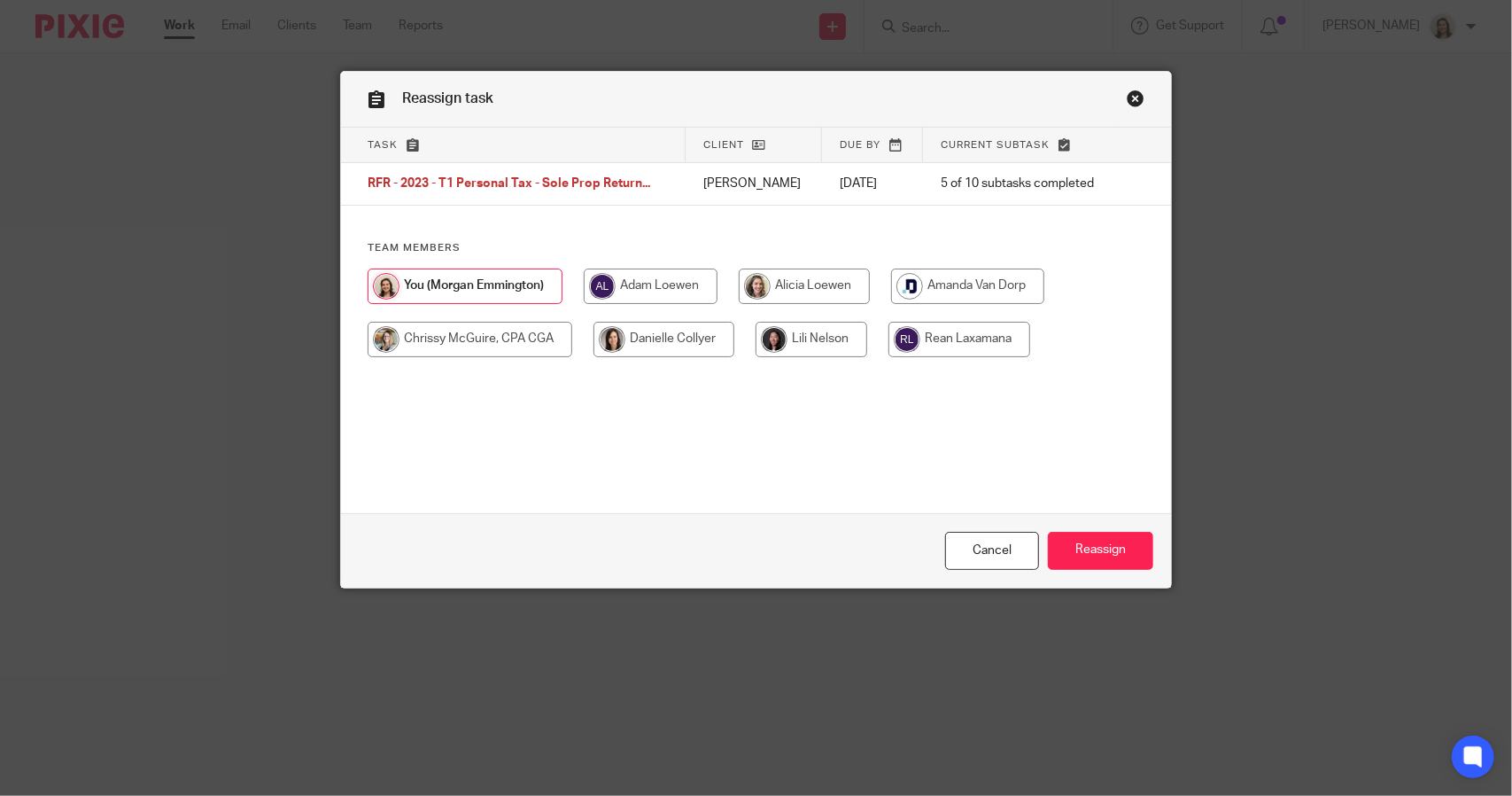
click at [813, 277] on input "radio" at bounding box center [804, 287] width 131 height 36
radio input "true"
click at [1088, 544] on input "Reassign" at bounding box center [1100, 551] width 106 height 38
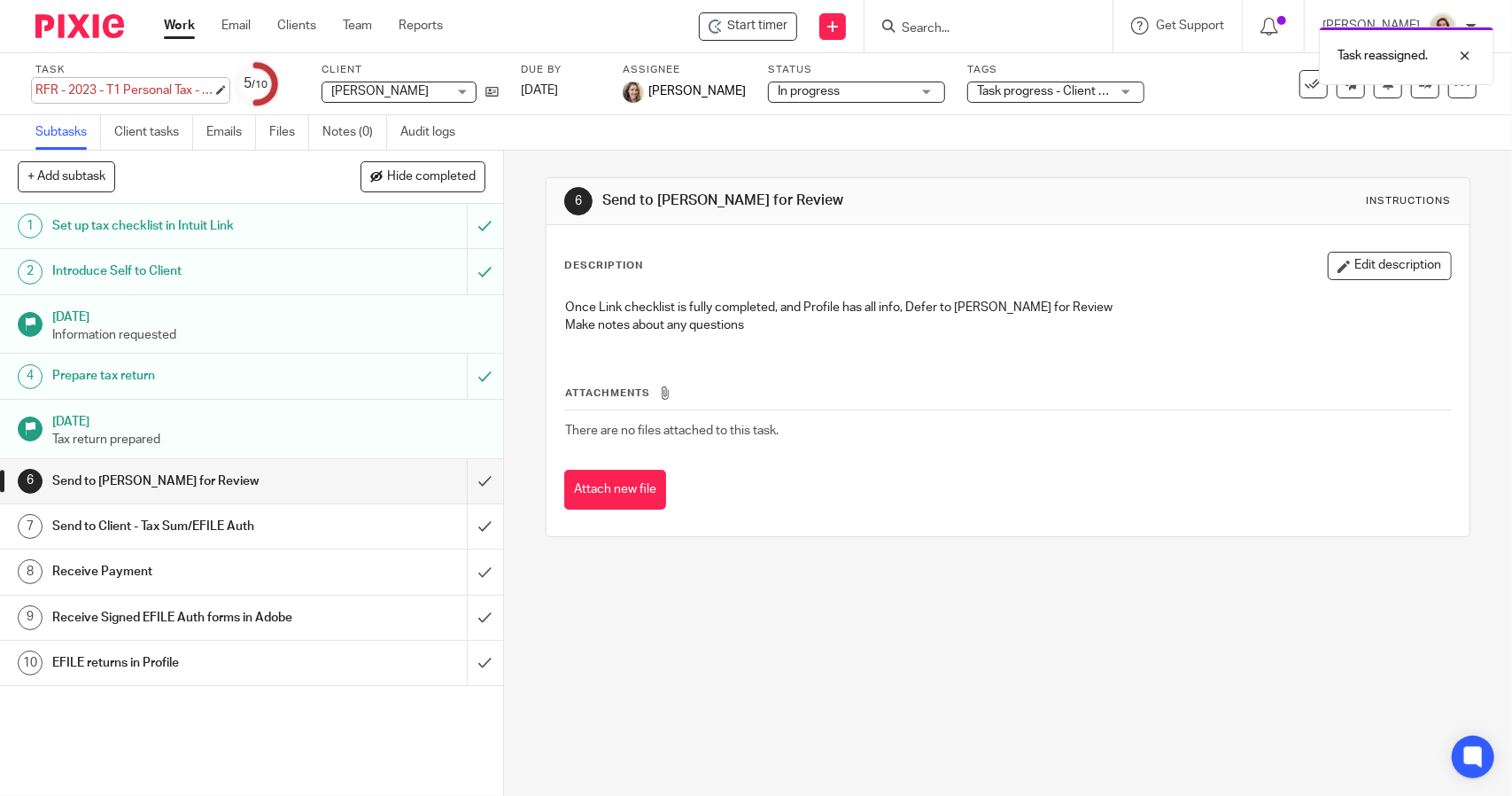
click at [125, 79] on div "Task RFR - 2023 - T1 Personal Tax - Sole Prop Returning Client - Individual Sav…" at bounding box center [124, 84] width 177 height 42
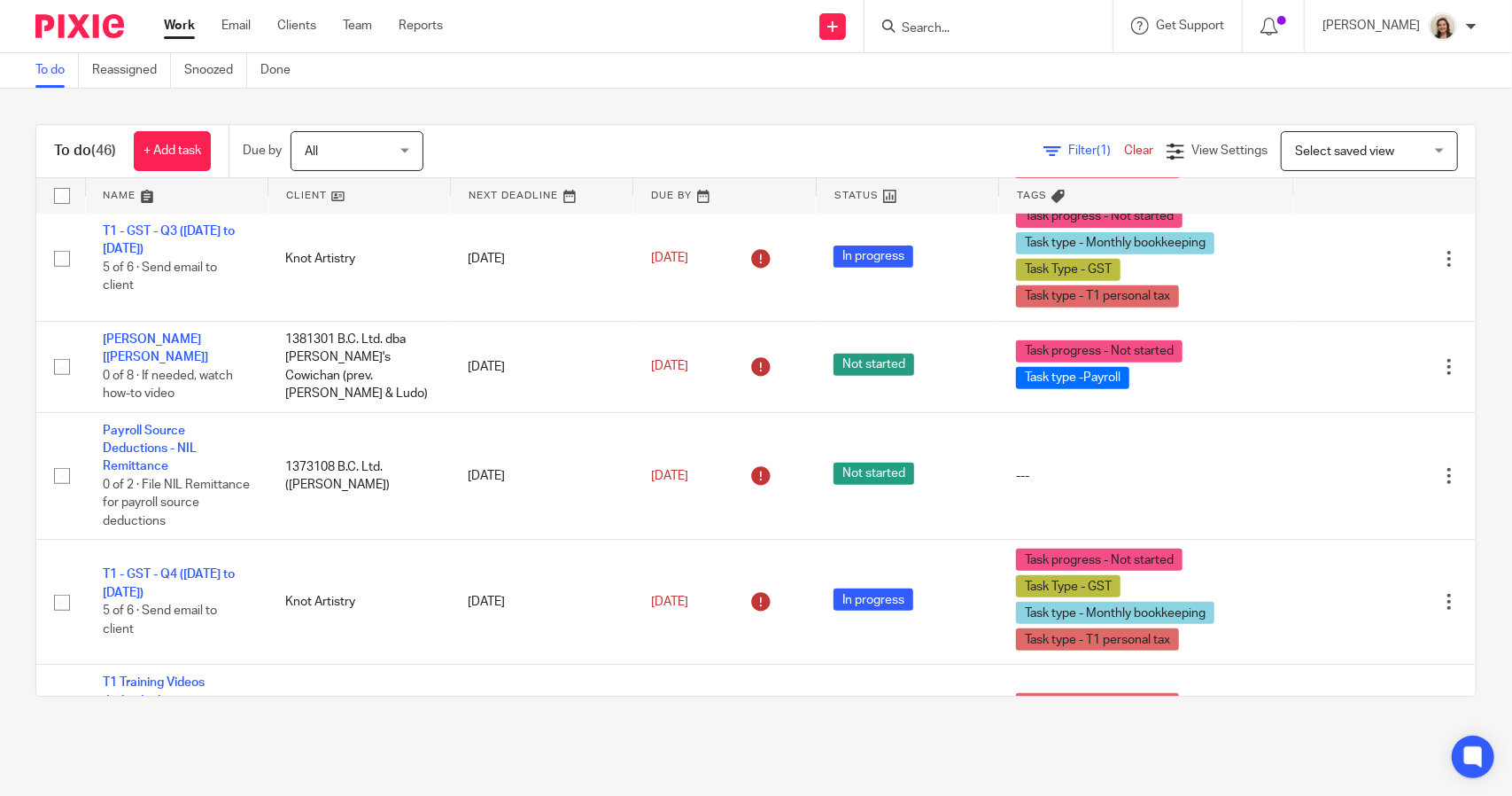
scroll to position [532, 0]
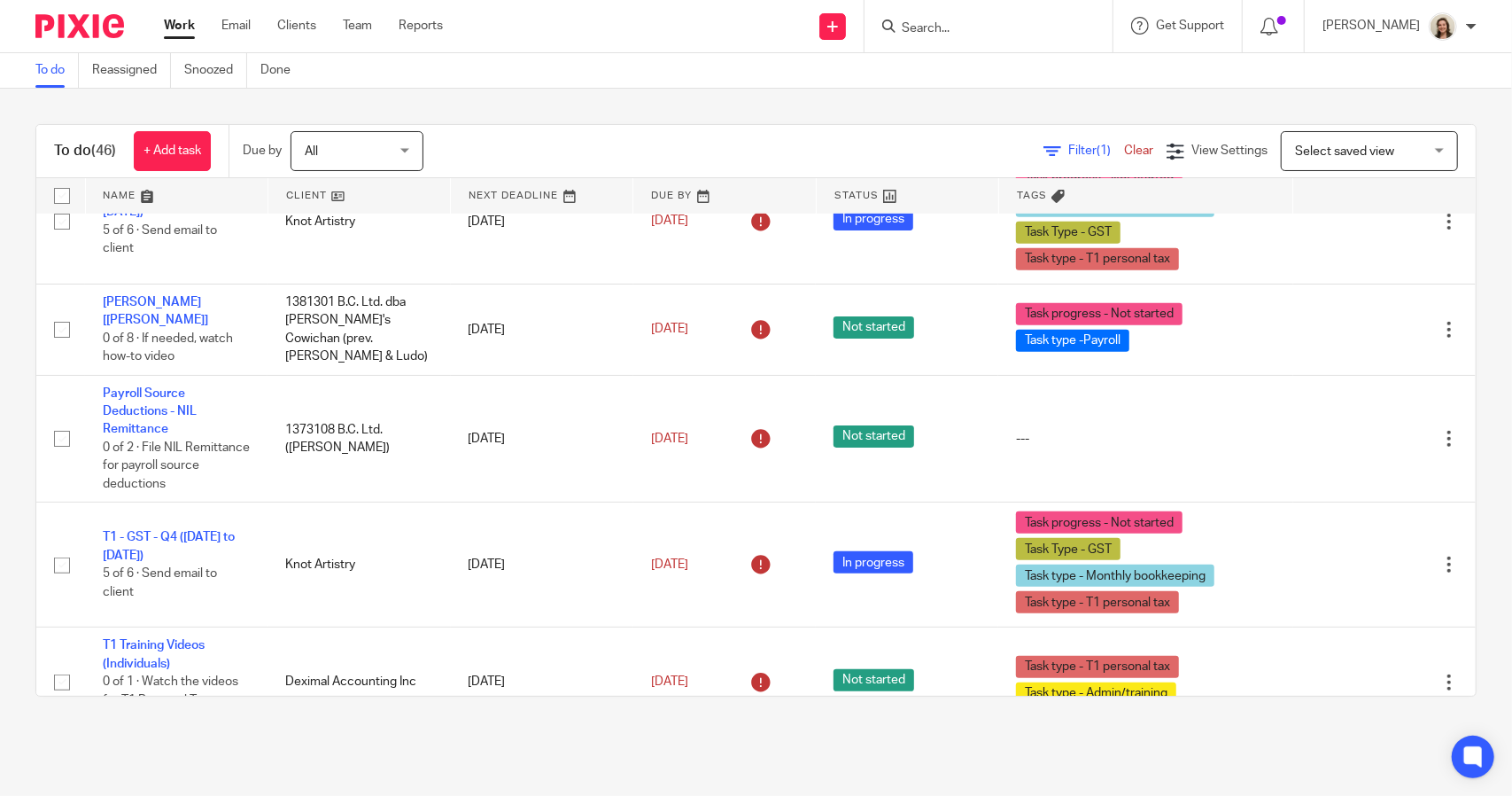
click at [1068, 146] on span "Filter (1)" at bounding box center [1095, 150] width 56 height 12
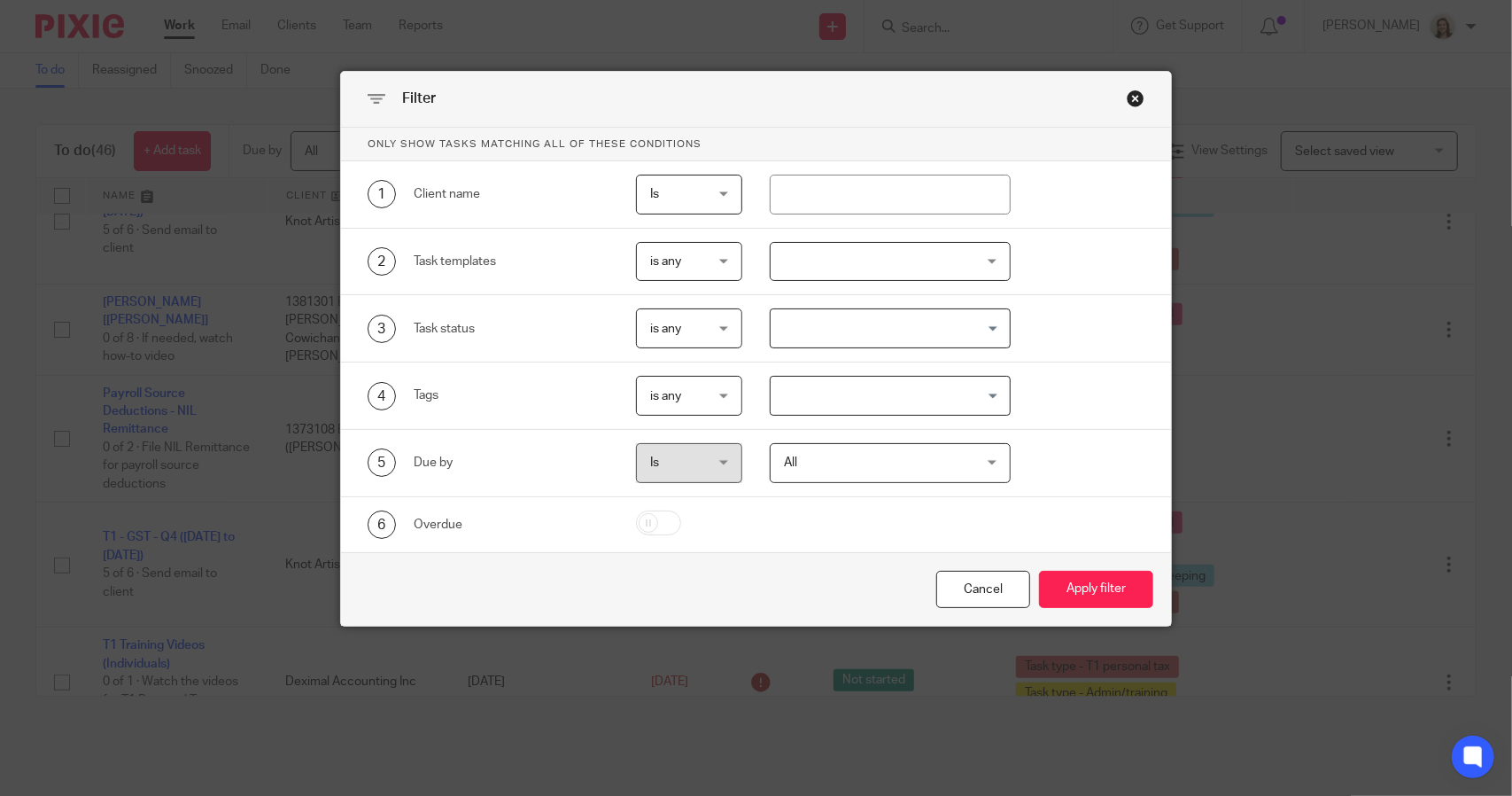
click at [921, 389] on input "Search for option" at bounding box center [885, 395] width 227 height 31
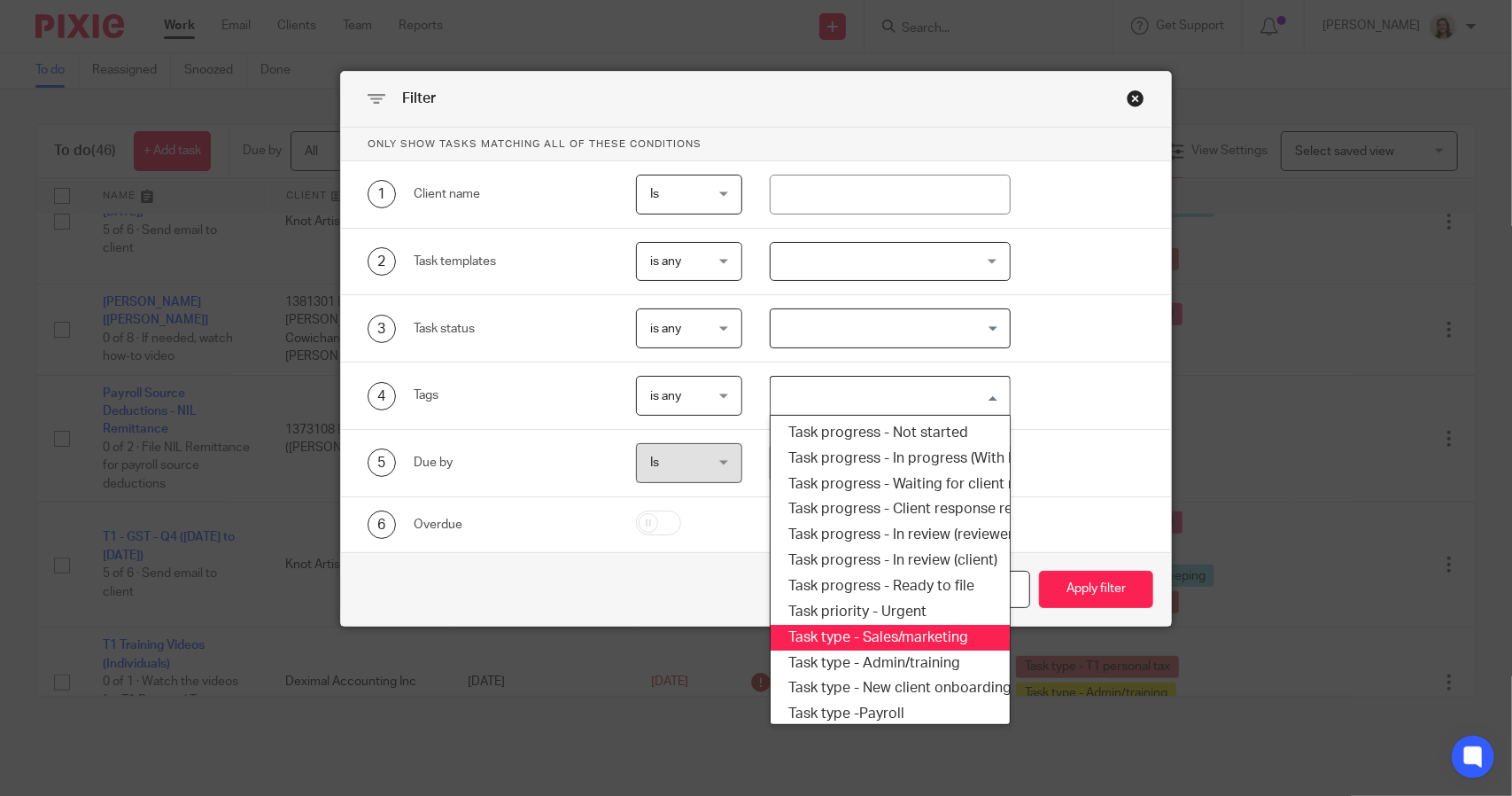
scroll to position [301, 0]
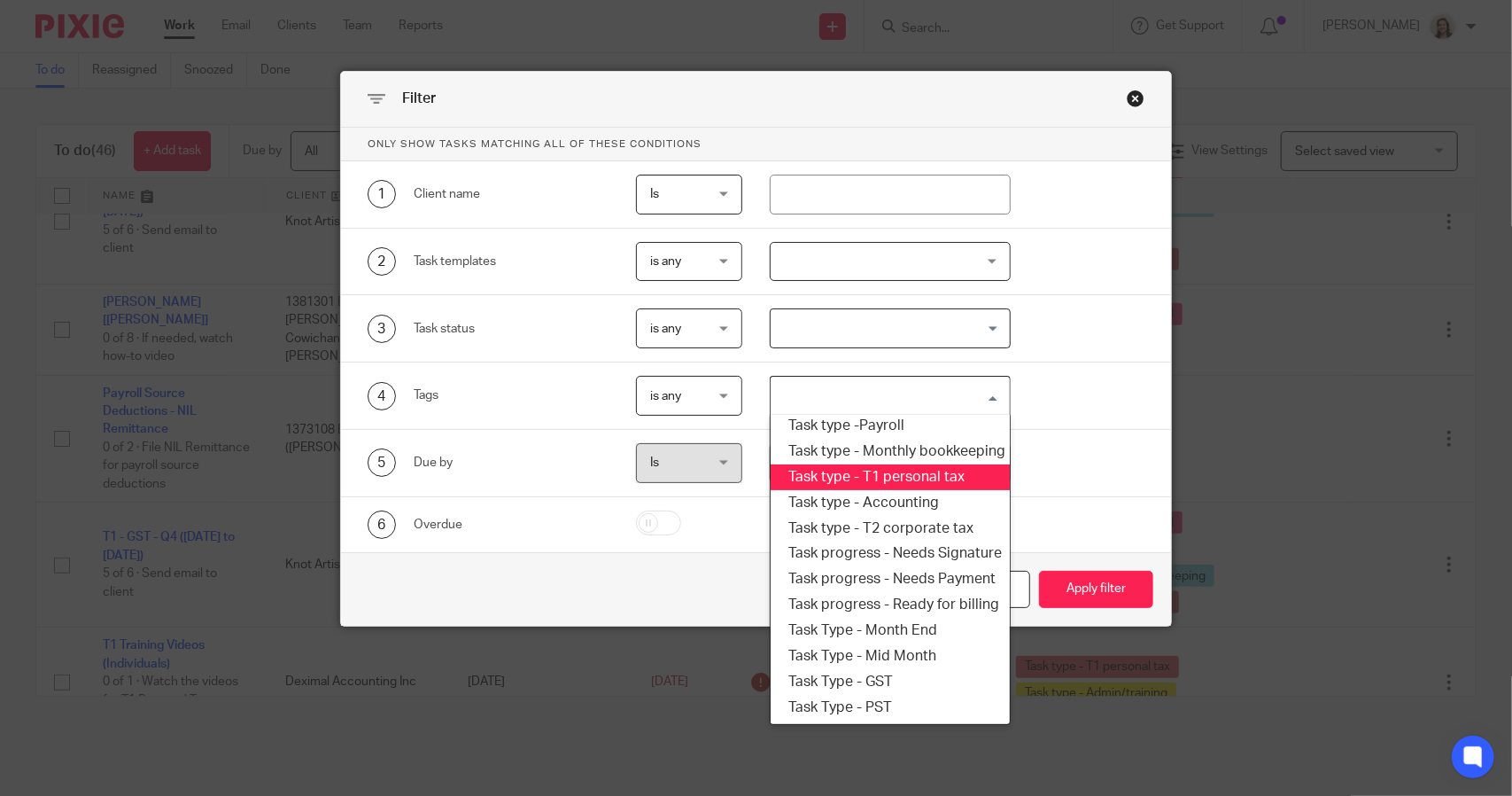
click at [884, 466] on li "Task type - T1 personal tax" at bounding box center [889, 476] width 238 height 25
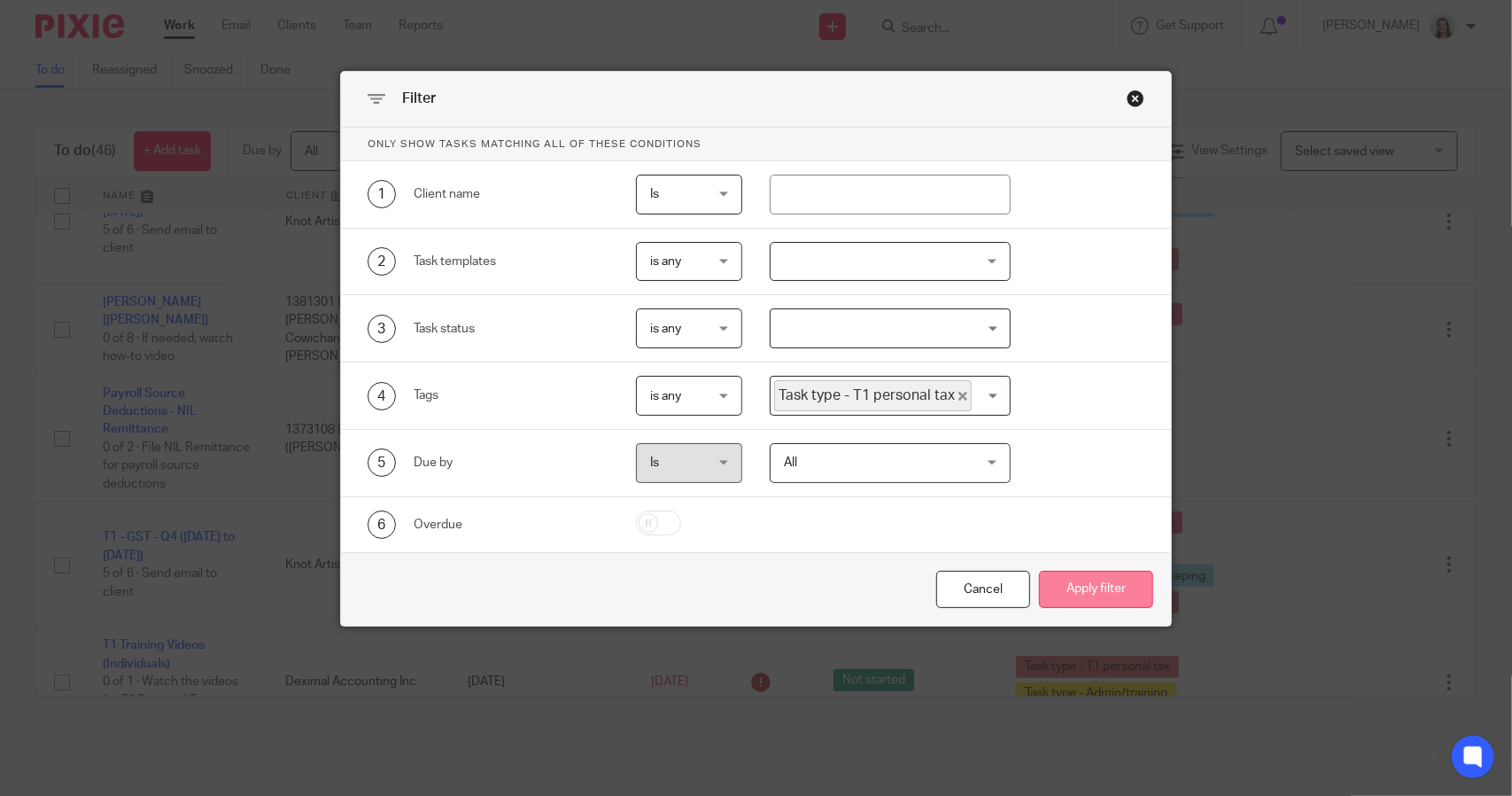
click at [1084, 578] on button "Apply filter" at bounding box center [1095, 589] width 114 height 38
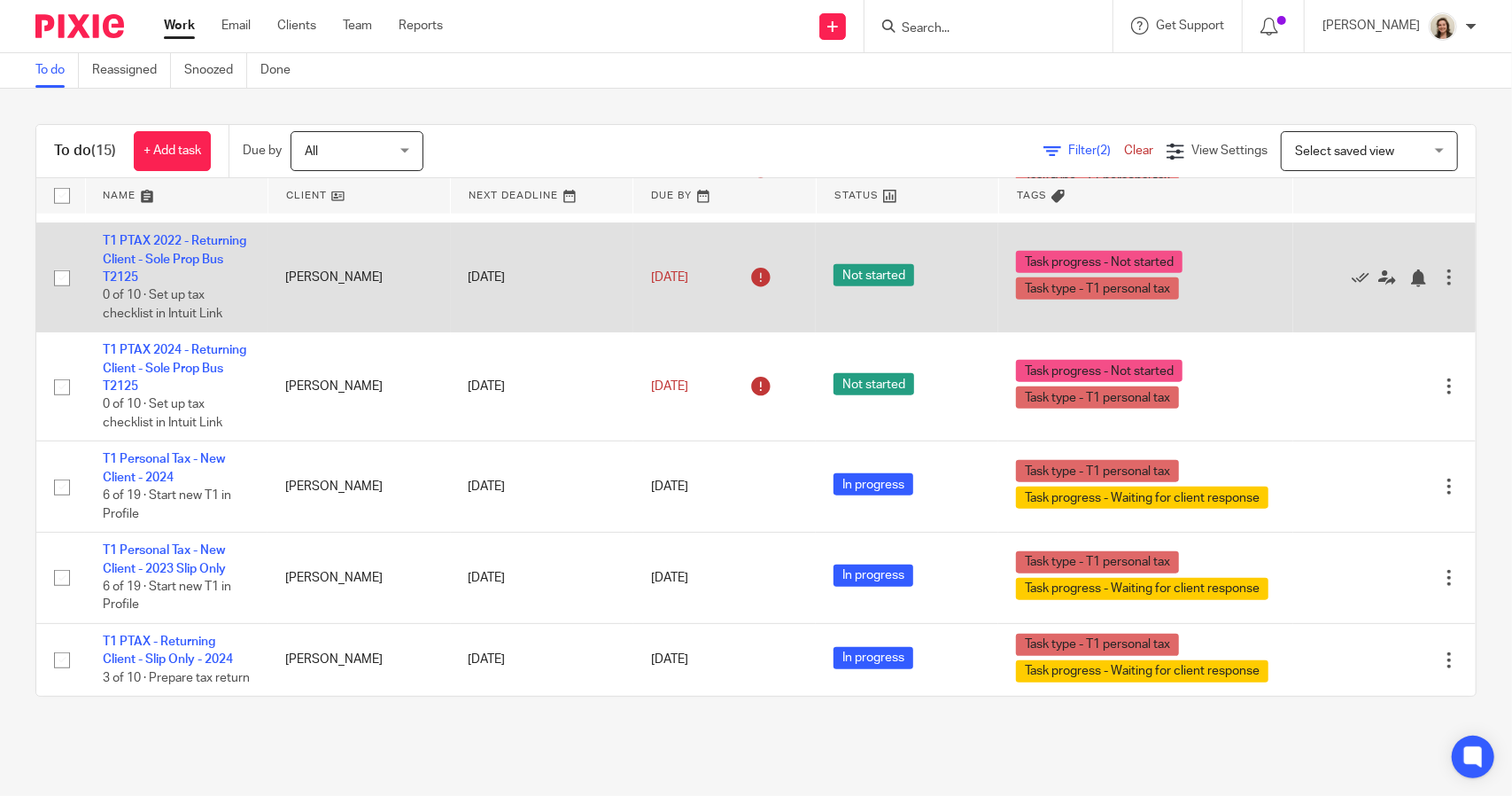
scroll to position [1194, 0]
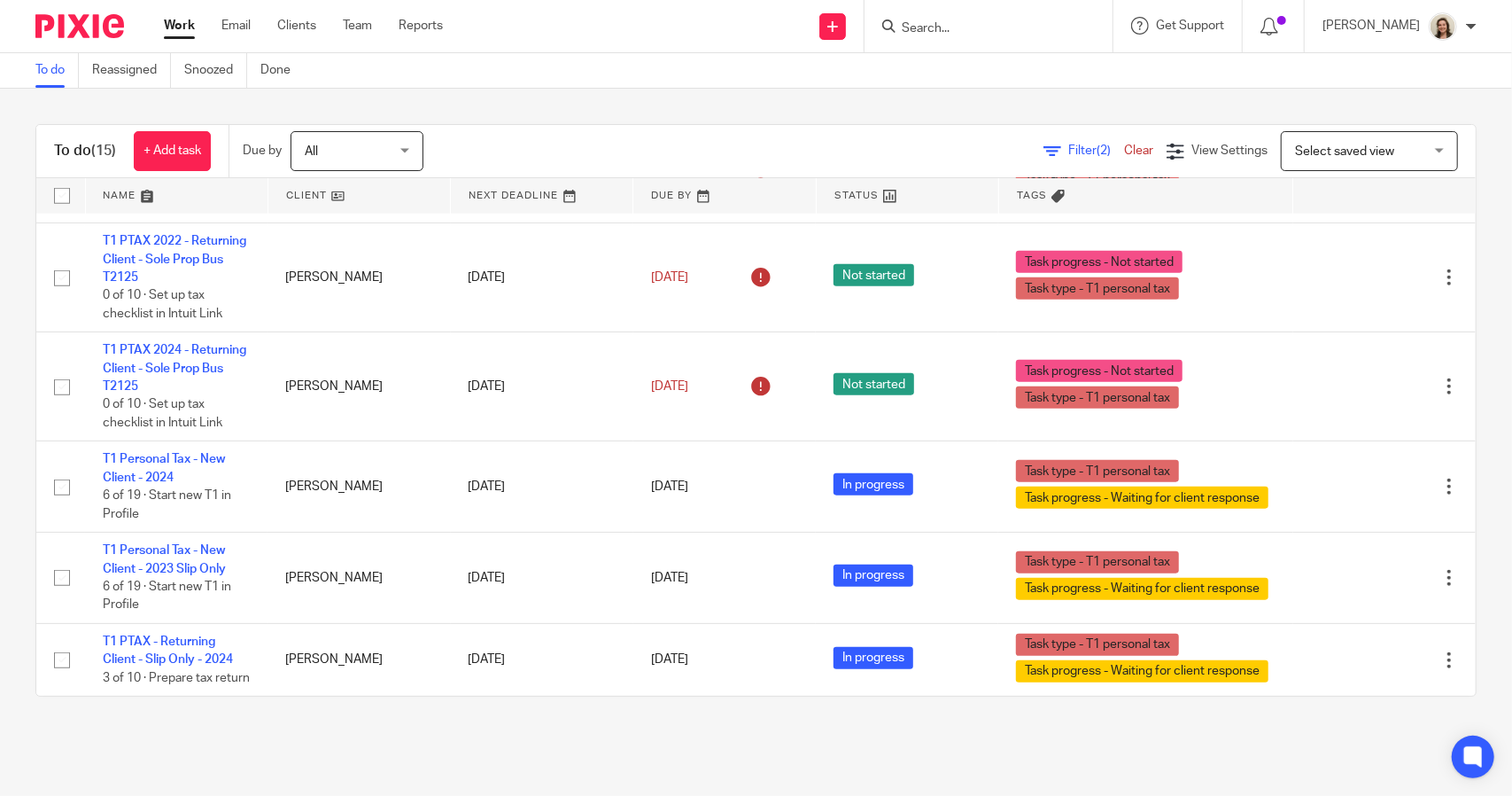
click at [1068, 144] on span "Filter (2)" at bounding box center [1095, 150] width 56 height 12
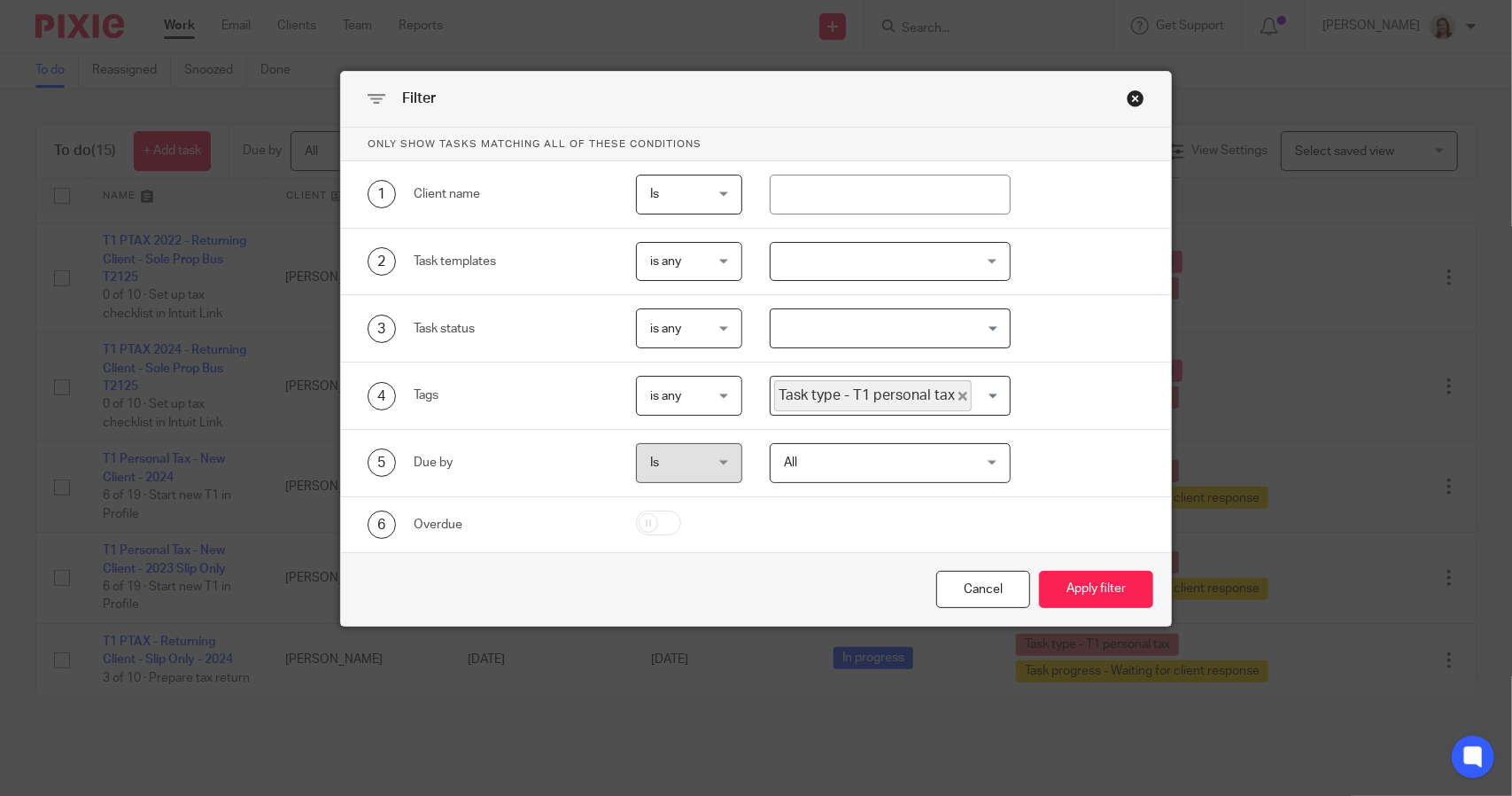
click at [959, 393] on icon "Deselect Task type - T1 personal tax" at bounding box center [962, 395] width 8 height 8
click at [939, 399] on input "Search for option" at bounding box center [885, 395] width 227 height 31
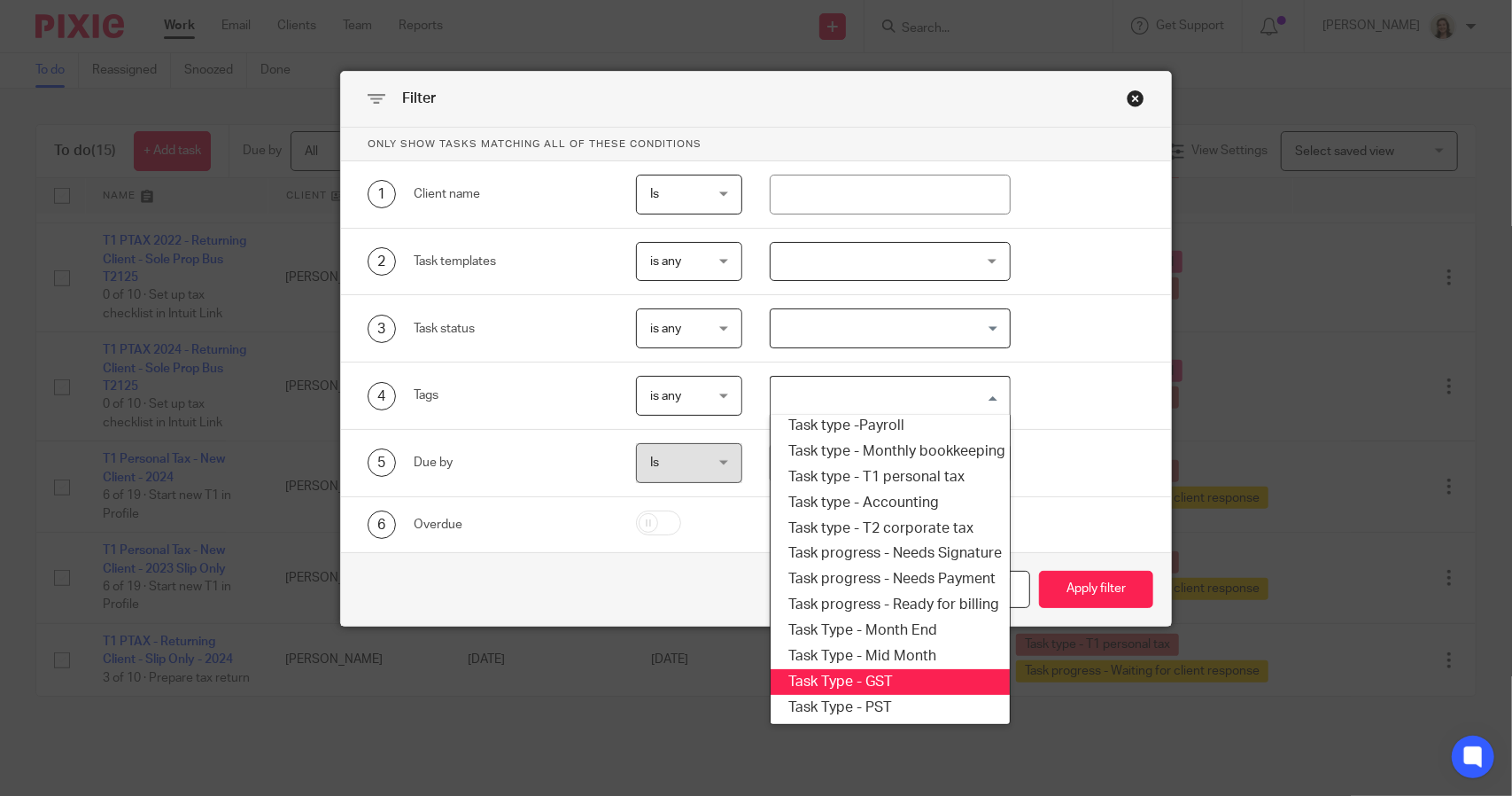
scroll to position [212, 0]
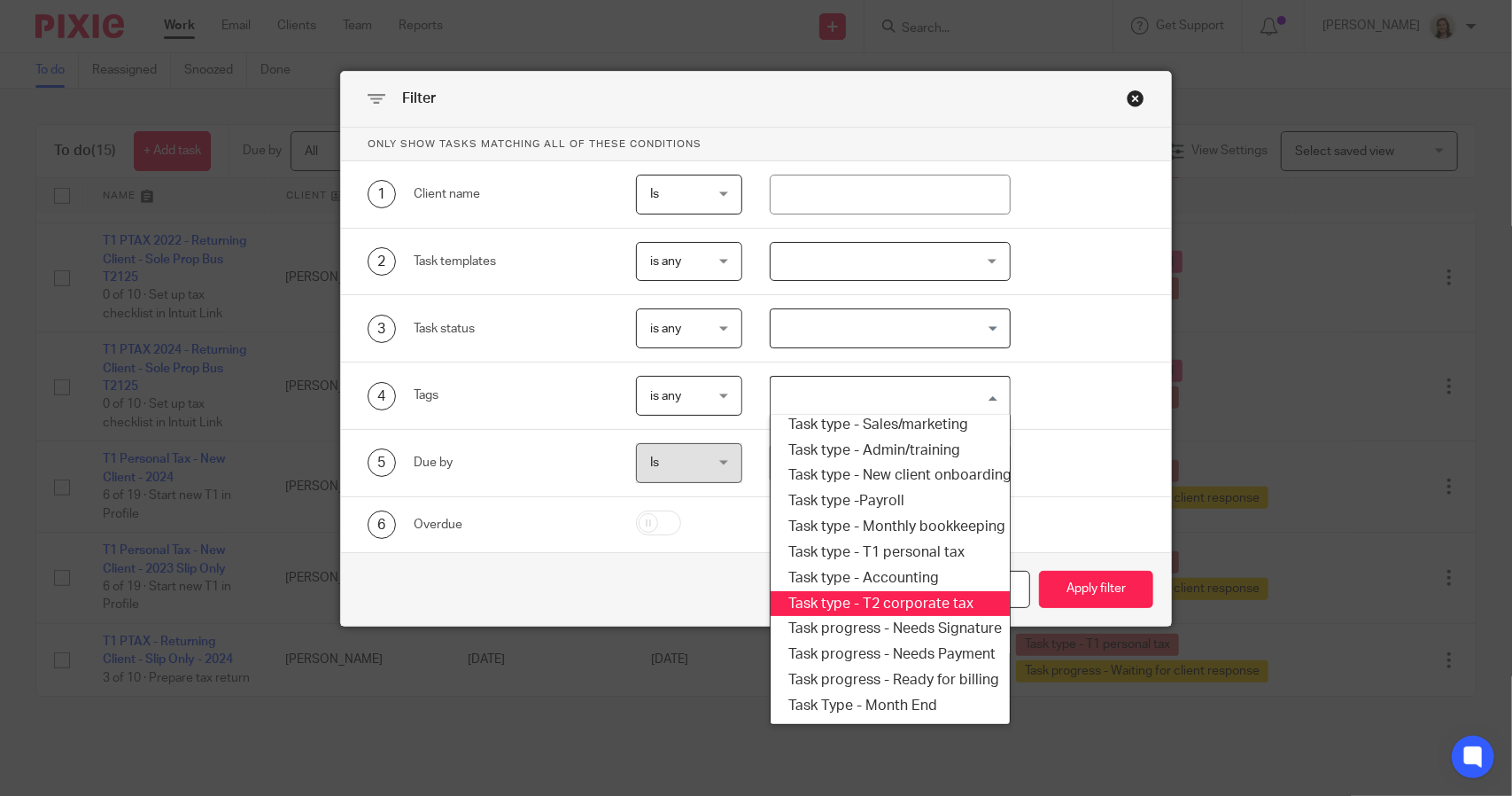
click at [881, 597] on li "Task type - T2 corporate tax" at bounding box center [889, 604] width 238 height 25
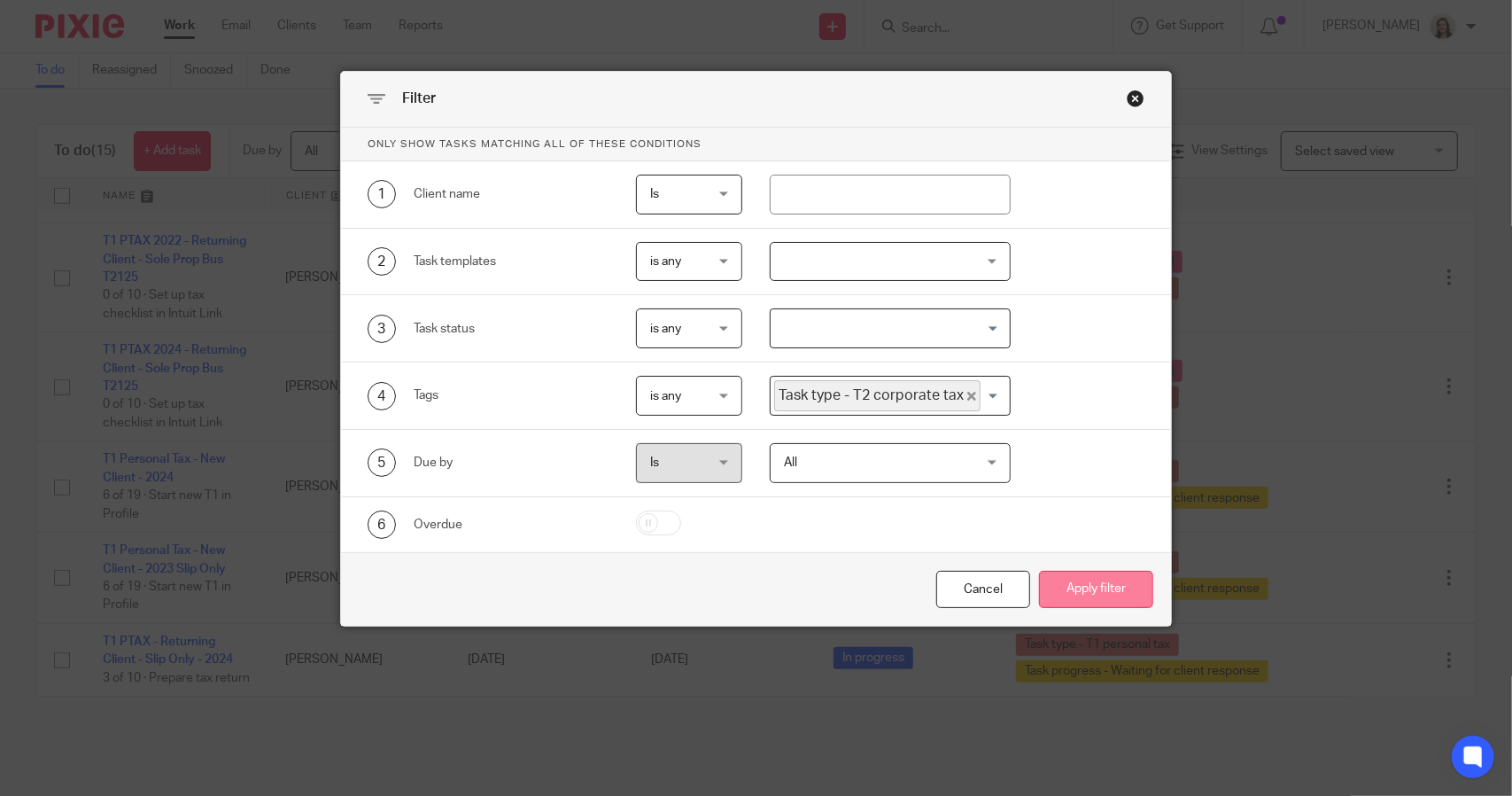
click at [1052, 586] on button "Apply filter" at bounding box center [1095, 589] width 114 height 38
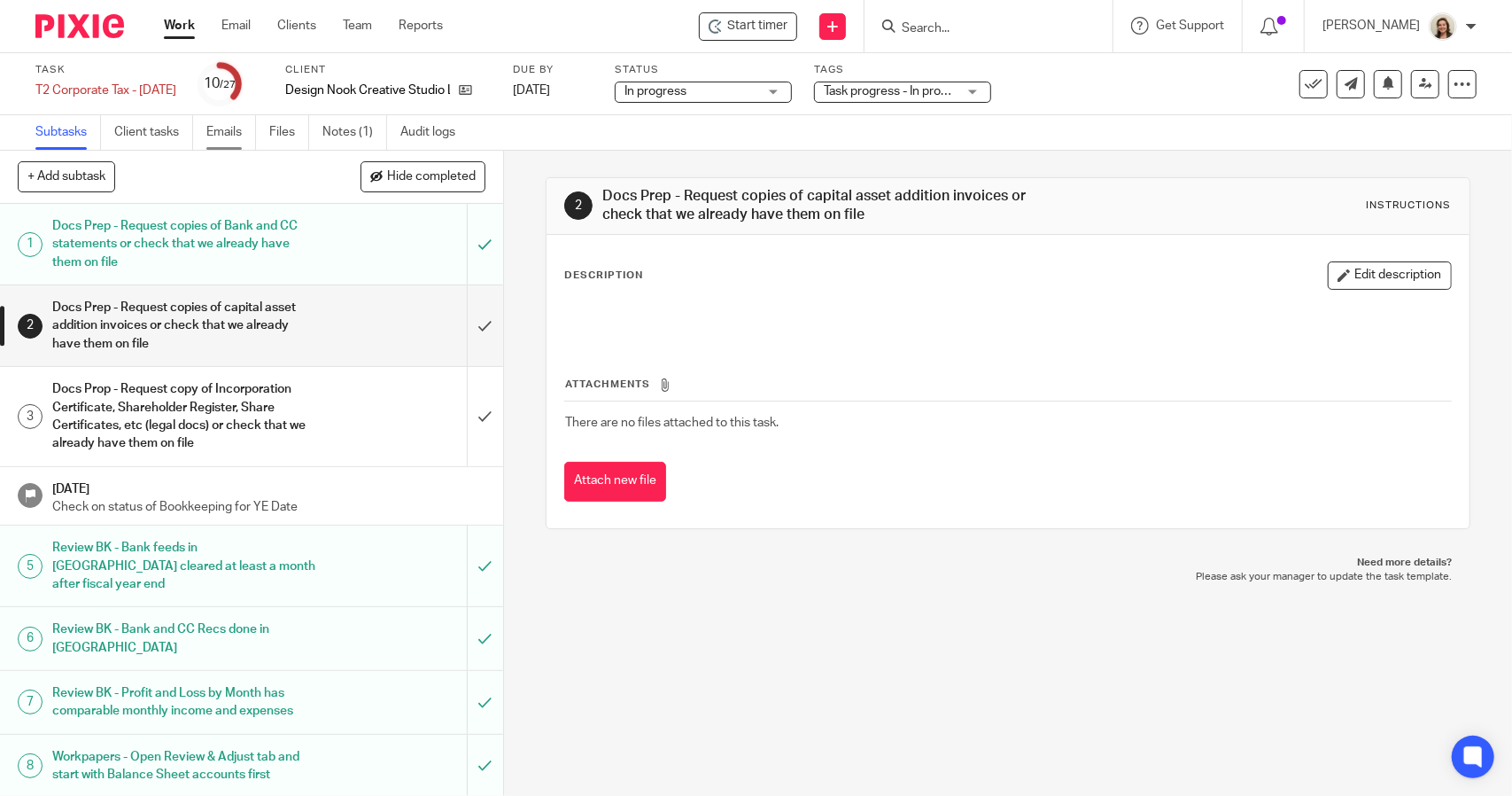
click at [227, 133] on link "Emails" at bounding box center [231, 132] width 50 height 35
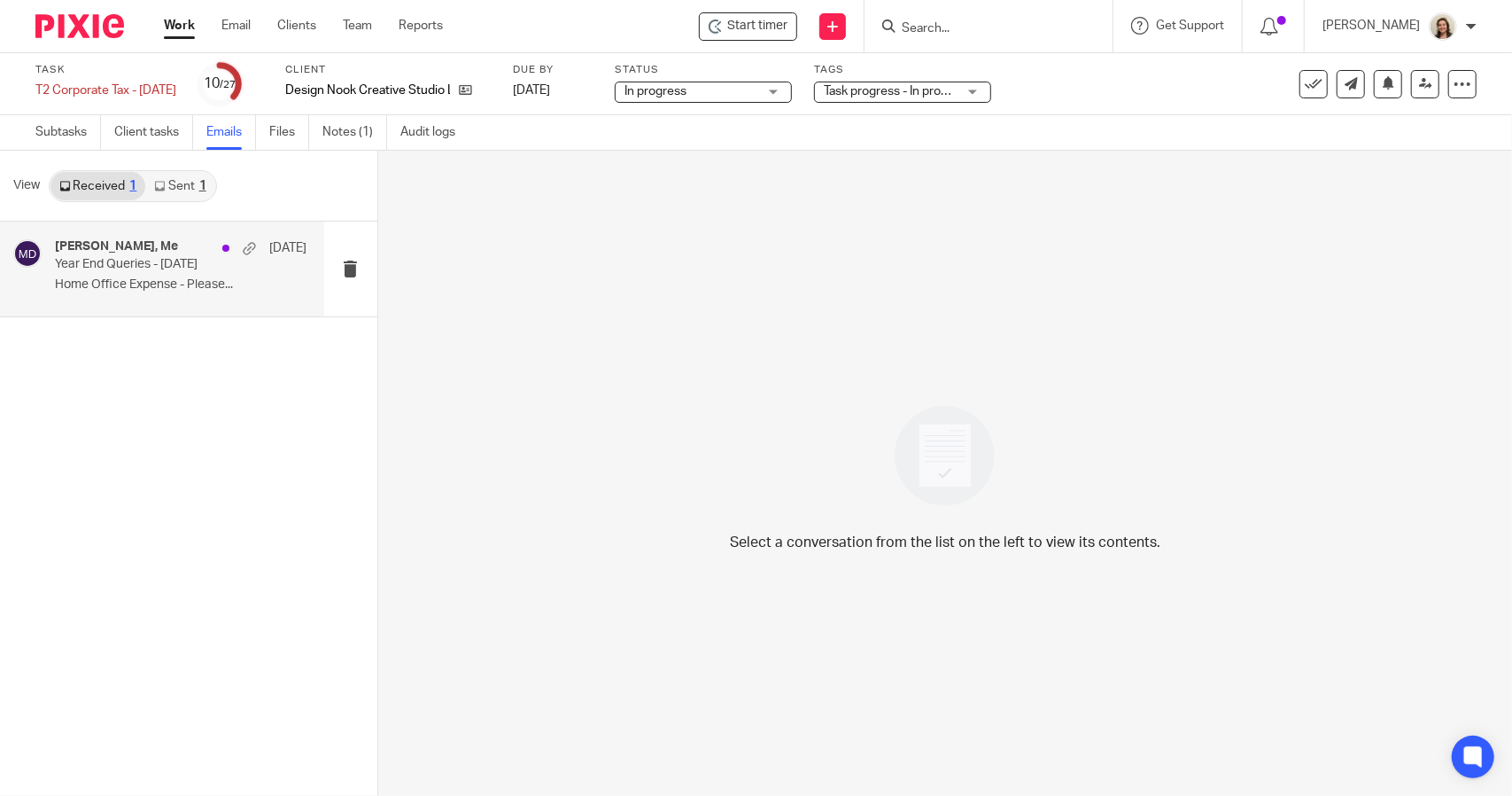
click at [126, 267] on p "Year End Queries - [DATE]" at bounding box center [155, 264] width 201 height 15
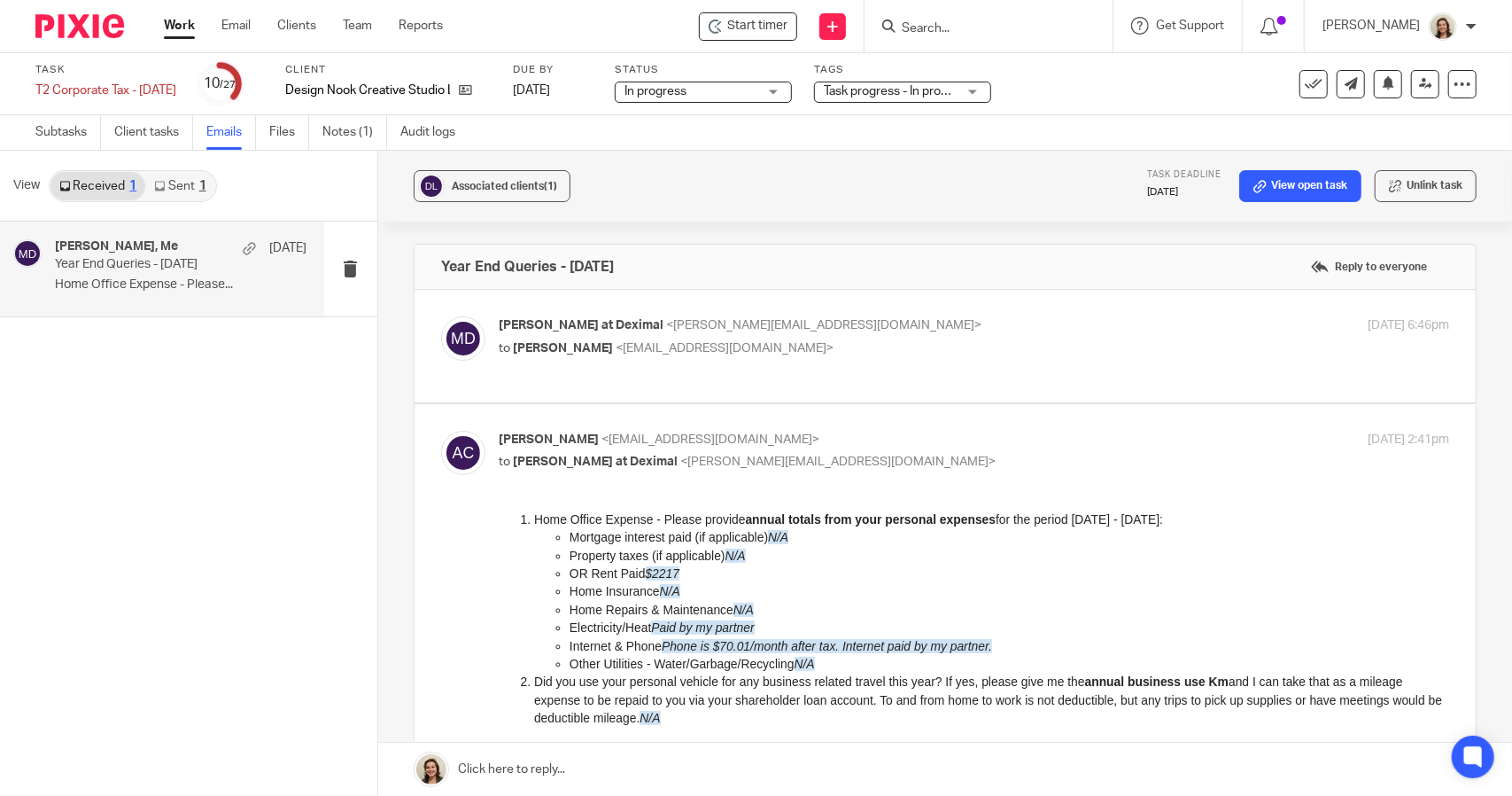
click at [189, 189] on link "Sent 1" at bounding box center [179, 186] width 69 height 28
click at [147, 268] on p "Year End Queries - [DATE]" at bounding box center [155, 264] width 201 height 15
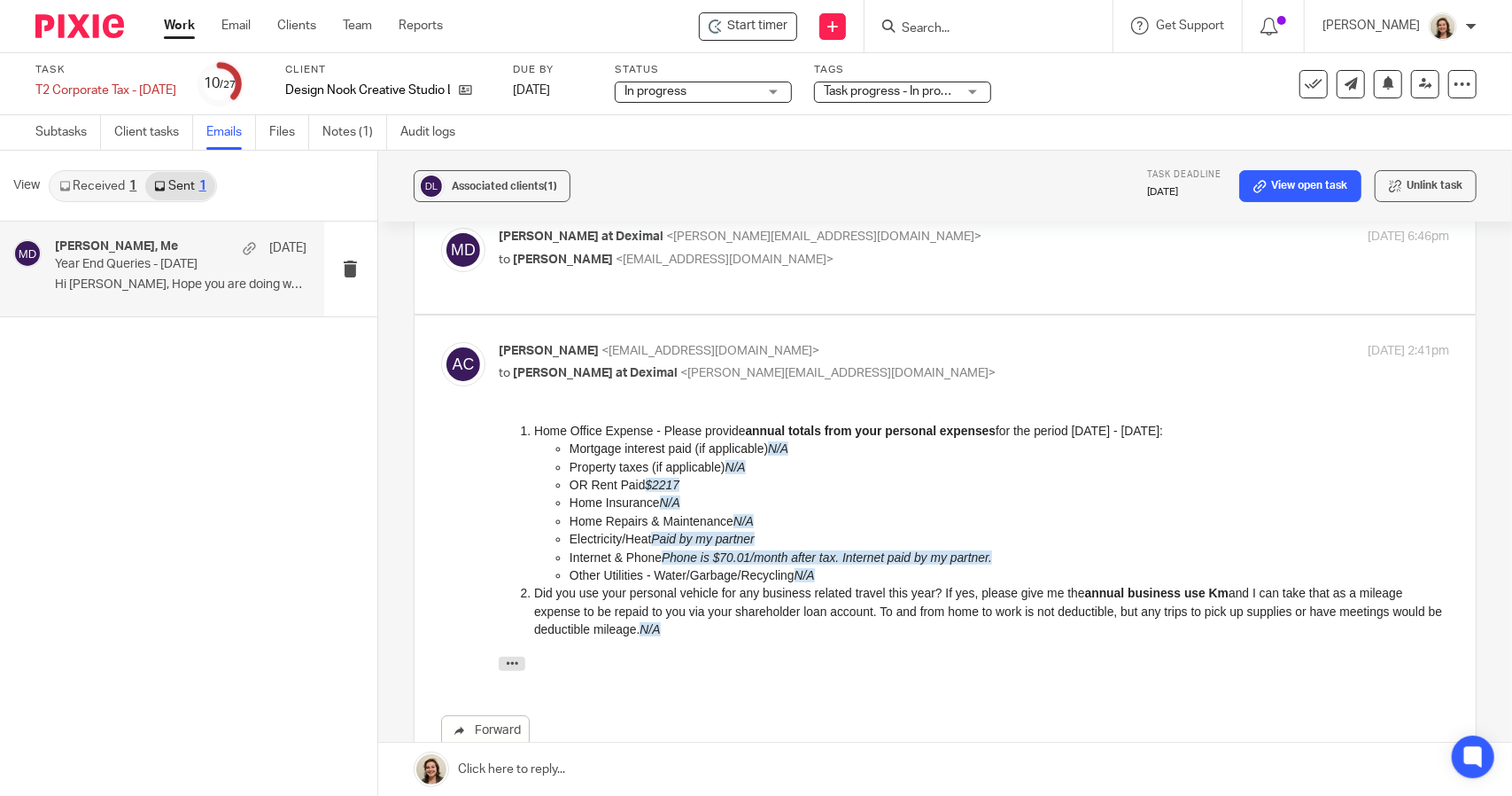
scroll to position [177, 0]
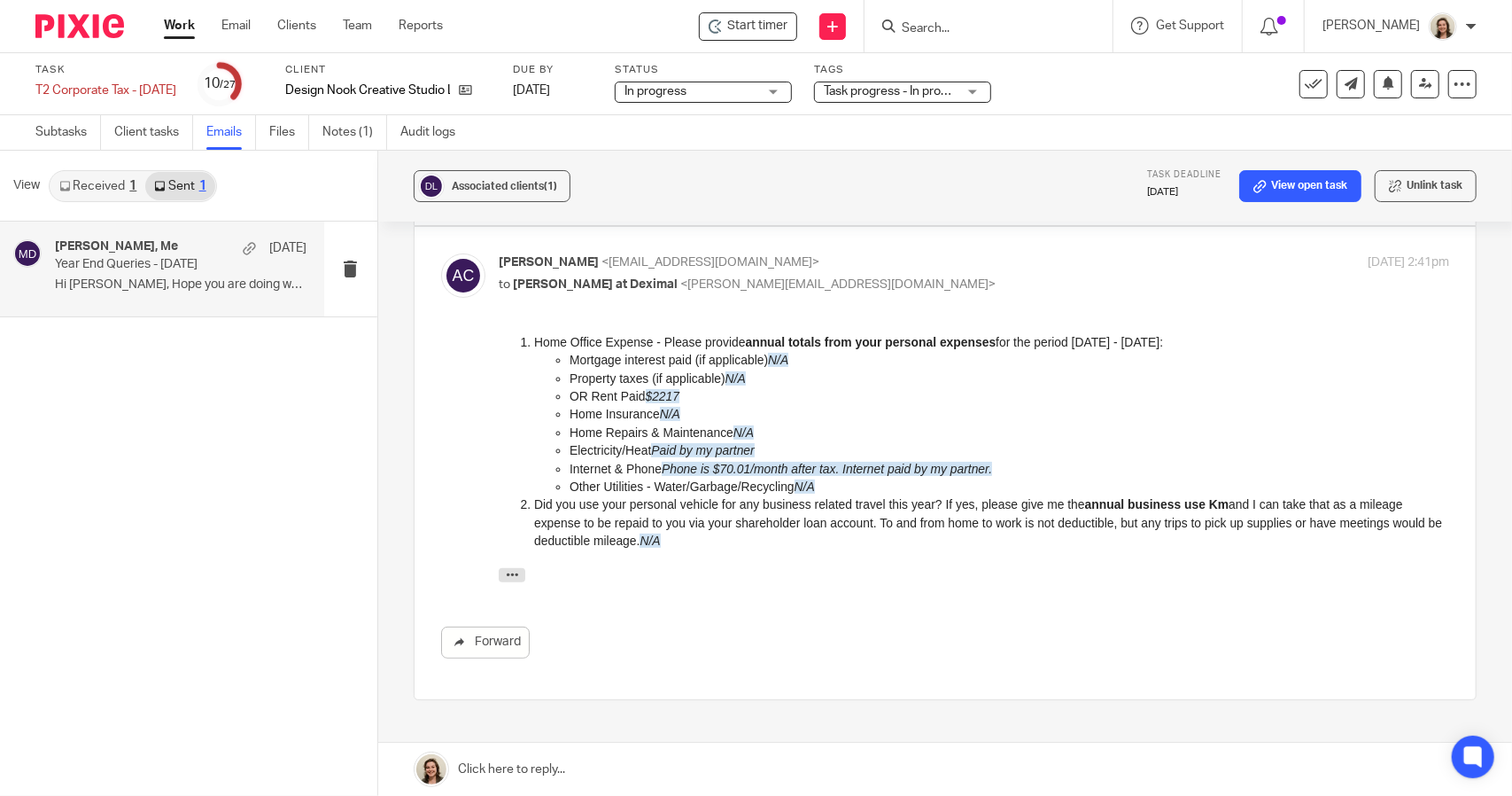
click at [99, 187] on link "Received 1" at bounding box center [98, 186] width 95 height 28
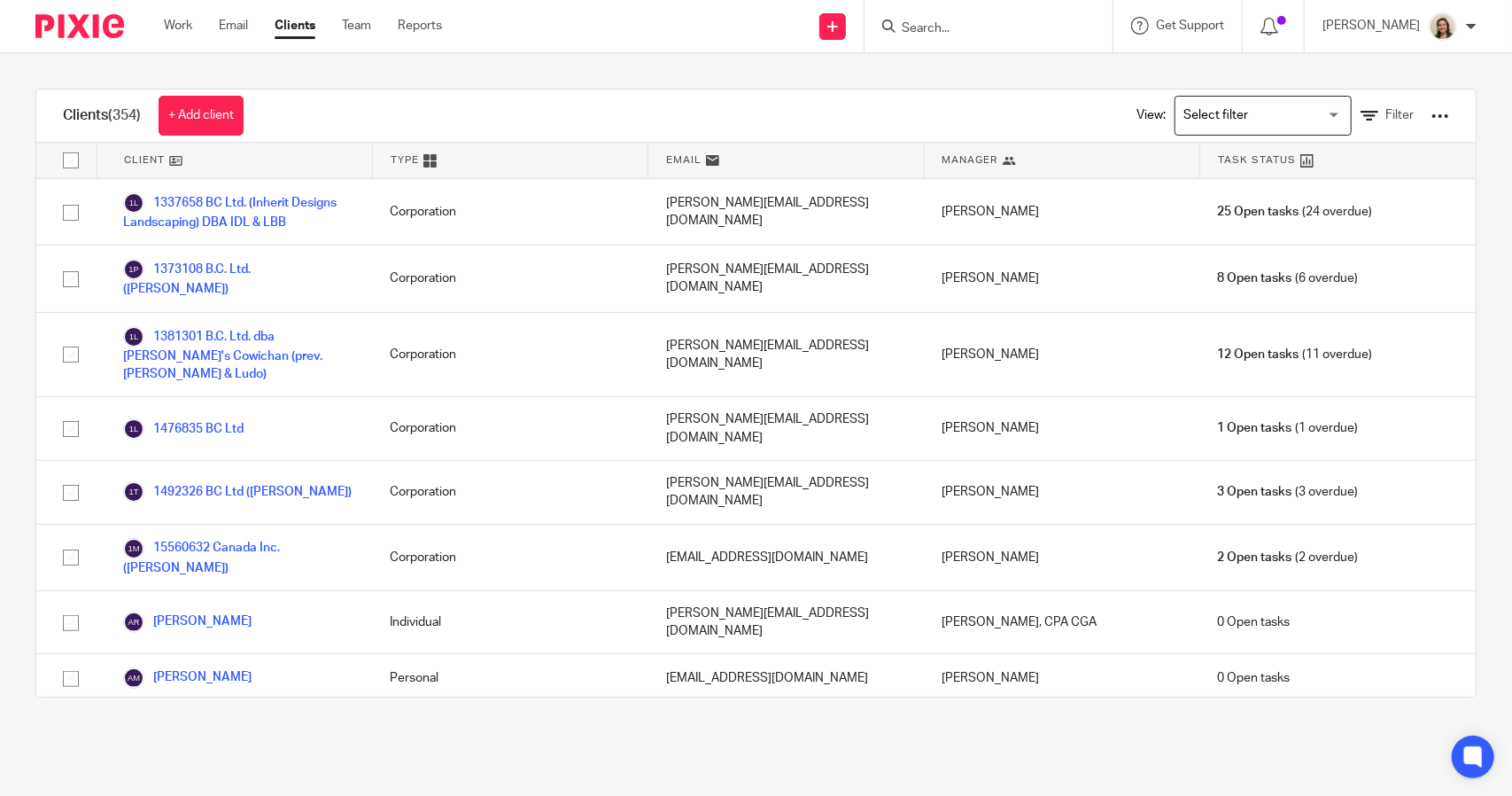
click at [929, 31] on input "Search" at bounding box center [979, 29] width 159 height 16
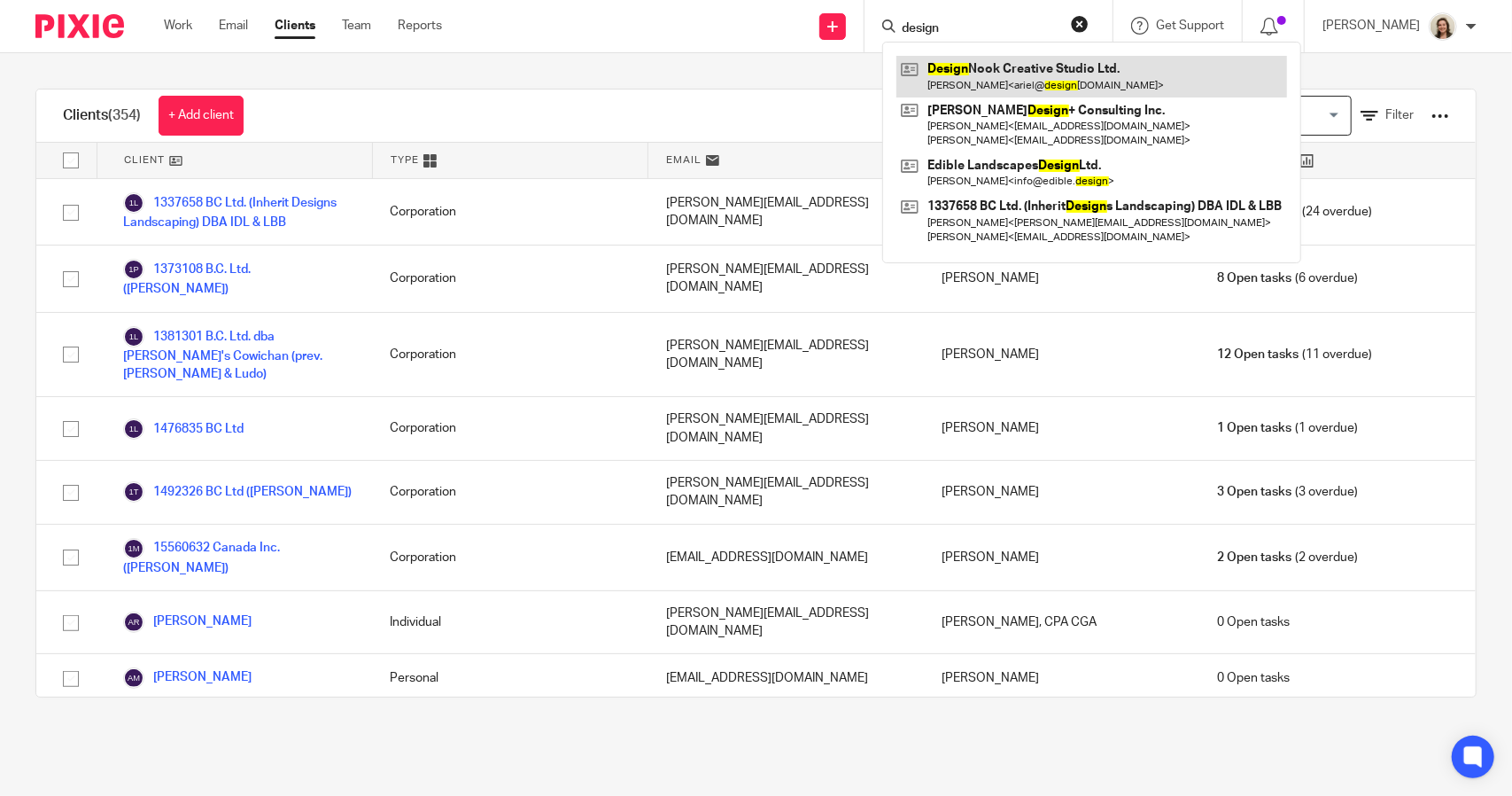
type input "design"
click at [953, 68] on link at bounding box center [1092, 75] width 390 height 41
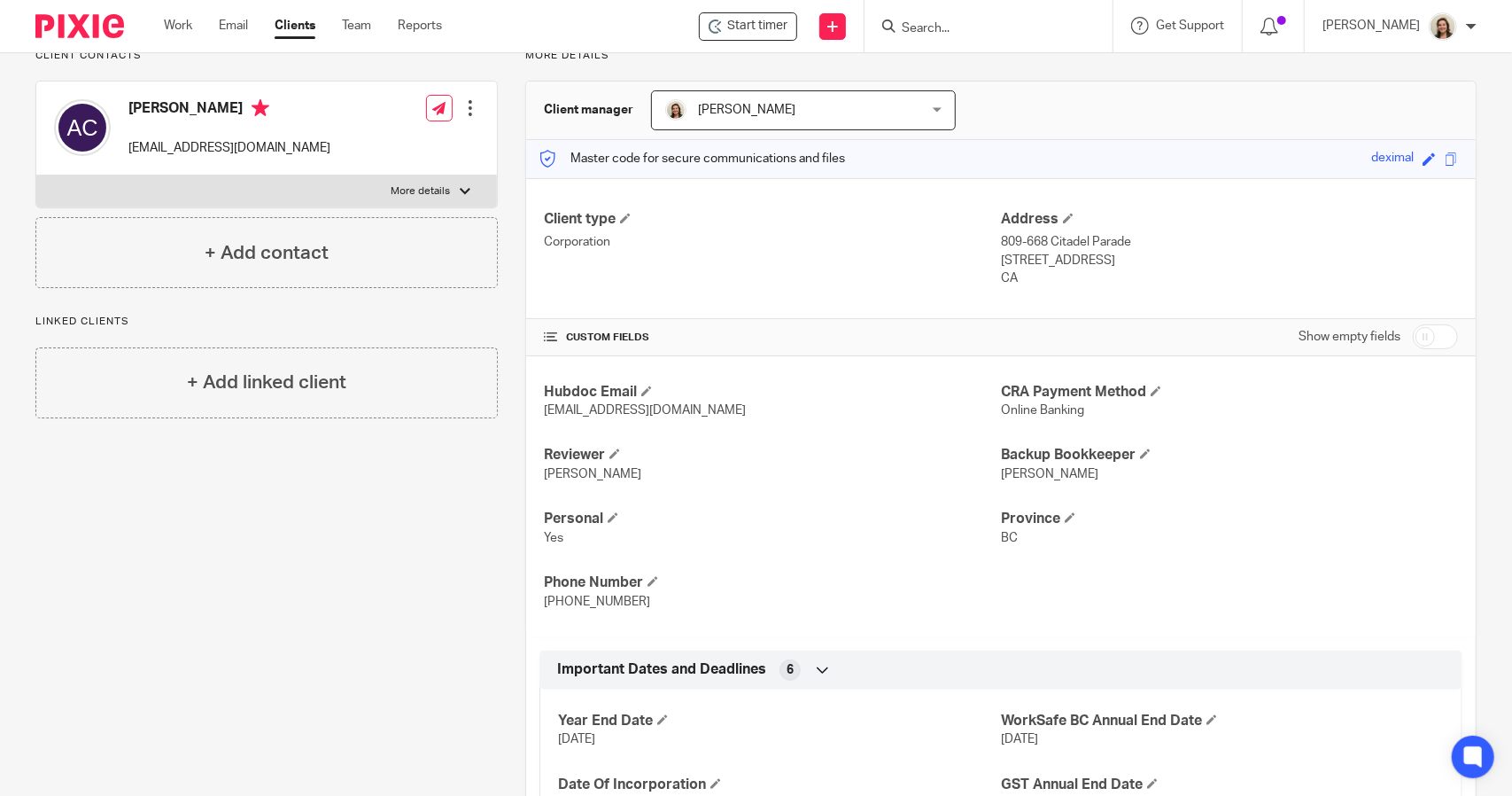
scroll to position [447, 0]
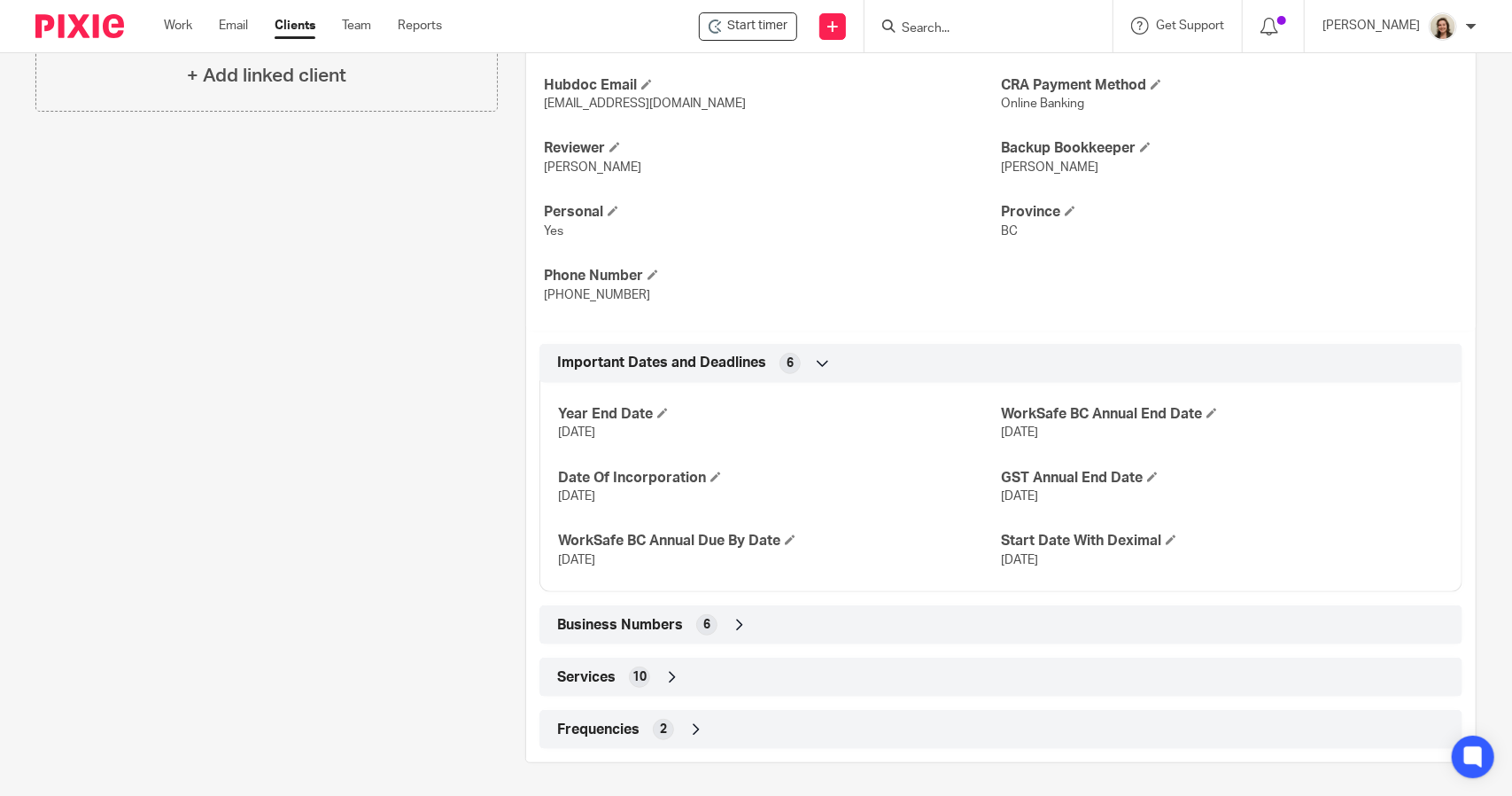
click at [603, 617] on span "Business Numbers" at bounding box center [619, 625] width 125 height 19
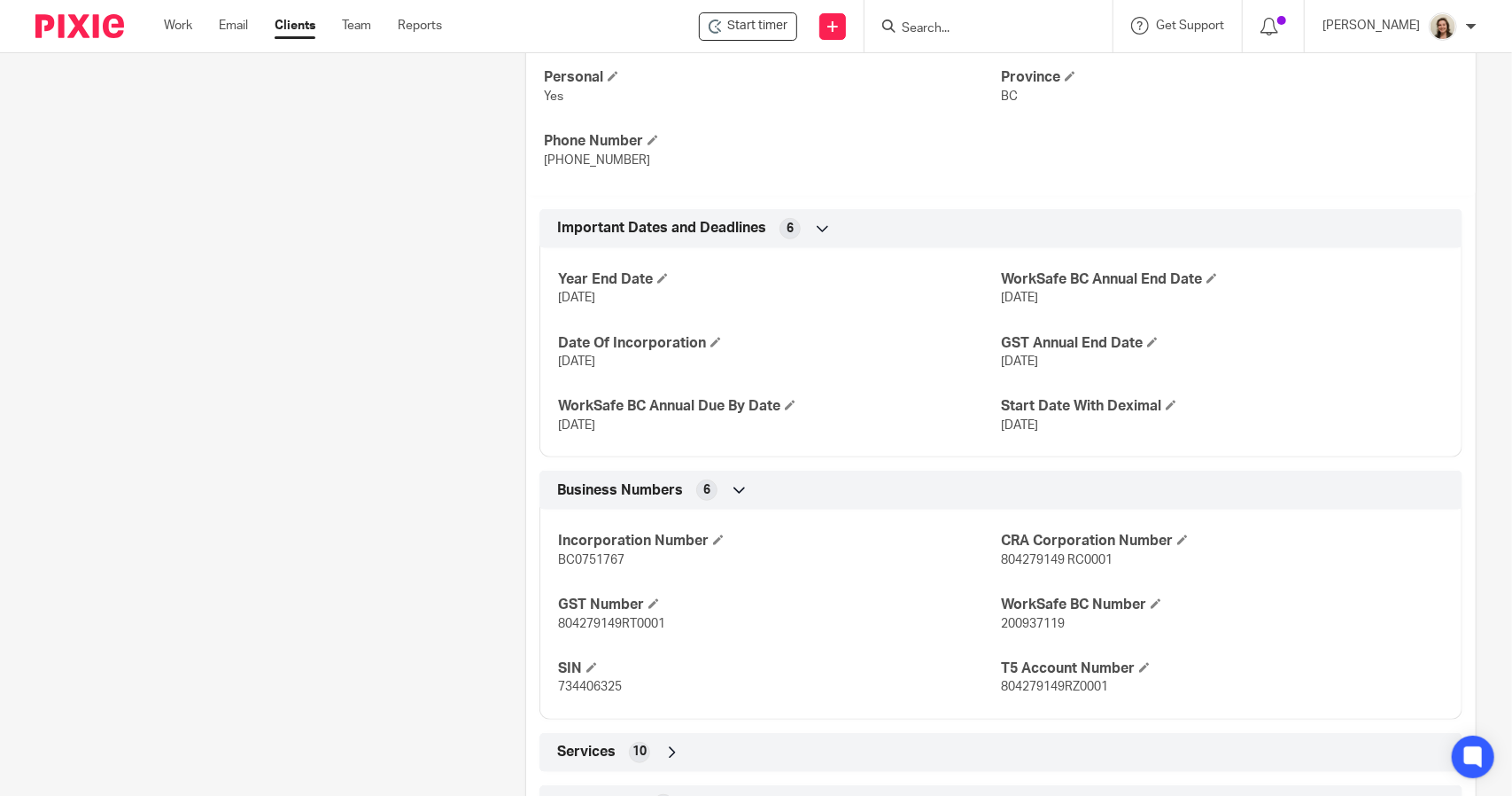
scroll to position [623, 0]
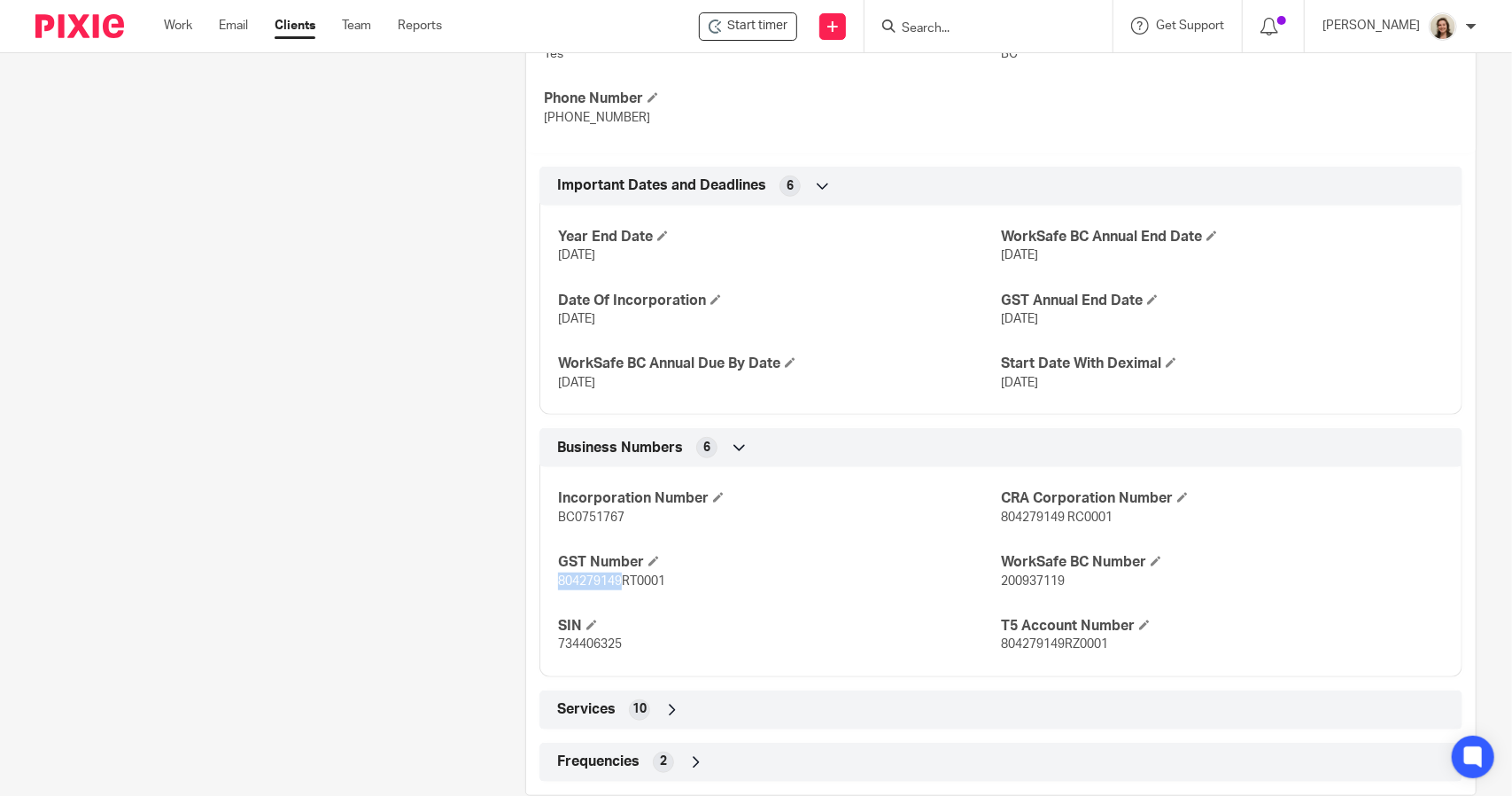
drag, startPoint x: 551, startPoint y: 579, endPoint x: 615, endPoint y: 579, distance: 64.0
click at [615, 579] on div "Incorporation Number BC0751767 CRA Corporation Number 804279149 RC0001 GST Numb…" at bounding box center [1000, 565] width 923 height 223
copy span "804279149"
